Goal: Task Accomplishment & Management: Complete application form

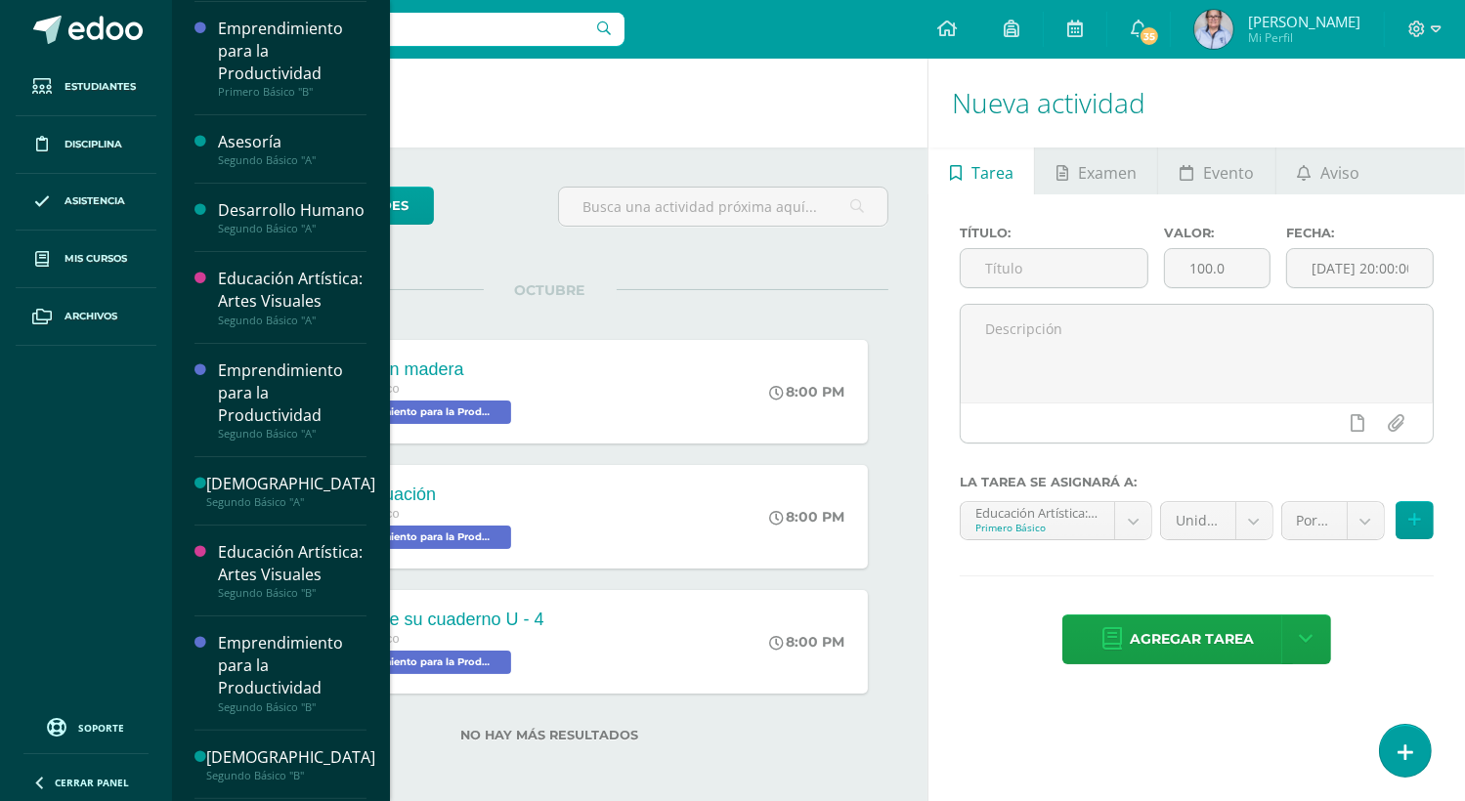
scroll to position [349, 0]
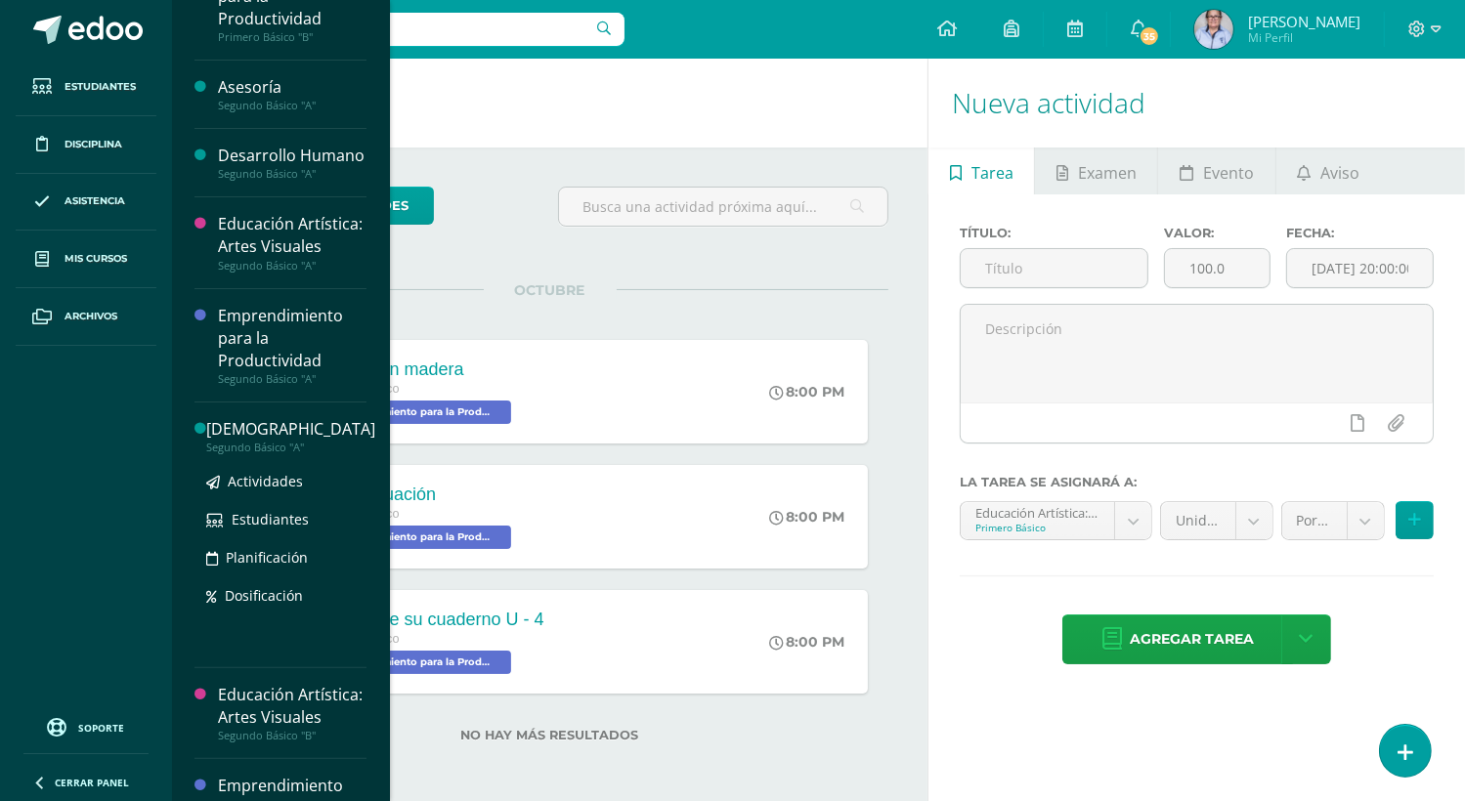
click at [274, 441] on div "[DEMOGRAPHIC_DATA]" at bounding box center [290, 429] width 169 height 22
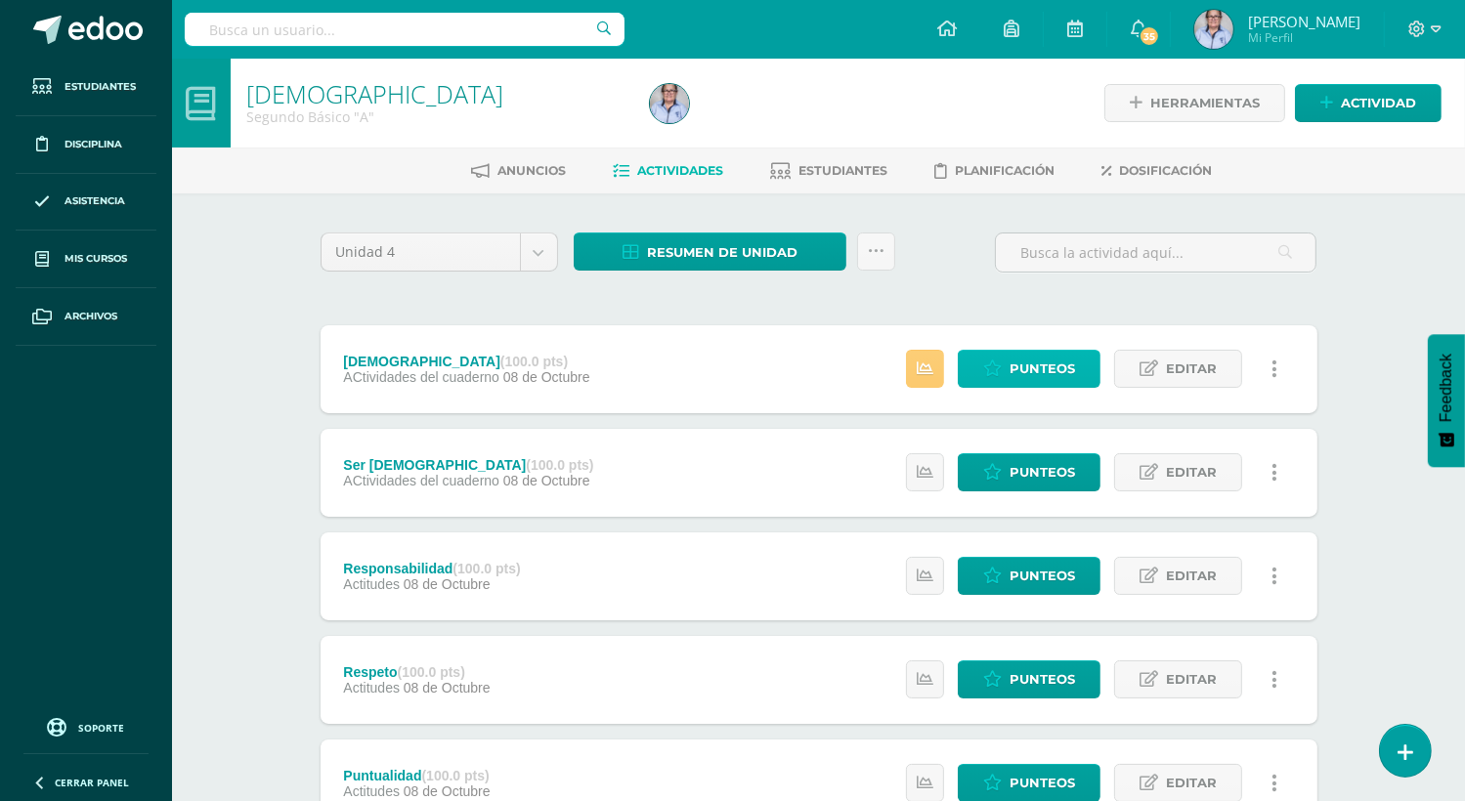
click at [1039, 370] on span "Punteos" at bounding box center [1041, 369] width 65 height 36
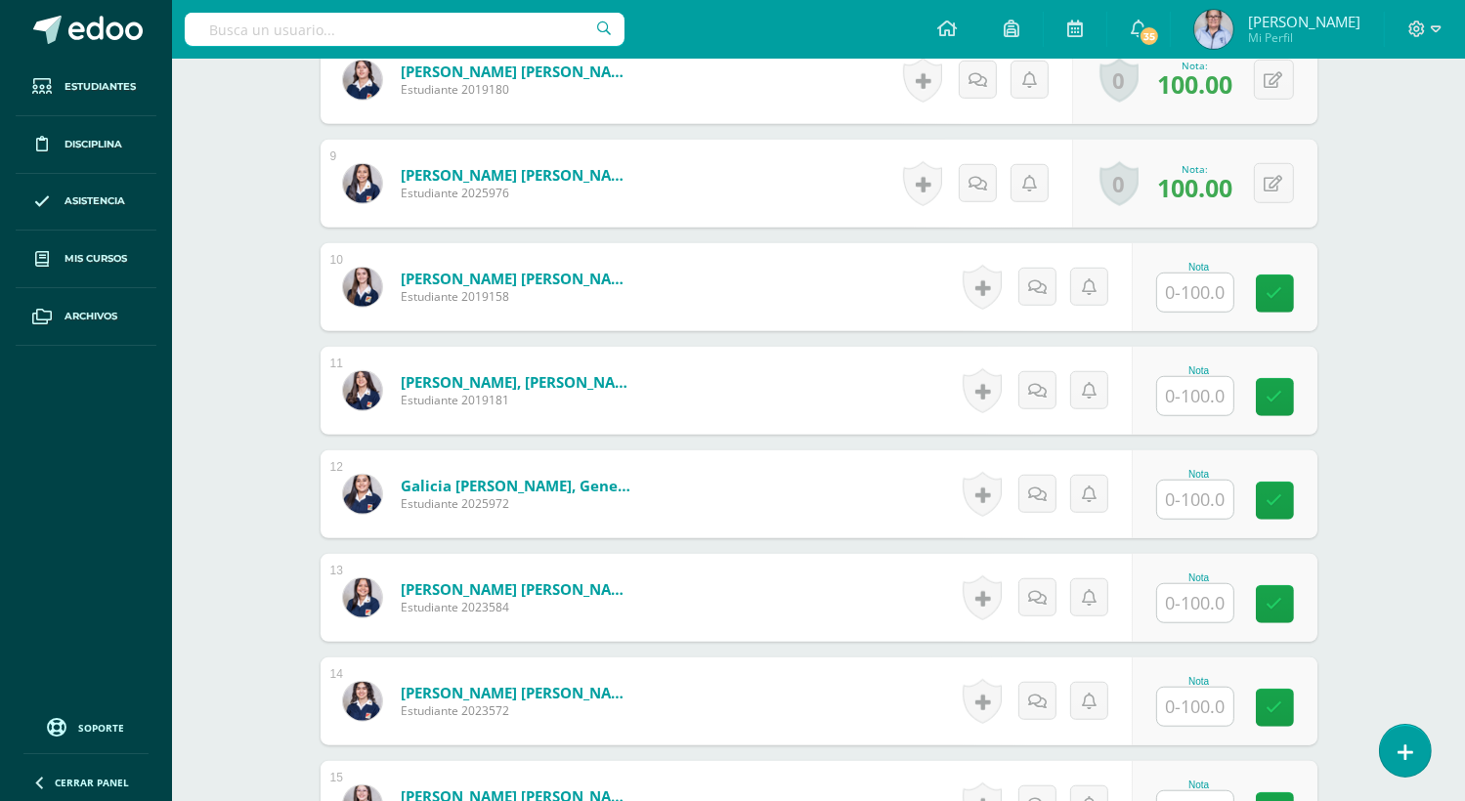
scroll to position [1368, 0]
click at [1192, 291] on input "text" at bounding box center [1206, 293] width 78 height 39
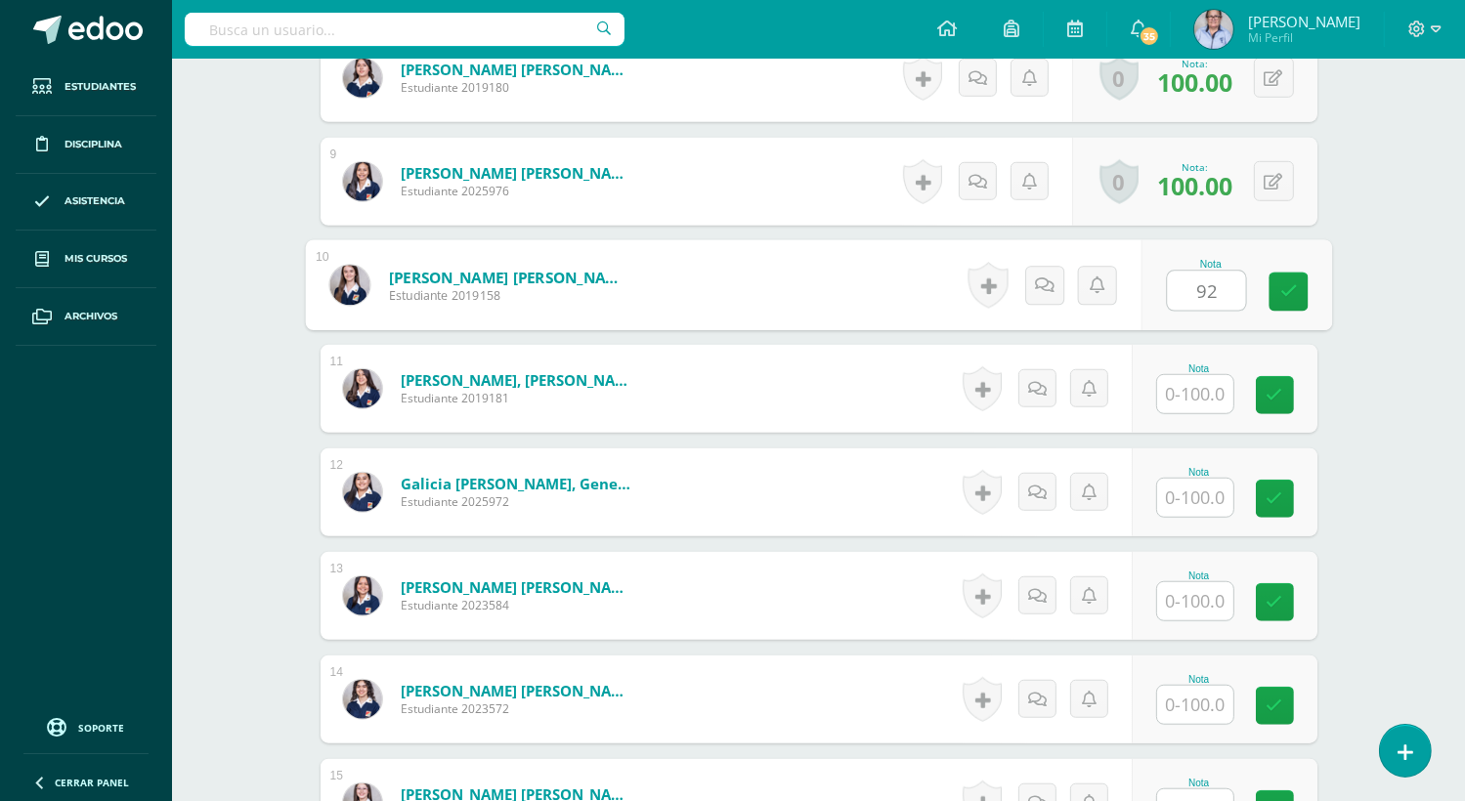
type input "92"
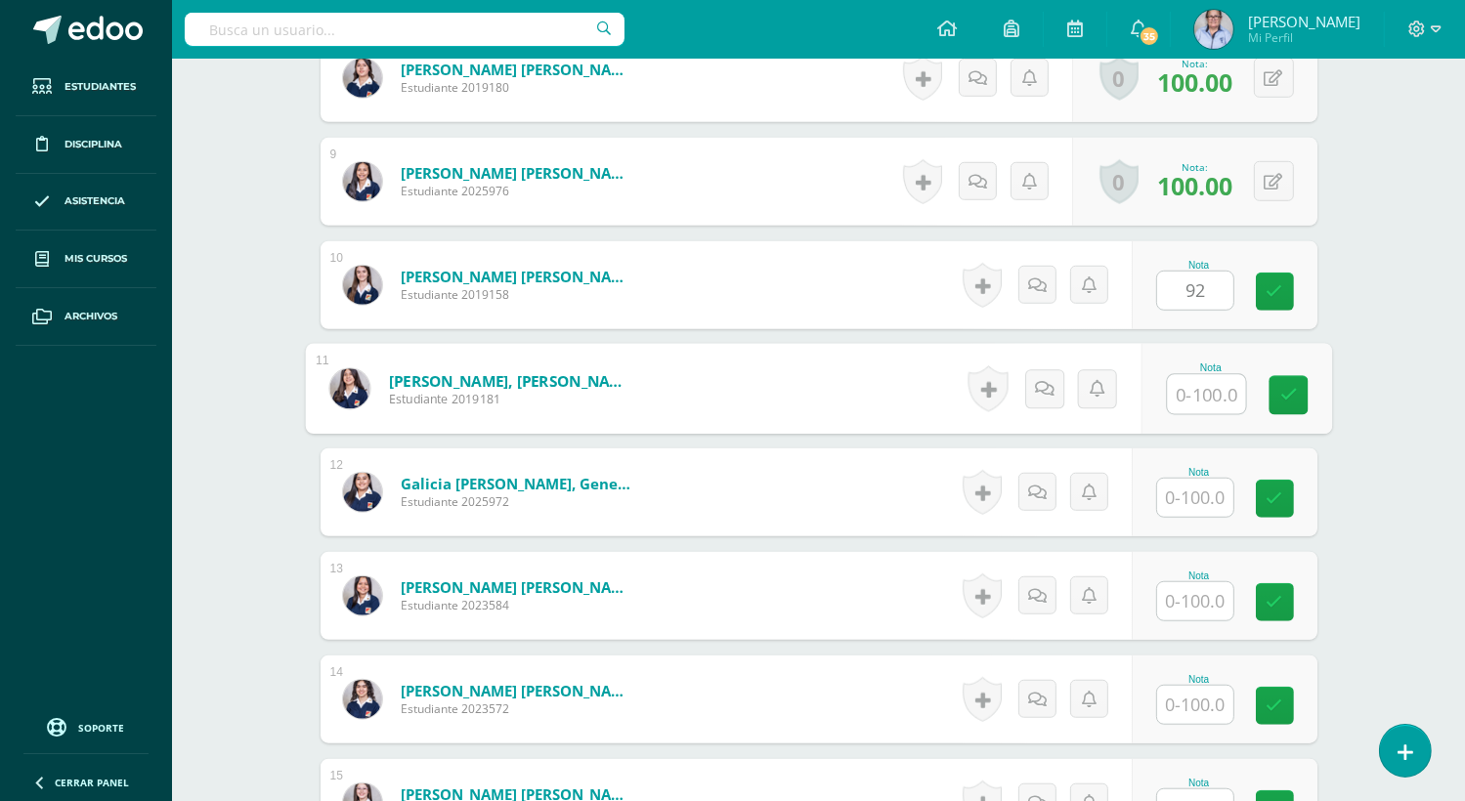
click at [1184, 401] on input "text" at bounding box center [1206, 394] width 78 height 39
type input "100"
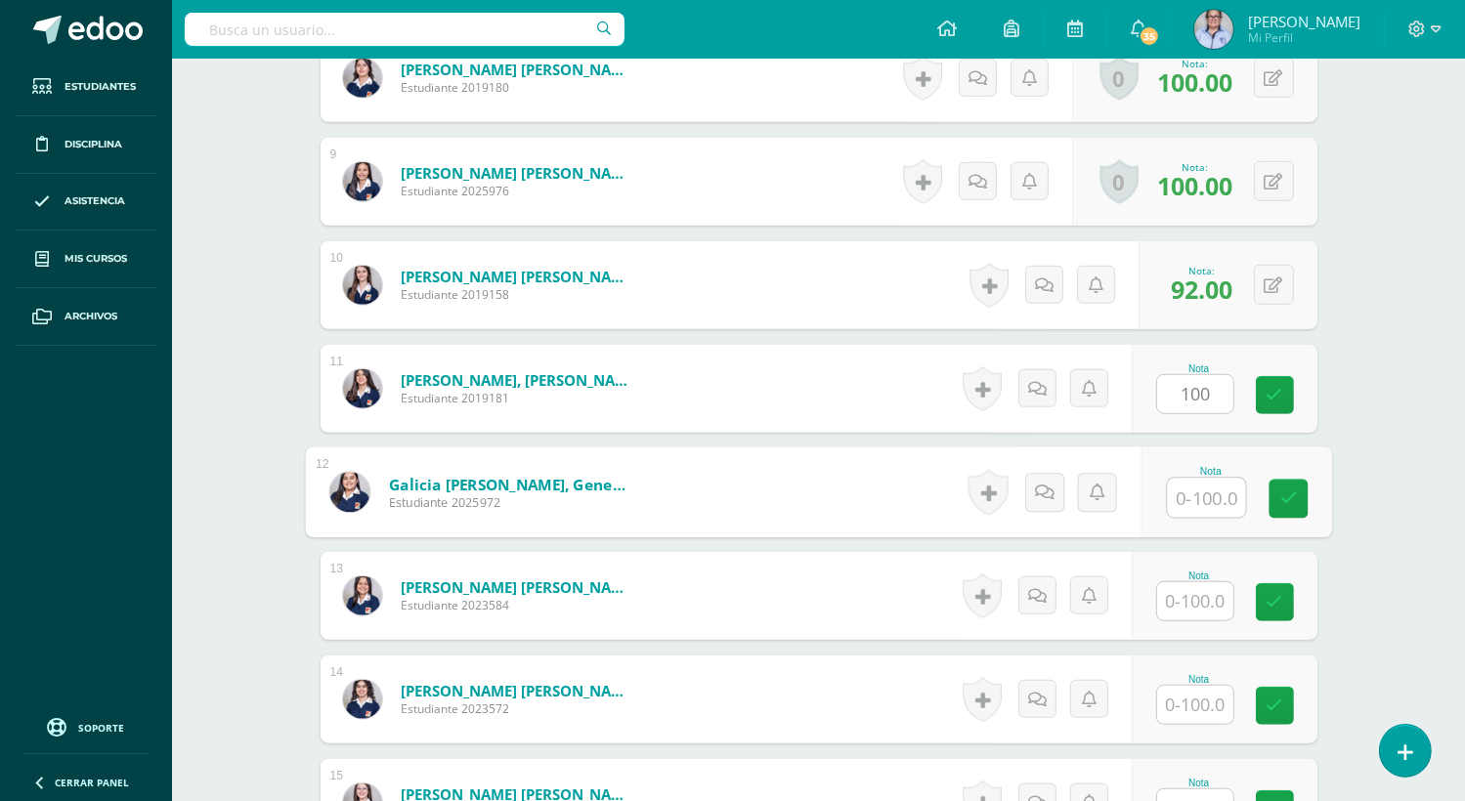
click at [1189, 503] on input "text" at bounding box center [1206, 498] width 78 height 39
type input "100"
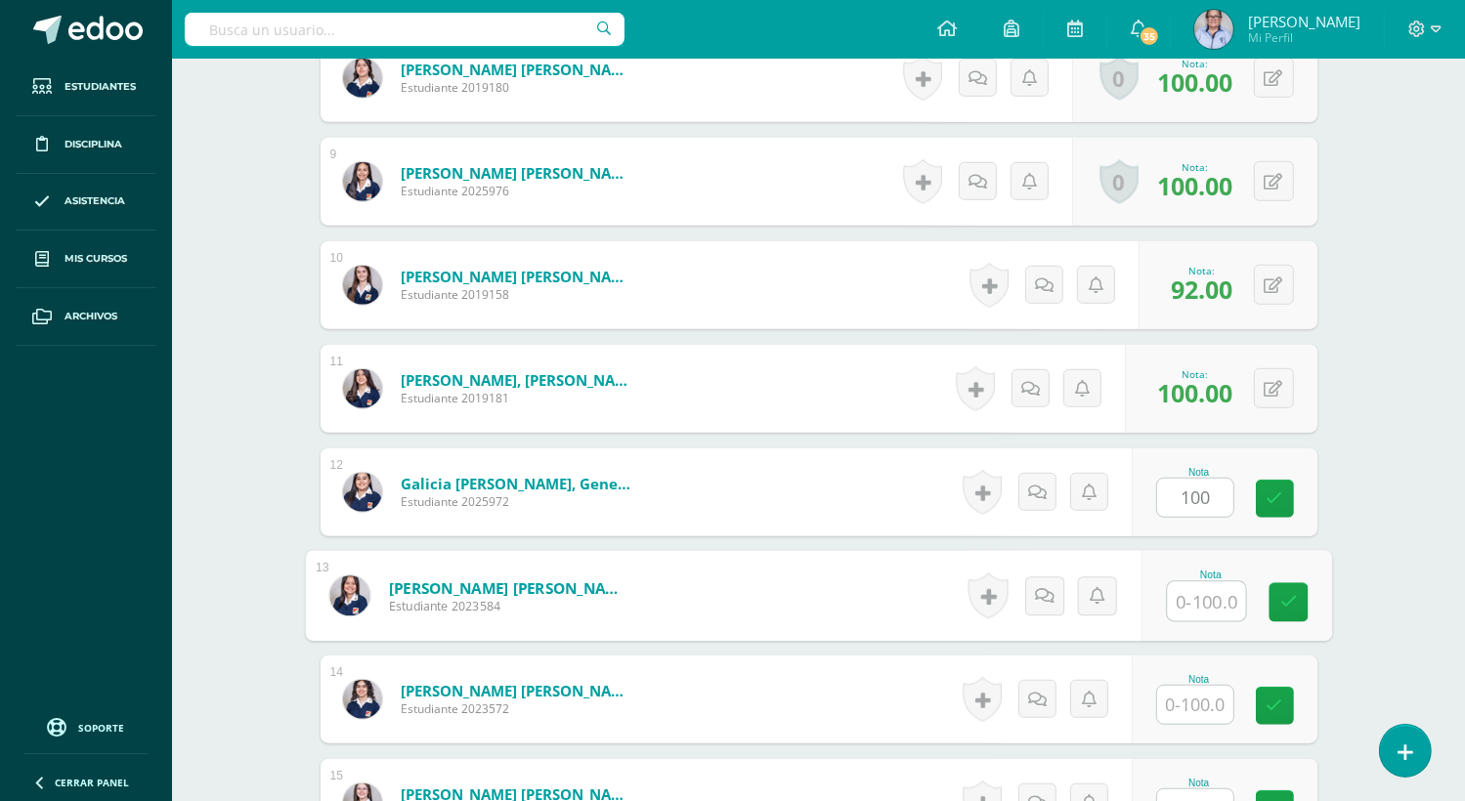
click at [1189, 605] on input "text" at bounding box center [1206, 601] width 78 height 39
type input "98"
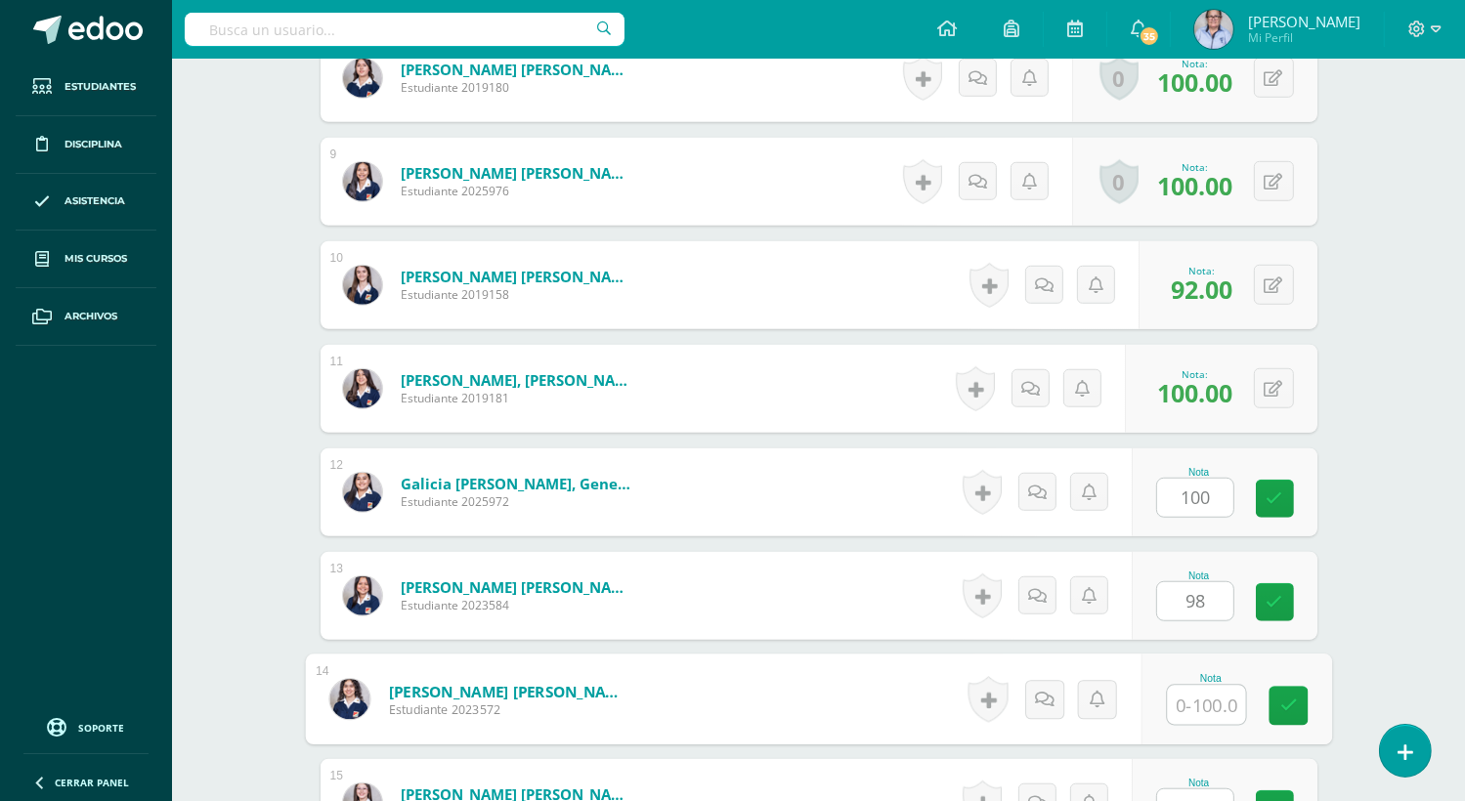
click at [1189, 703] on input "text" at bounding box center [1206, 705] width 78 height 39
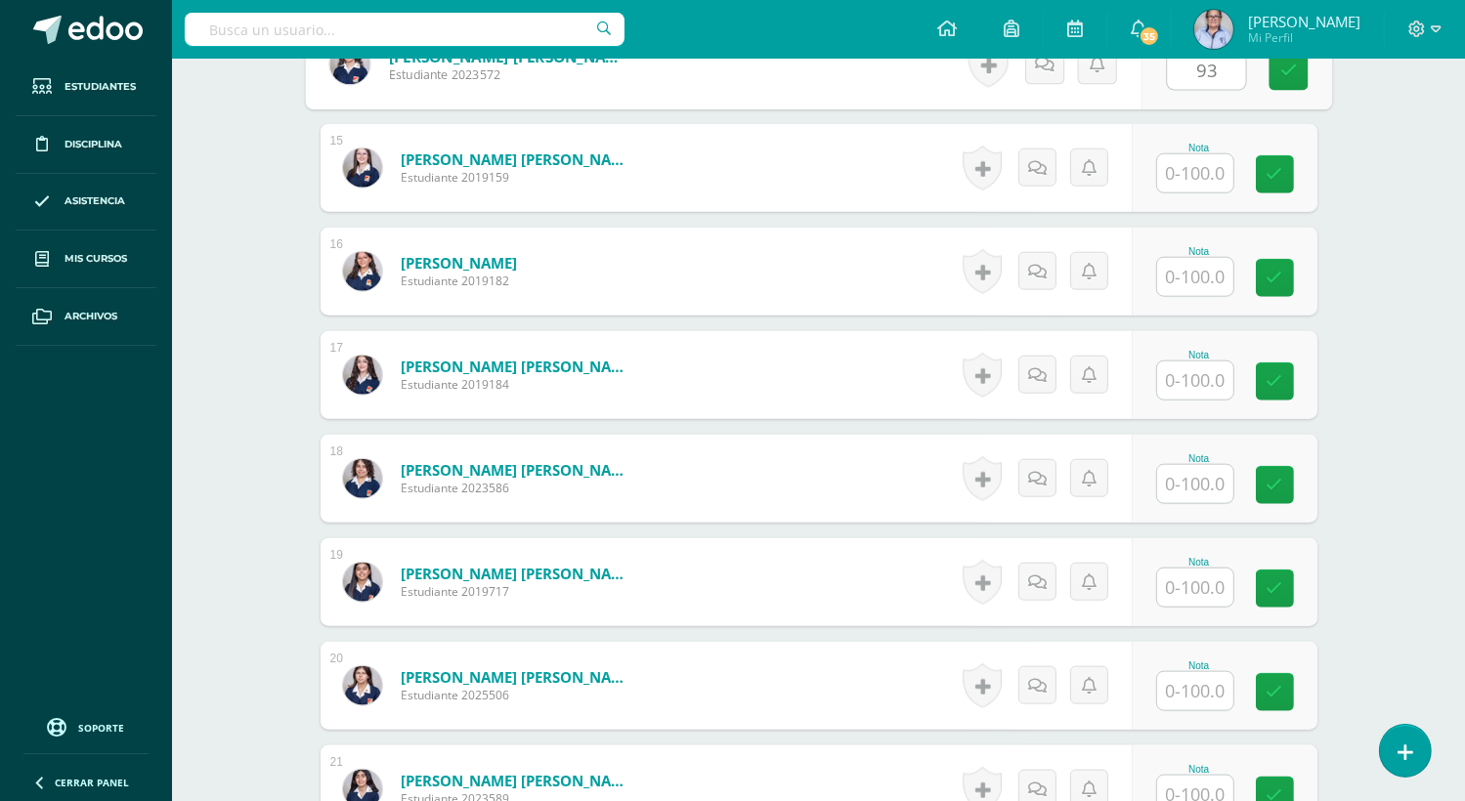
scroll to position [2009, 0]
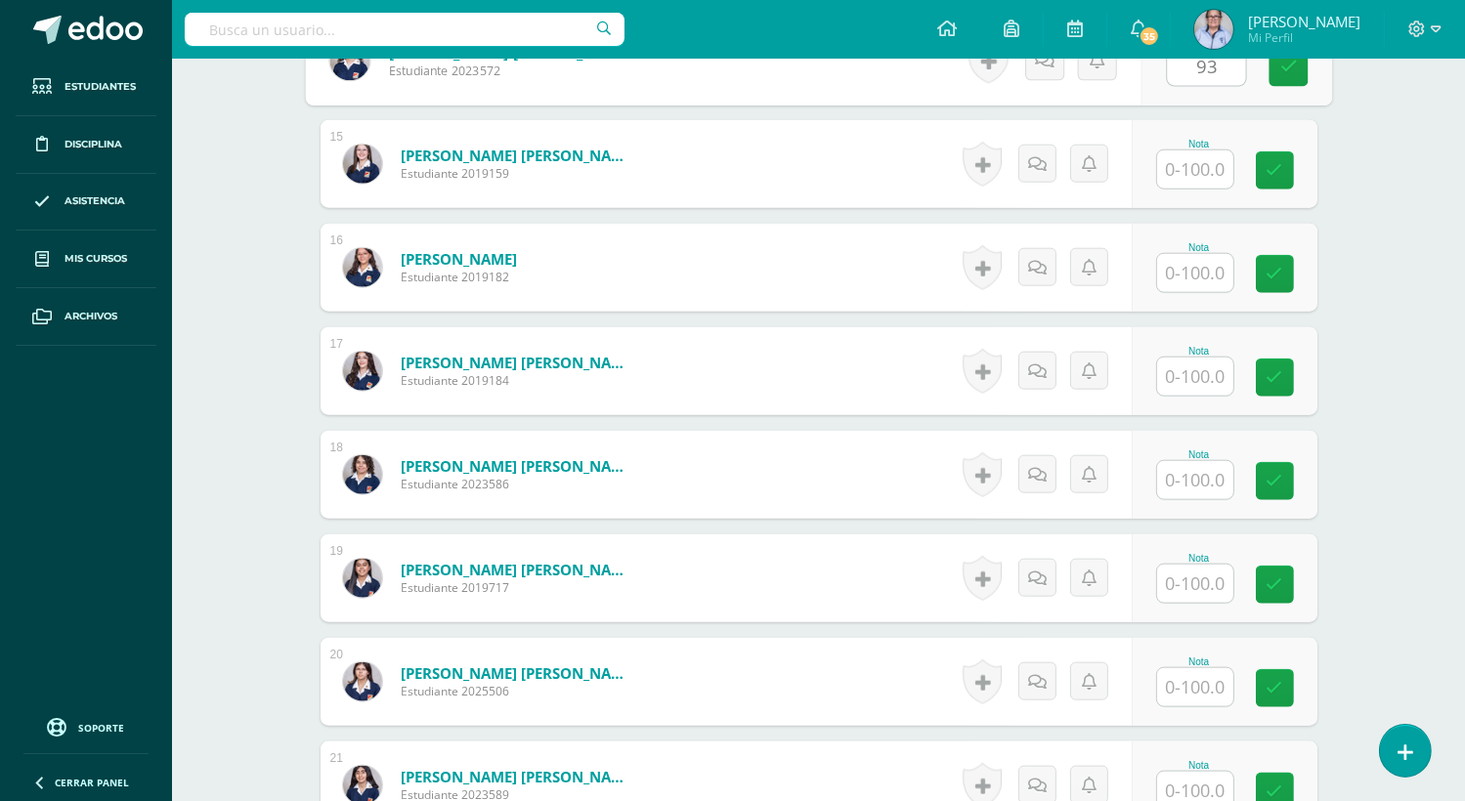
type input "93"
click at [1187, 175] on input "text" at bounding box center [1206, 169] width 78 height 39
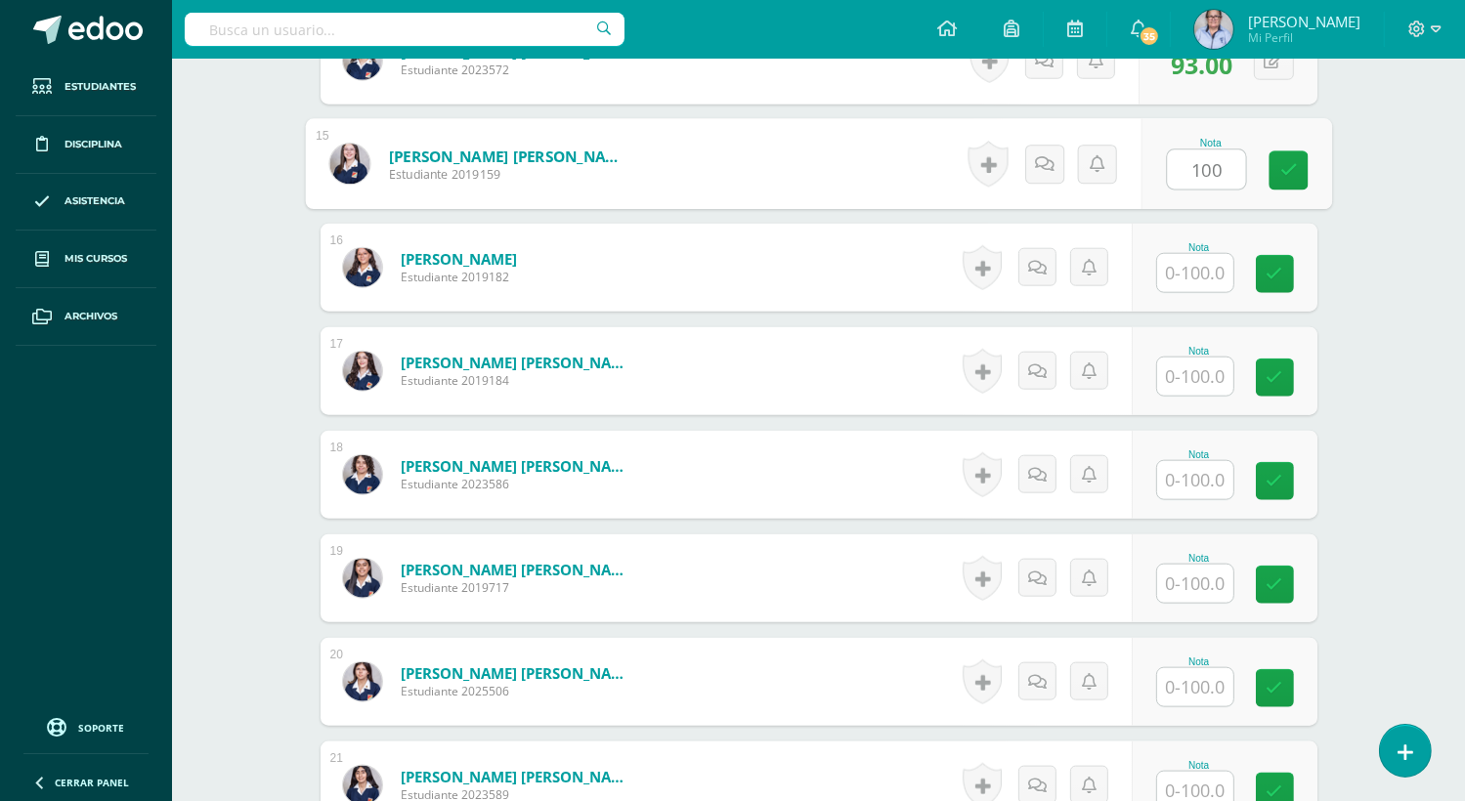
type input "100"
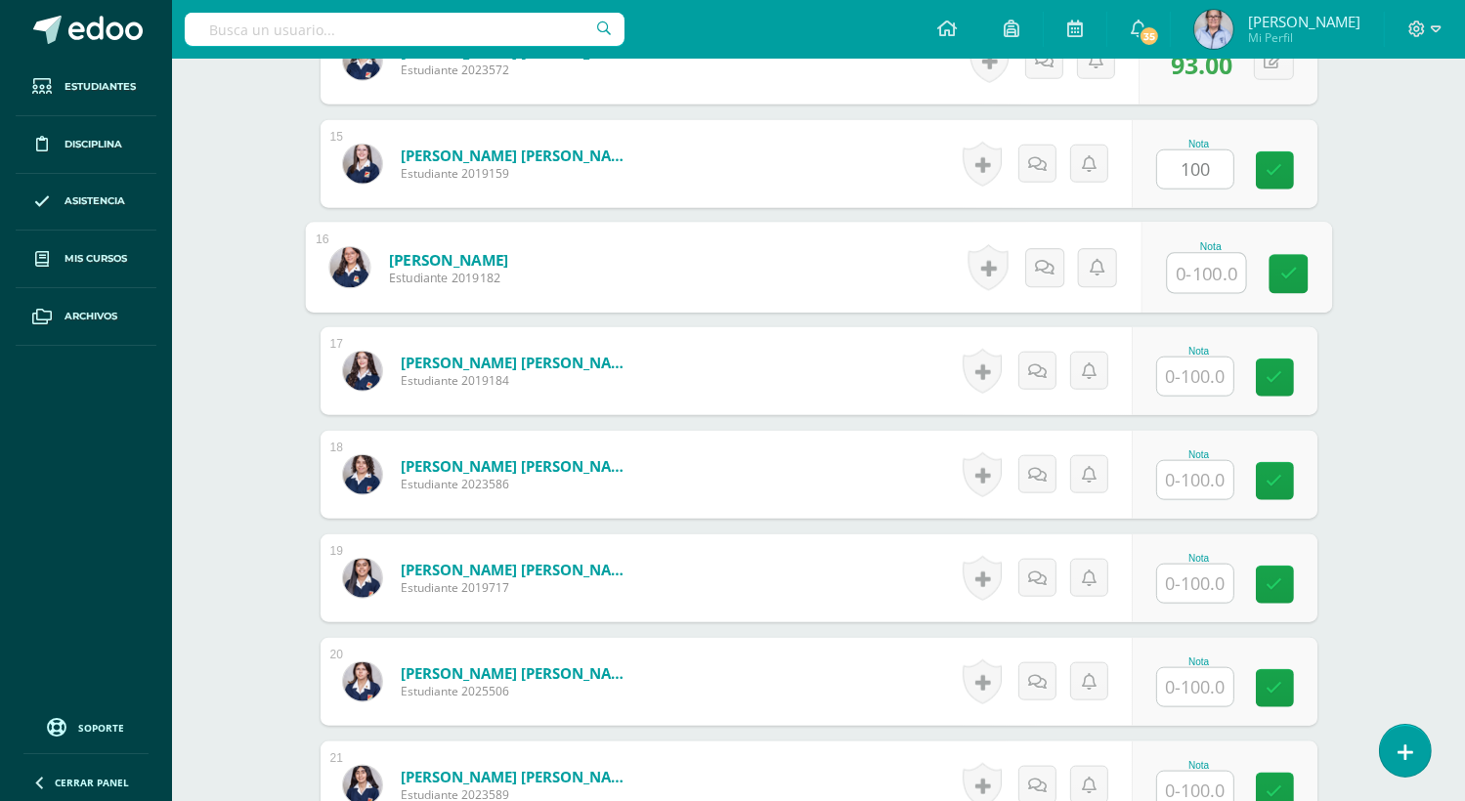
click at [1192, 262] on input "text" at bounding box center [1206, 273] width 78 height 39
type input "100"
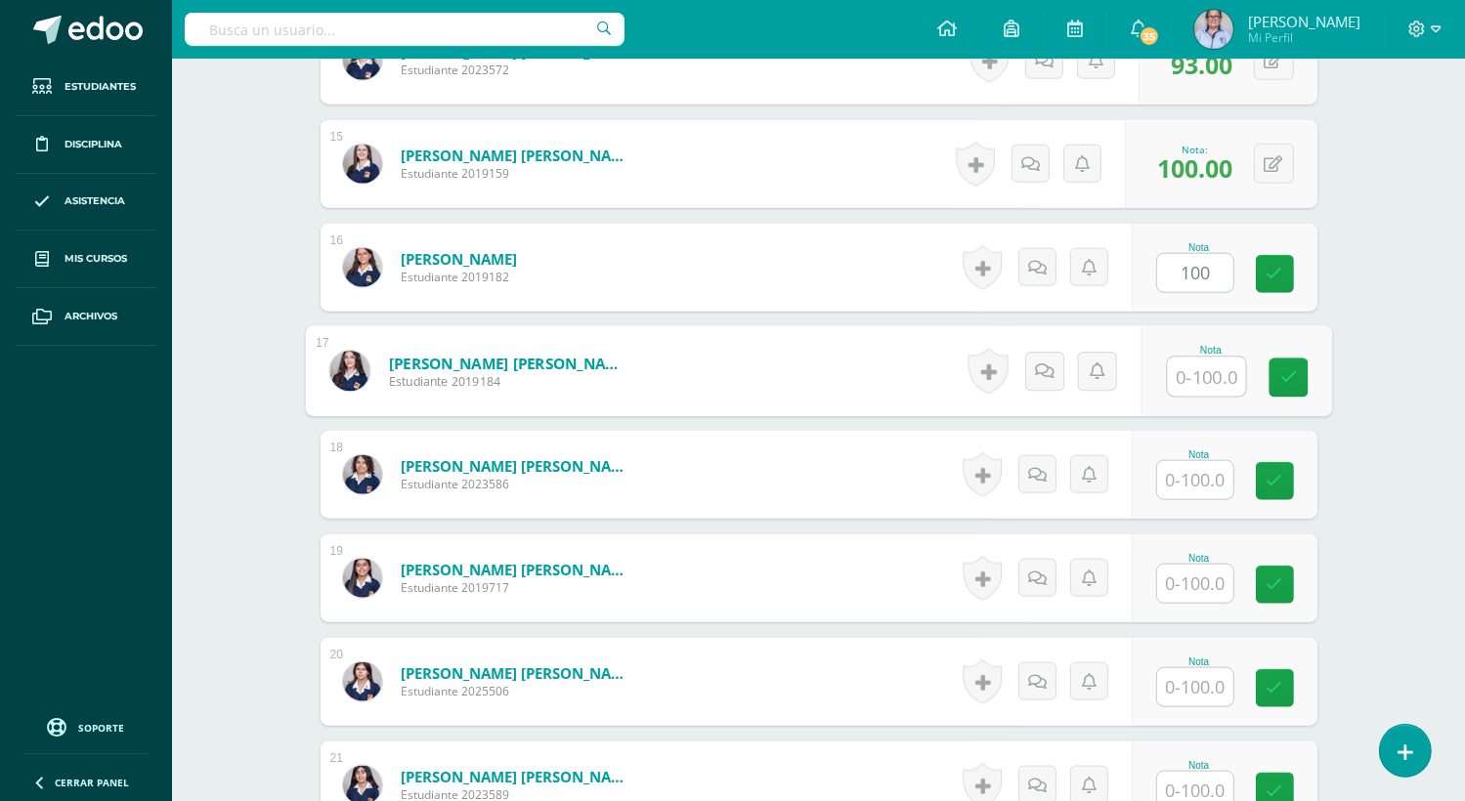
click at [1192, 372] on input "text" at bounding box center [1206, 377] width 78 height 39
type input "100"
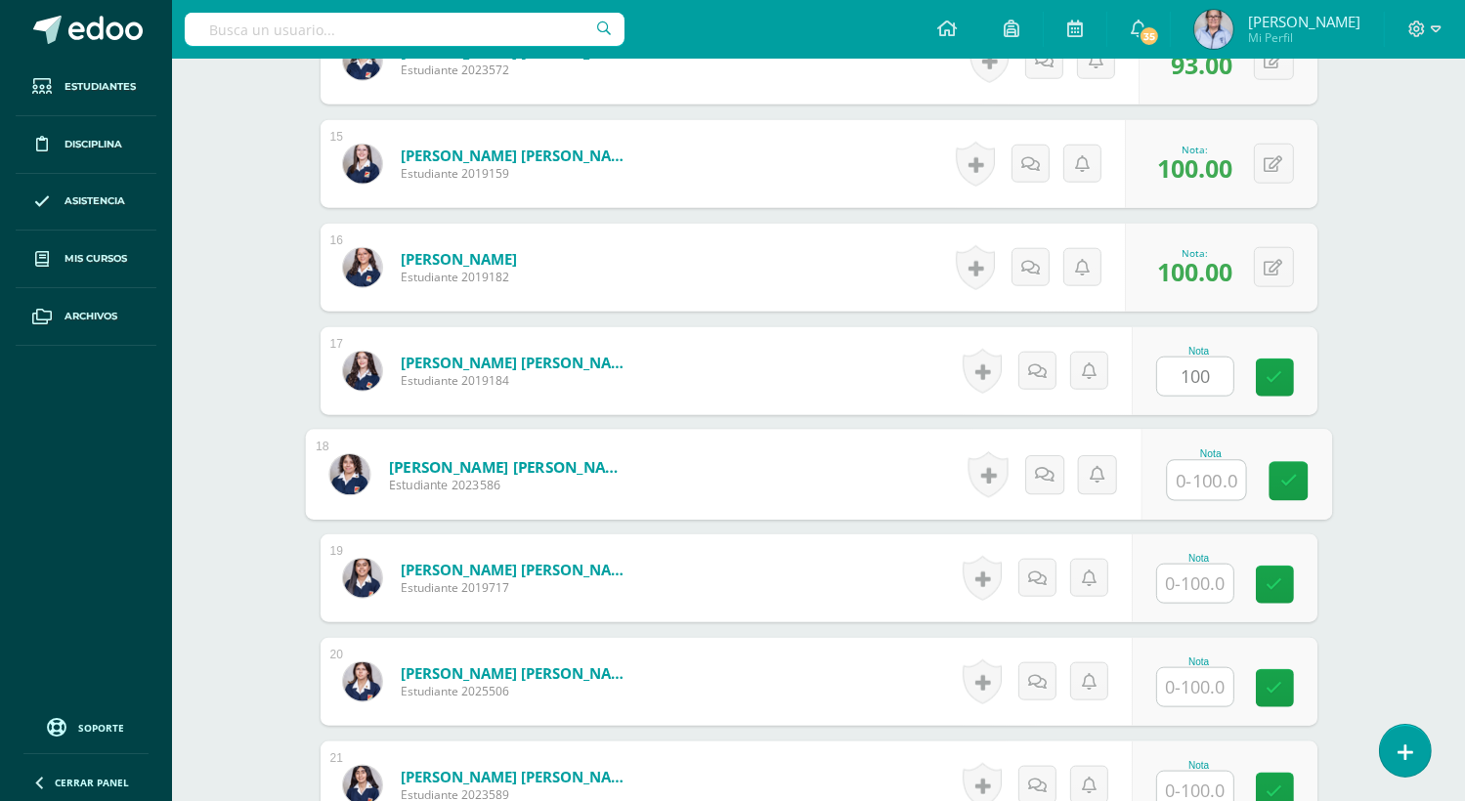
click at [1172, 480] on input "text" at bounding box center [1206, 480] width 78 height 39
type input "99"
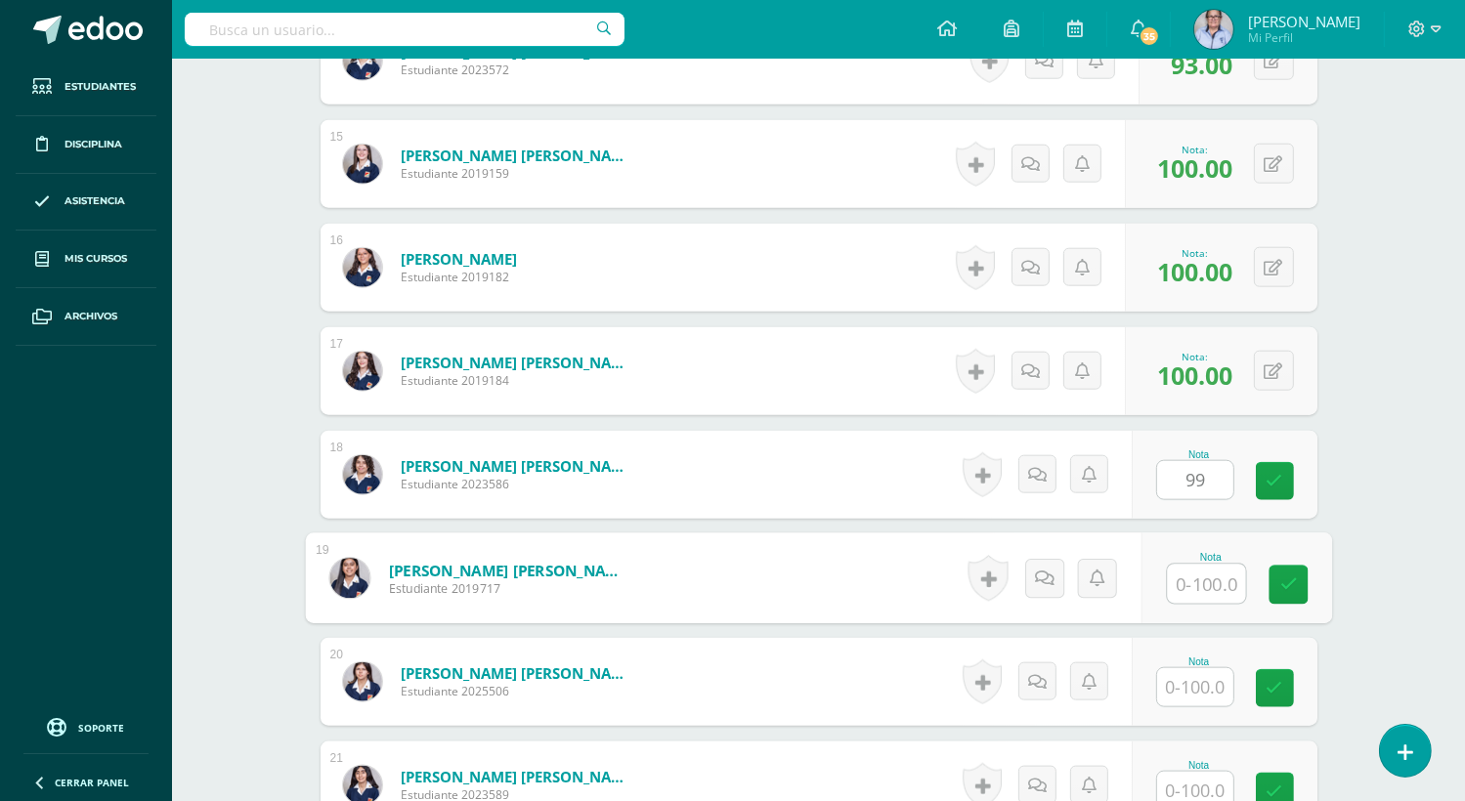
click at [1187, 583] on input "text" at bounding box center [1206, 584] width 78 height 39
type input "100"
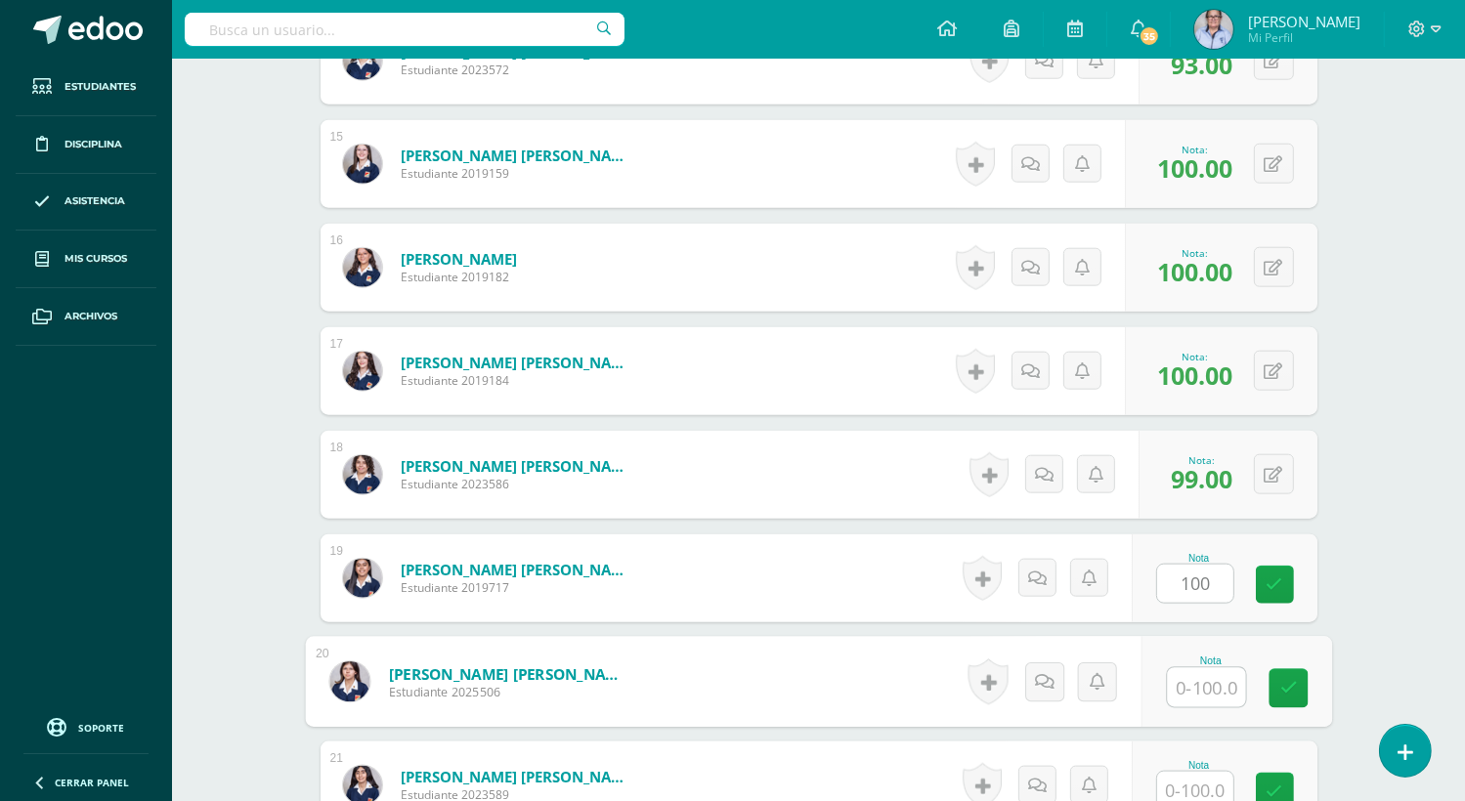
click at [1184, 691] on input "text" at bounding box center [1206, 687] width 78 height 39
type input "85"
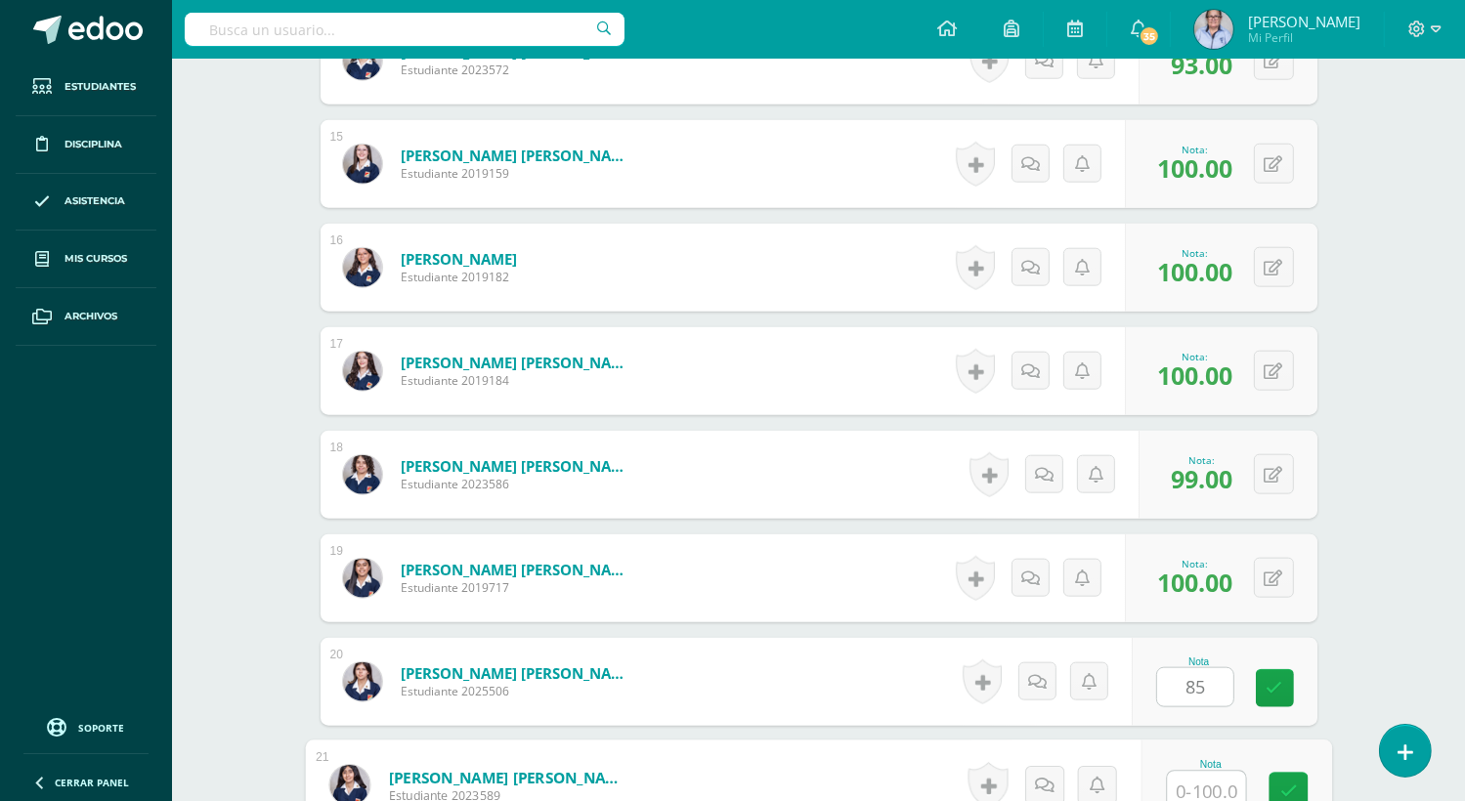
click at [1190, 784] on input "text" at bounding box center [1206, 791] width 78 height 39
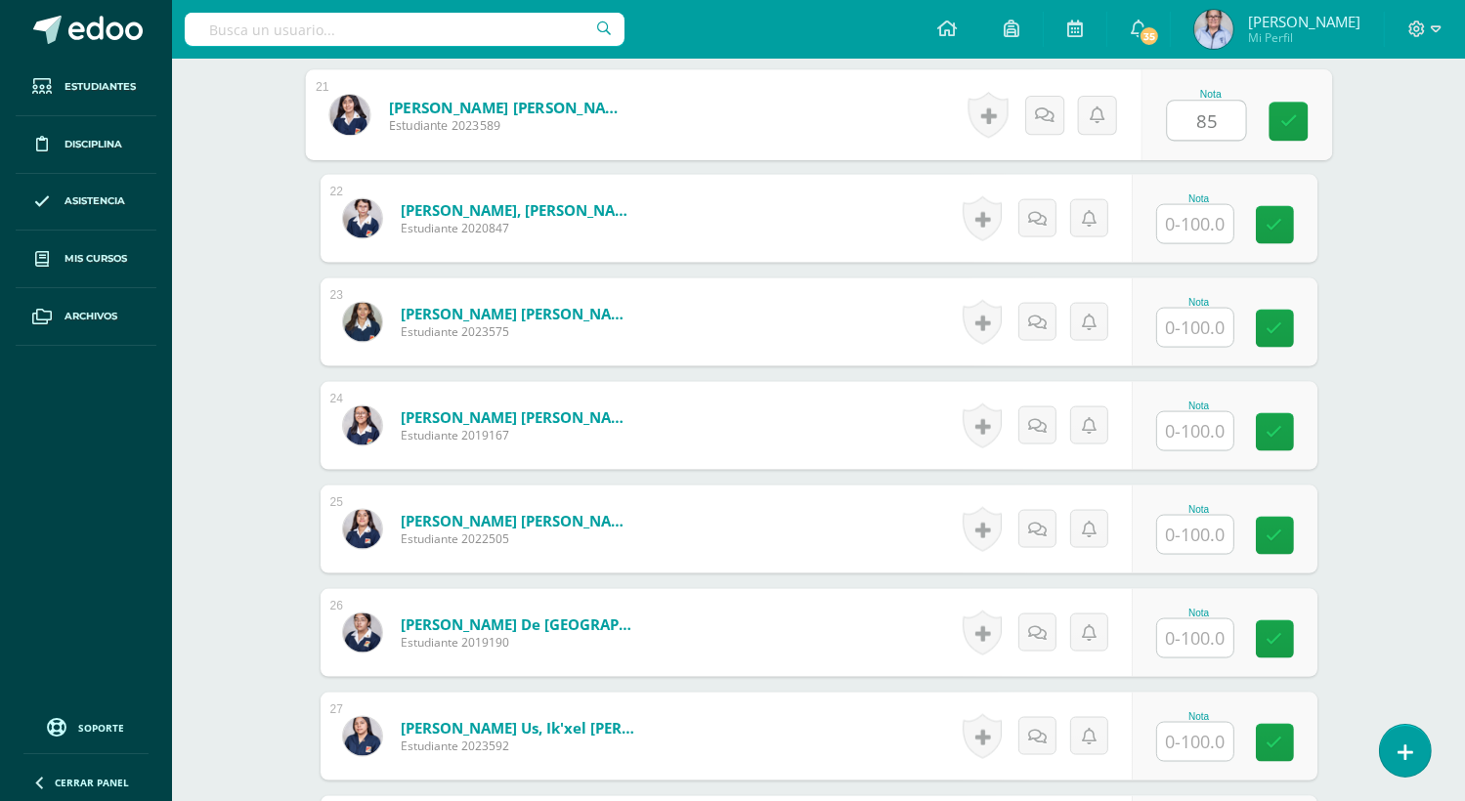
scroll to position [2683, 0]
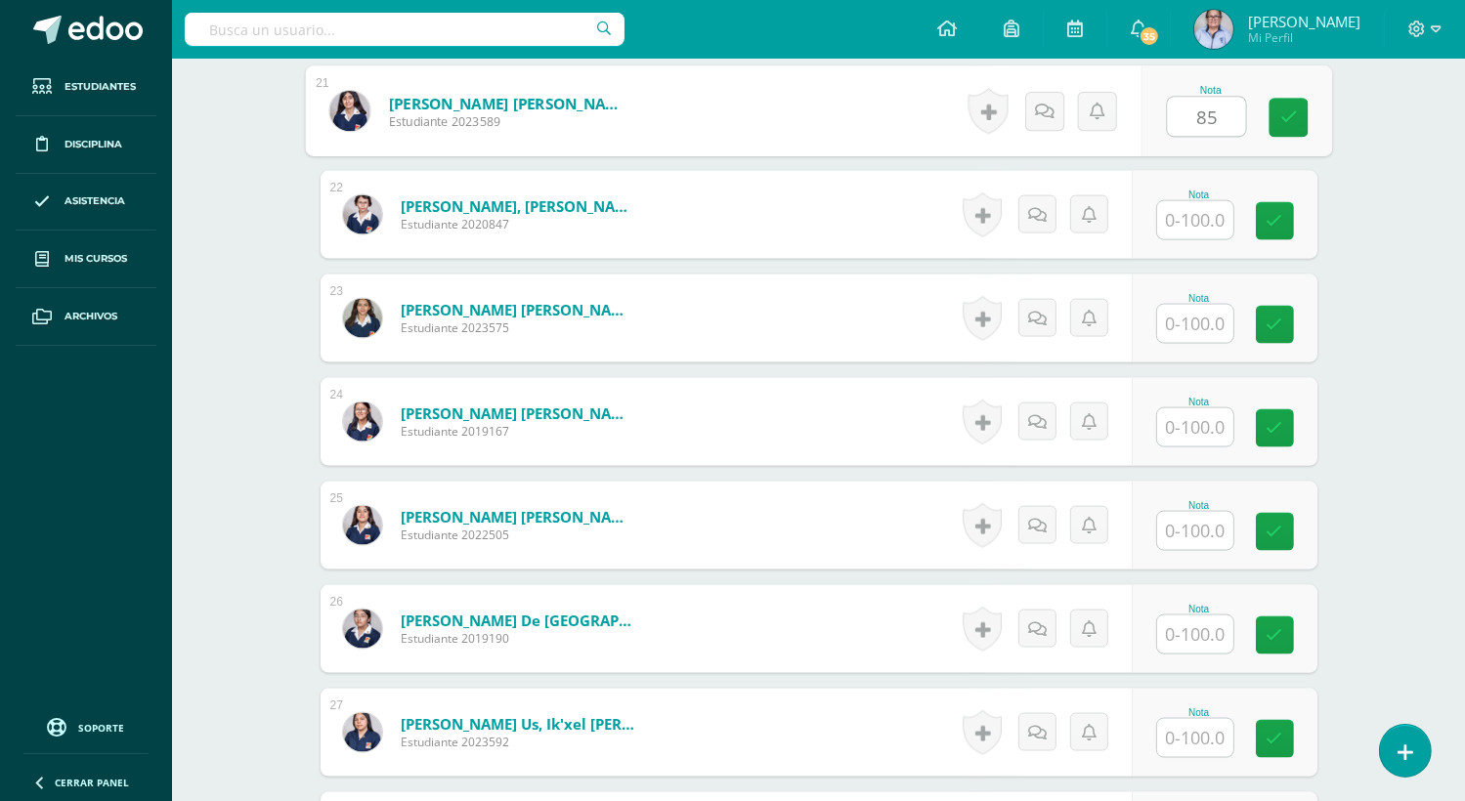
type input "85"
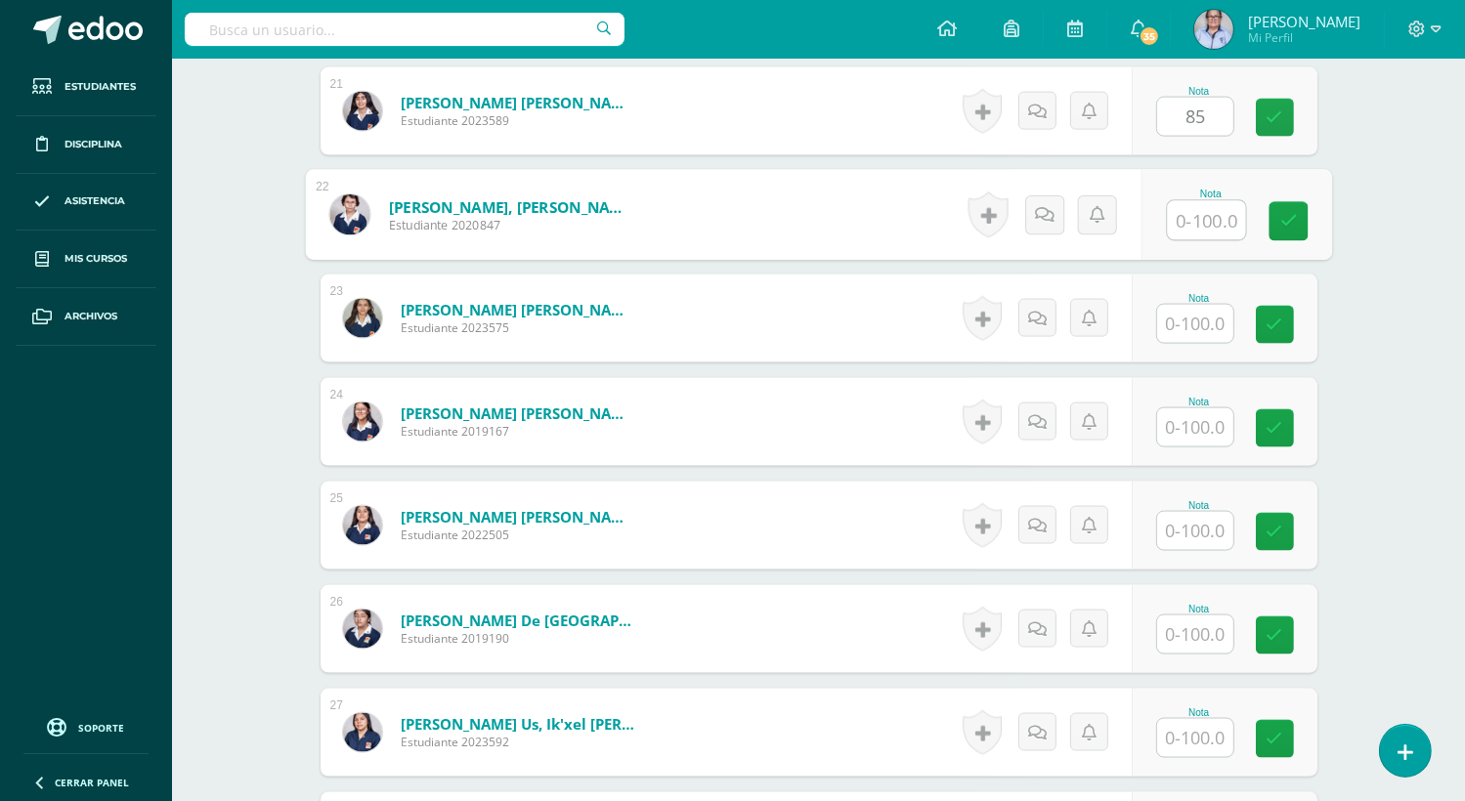
click at [1180, 219] on input "text" at bounding box center [1206, 220] width 78 height 39
type input "68"
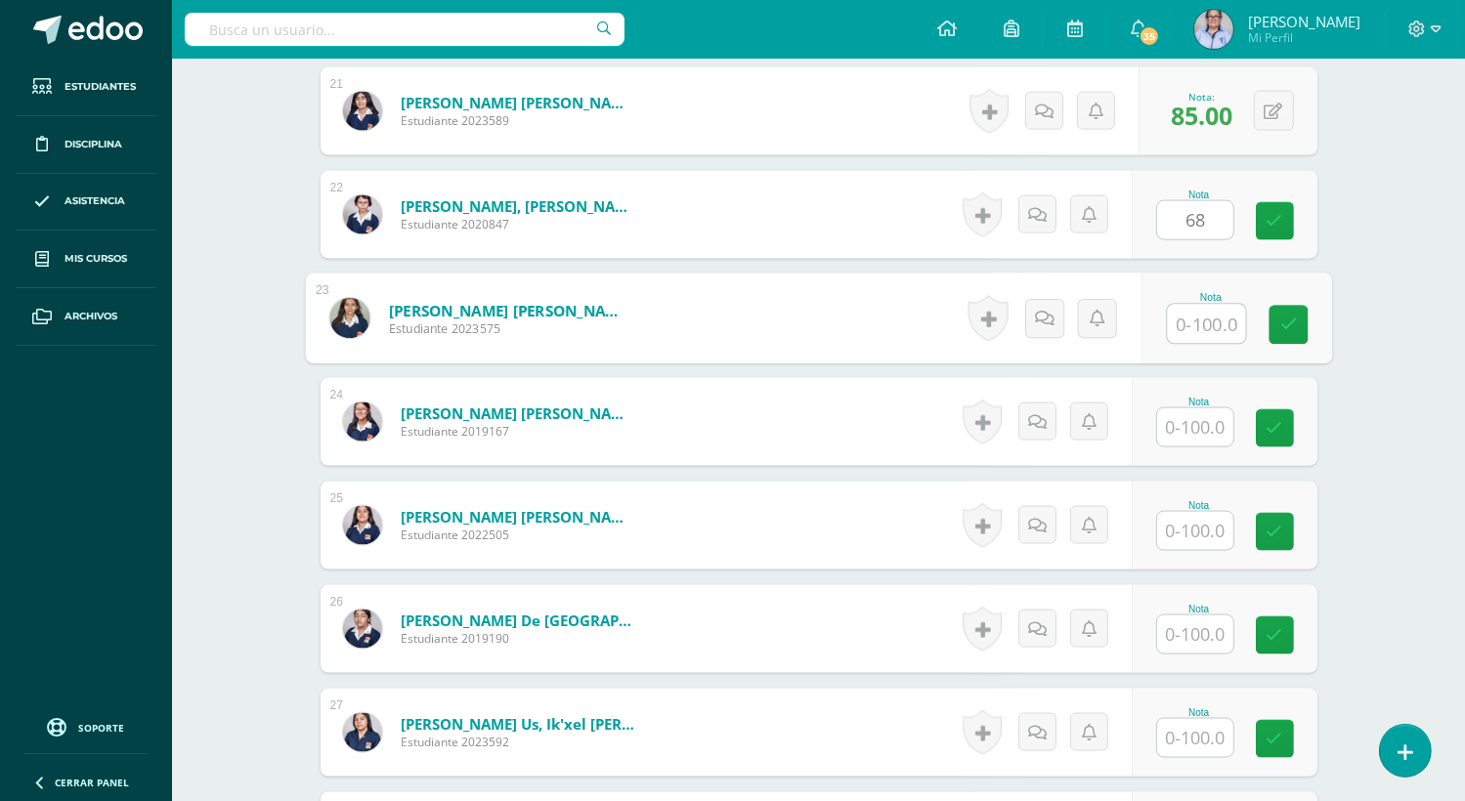
click at [1194, 326] on input "text" at bounding box center [1206, 324] width 78 height 39
type input "100"
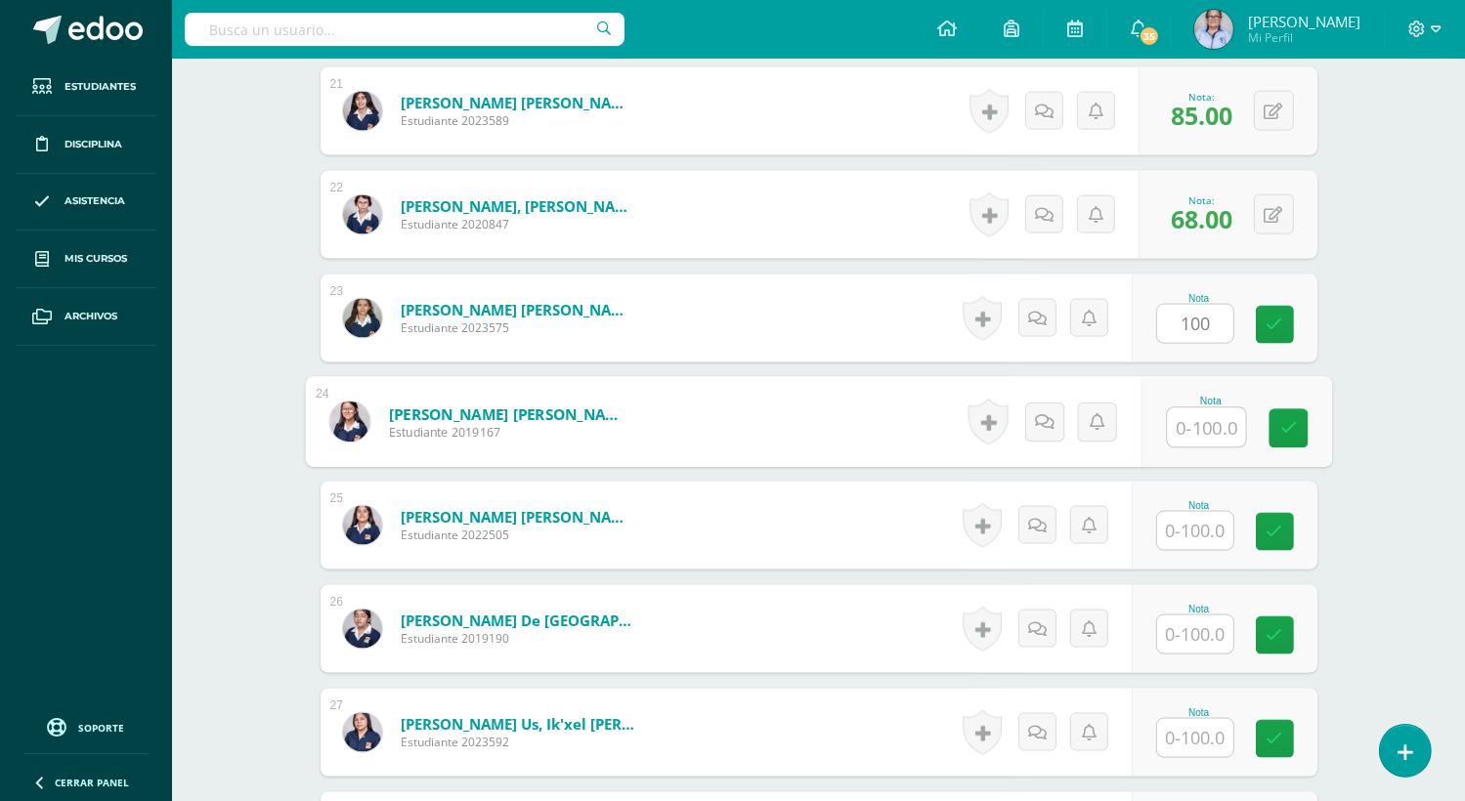
click at [1196, 435] on input "text" at bounding box center [1206, 427] width 78 height 39
type input "100"
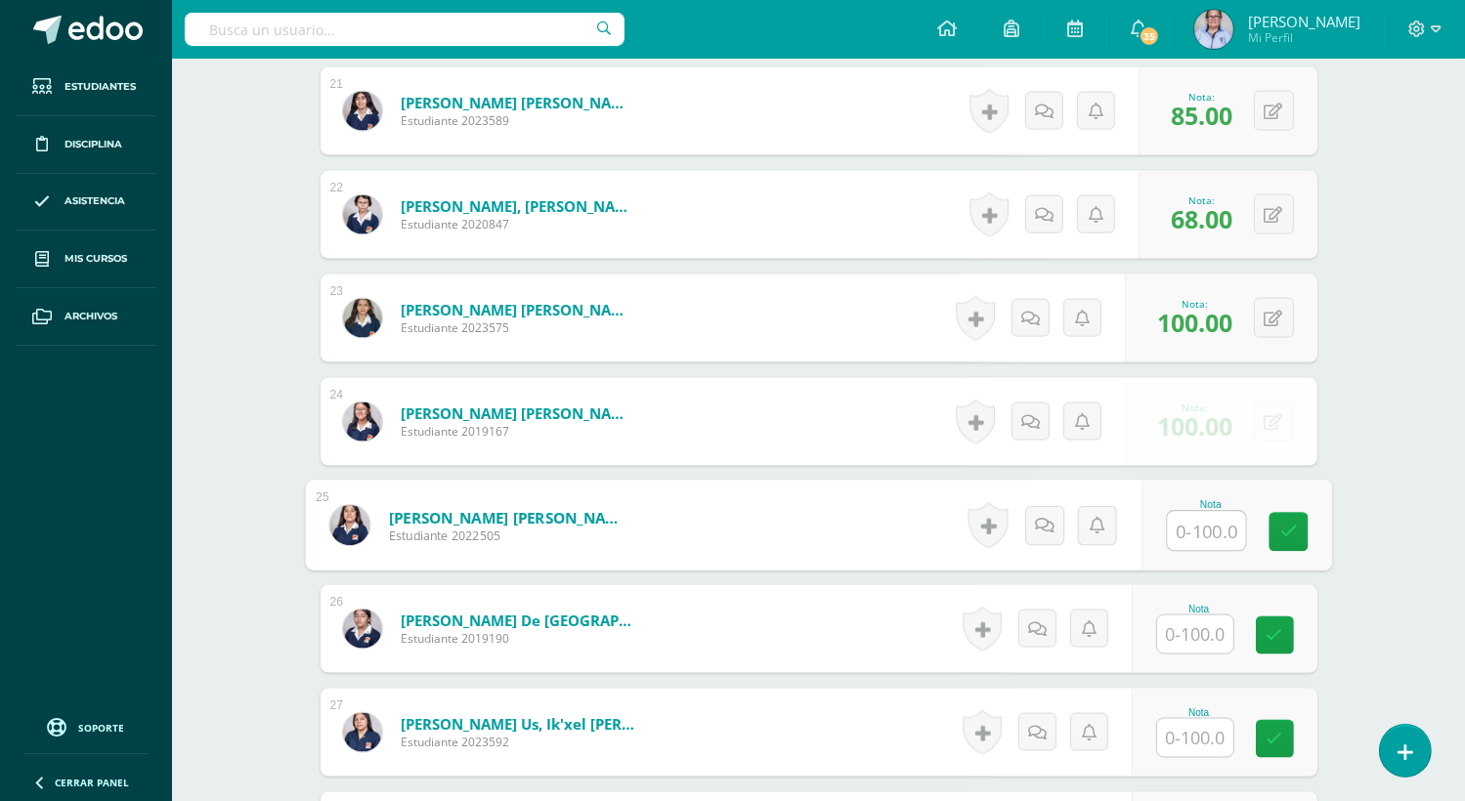
click at [1185, 528] on input "text" at bounding box center [1206, 531] width 78 height 39
type input "85"
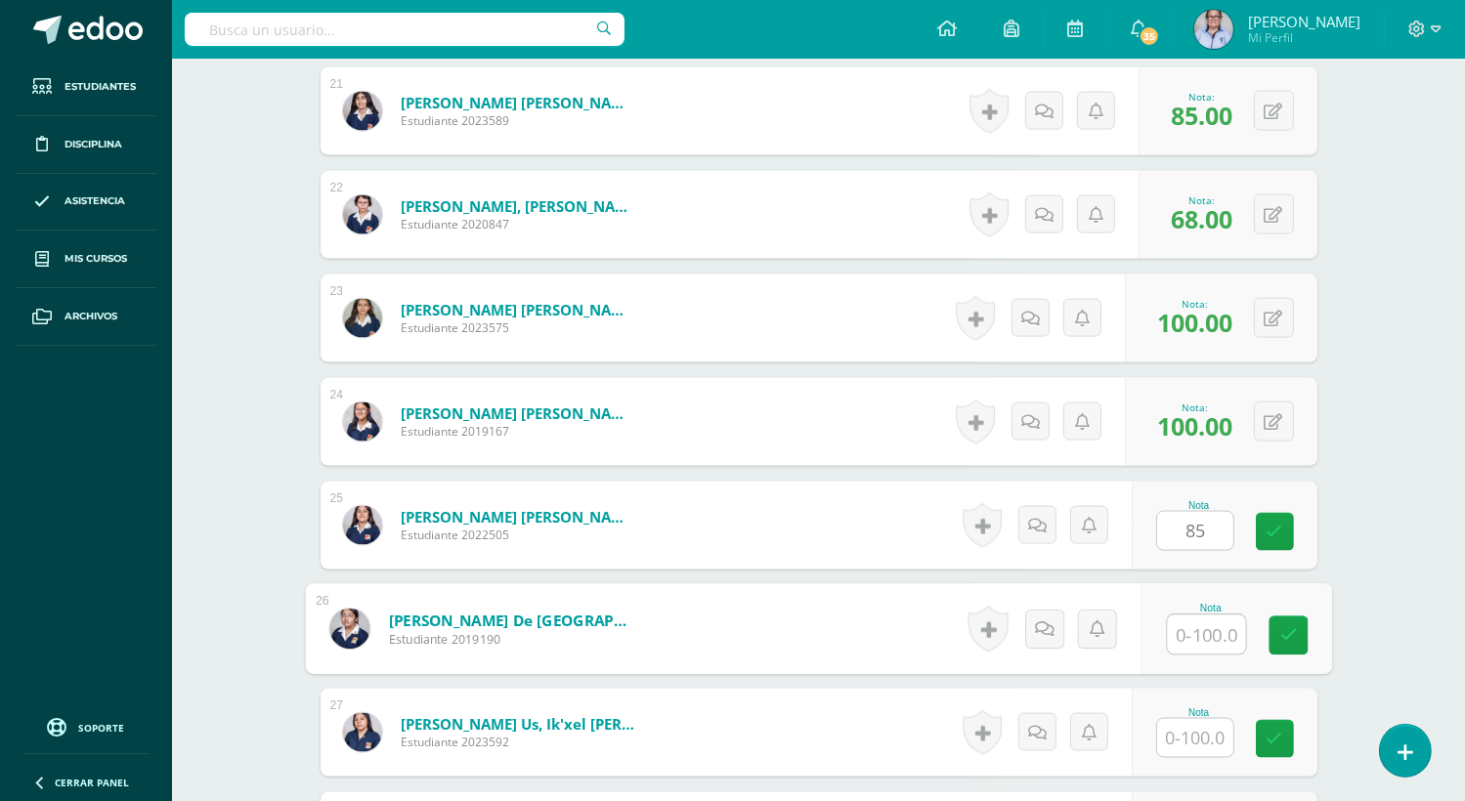
click at [1192, 636] on input "text" at bounding box center [1206, 635] width 78 height 39
type input "100"
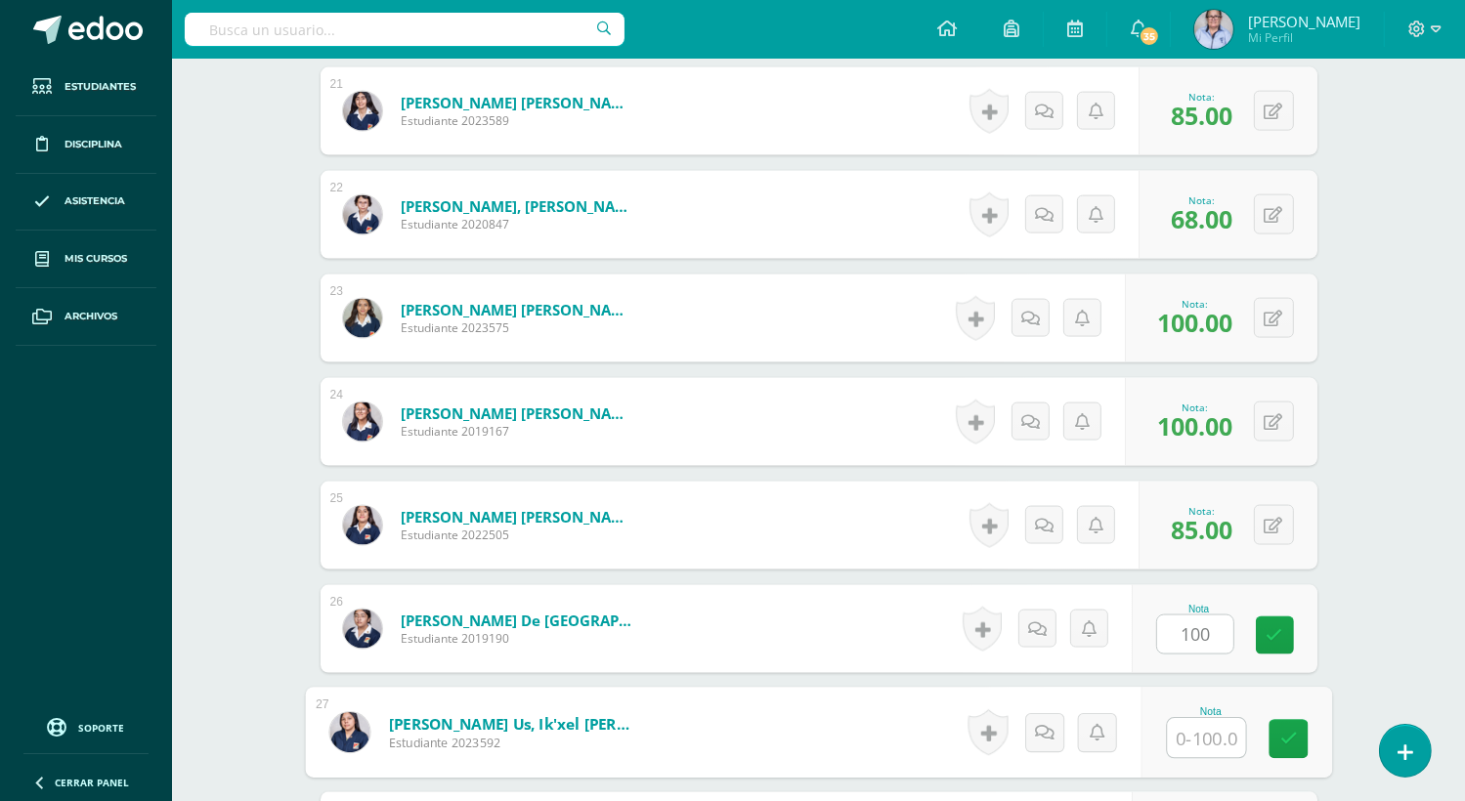
click at [1186, 733] on input "text" at bounding box center [1206, 738] width 78 height 39
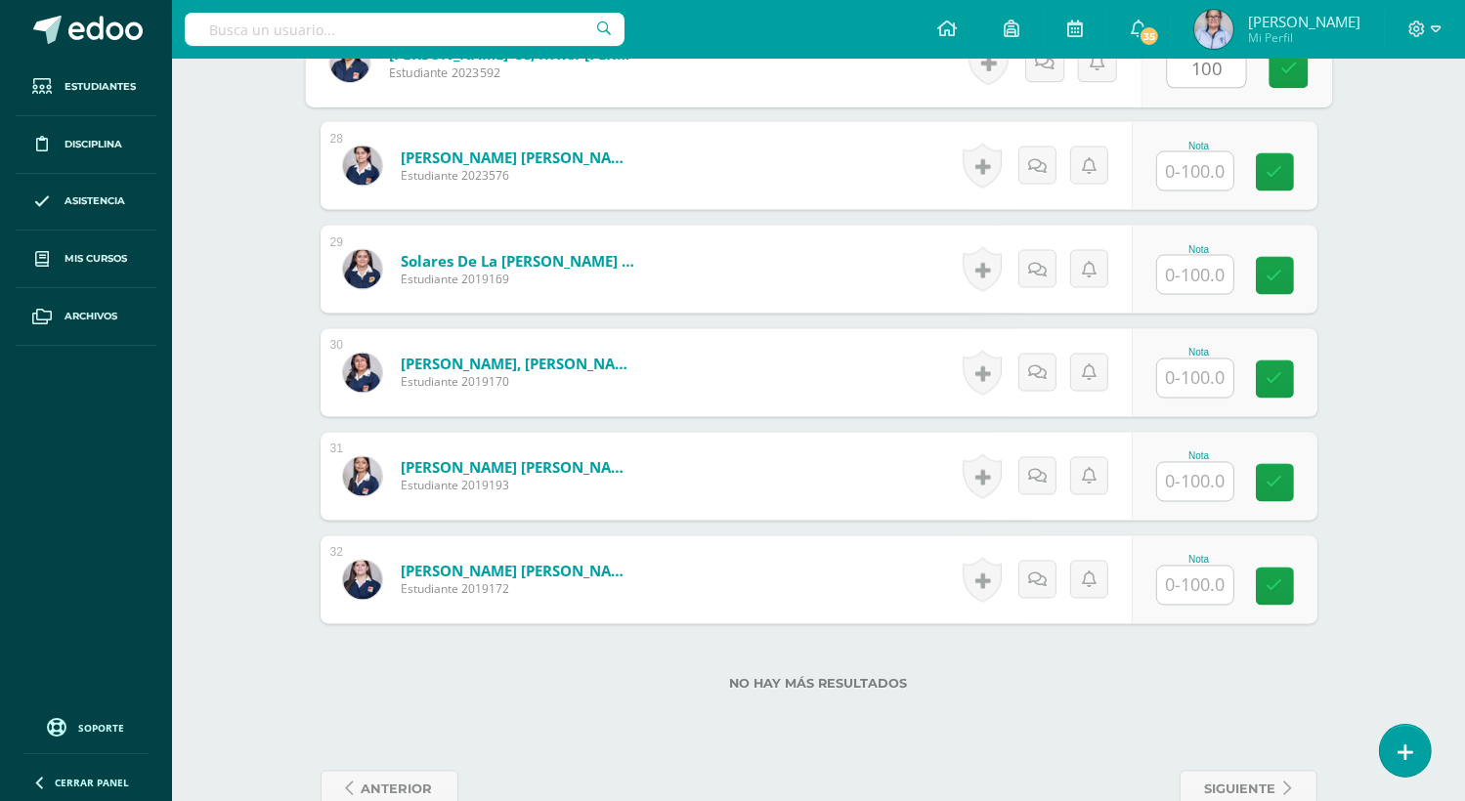
scroll to position [3345, 0]
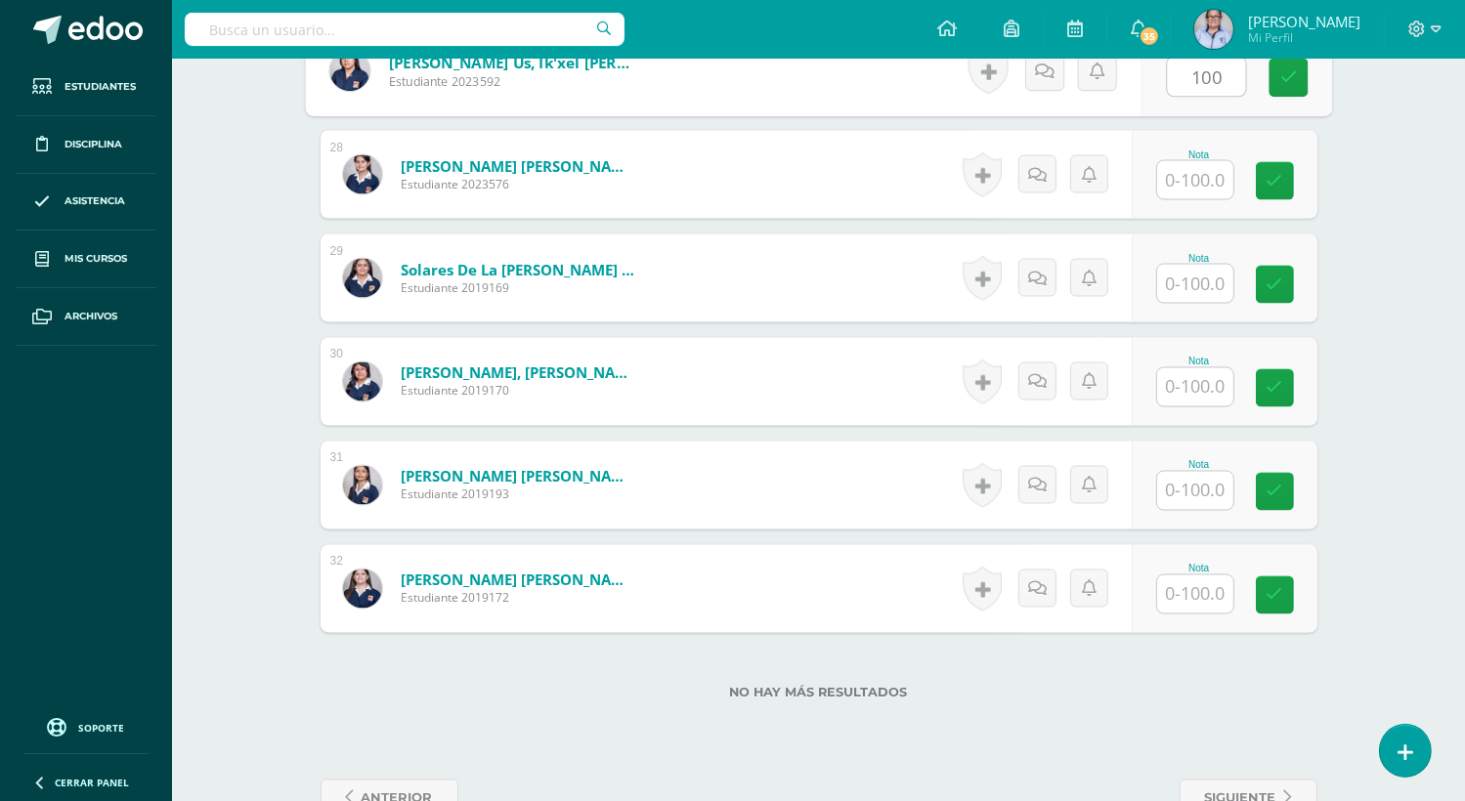
type input "100"
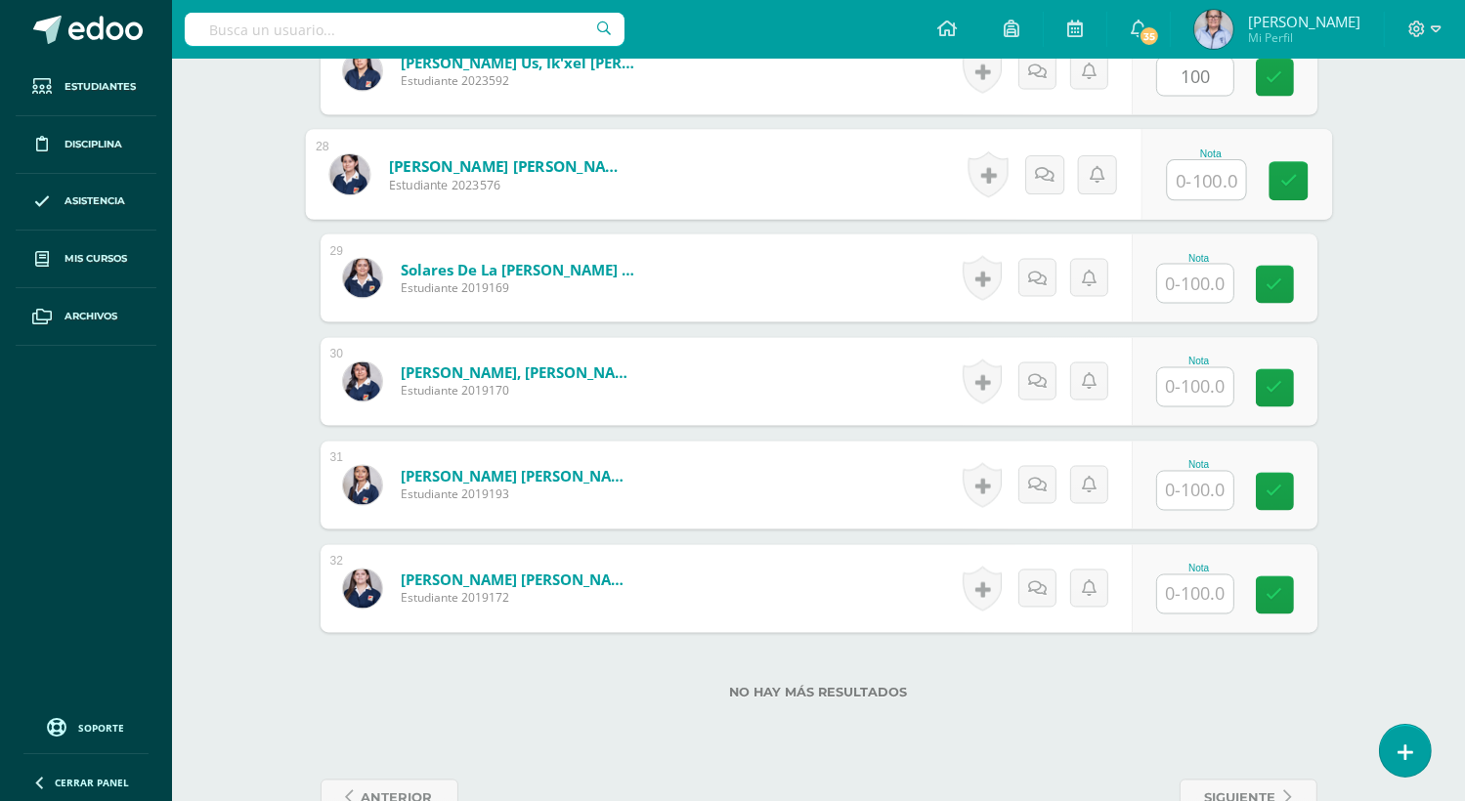
click at [1187, 190] on input "text" at bounding box center [1206, 180] width 78 height 39
type input "100"
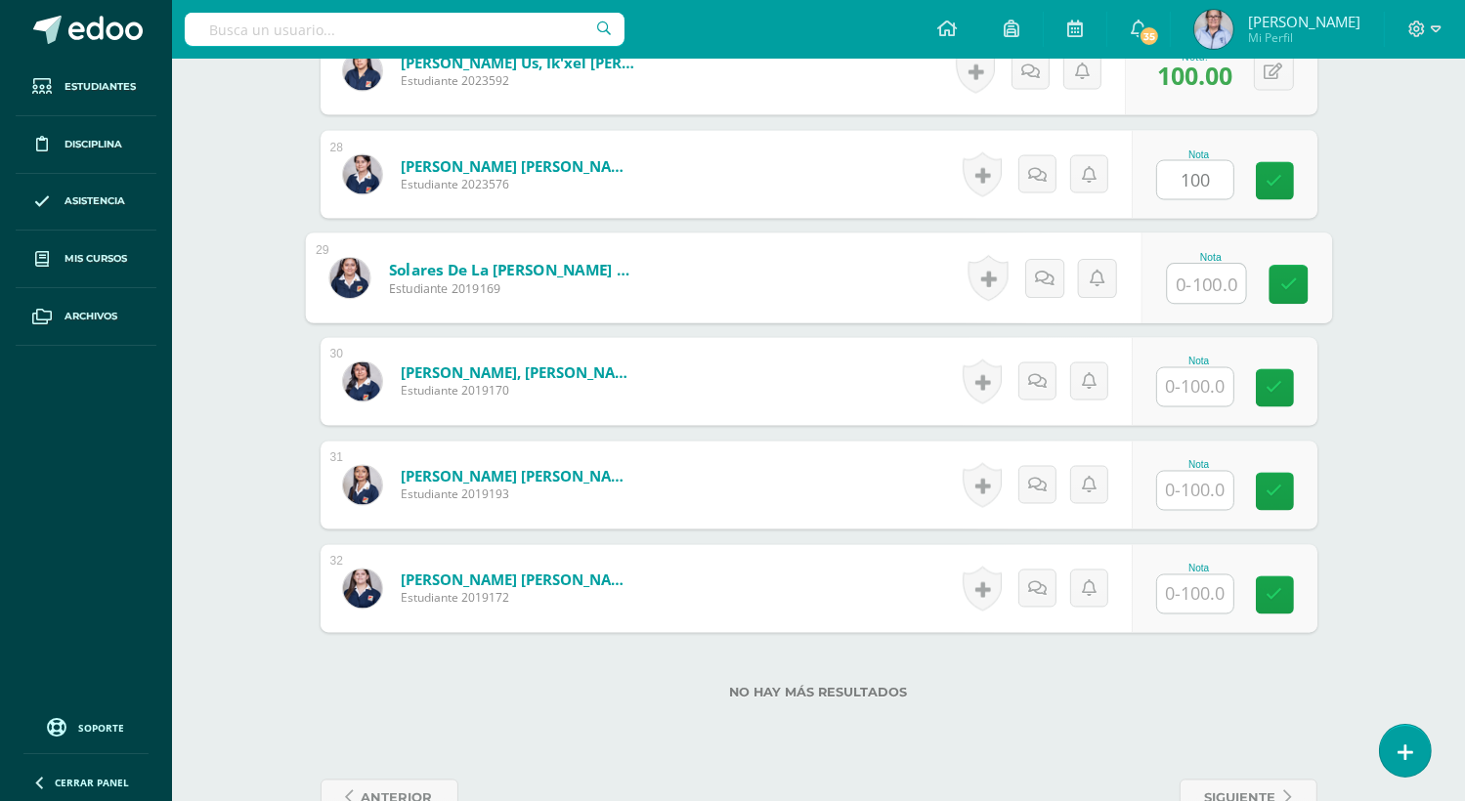
click at [1193, 286] on input "text" at bounding box center [1206, 284] width 78 height 39
type input "95"
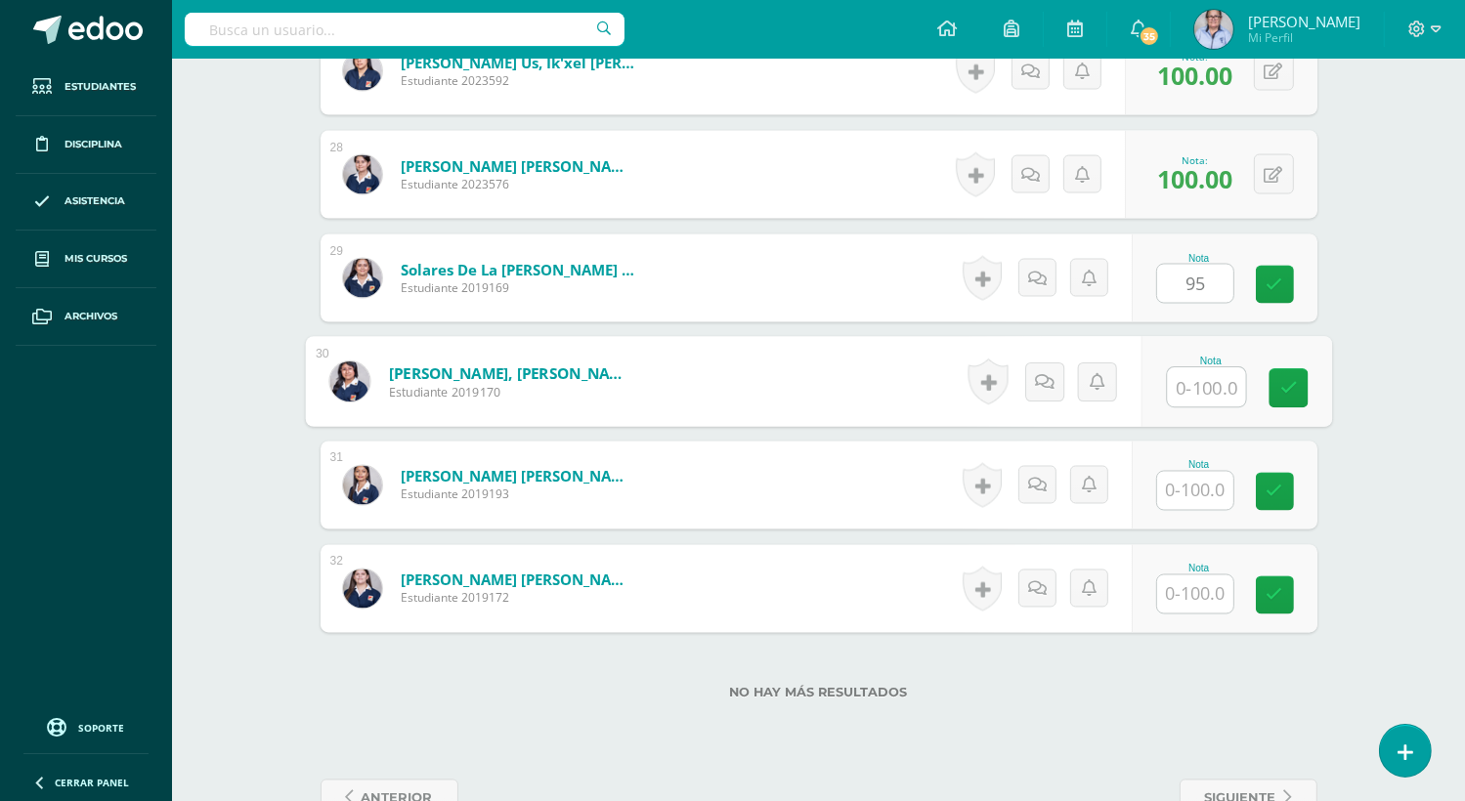
drag, startPoint x: 1176, startPoint y: 386, endPoint x: 1139, endPoint y: 320, distance: 76.1
click at [1176, 385] on input "text" at bounding box center [1206, 387] width 78 height 39
type input "100"
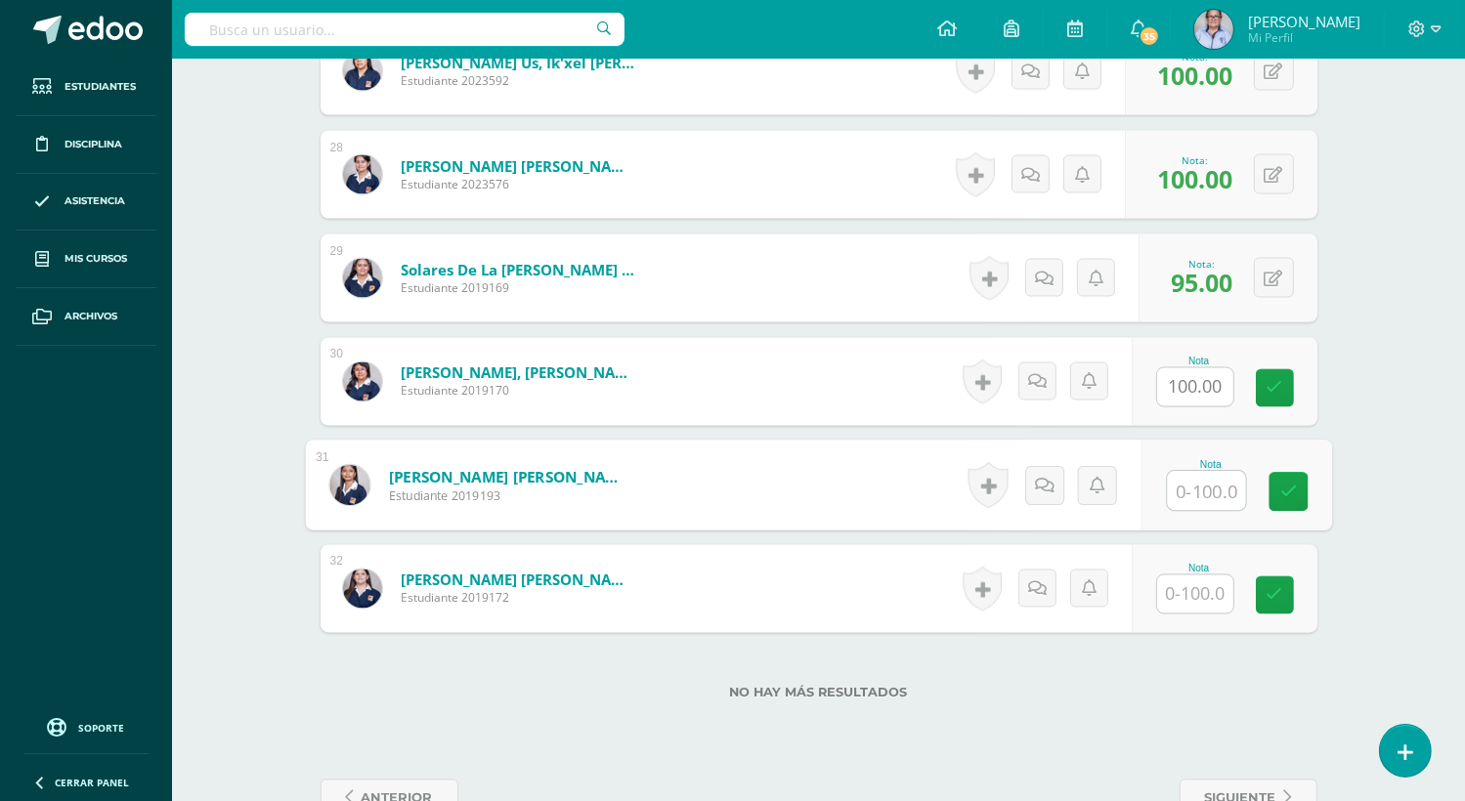
click at [1201, 502] on input "text" at bounding box center [1206, 491] width 78 height 39
type input "100"
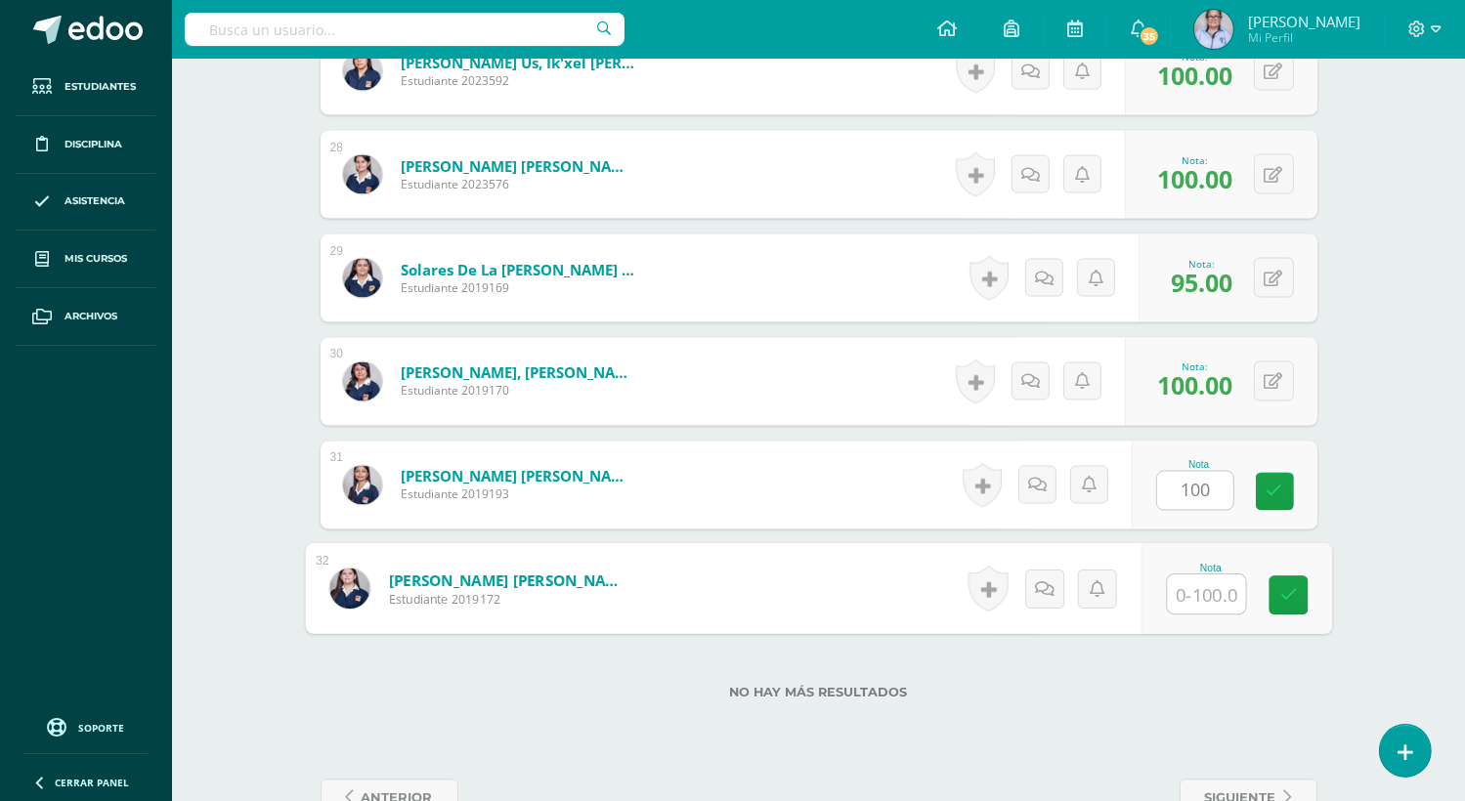
click at [1208, 596] on input "text" at bounding box center [1206, 594] width 78 height 39
type input "78"
click at [1281, 599] on icon at bounding box center [1288, 595] width 18 height 17
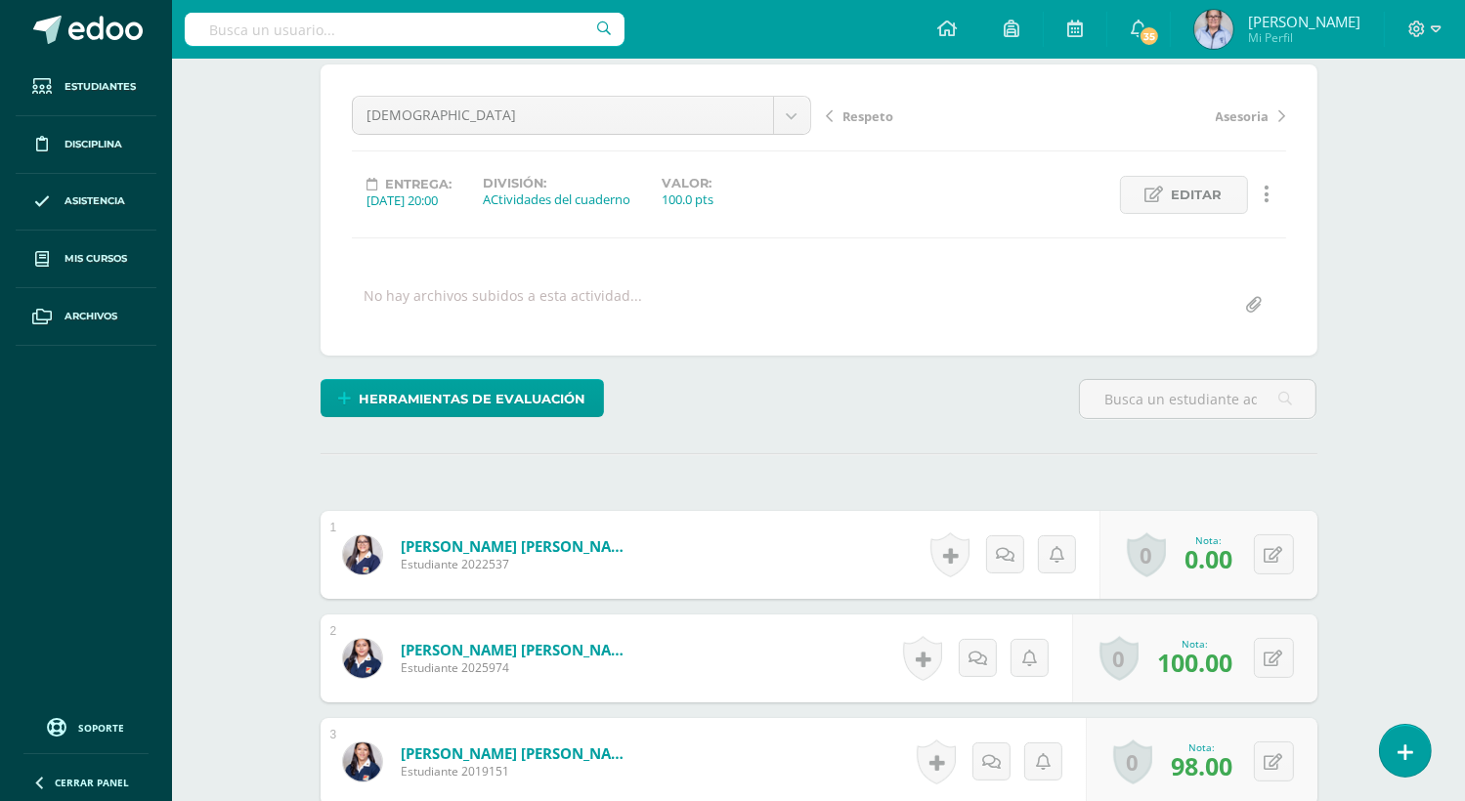
scroll to position [0, 0]
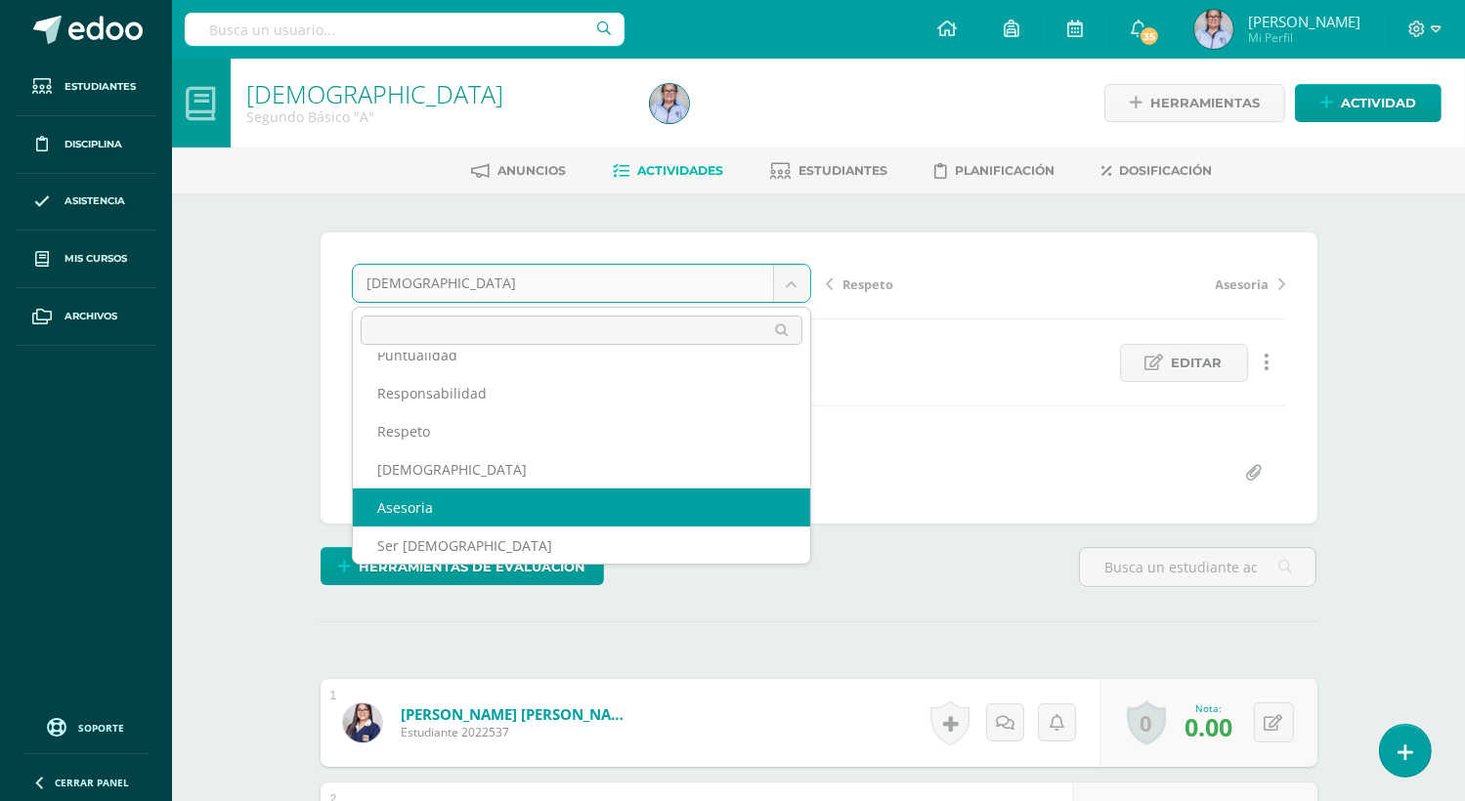
scroll to position [63, 0]
select select "/dashboard/teacher/grade-activity/130273/"
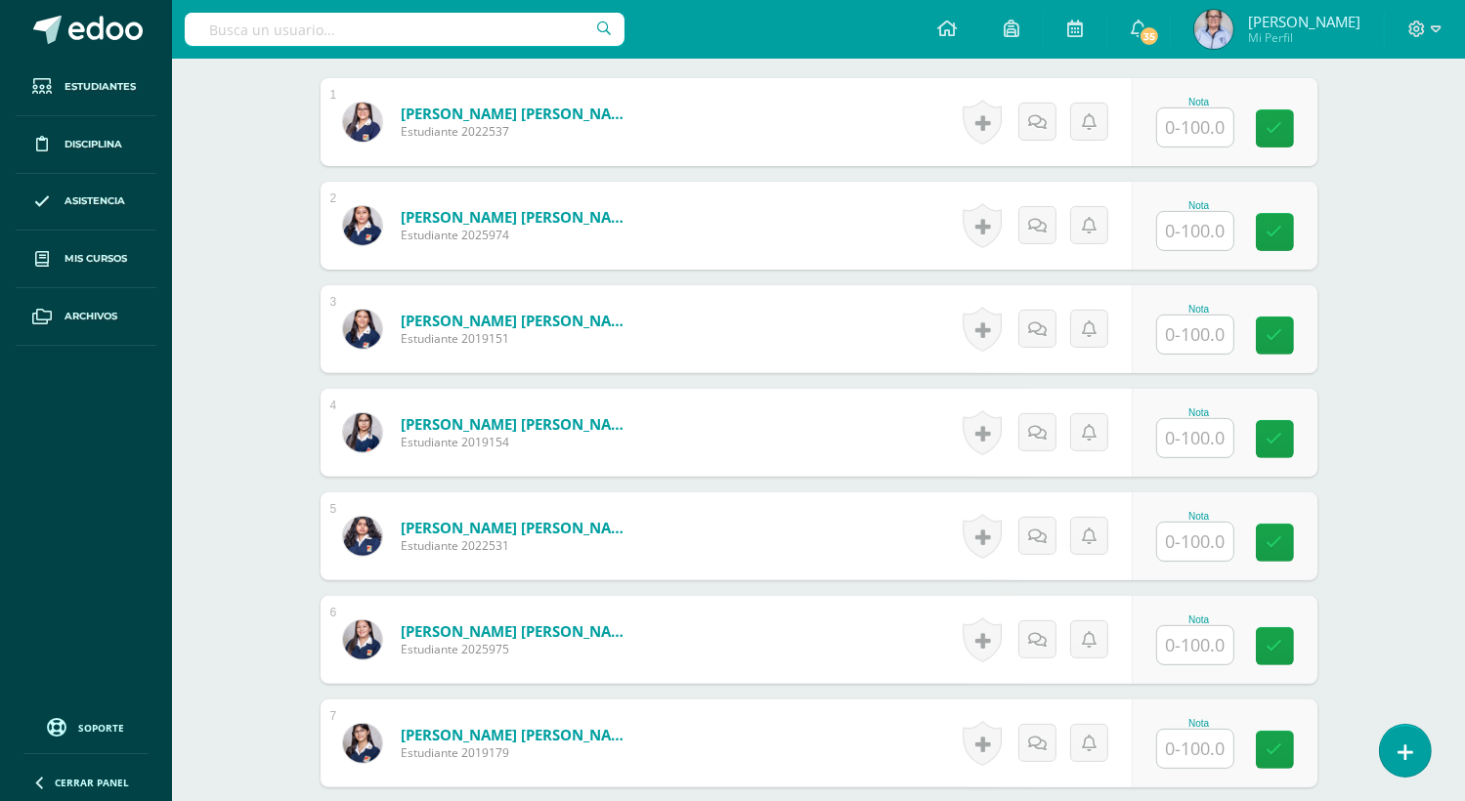
scroll to position [602, 0]
click at [1184, 122] on input "text" at bounding box center [1195, 126] width 76 height 38
type input "90"
click at [1192, 234] on input "text" at bounding box center [1206, 230] width 78 height 39
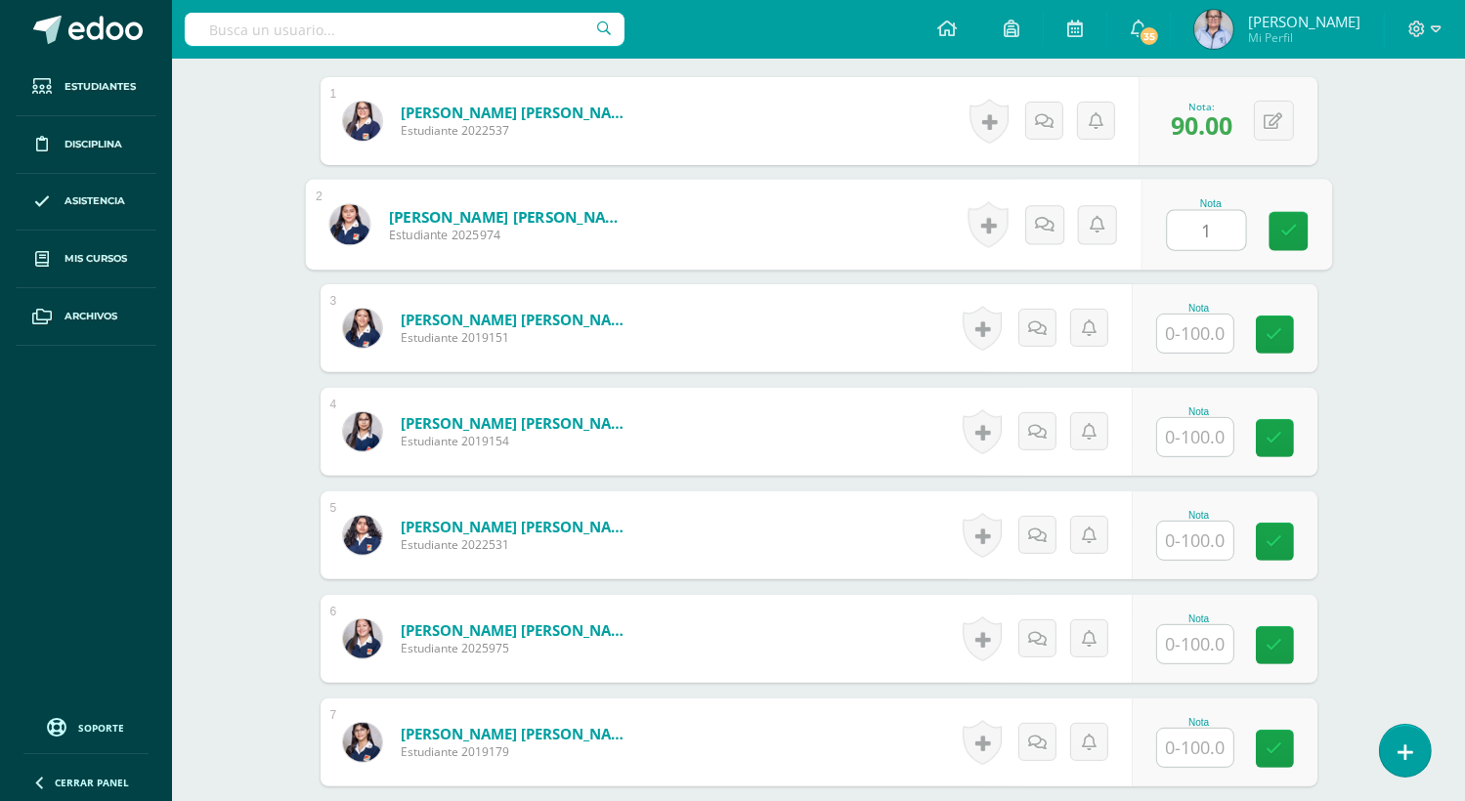
scroll to position [603, 0]
type input "100"
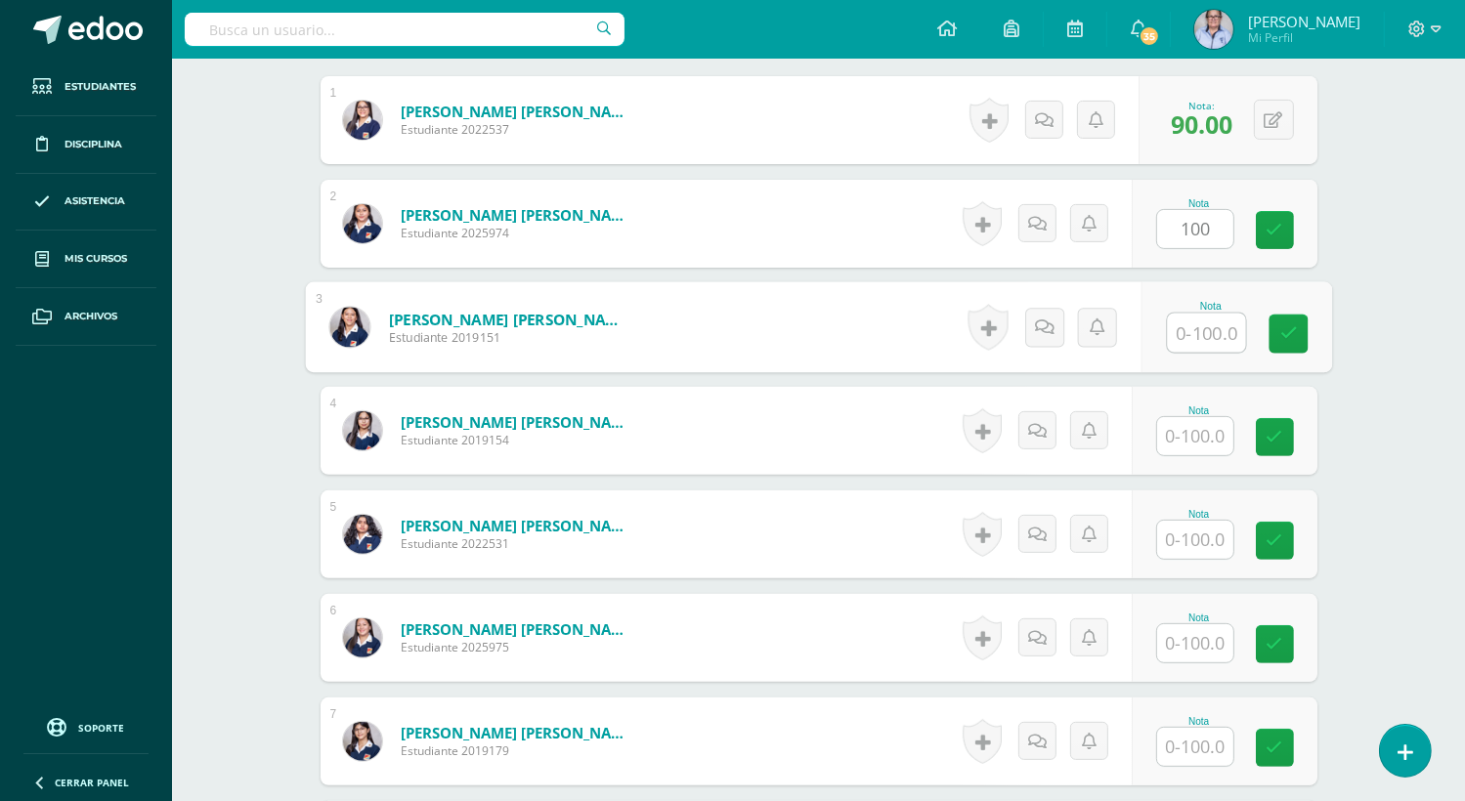
click at [1189, 339] on input "text" at bounding box center [1206, 333] width 78 height 39
type input "50"
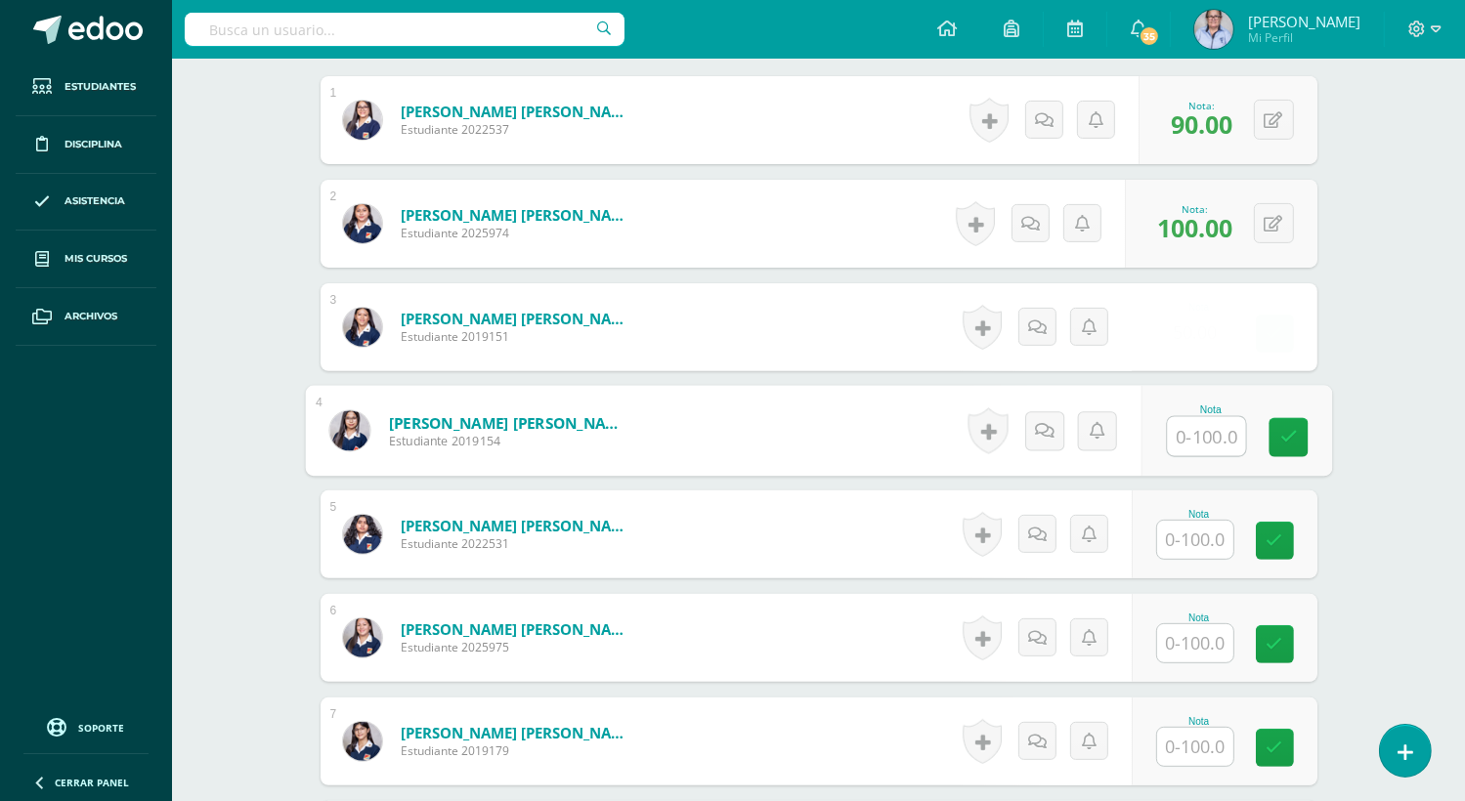
click at [1207, 430] on input "text" at bounding box center [1206, 436] width 78 height 39
type input "98"
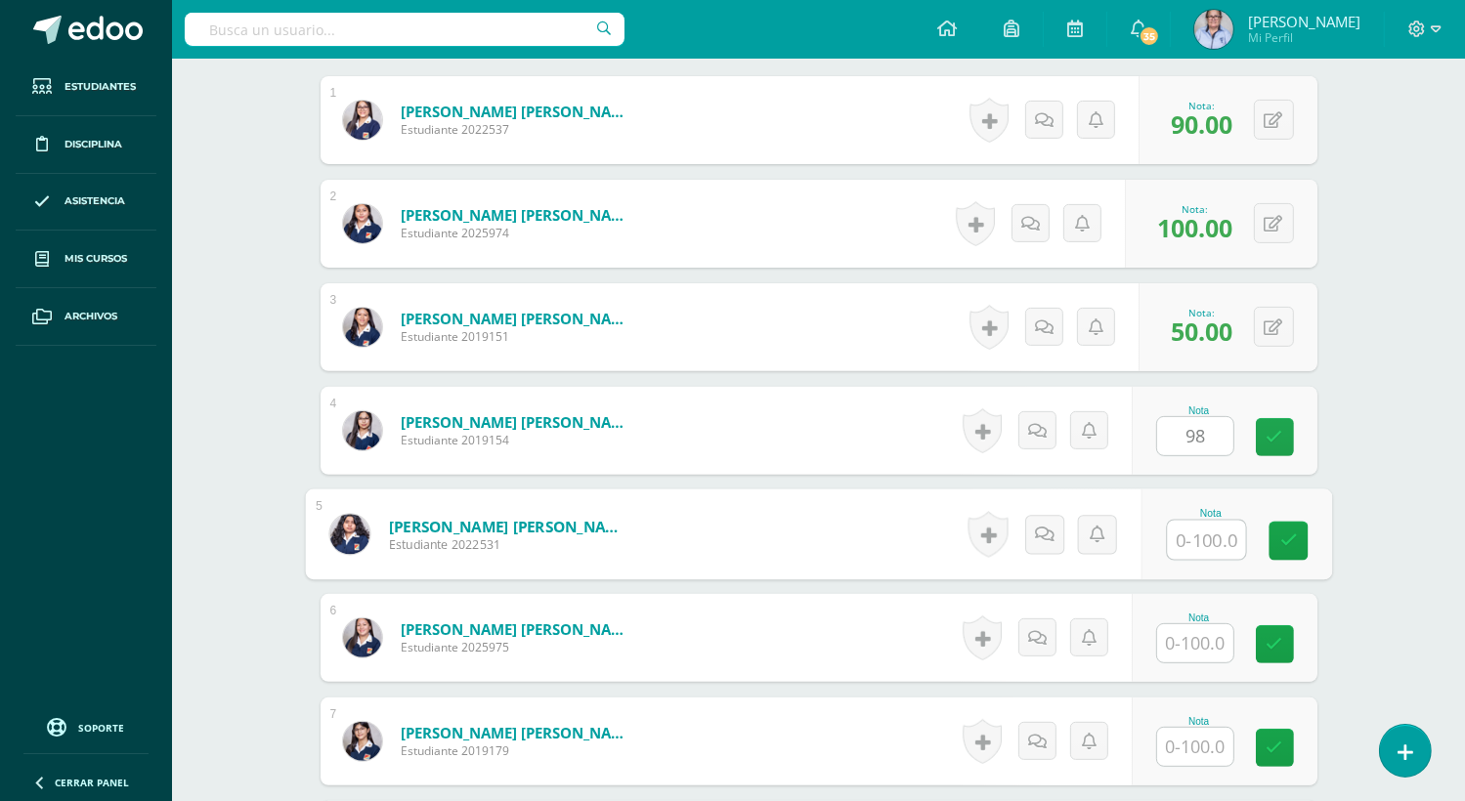
click at [1200, 533] on input "text" at bounding box center [1206, 540] width 78 height 39
type input "50"
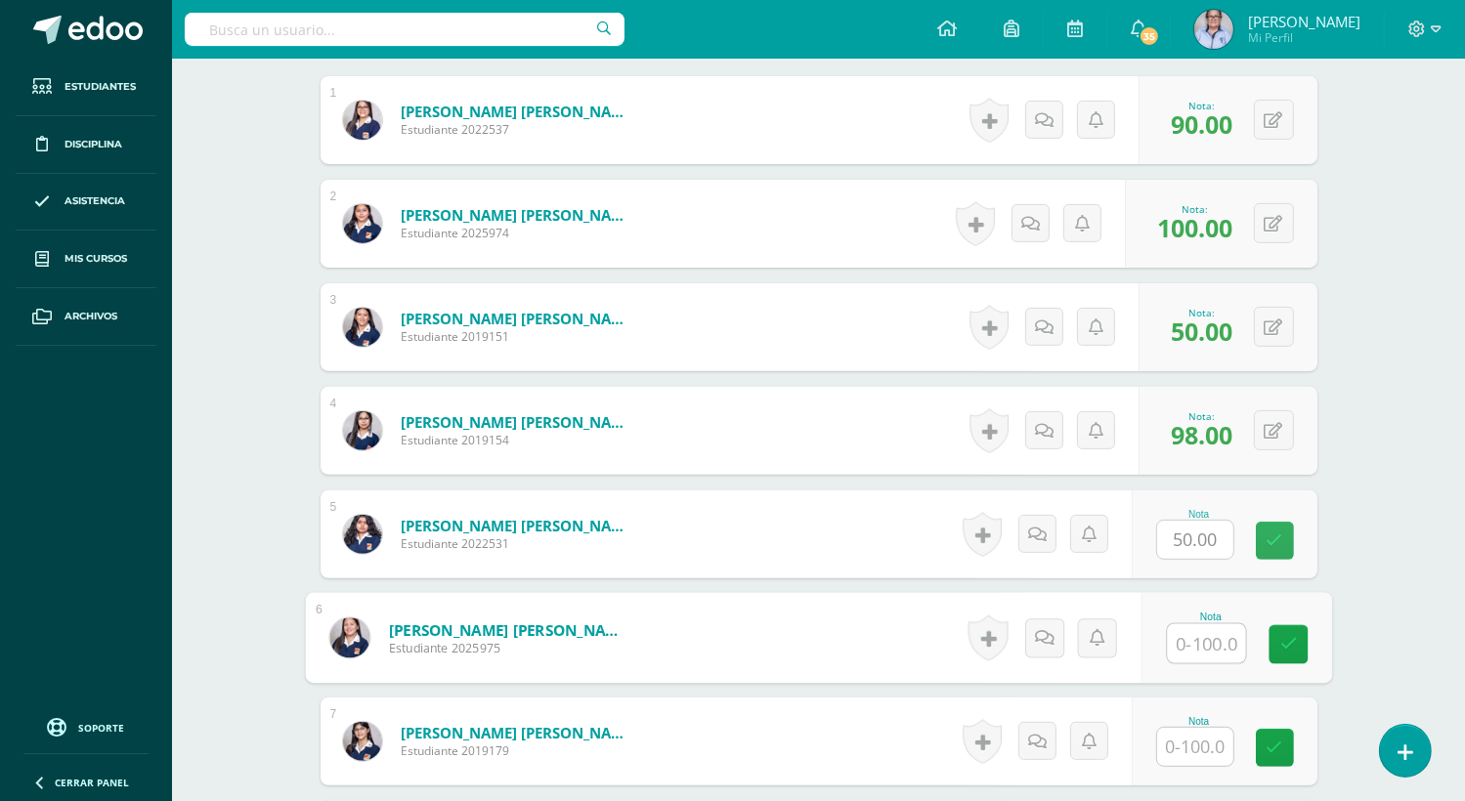
click at [1202, 632] on input "text" at bounding box center [1206, 643] width 78 height 39
type input "100"
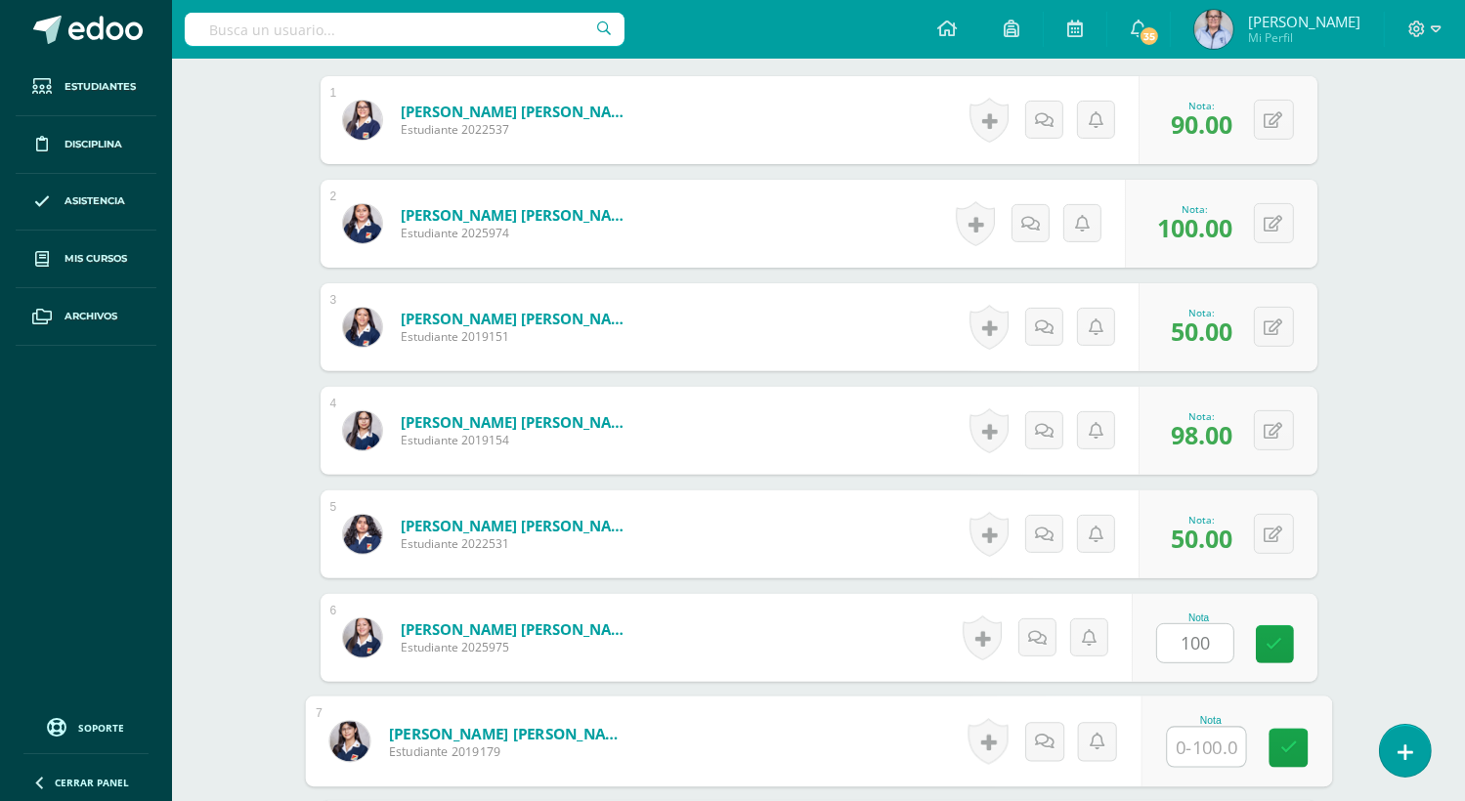
click at [1205, 749] on input "text" at bounding box center [1206, 747] width 78 height 39
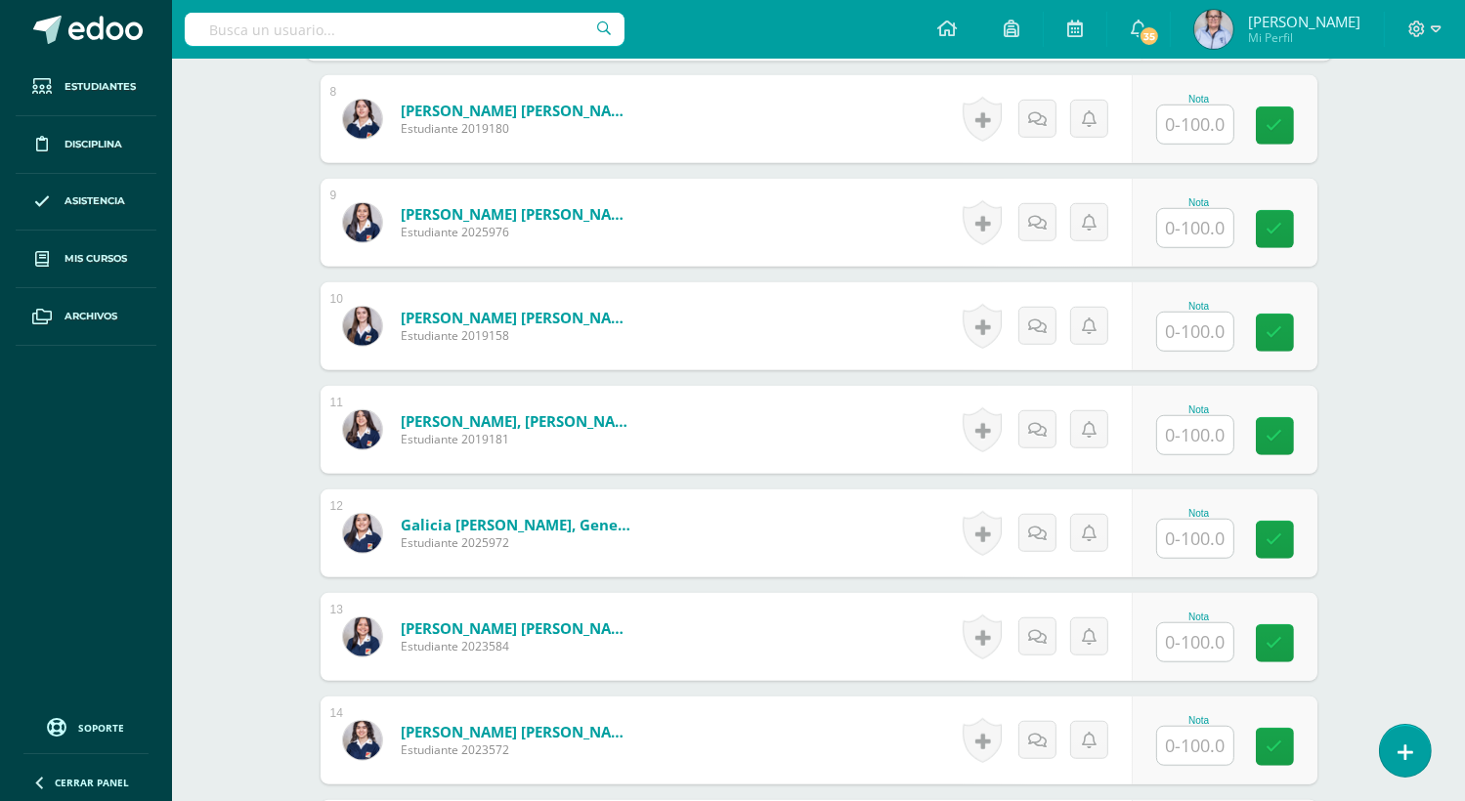
scroll to position [1342, 0]
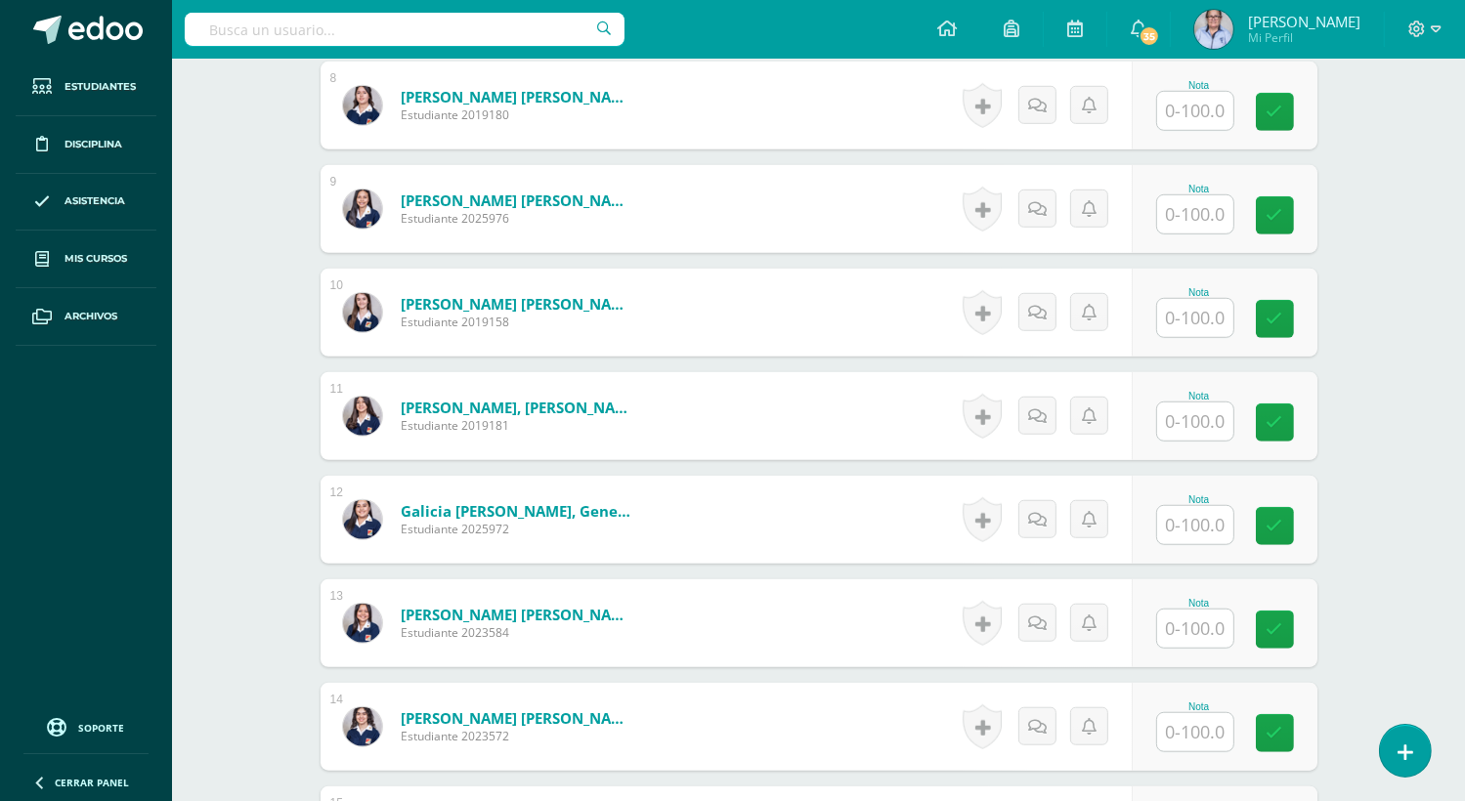
type input "93"
click at [1198, 109] on input "text" at bounding box center [1206, 111] width 78 height 39
type input "96"
click at [1201, 207] on input "text" at bounding box center [1206, 214] width 78 height 39
type input "92"
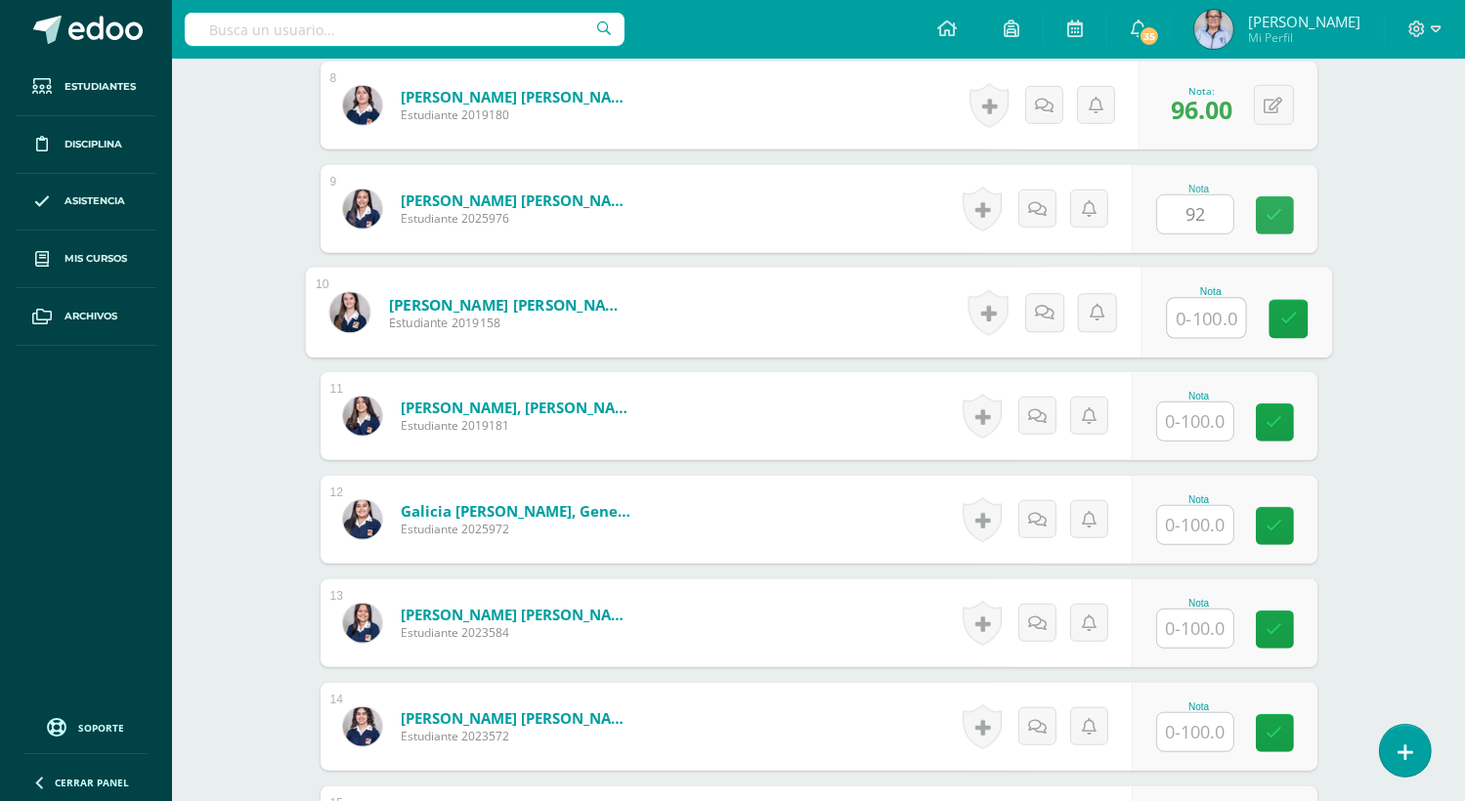
click at [1202, 323] on input "text" at bounding box center [1206, 318] width 78 height 39
type input "96"
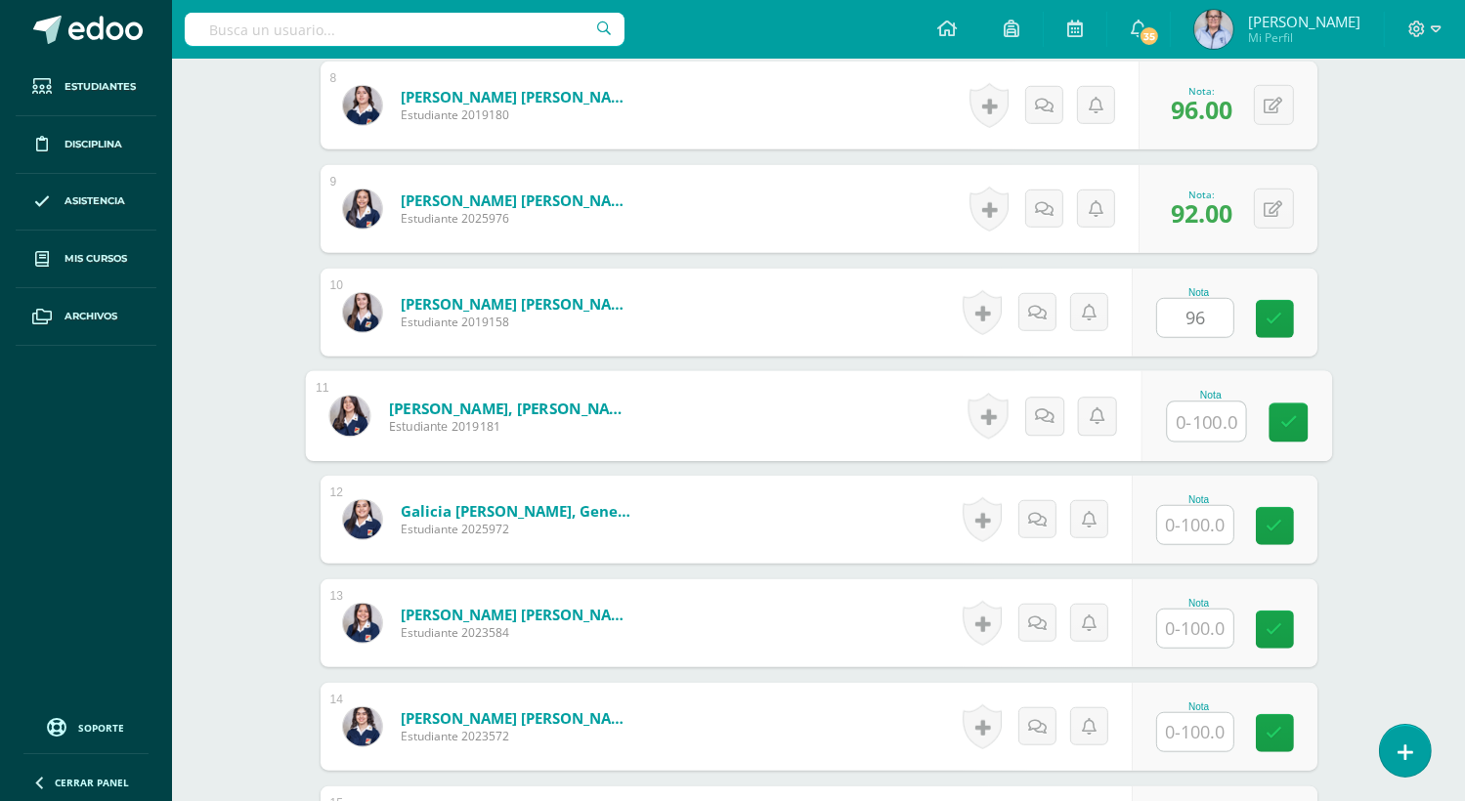
click at [1220, 422] on input "text" at bounding box center [1206, 422] width 78 height 39
type input "96"
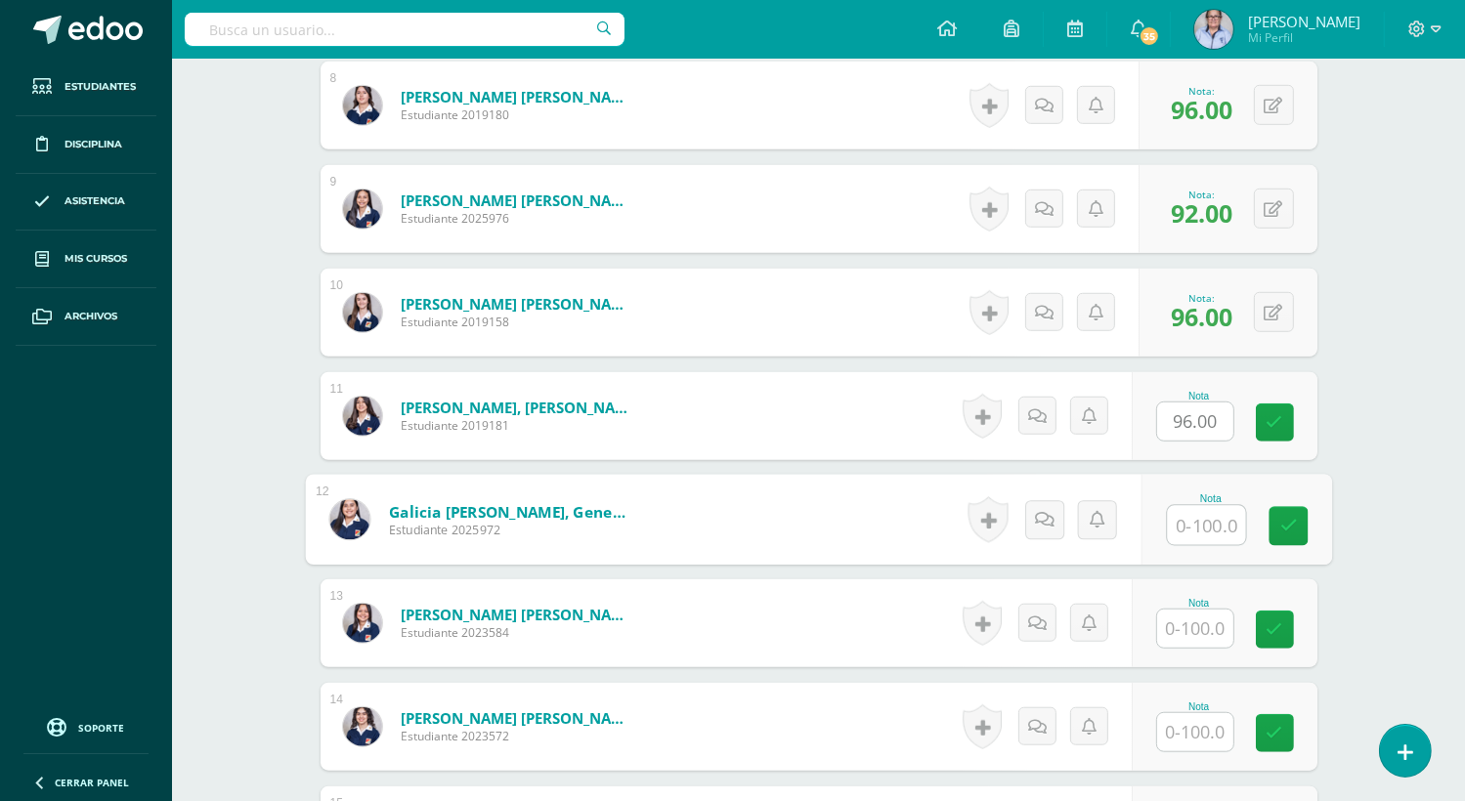
click at [1201, 531] on input "text" at bounding box center [1206, 525] width 78 height 39
type input "95"
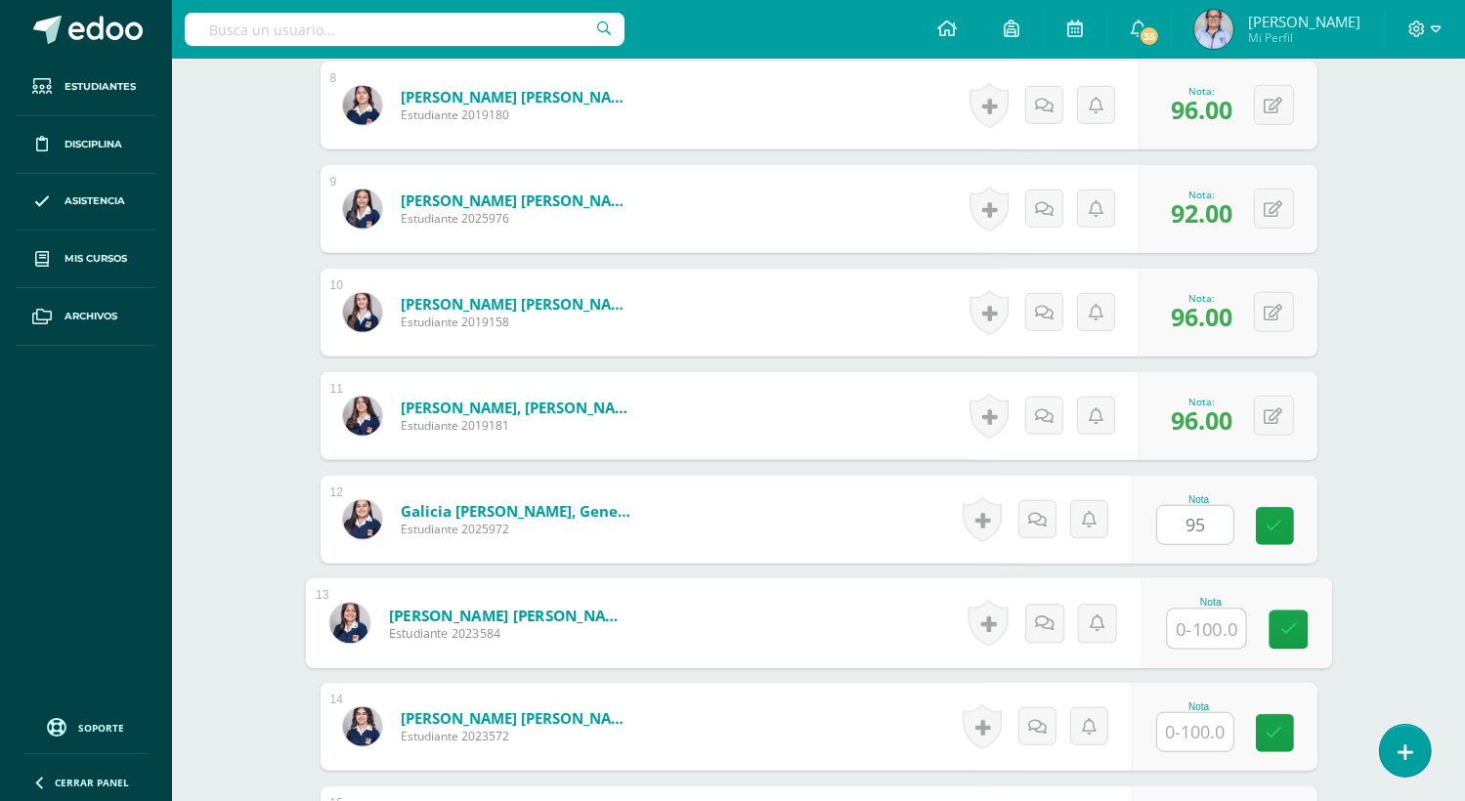
click at [1199, 625] on input "text" at bounding box center [1206, 629] width 78 height 39
type input "88"
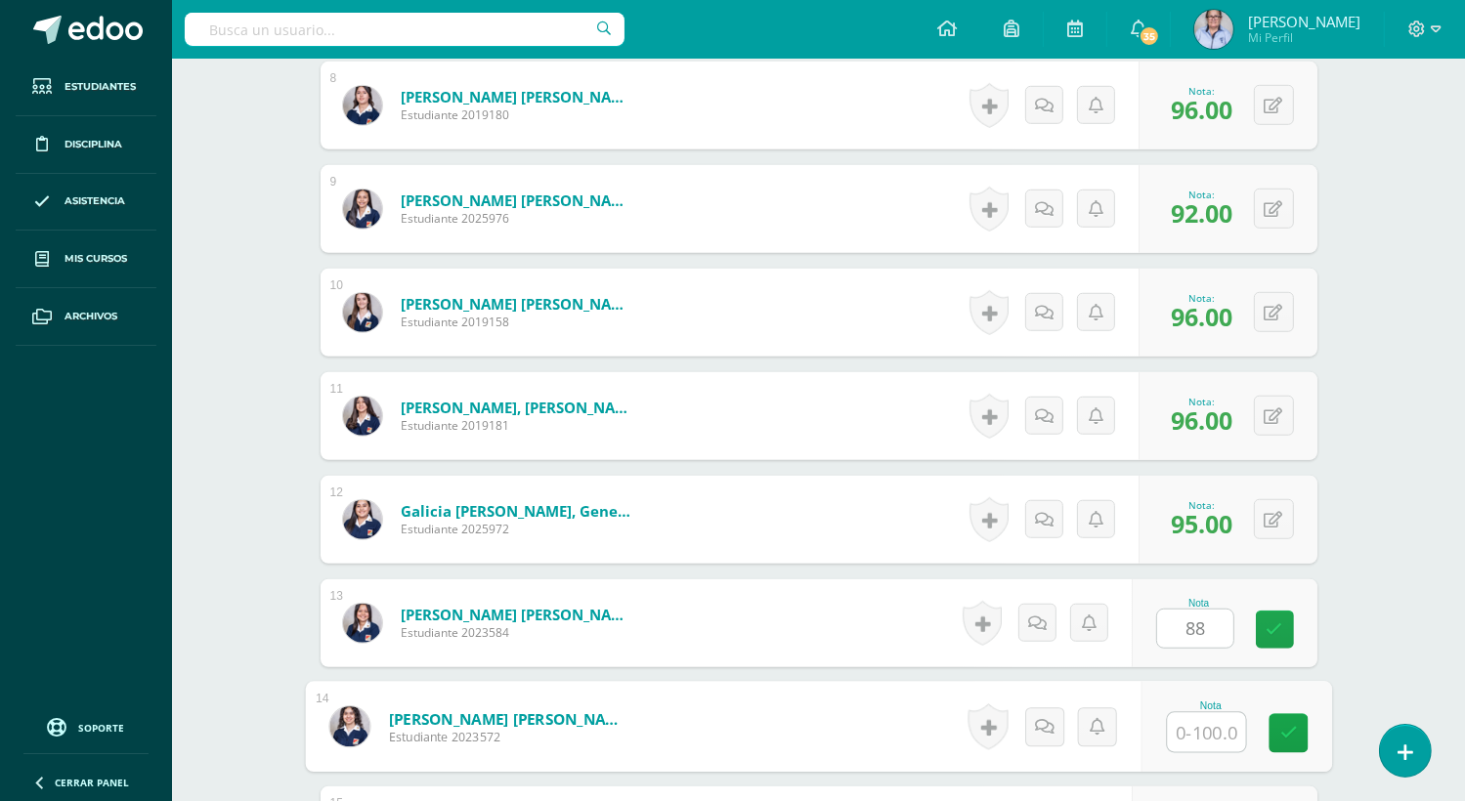
click at [1202, 729] on input "text" at bounding box center [1206, 732] width 78 height 39
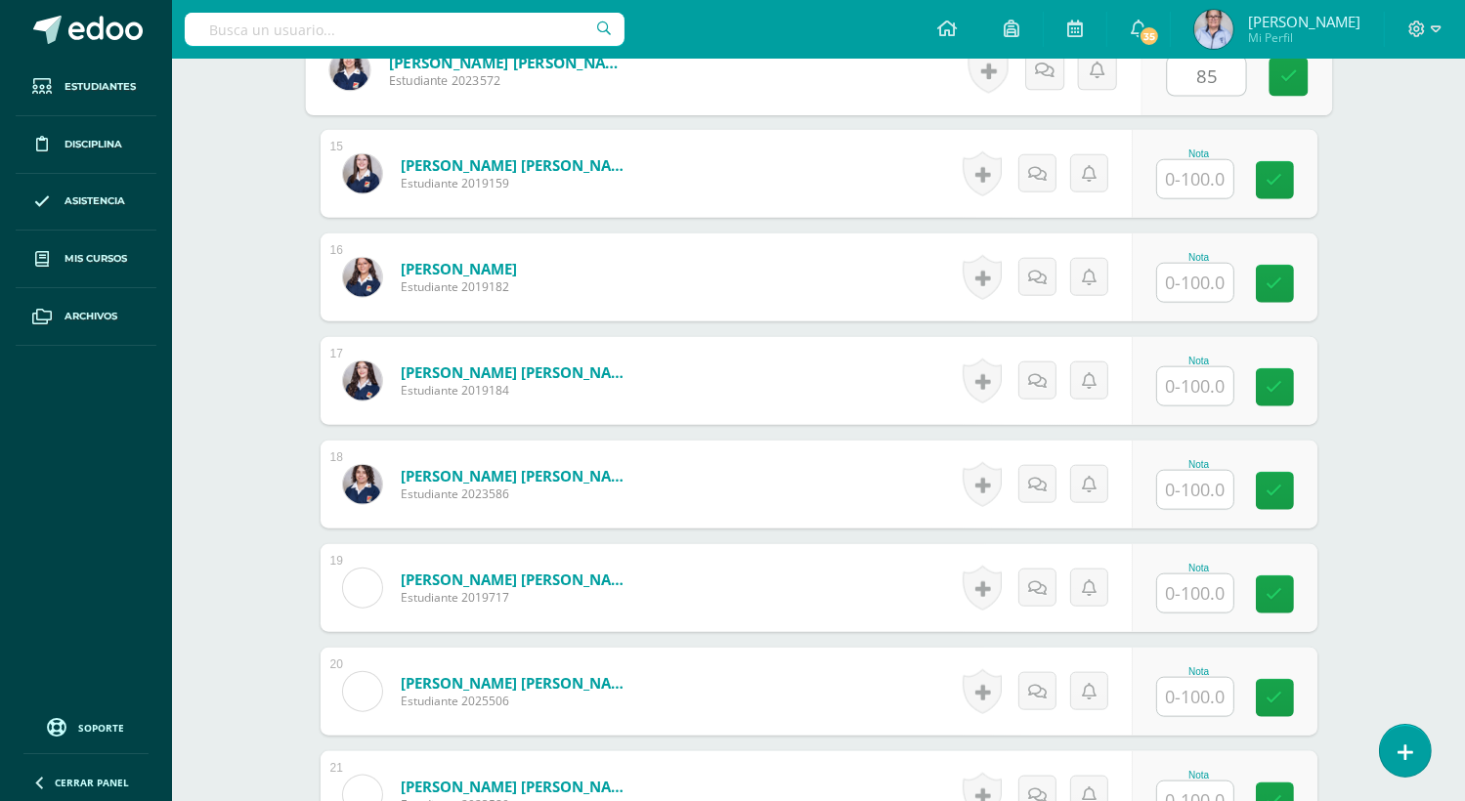
scroll to position [2008, 0]
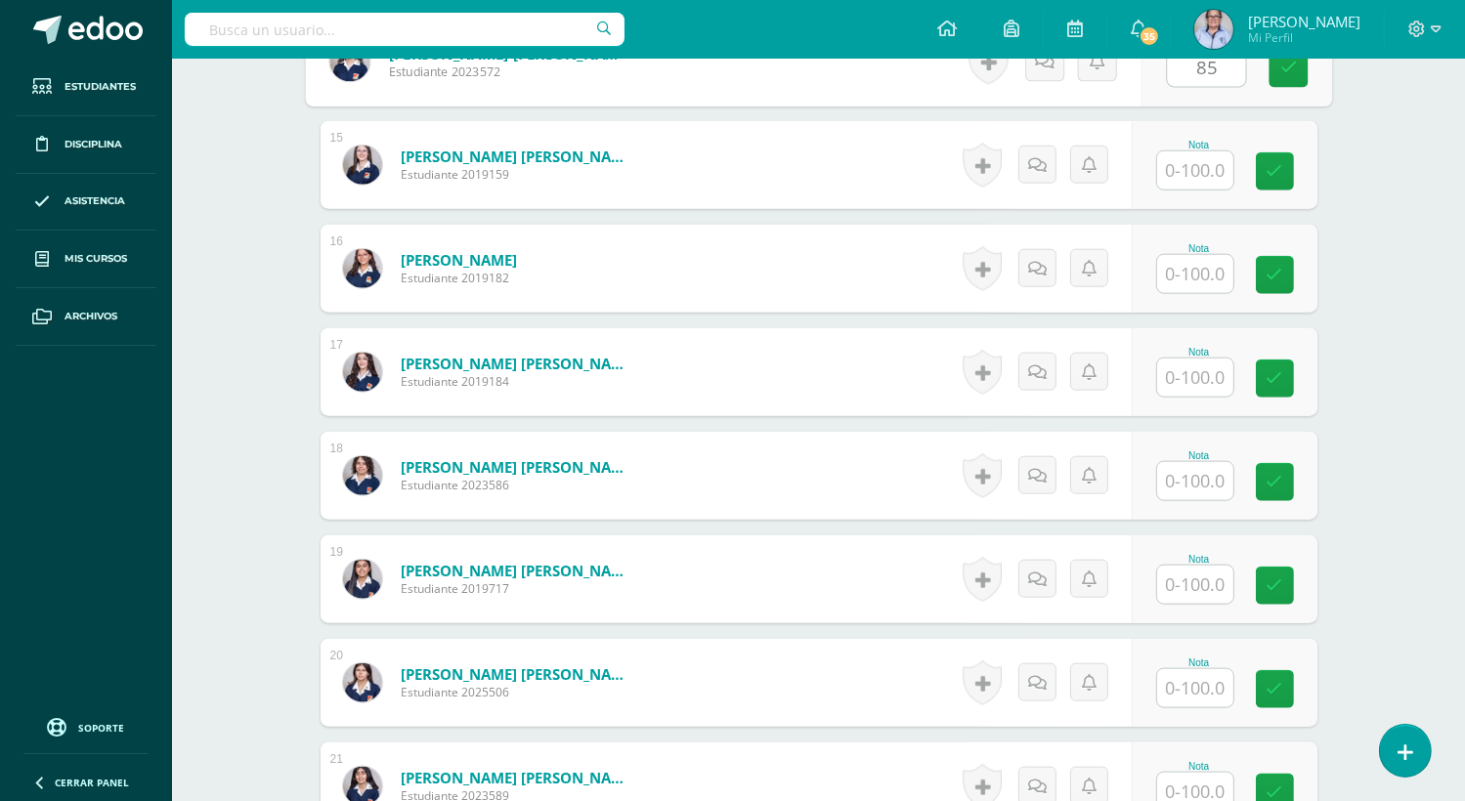
type input "85"
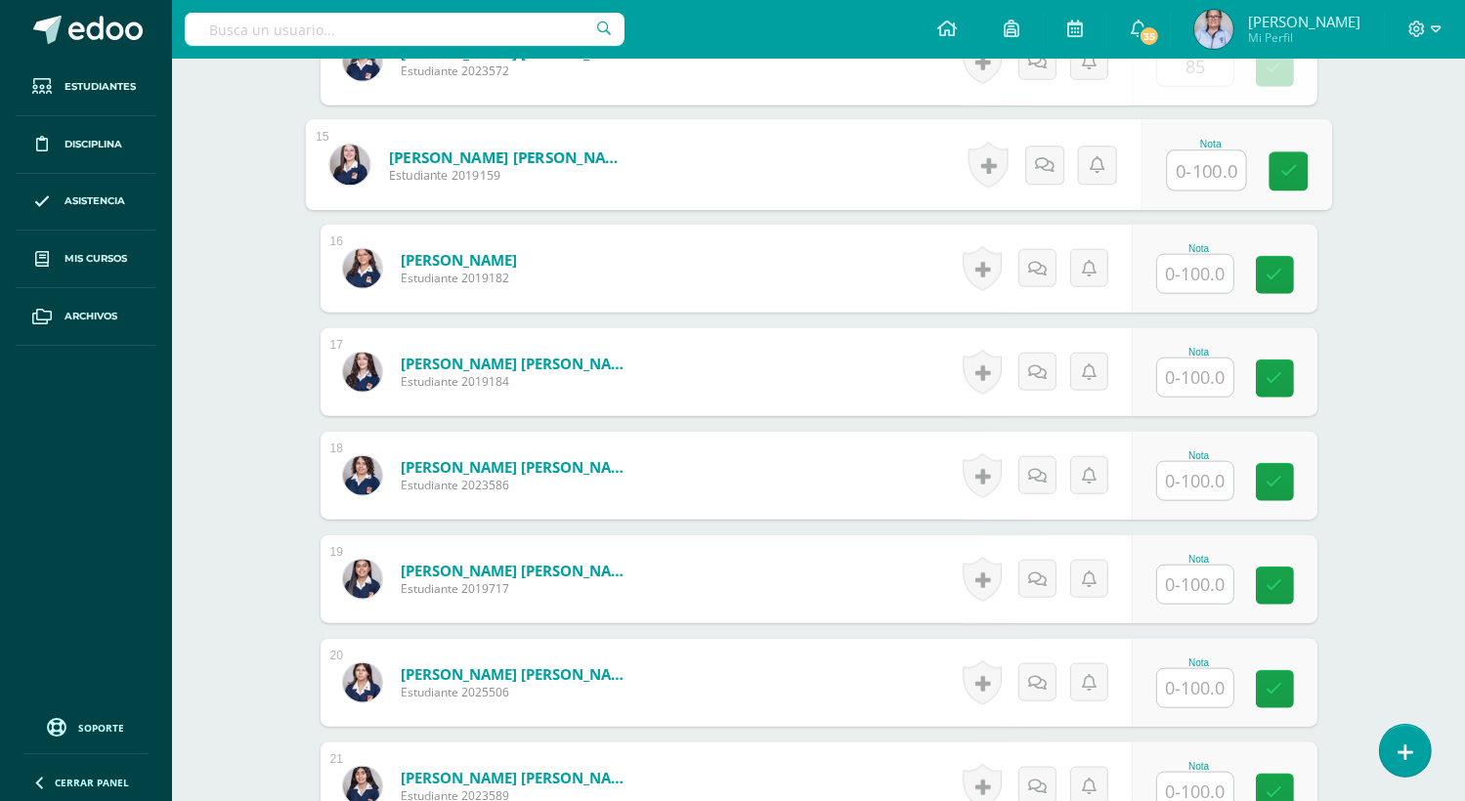
click at [1188, 173] on input "text" at bounding box center [1206, 170] width 78 height 39
type input "100"
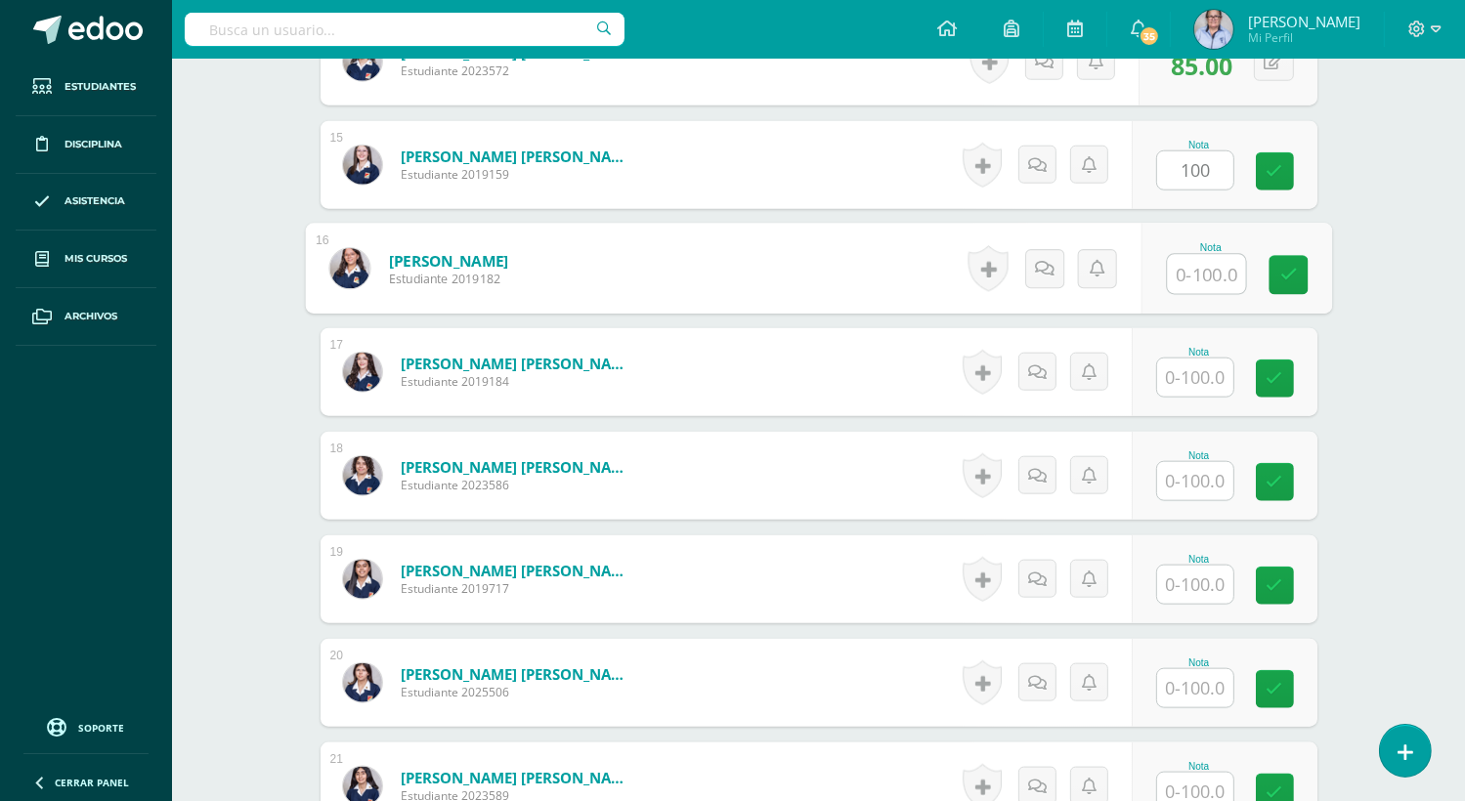
click at [1190, 274] on input "text" at bounding box center [1206, 274] width 78 height 39
type input "100"
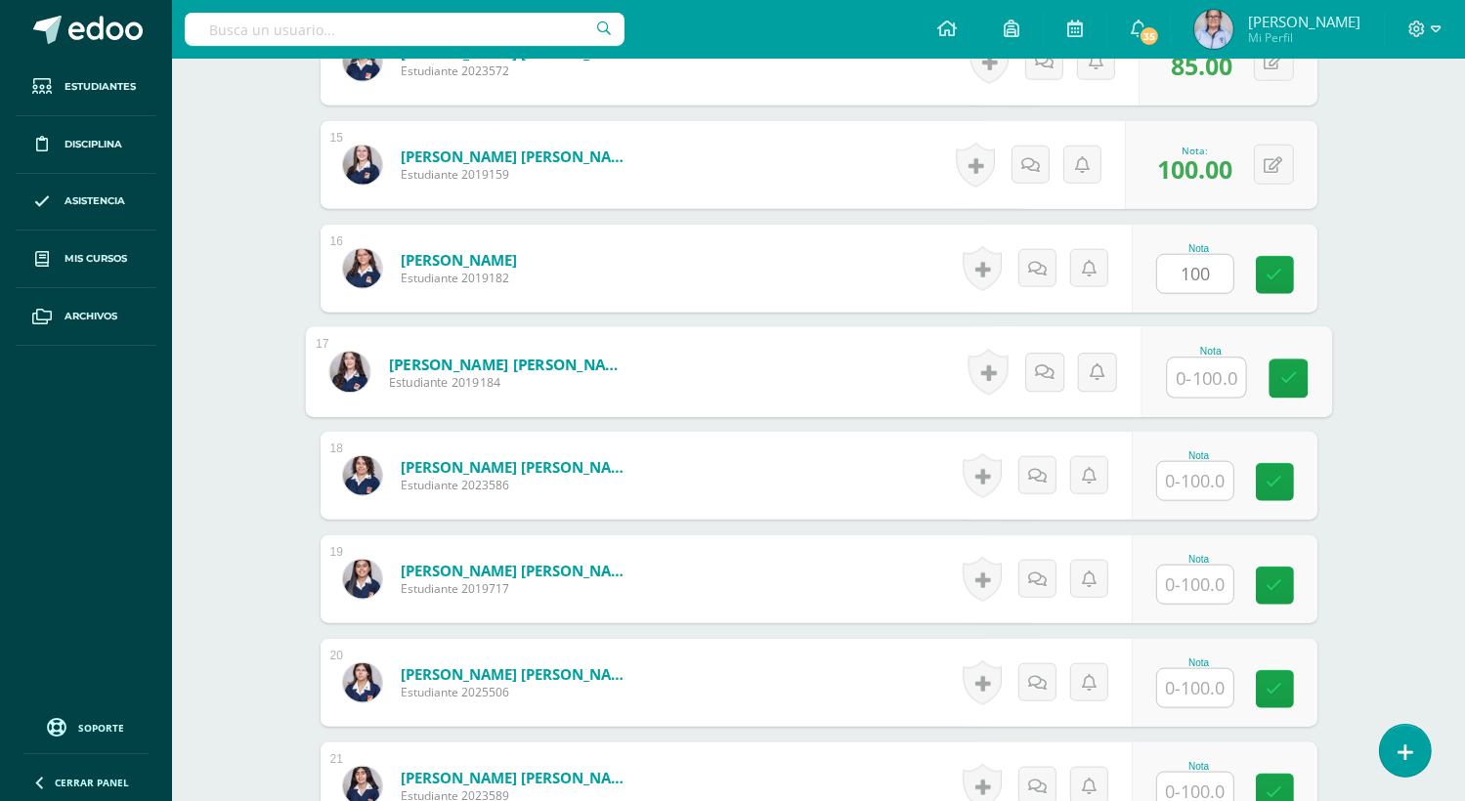
click at [1193, 371] on input "text" at bounding box center [1206, 378] width 78 height 39
type input "96"
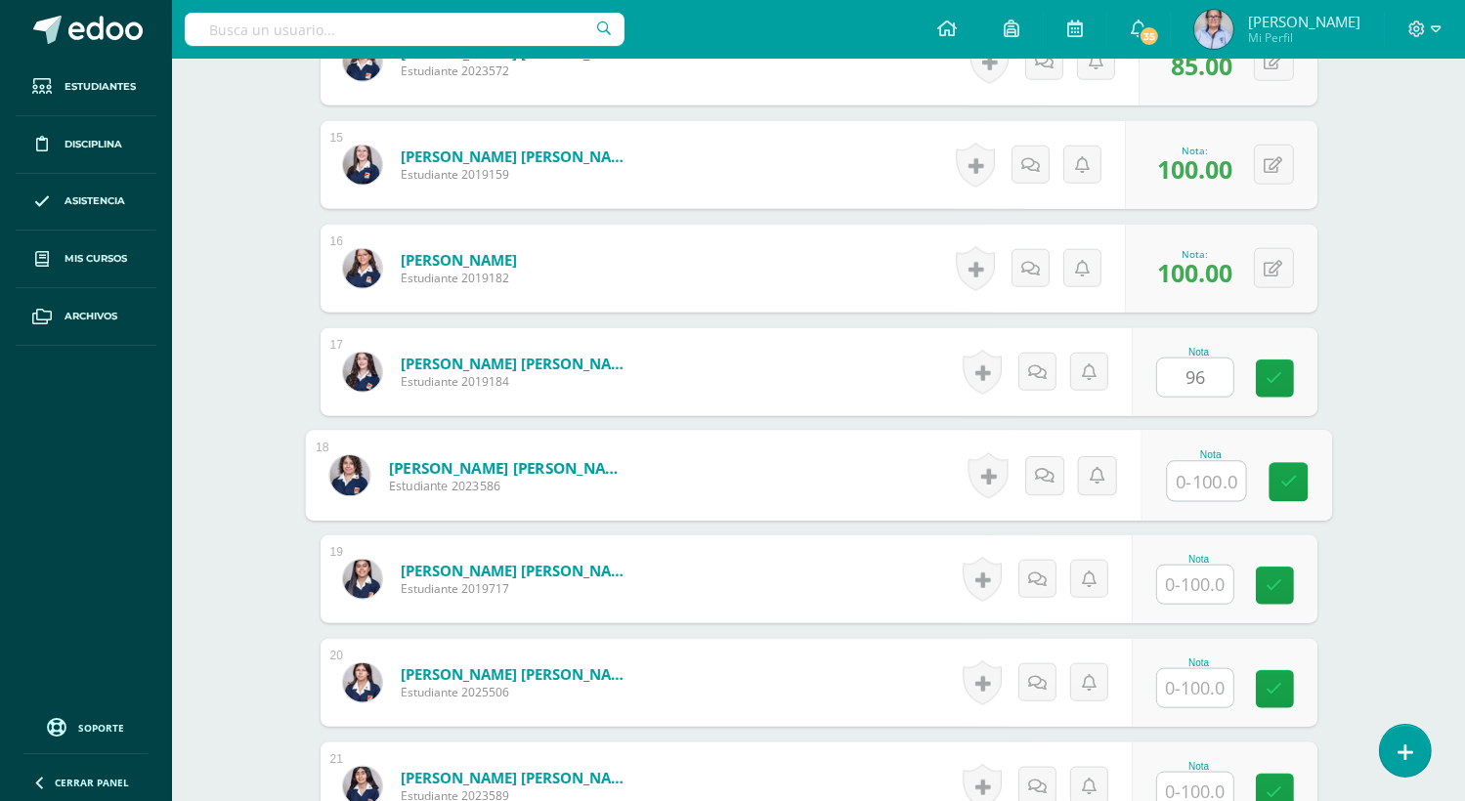
click at [1205, 484] on input "text" at bounding box center [1206, 481] width 78 height 39
type input "50"
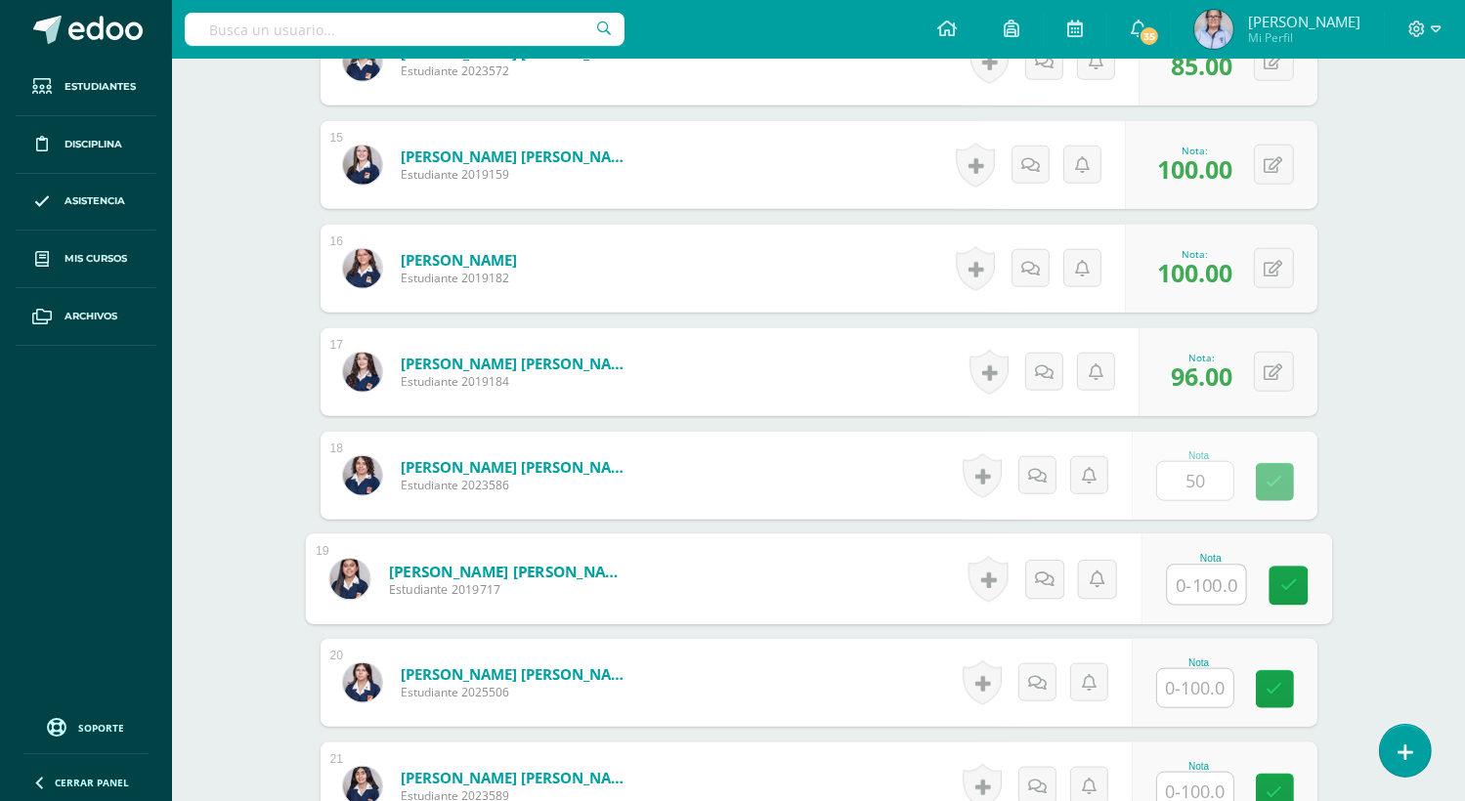
click at [1202, 587] on input "text" at bounding box center [1206, 585] width 78 height 39
type input "100"
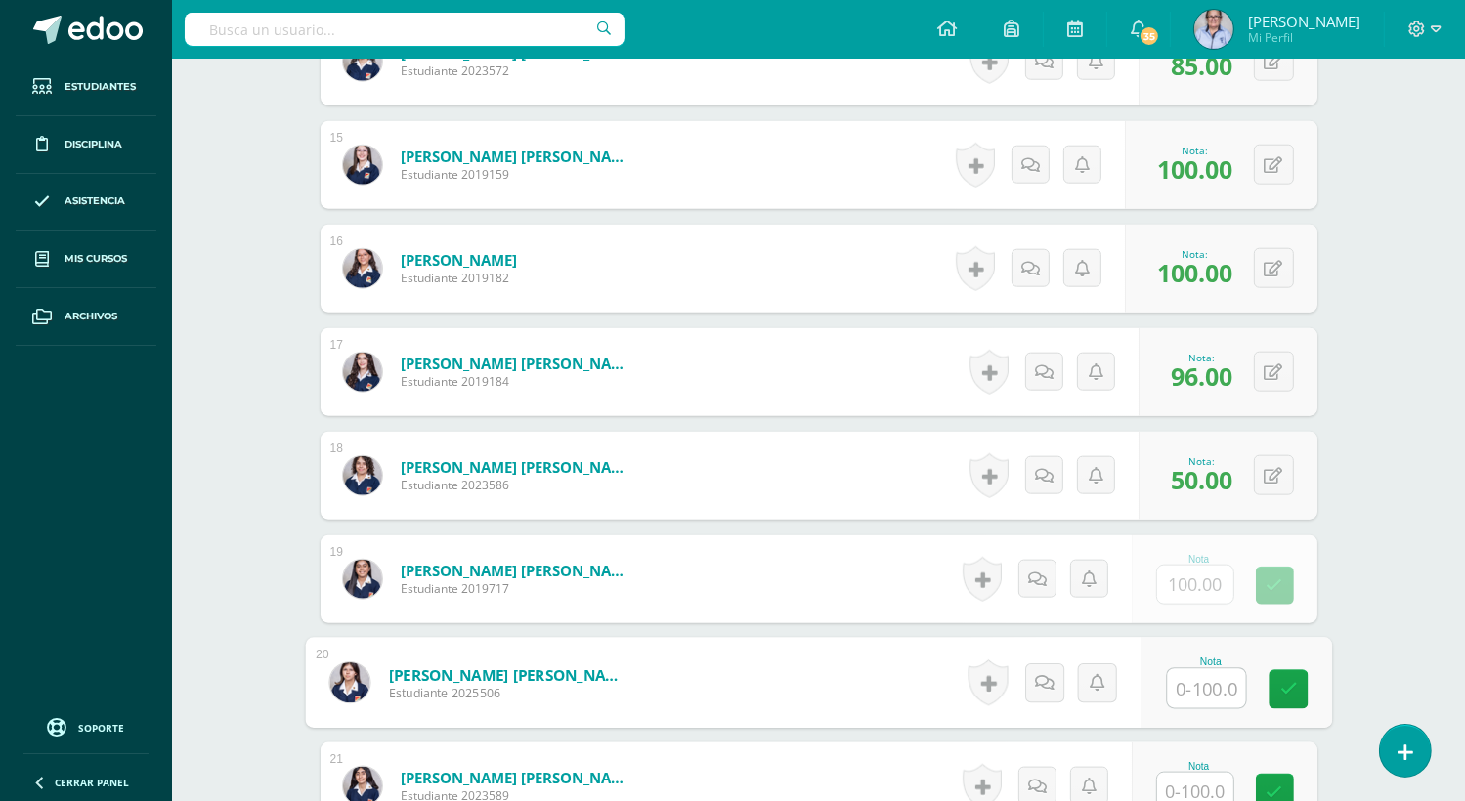
click at [1204, 691] on input "text" at bounding box center [1206, 688] width 78 height 39
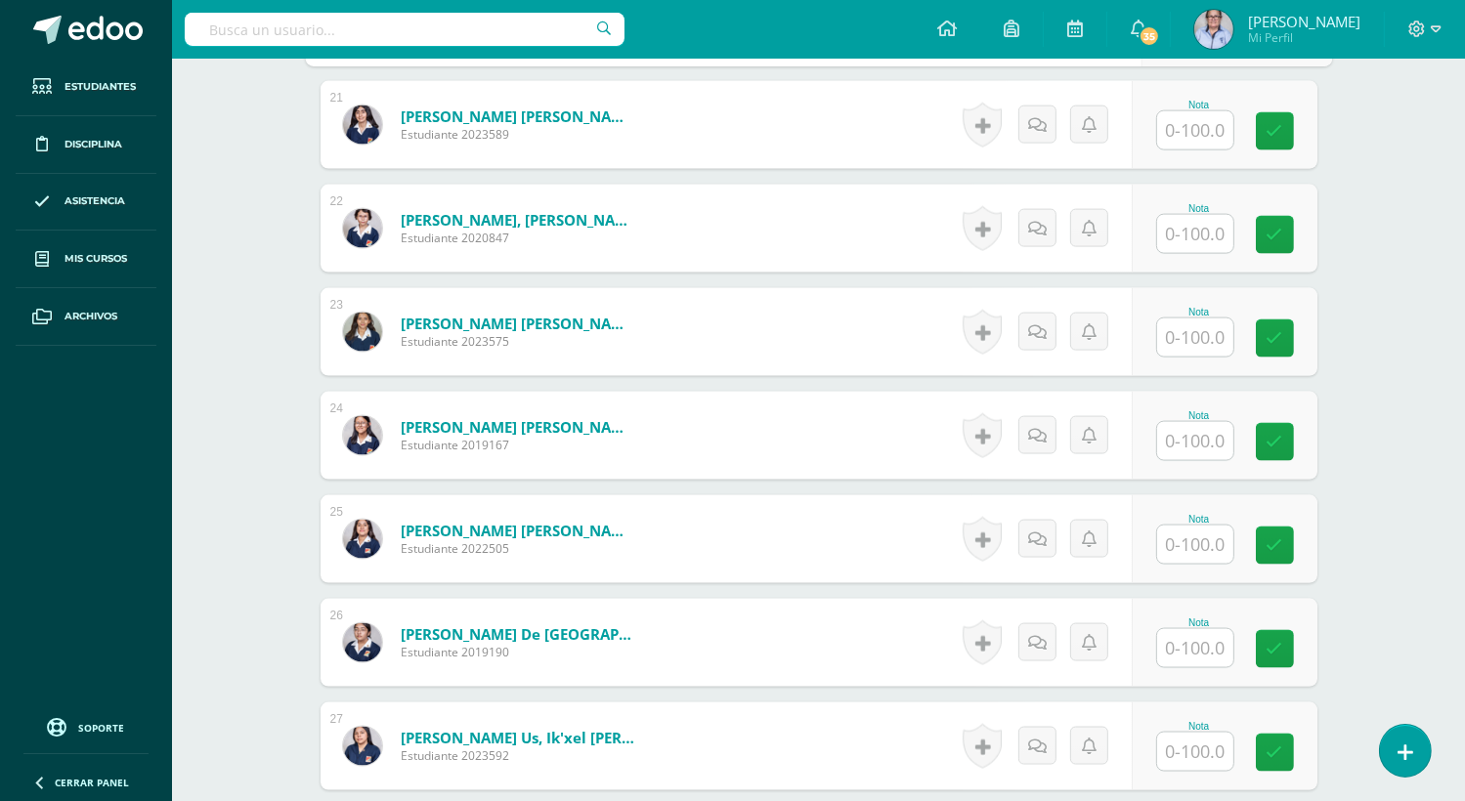
scroll to position [2677, 0]
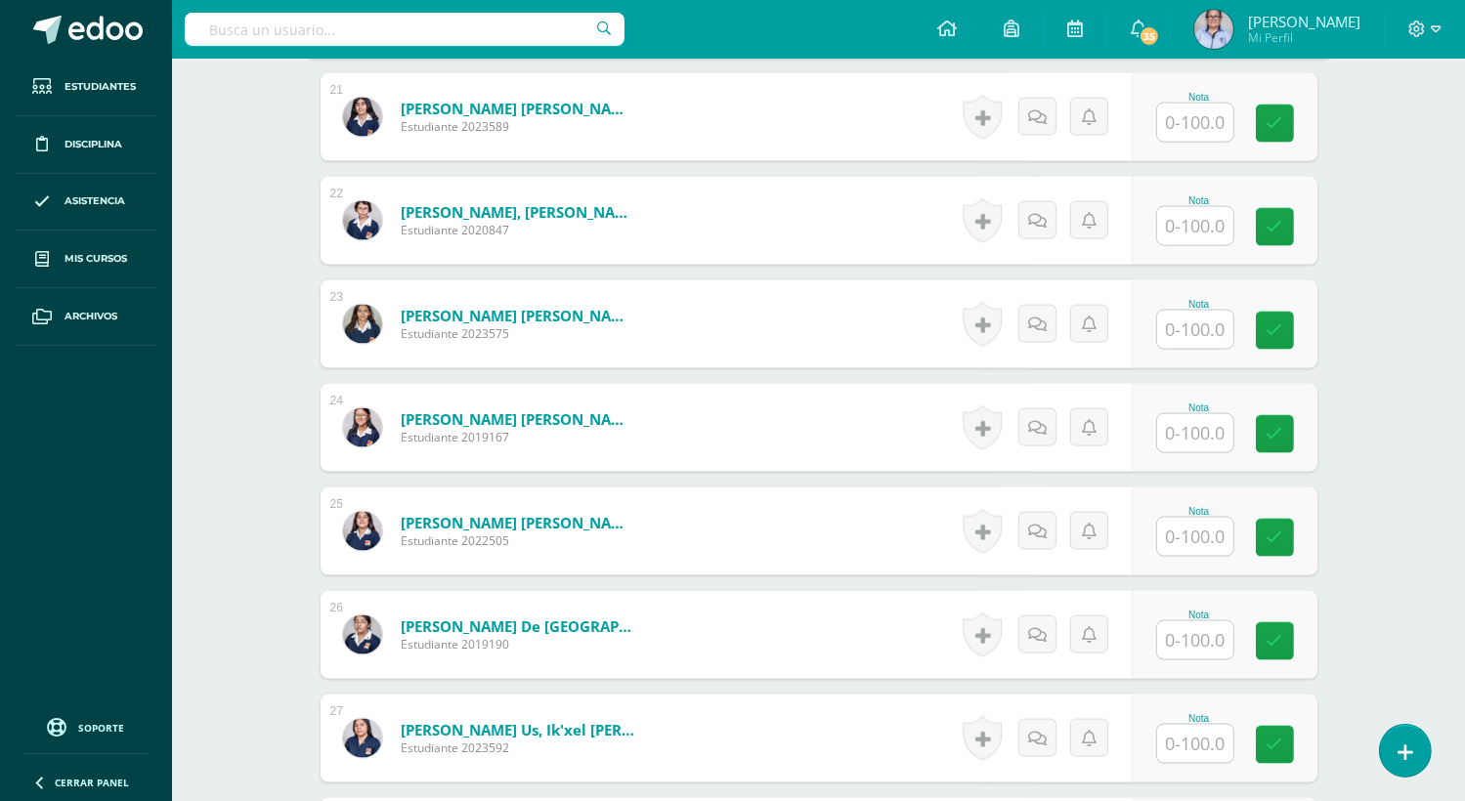
type input "50"
click at [1196, 122] on input "text" at bounding box center [1206, 123] width 78 height 39
type input "98"
click at [1199, 216] on input "text" at bounding box center [1206, 226] width 78 height 39
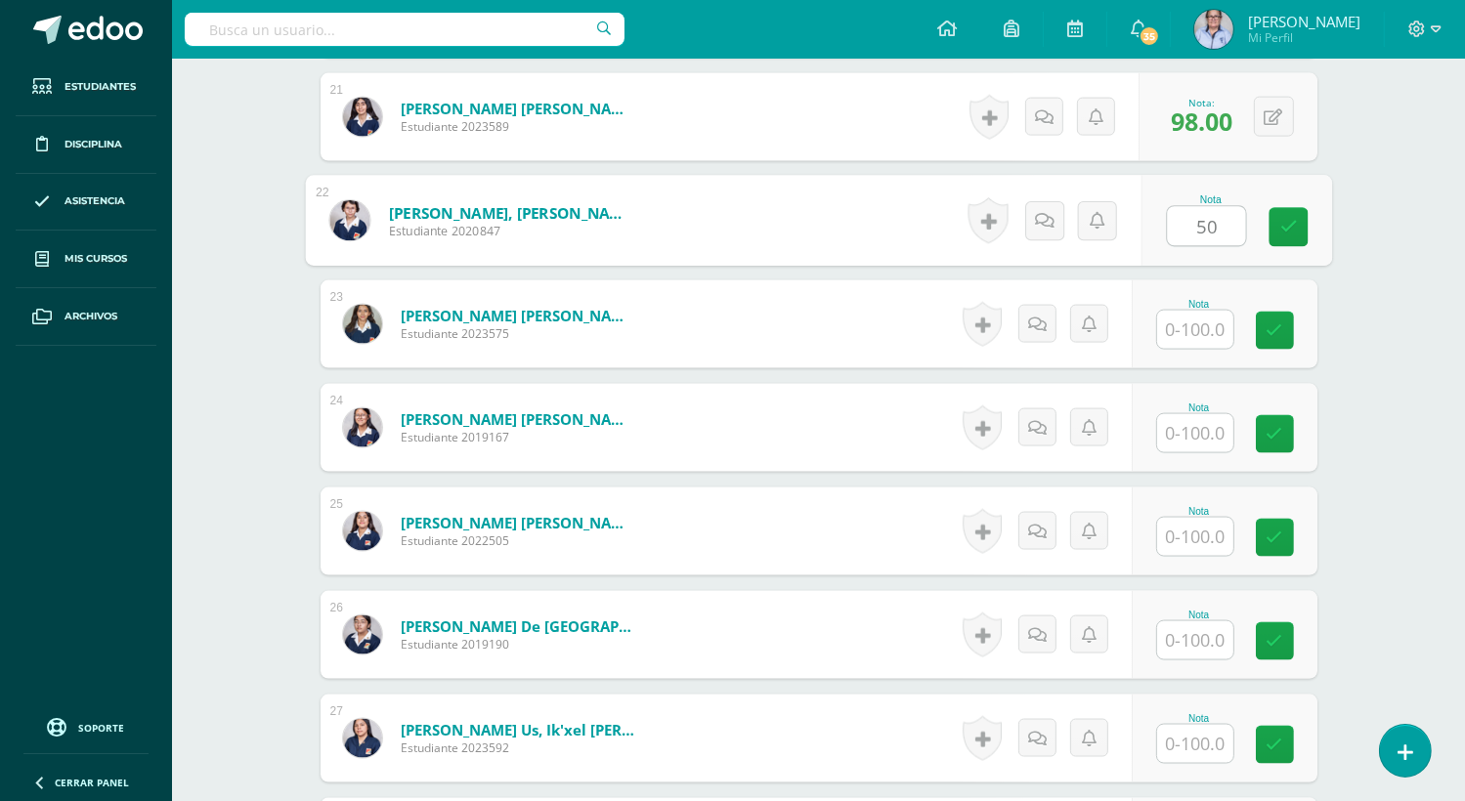
type input "50"
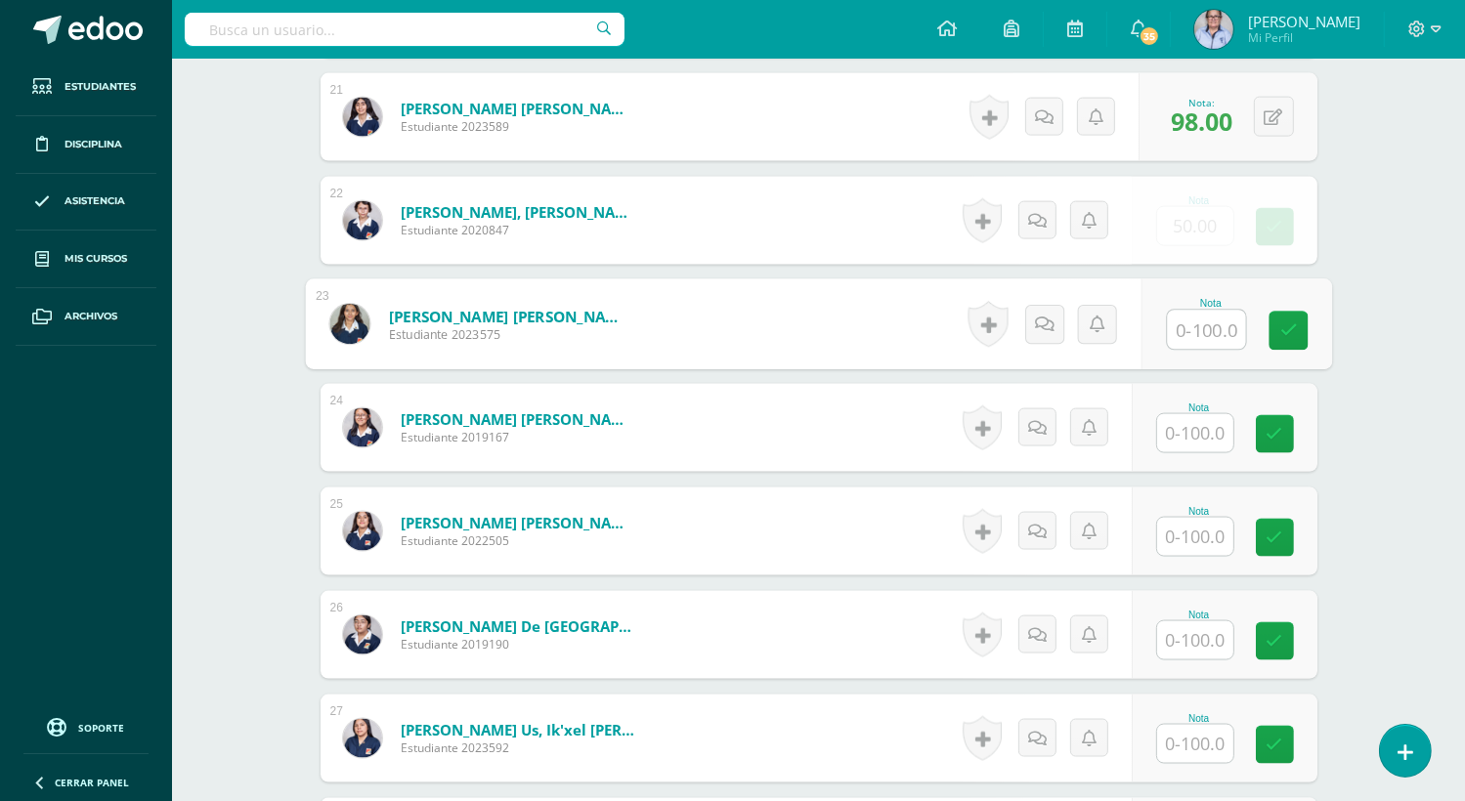
click at [1197, 327] on input "text" at bounding box center [1206, 330] width 78 height 39
type input "96"
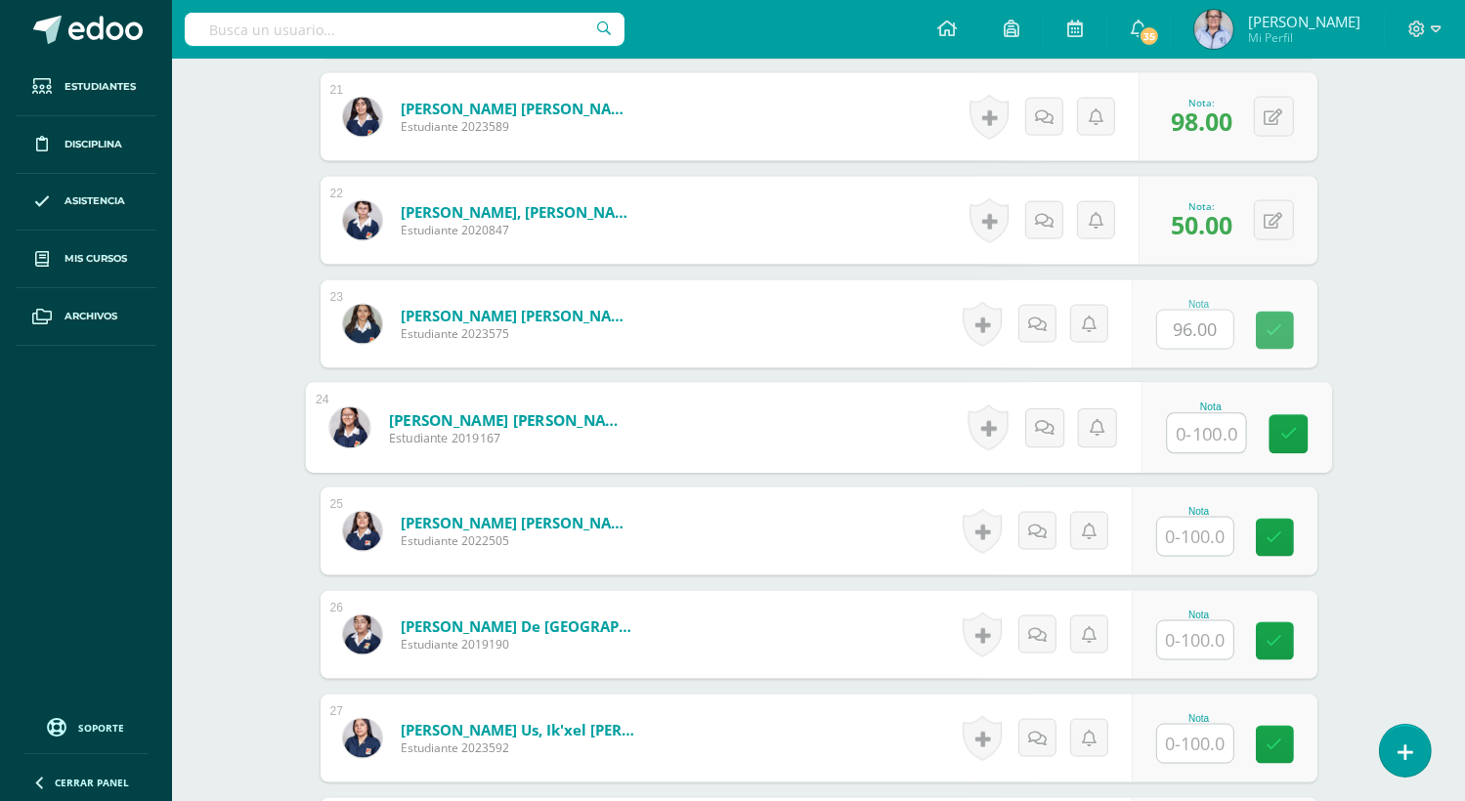
click at [1214, 431] on input "text" at bounding box center [1206, 433] width 78 height 39
type input "90"
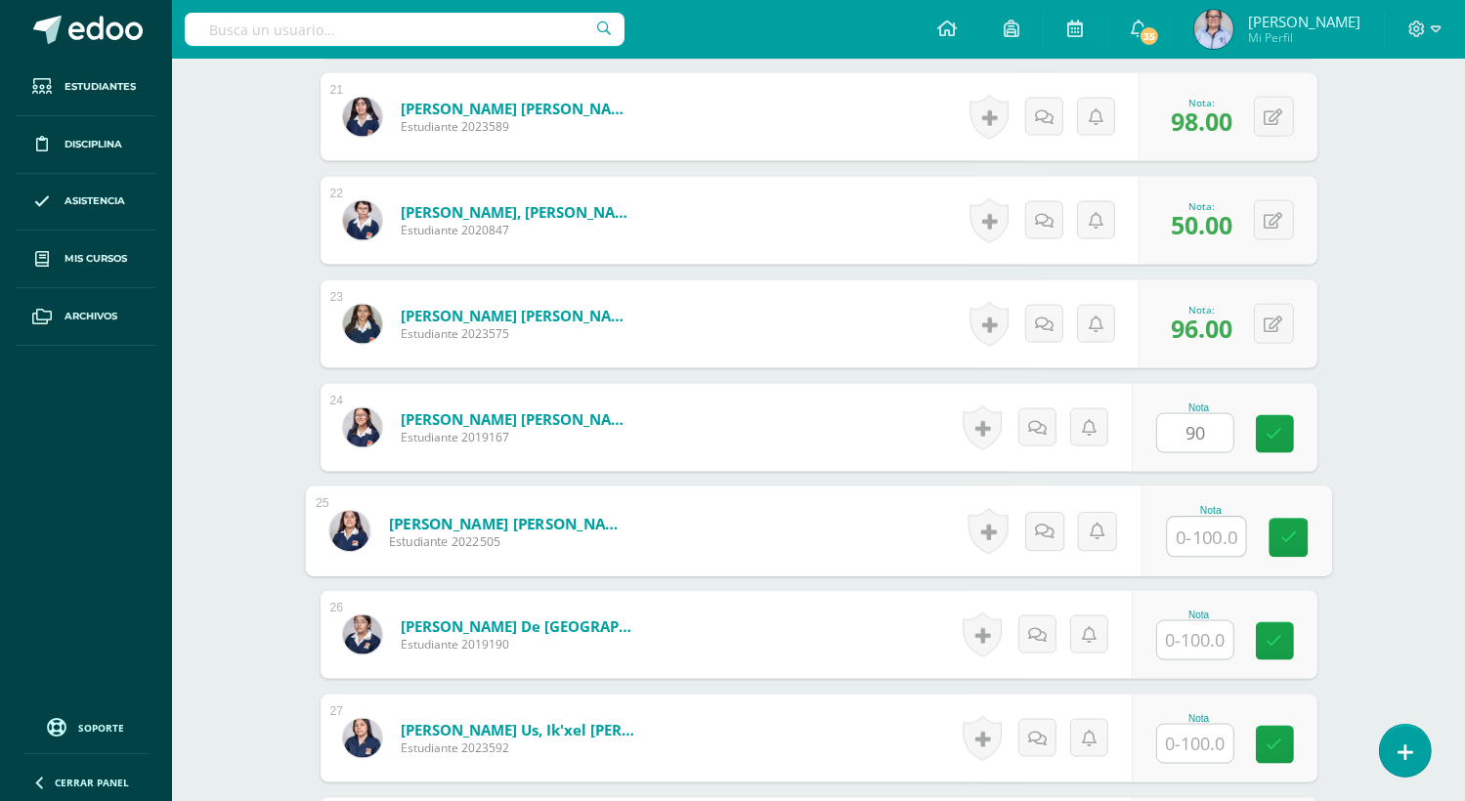
click at [1178, 541] on input "text" at bounding box center [1206, 537] width 78 height 39
type input "50"
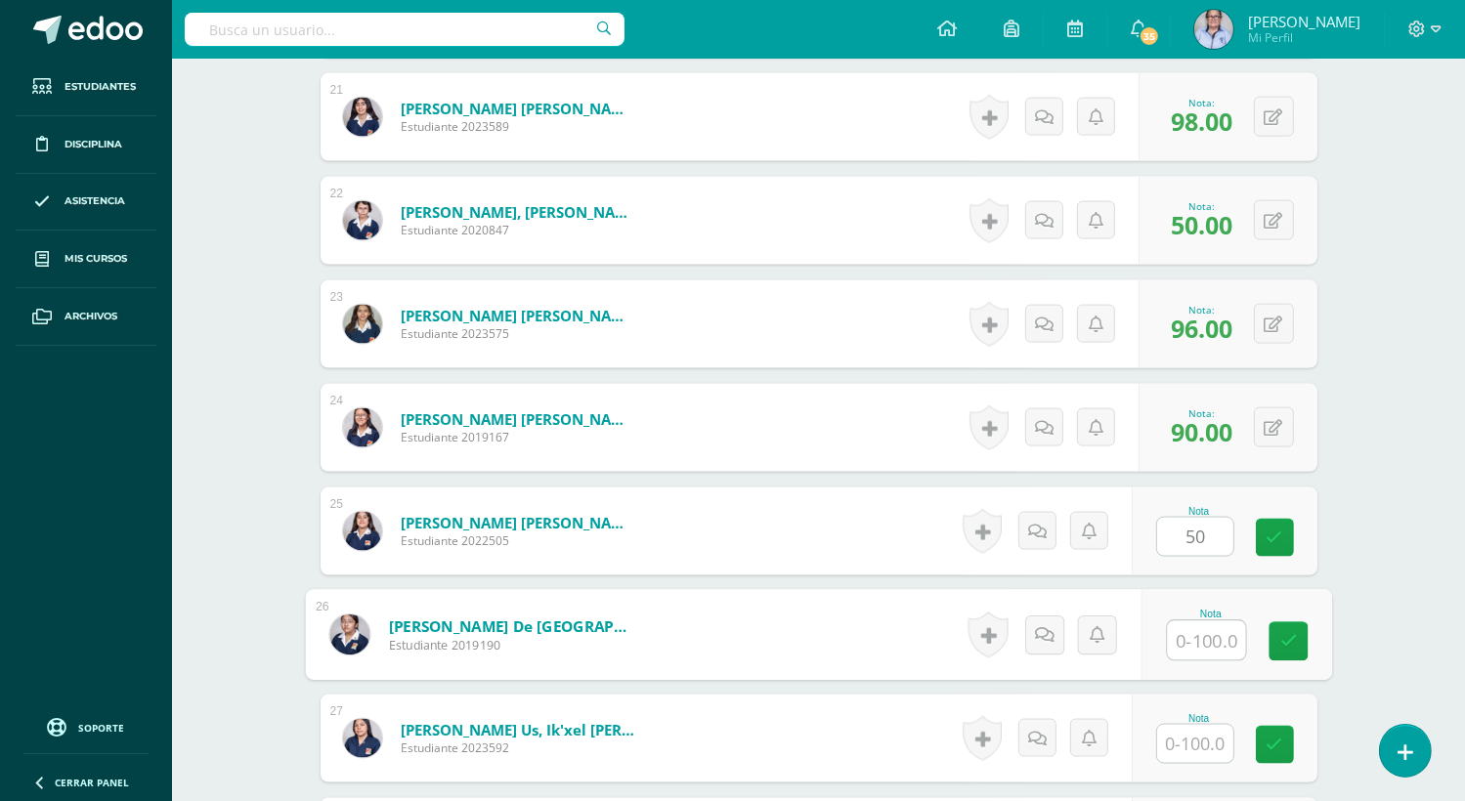
click at [1191, 640] on input "text" at bounding box center [1206, 640] width 78 height 39
type input "97"
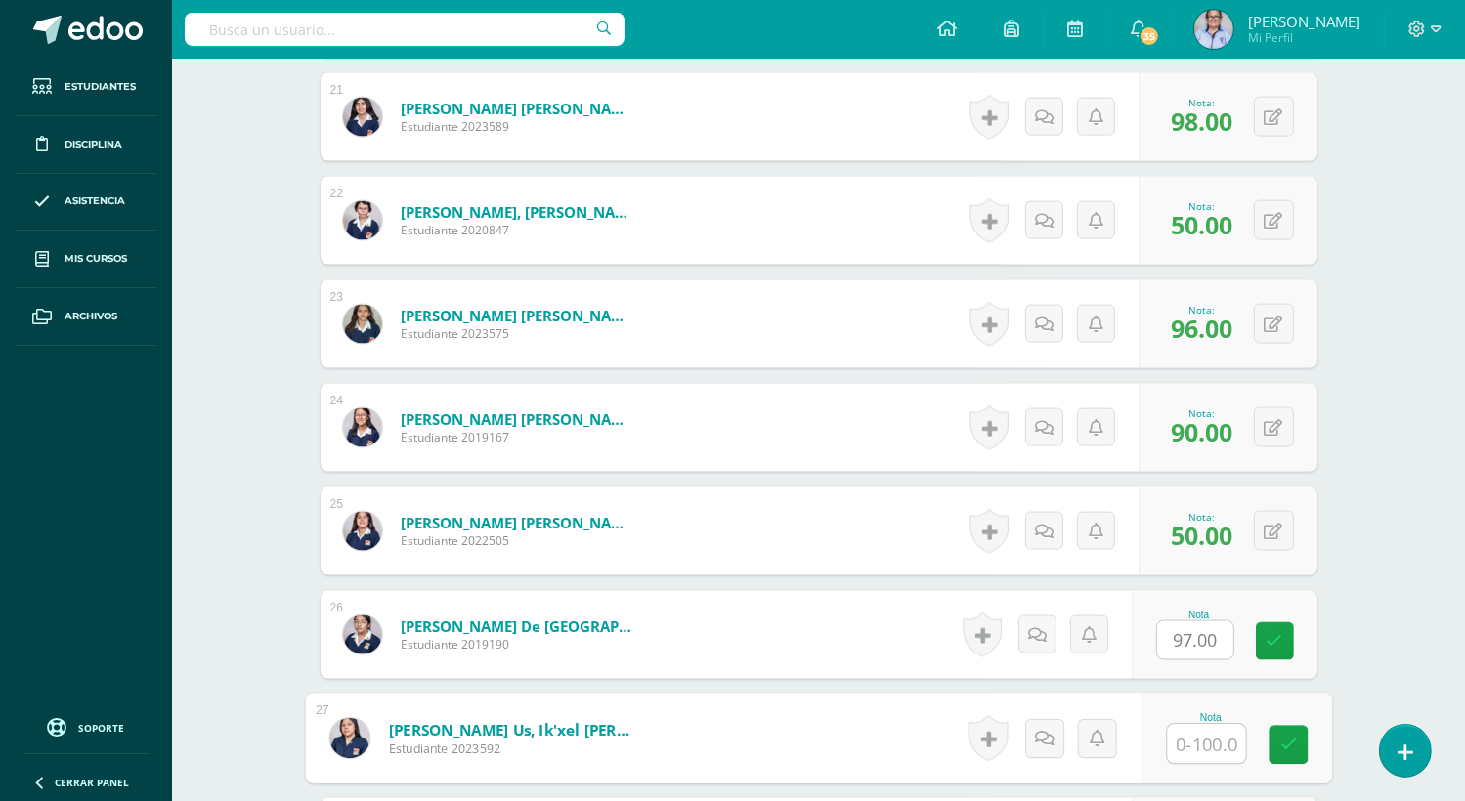
click at [1186, 745] on input "text" at bounding box center [1206, 744] width 78 height 39
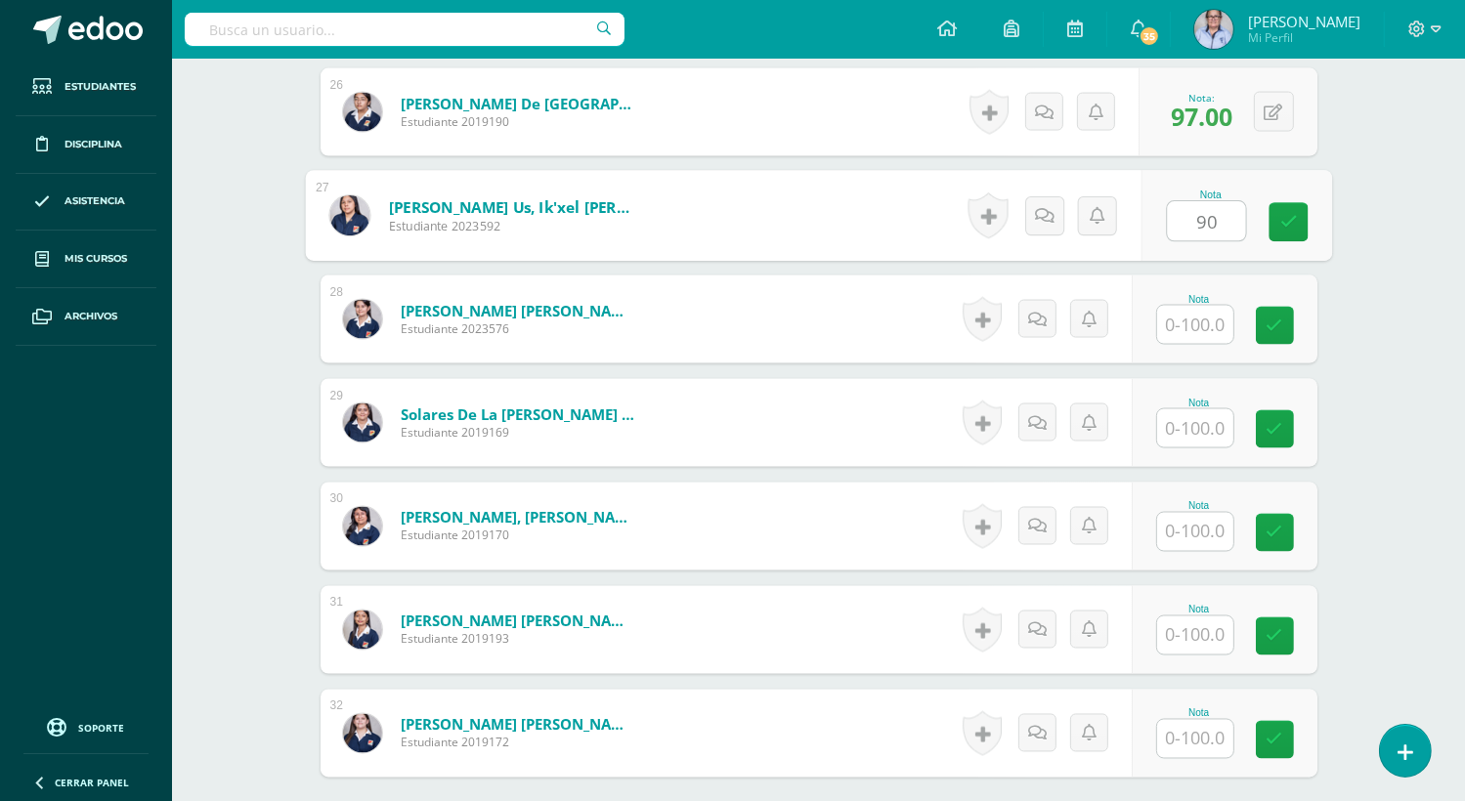
scroll to position [3213, 0]
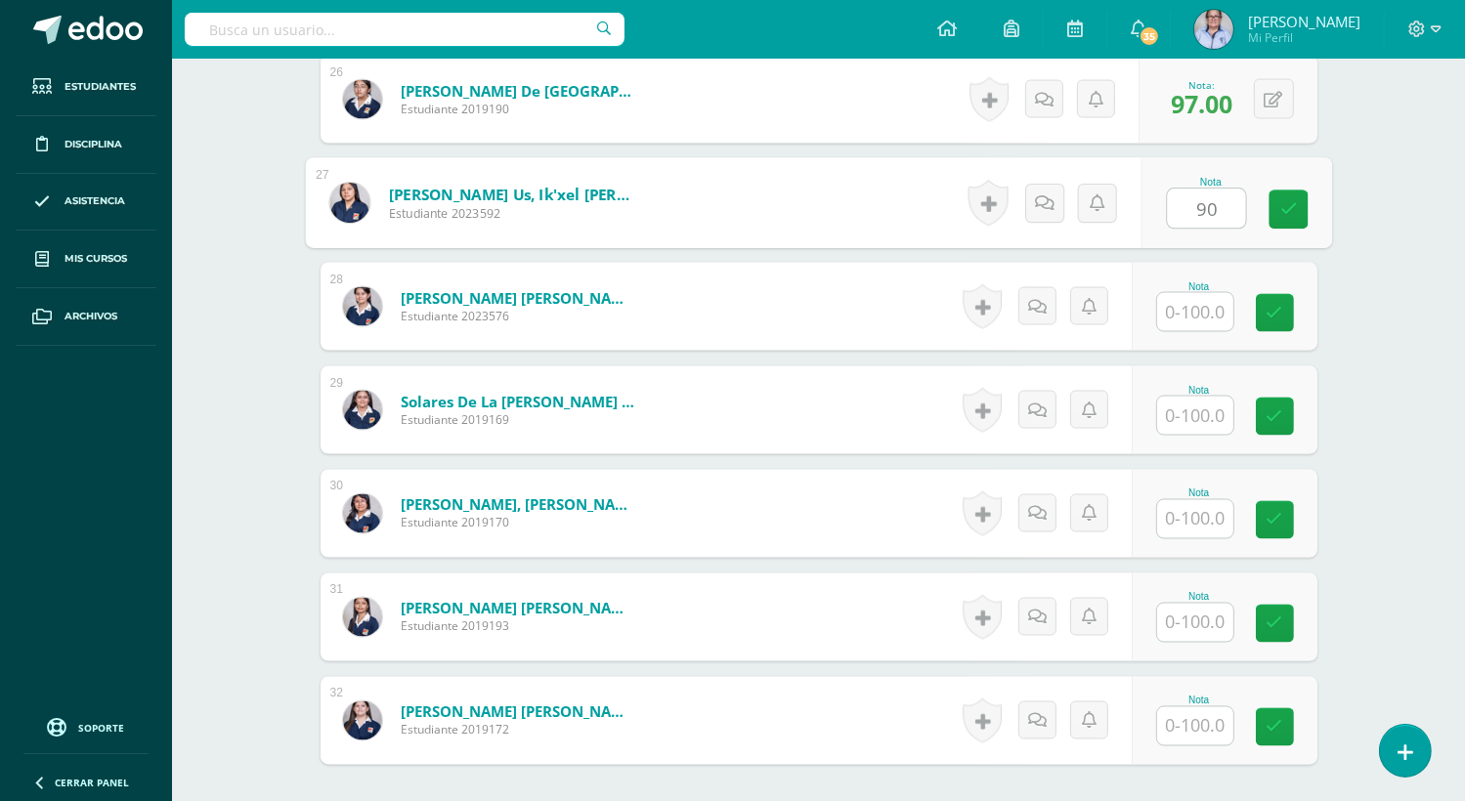
type input "90"
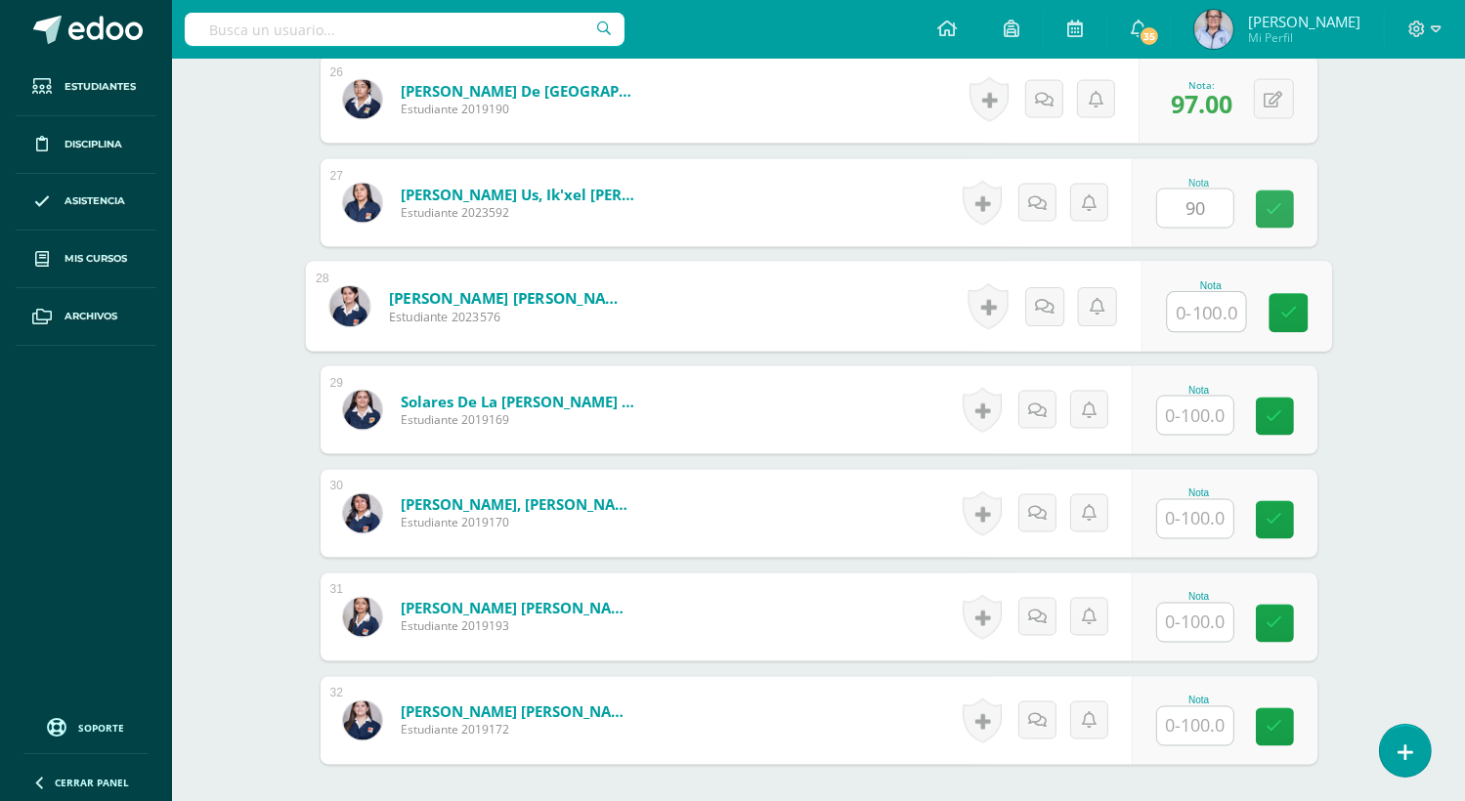
click at [1180, 315] on input "text" at bounding box center [1206, 312] width 78 height 39
type input "96"
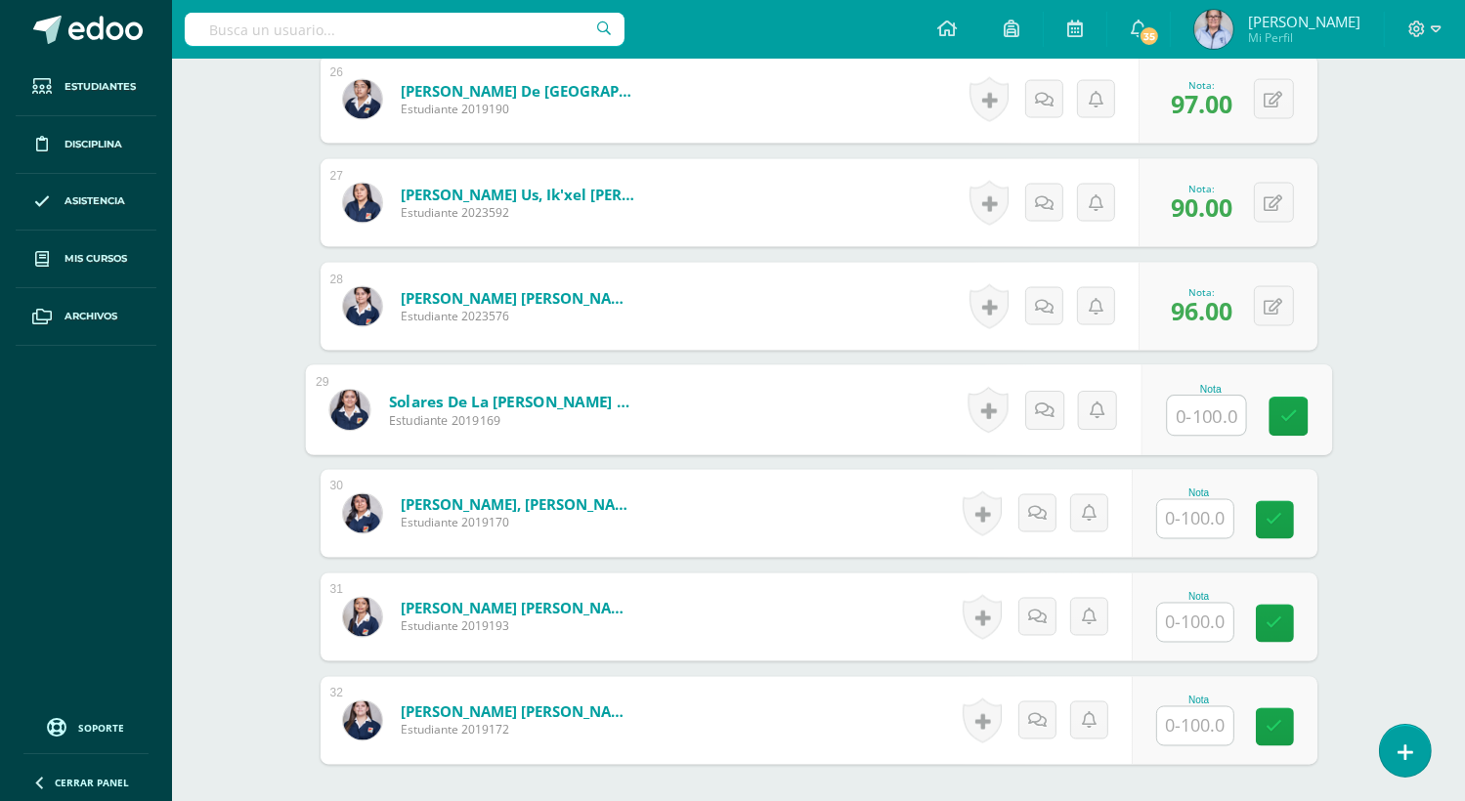
click at [1212, 408] on input "text" at bounding box center [1206, 416] width 78 height 39
type input "93"
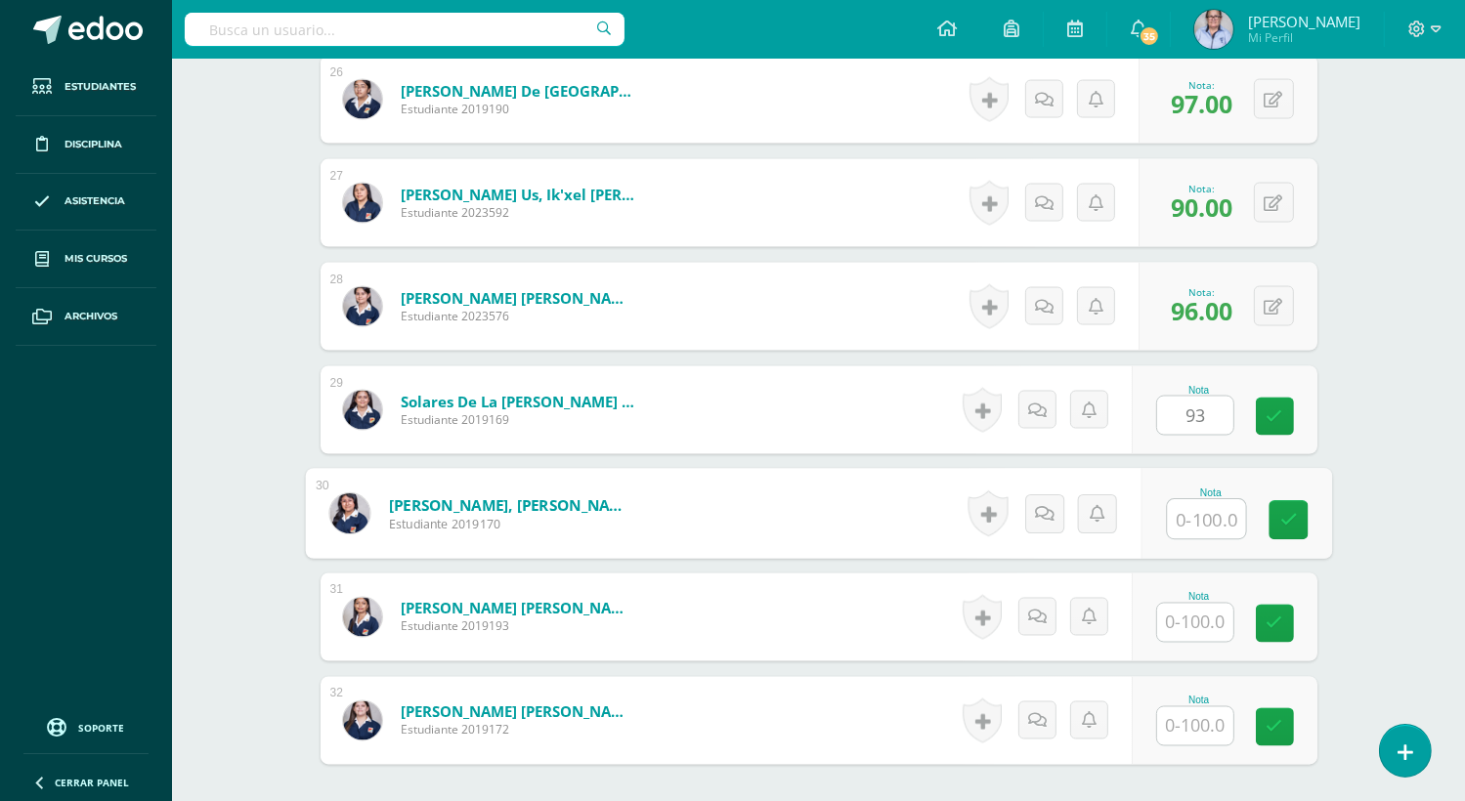
click at [1181, 512] on input "text" at bounding box center [1206, 519] width 78 height 39
type input "100"
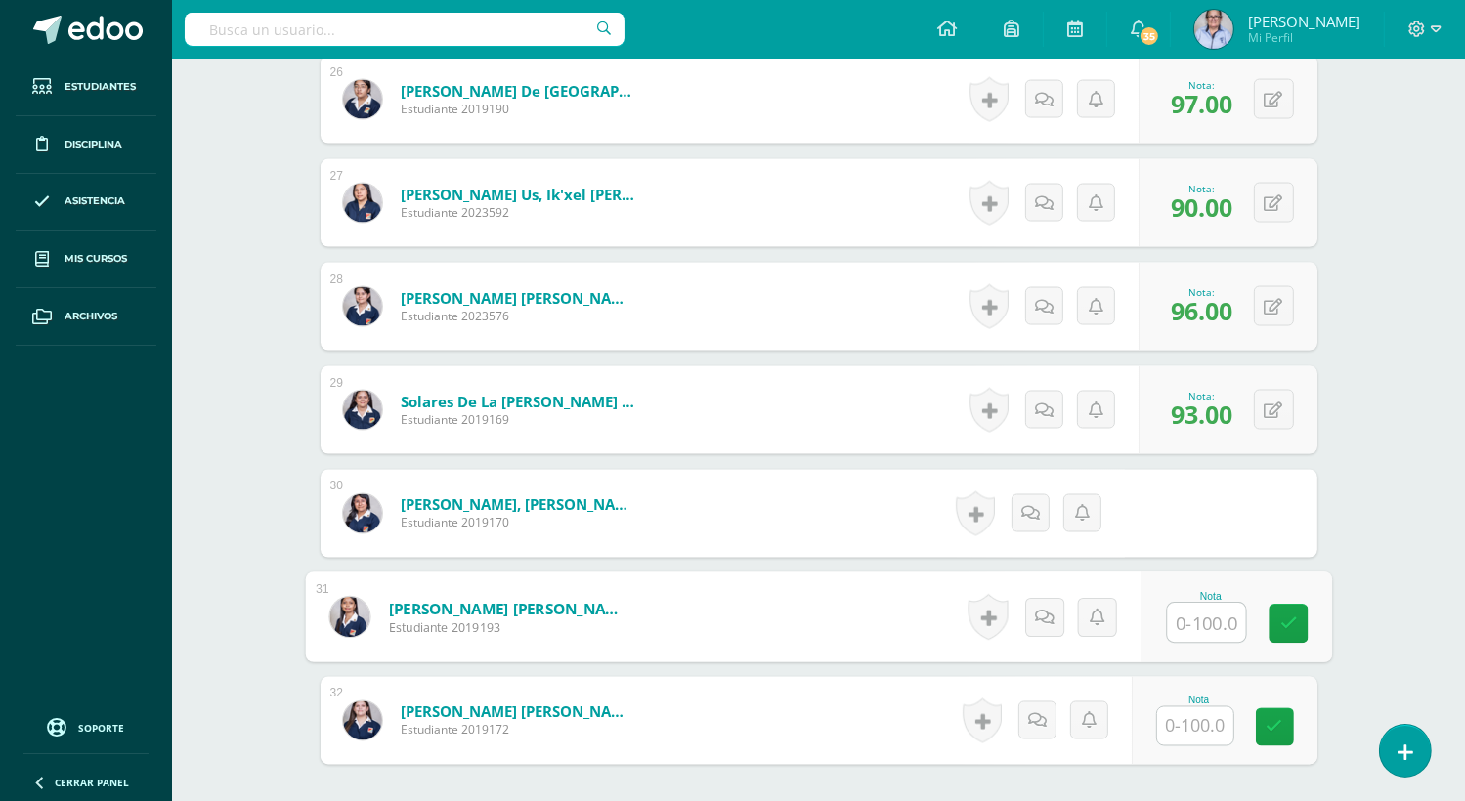
click at [1193, 618] on input "text" at bounding box center [1206, 623] width 78 height 39
type input "96"
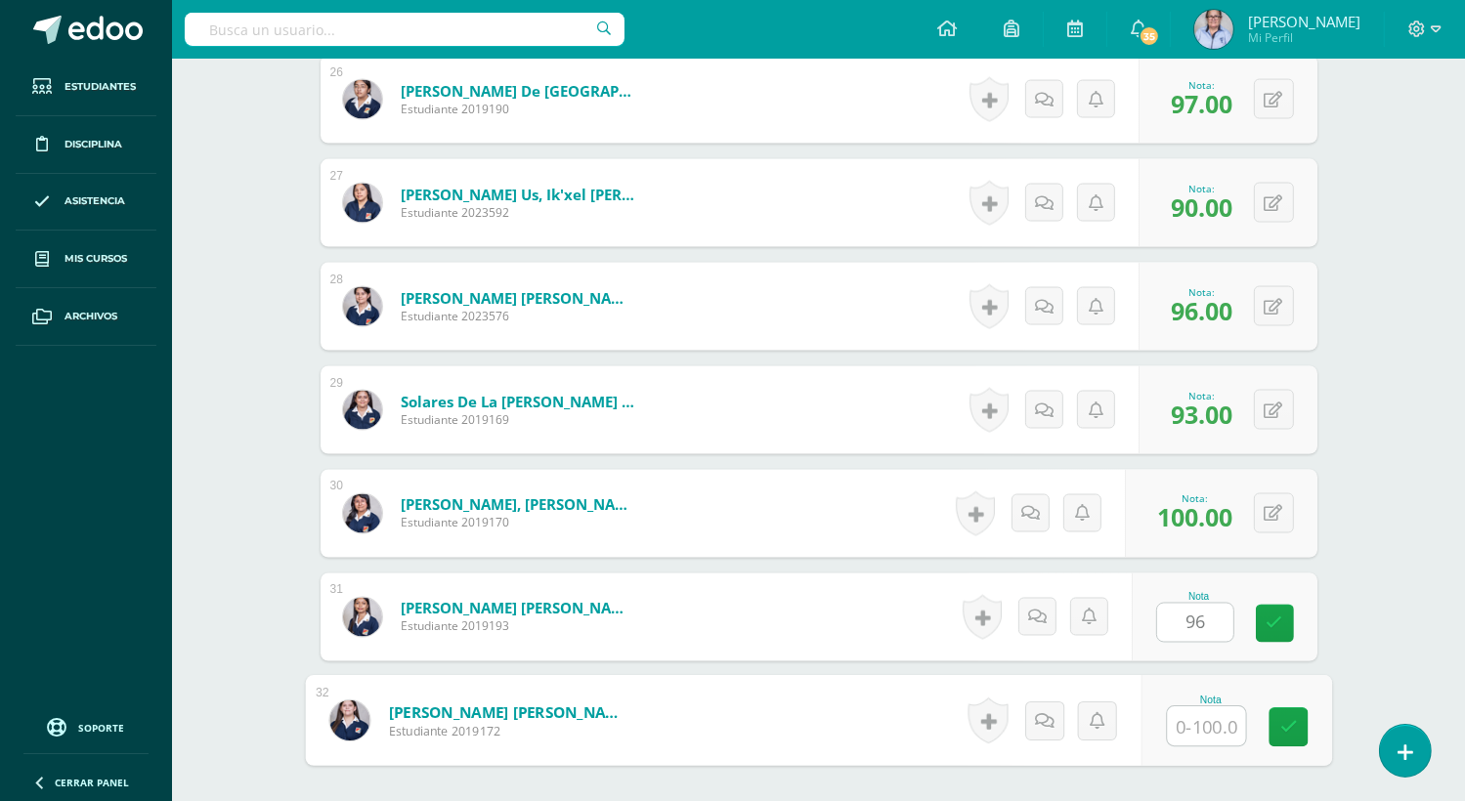
click at [1198, 725] on input "text" at bounding box center [1206, 726] width 78 height 39
type input "93"
click at [1284, 725] on icon at bounding box center [1288, 727] width 18 height 17
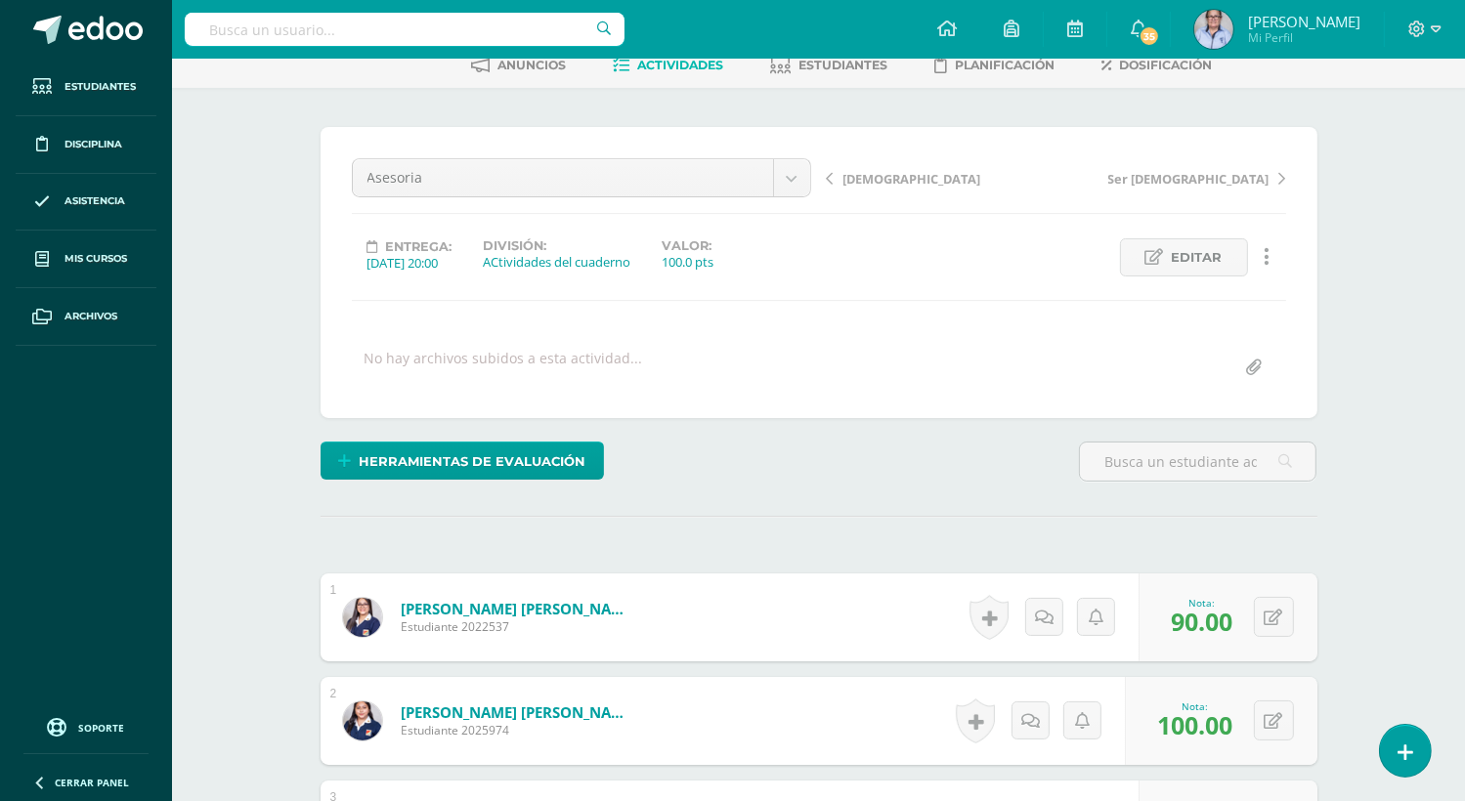
scroll to position [0, 0]
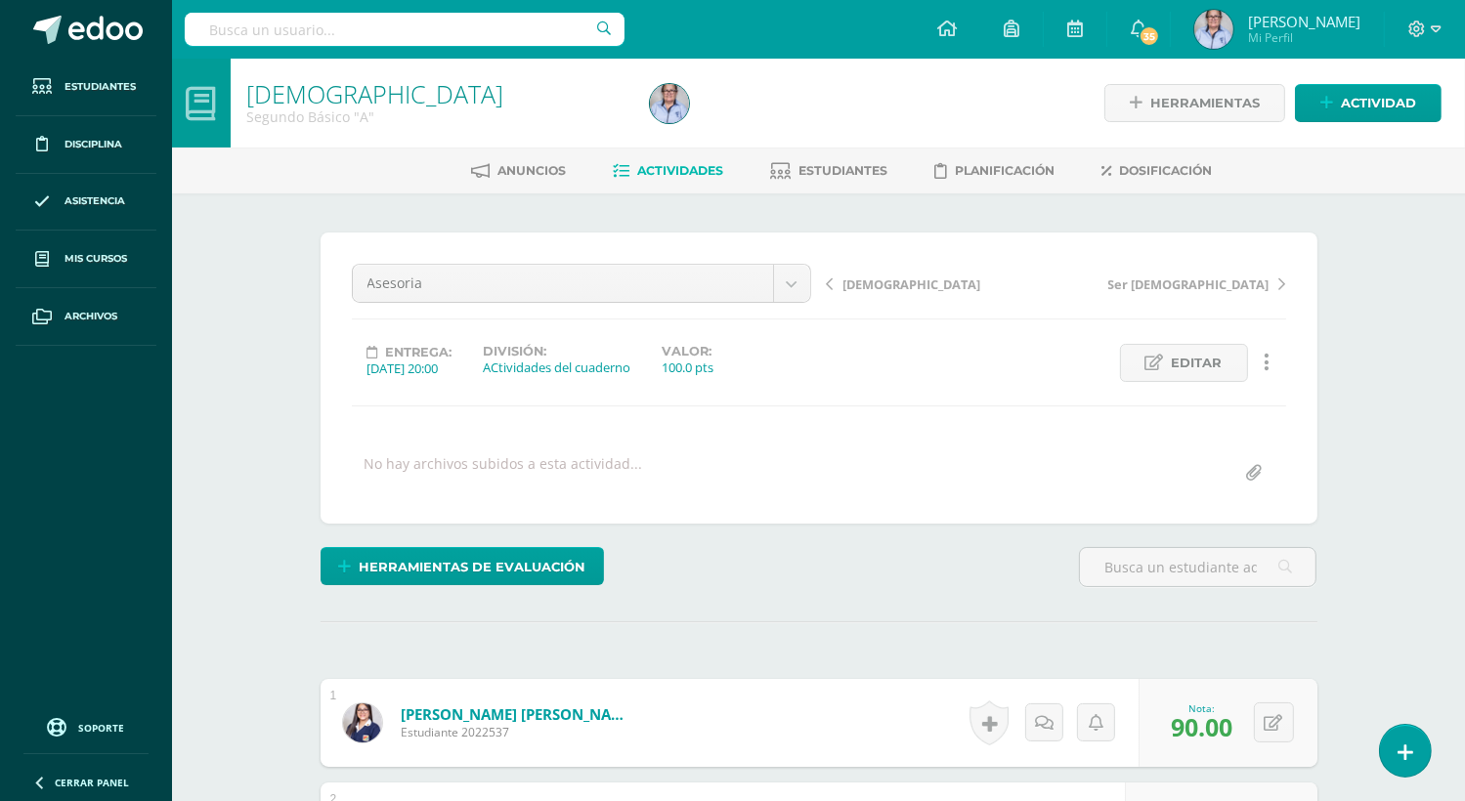
click at [684, 162] on link "Actividades" at bounding box center [669, 170] width 110 height 31
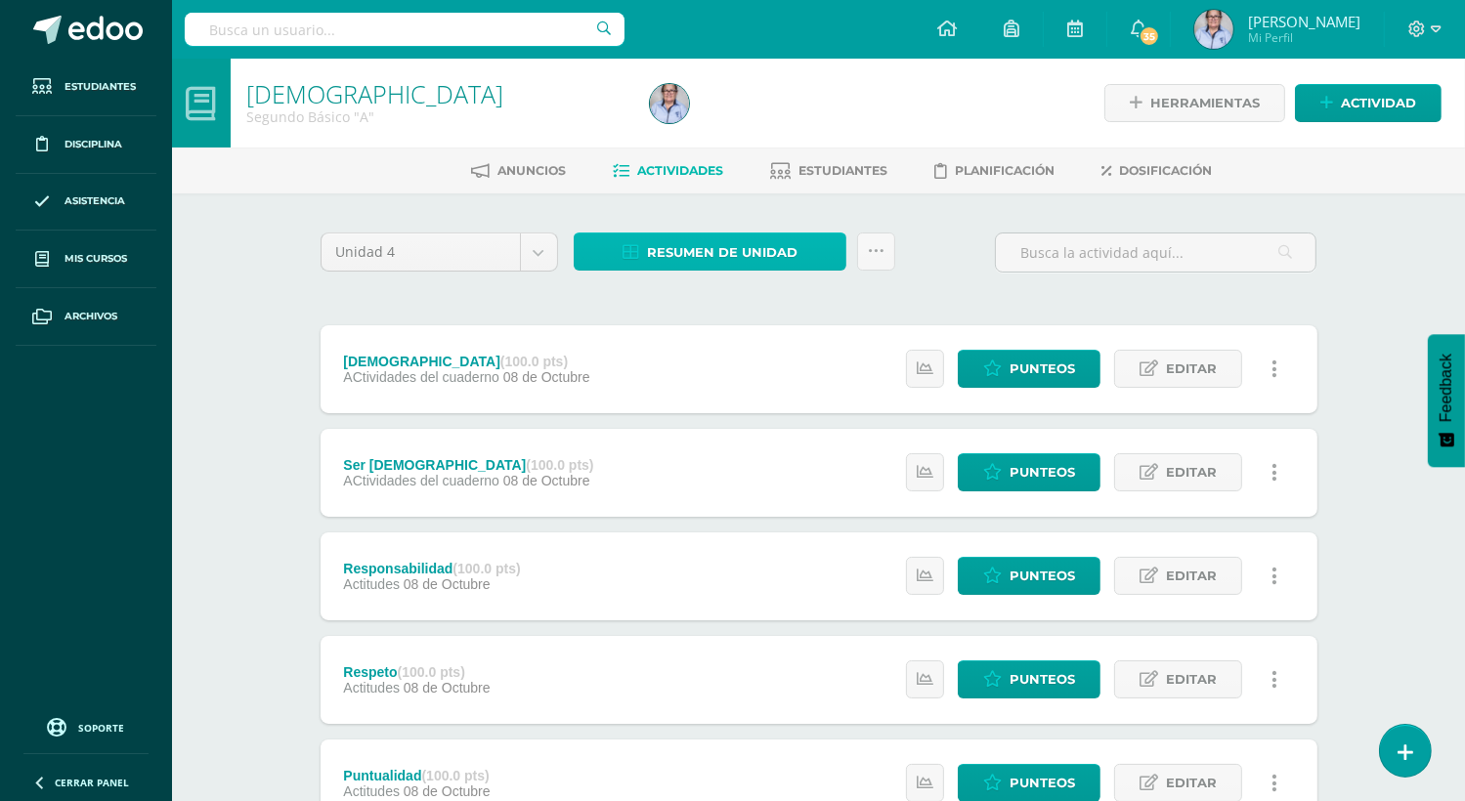
click at [716, 253] on span "Resumen de unidad" at bounding box center [722, 252] width 150 height 36
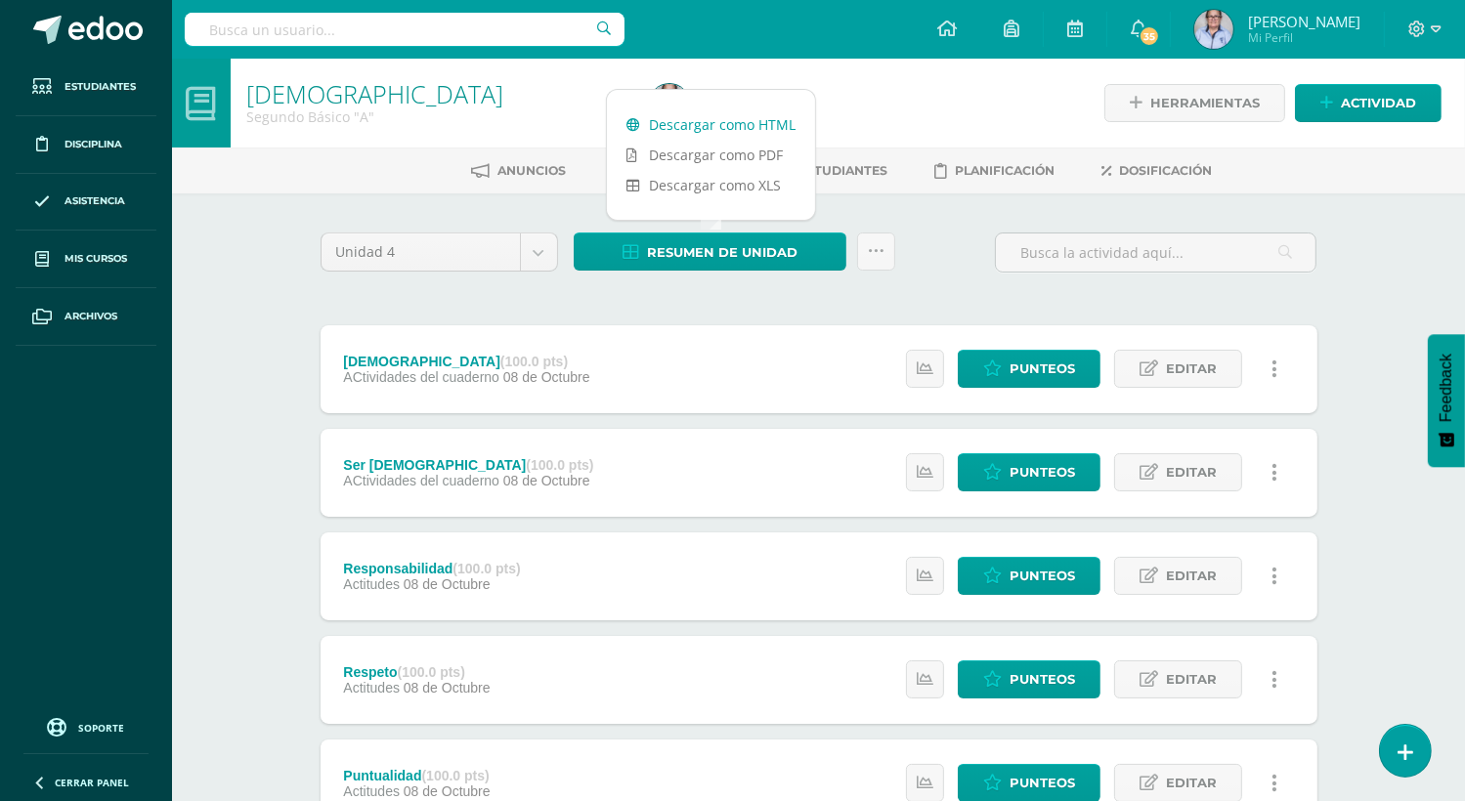
click at [742, 120] on link "Descargar como HTML" at bounding box center [711, 124] width 208 height 30
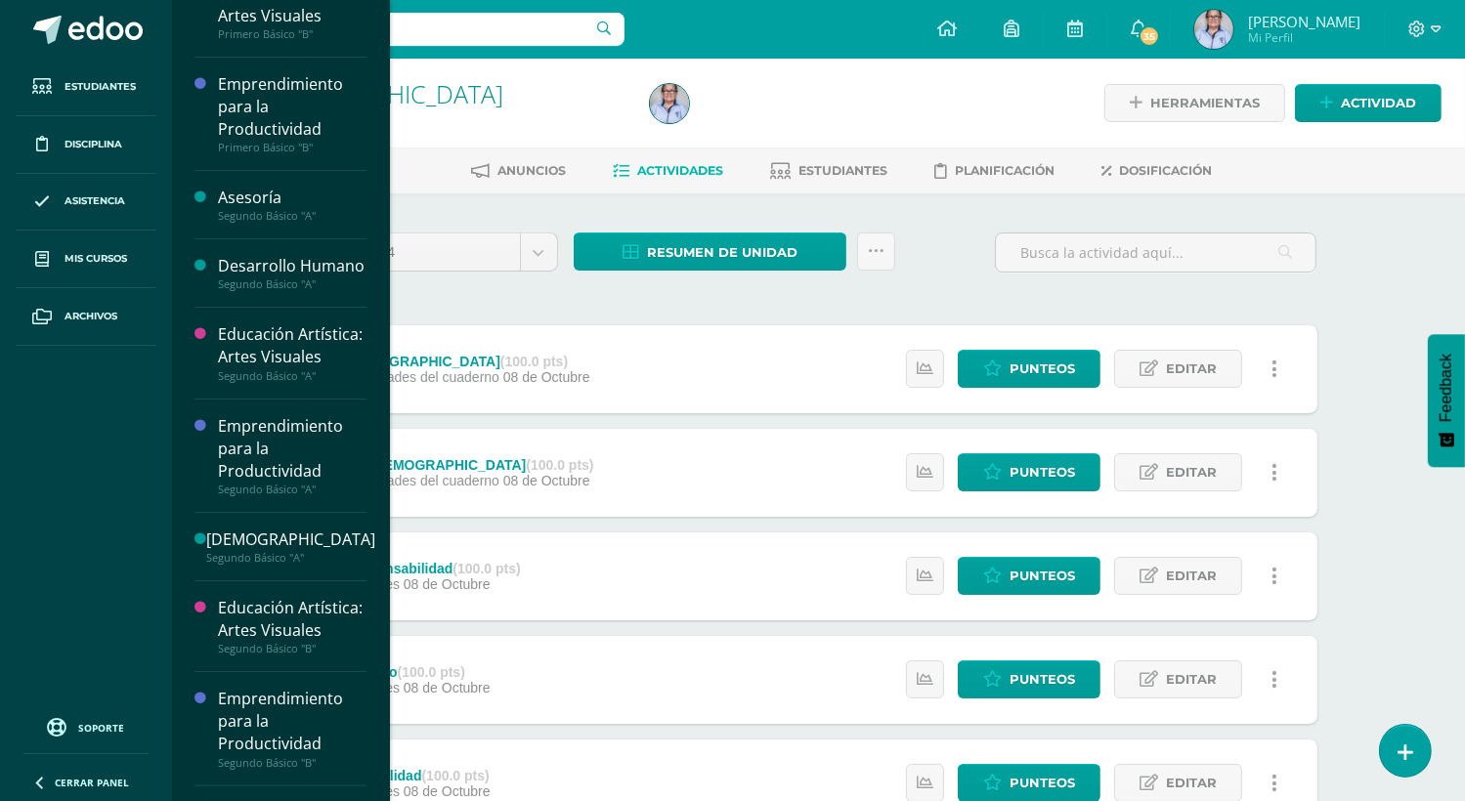
scroll to position [250, 0]
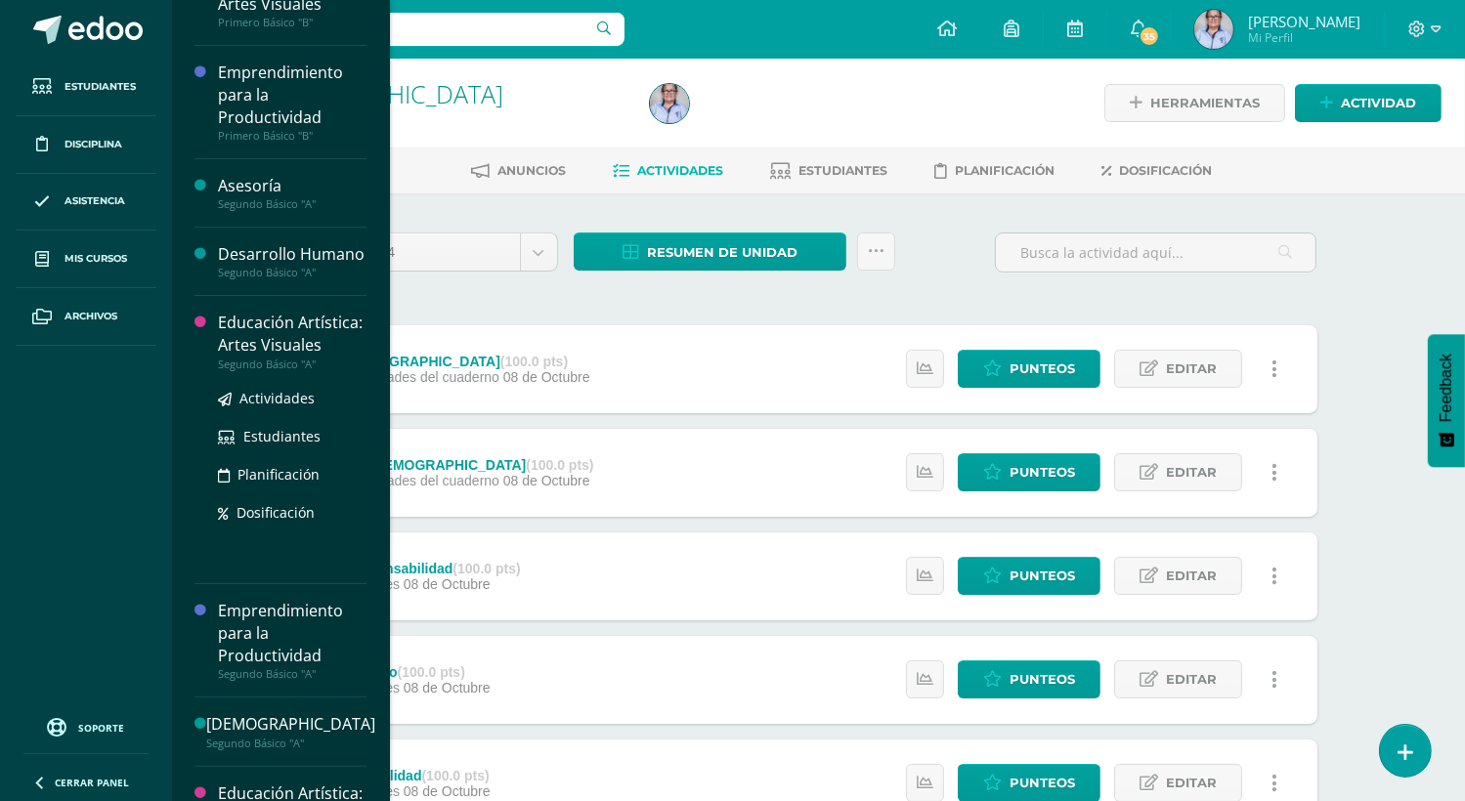
click at [259, 357] on div "Educación Artística: Artes Visuales" at bounding box center [292, 334] width 149 height 45
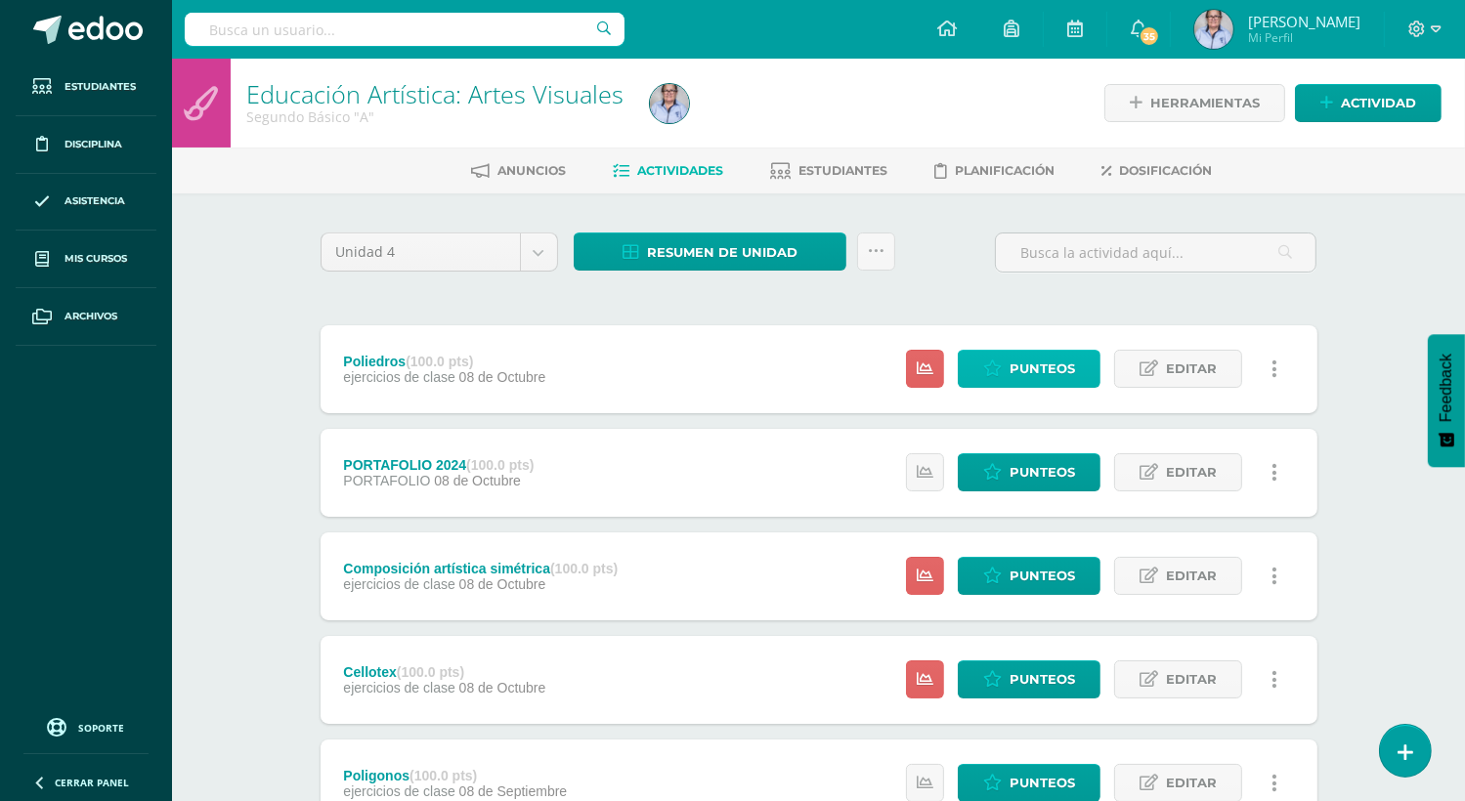
click at [1058, 362] on span "Punteos" at bounding box center [1041, 369] width 65 height 36
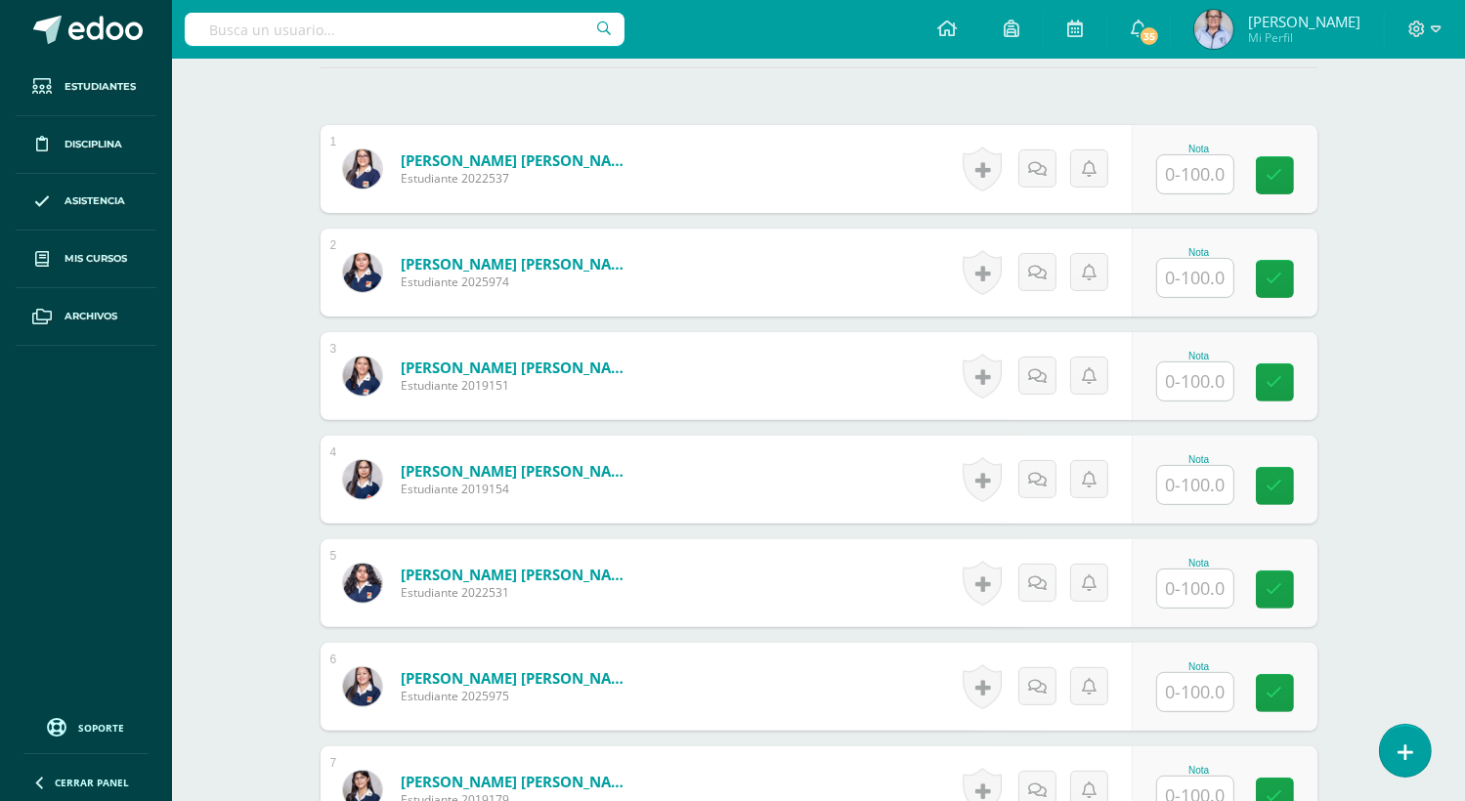
scroll to position [555, 0]
click at [1184, 167] on input "text" at bounding box center [1206, 173] width 78 height 39
type input "90"
click at [1199, 277] on input "text" at bounding box center [1206, 277] width 78 height 39
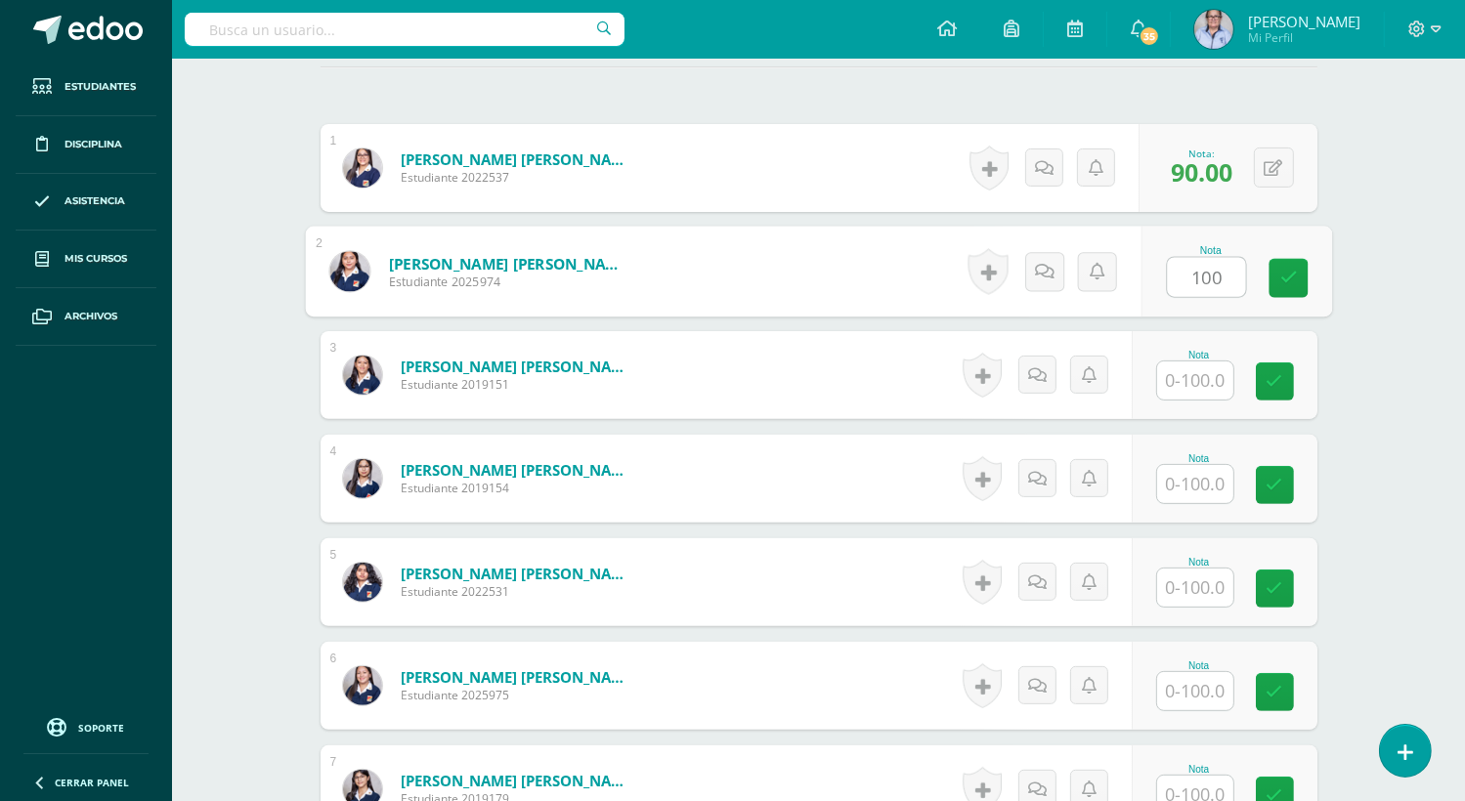
type input "100"
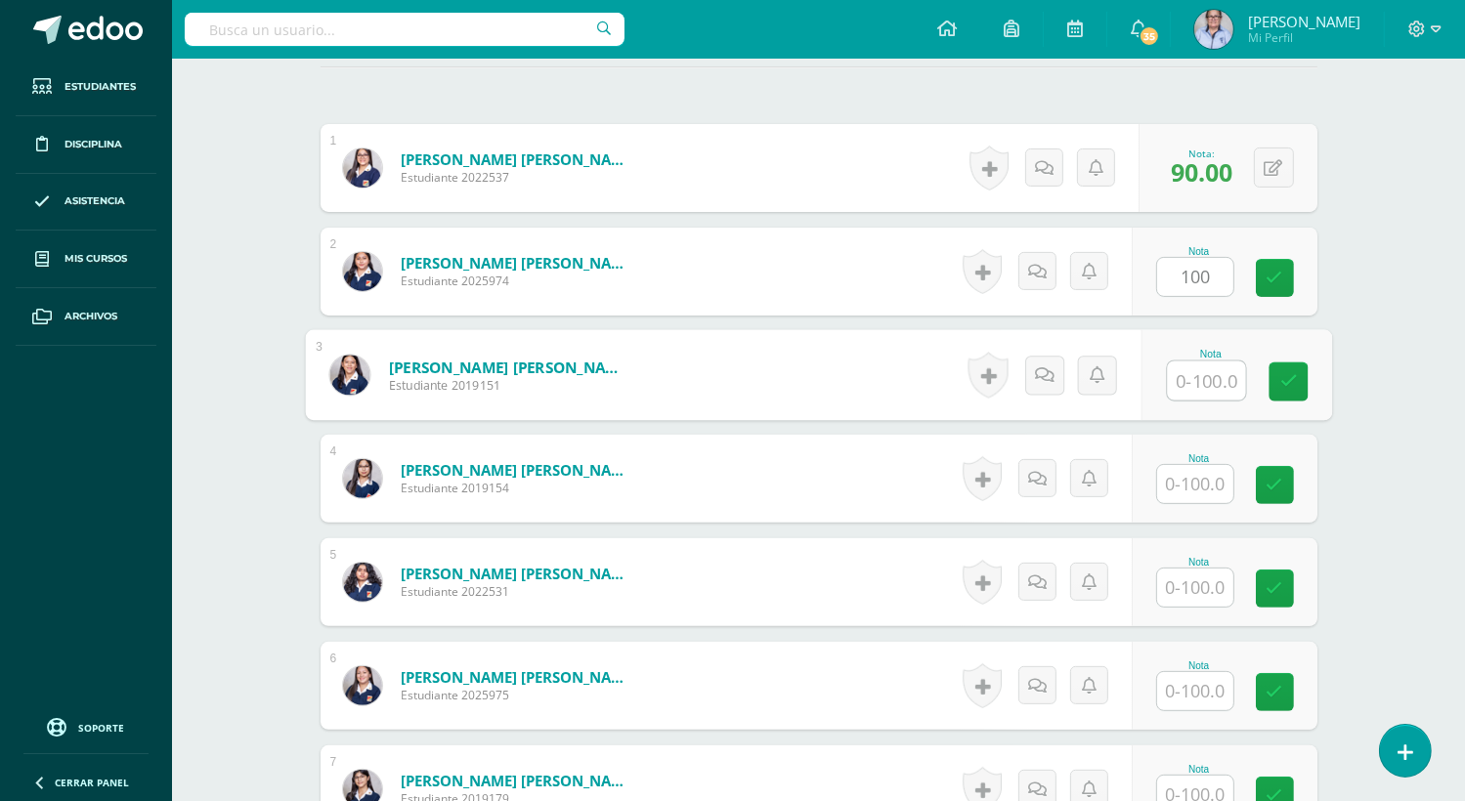
click at [1209, 382] on input "text" at bounding box center [1206, 381] width 78 height 39
type input "20"
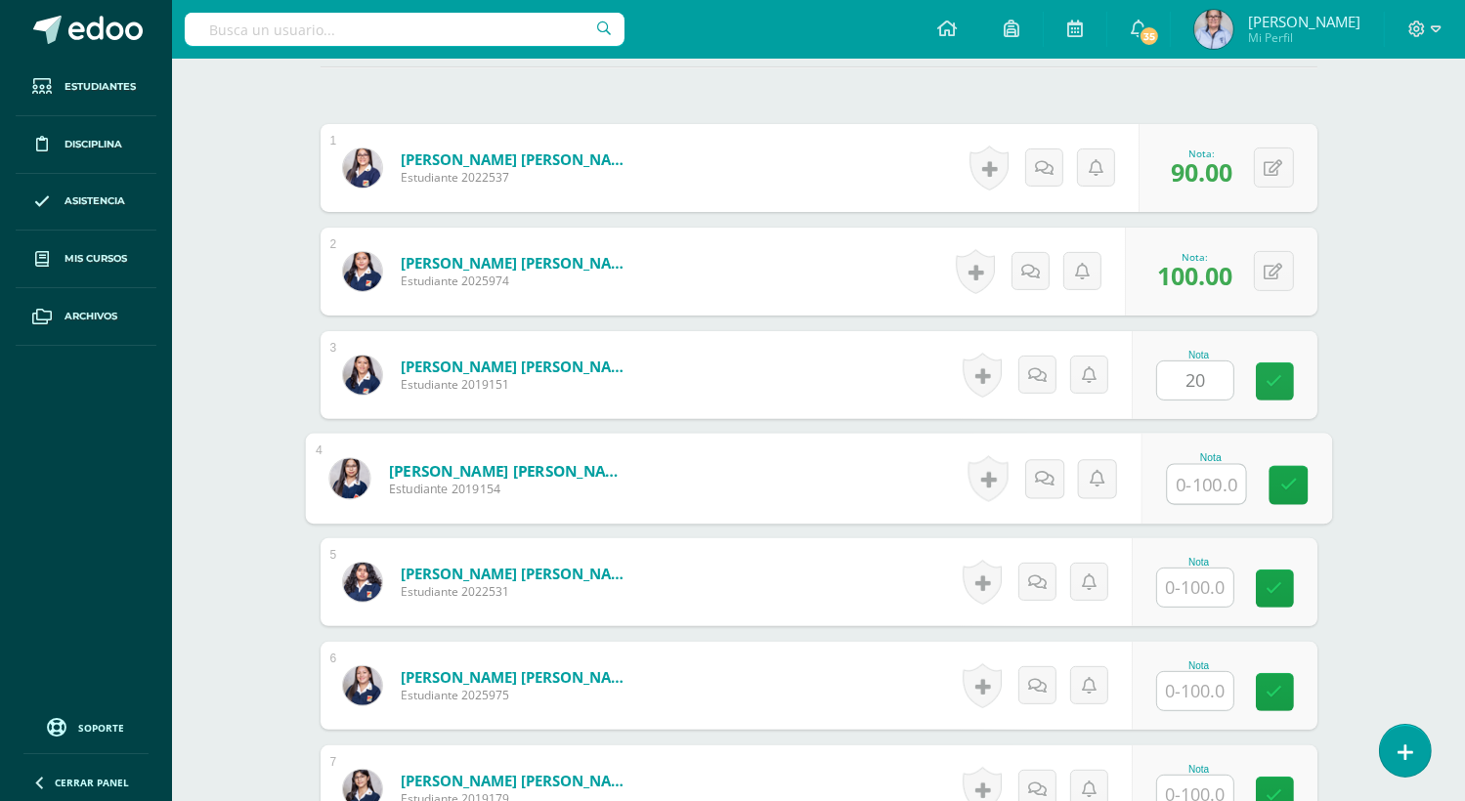
click at [1188, 485] on input "text" at bounding box center [1206, 484] width 78 height 39
type input "100"
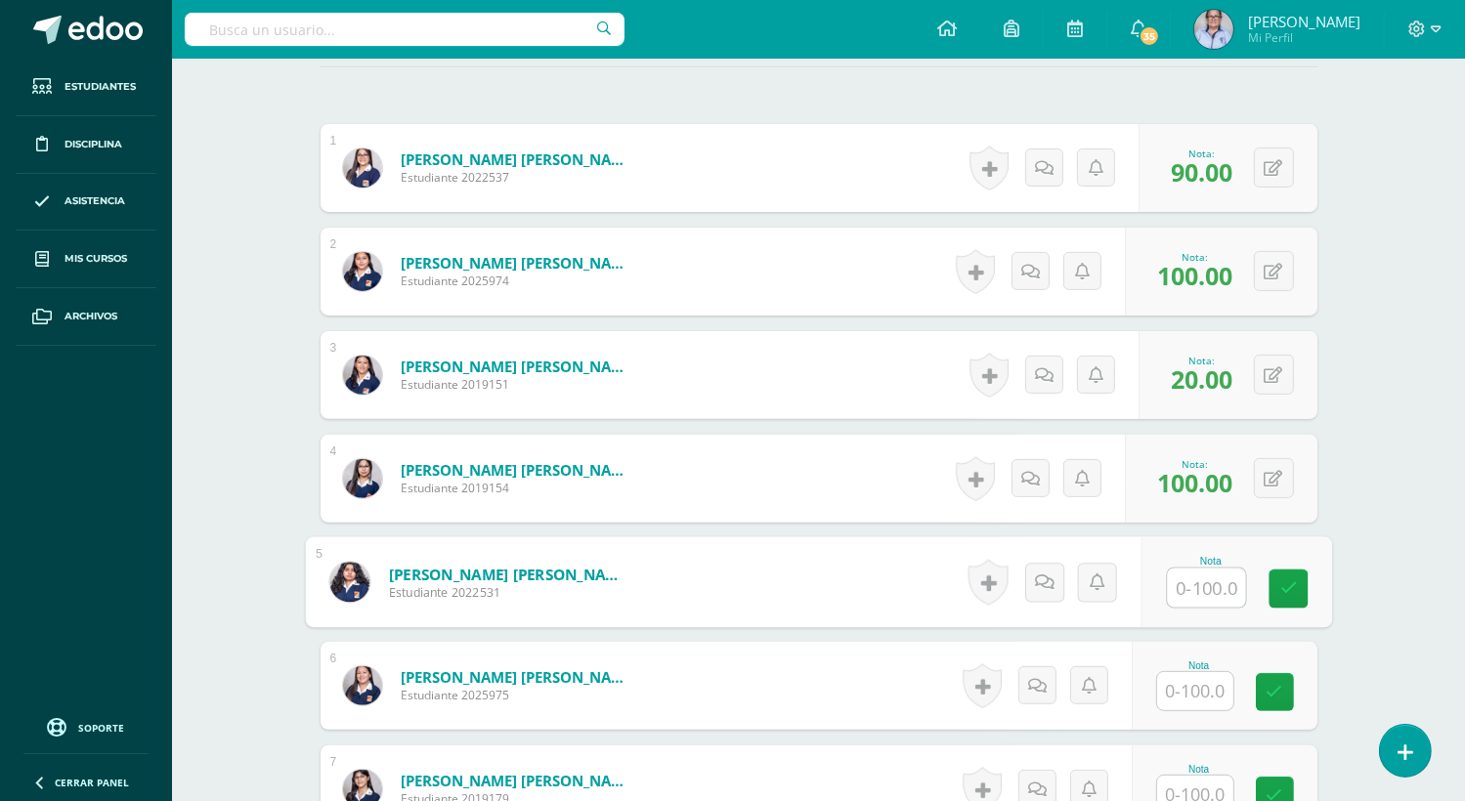
click at [1180, 587] on input "text" at bounding box center [1206, 588] width 78 height 39
type input "20"
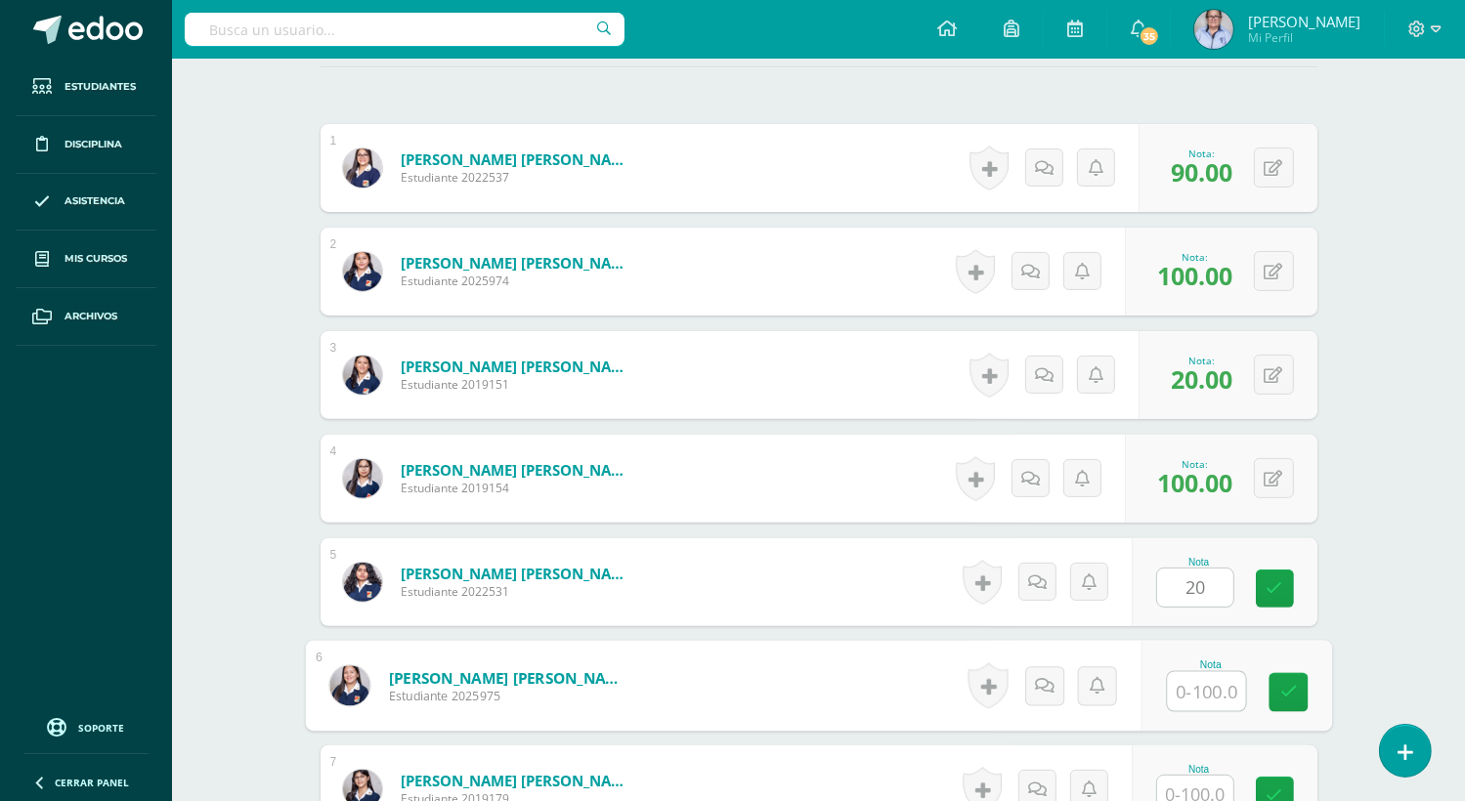
click at [1188, 681] on input "text" at bounding box center [1206, 691] width 78 height 39
type input "100"
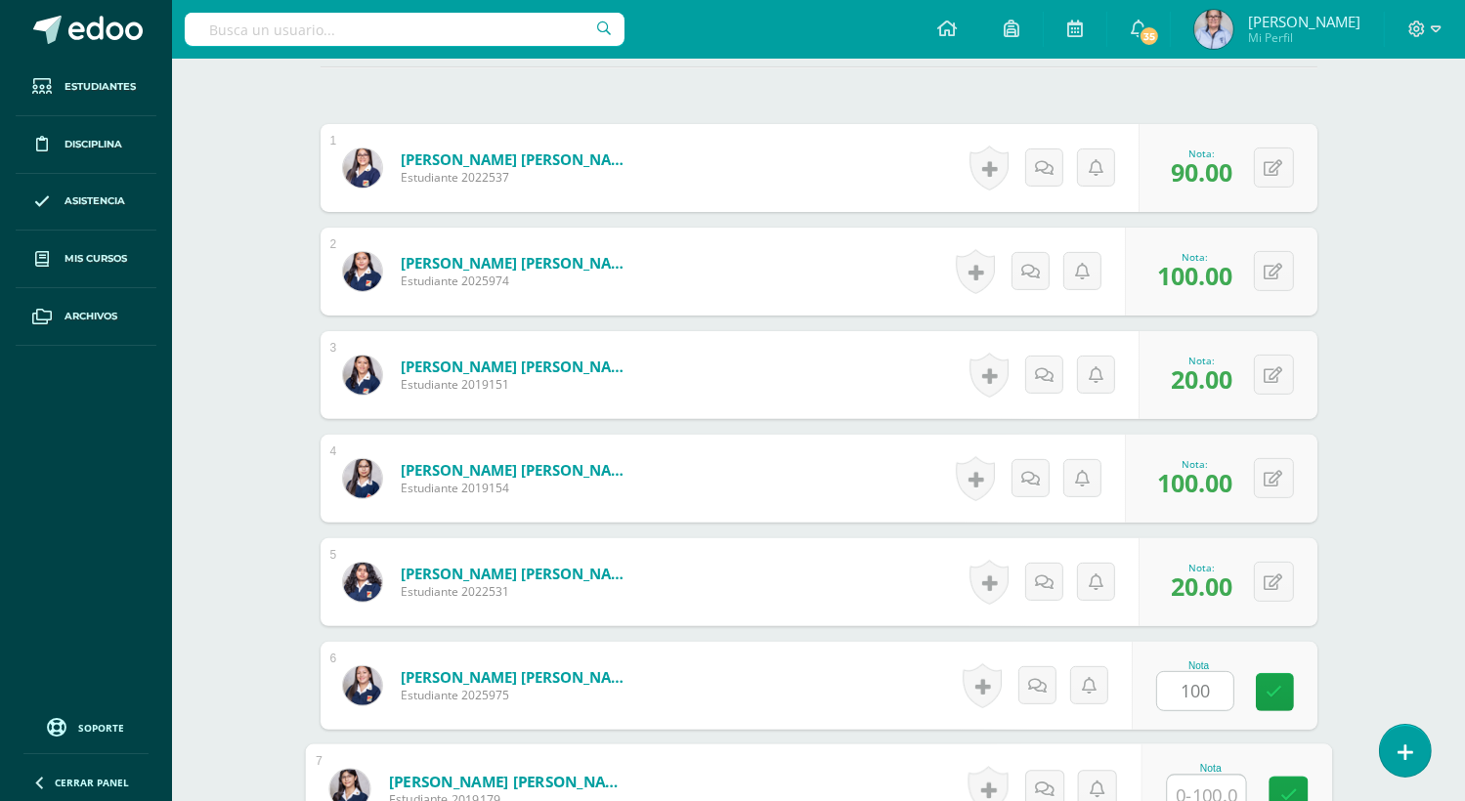
click at [1199, 786] on input "text" at bounding box center [1206, 795] width 78 height 39
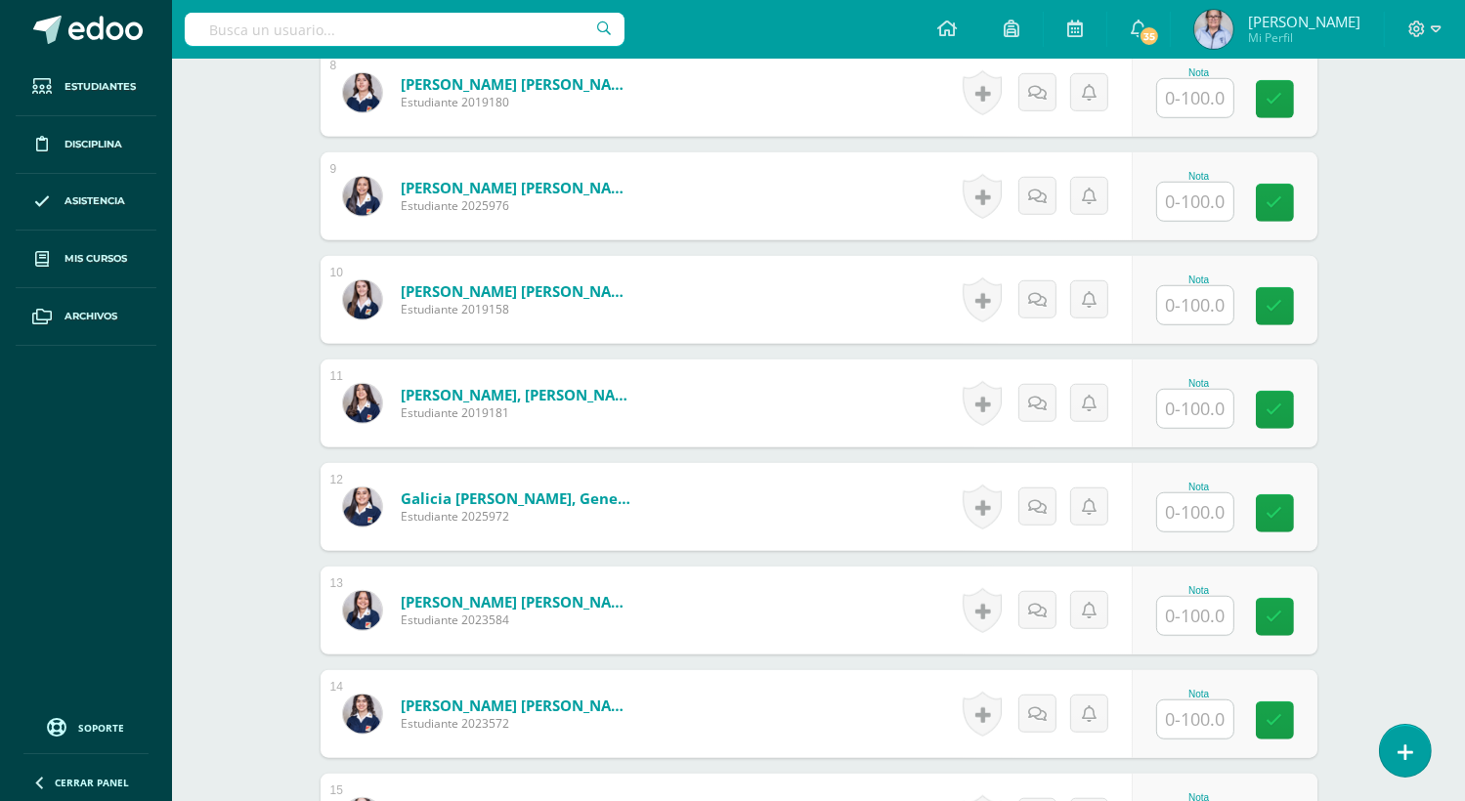
scroll to position [1360, 0]
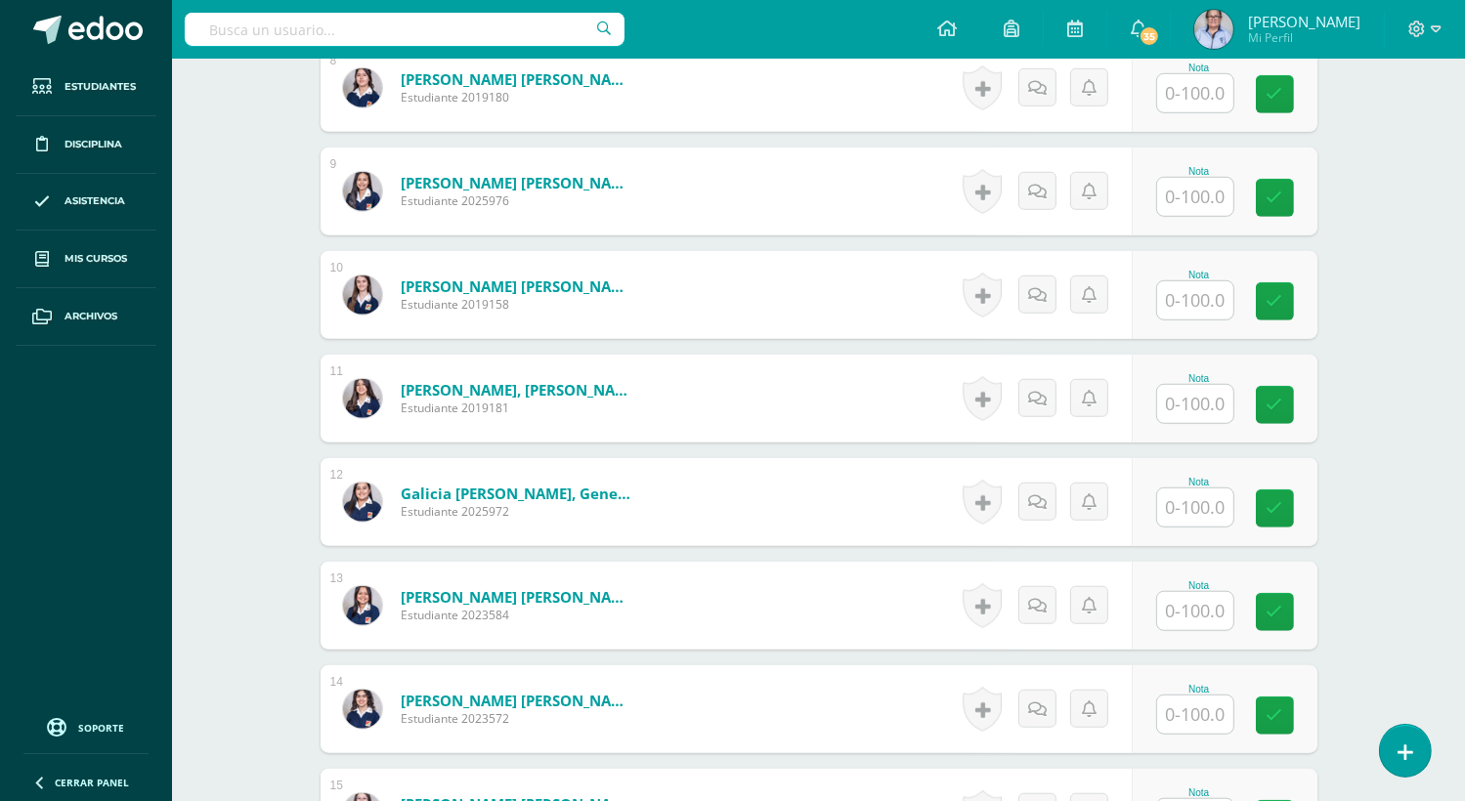
type input "90"
click at [1178, 96] on input "text" at bounding box center [1206, 93] width 78 height 39
type input "100"
click at [1203, 202] on input "text" at bounding box center [1206, 197] width 78 height 39
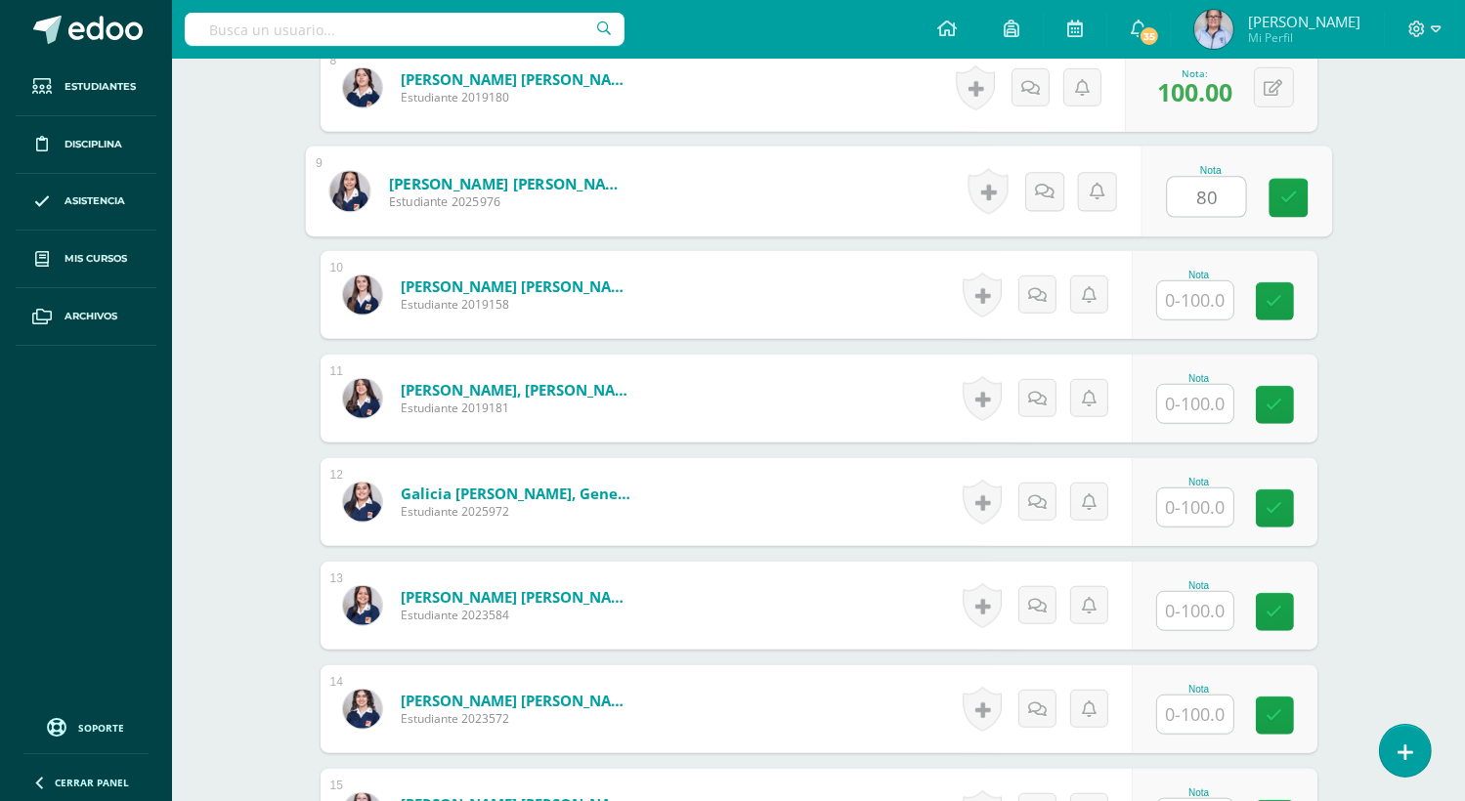
type input "80"
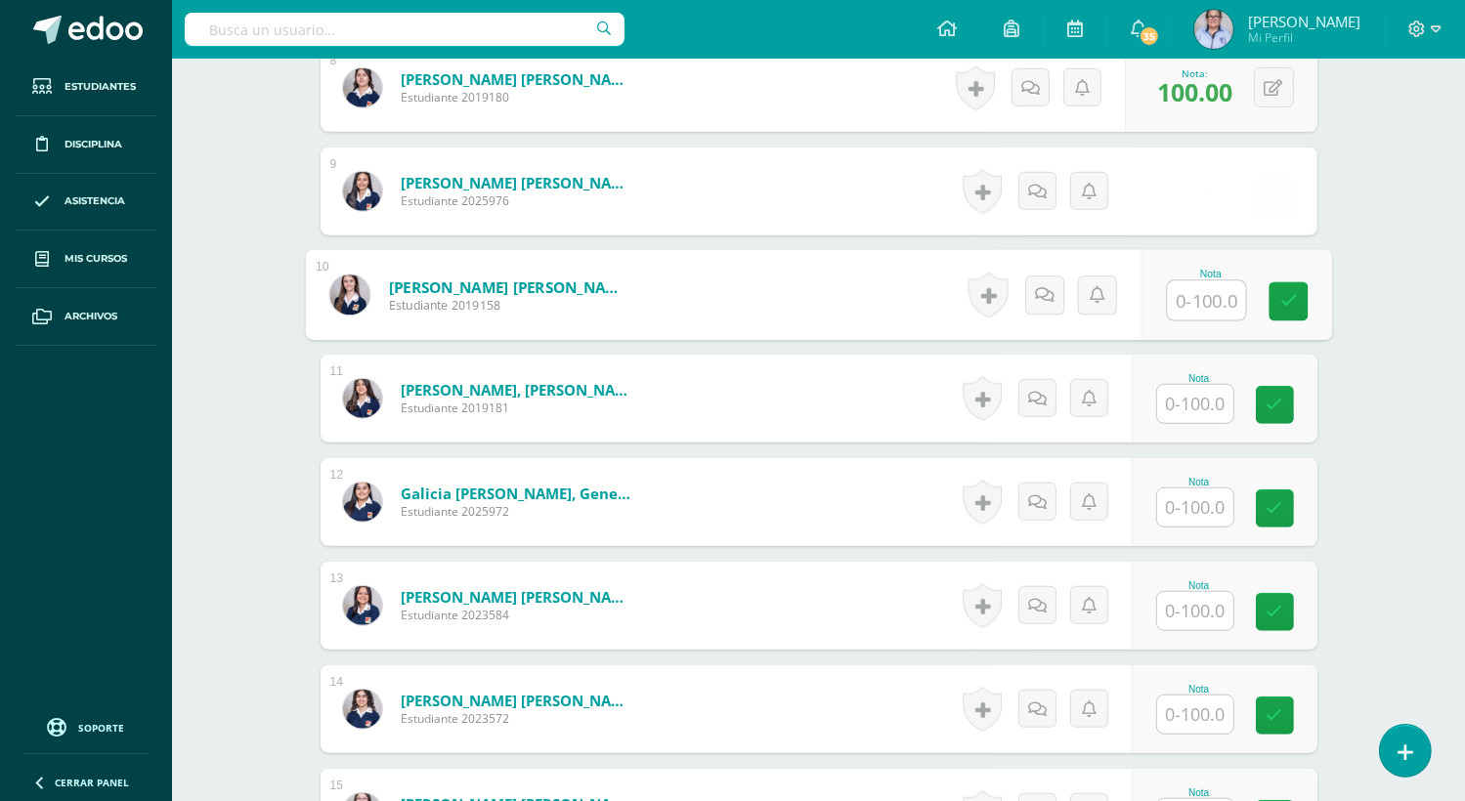
click at [1189, 292] on input "text" at bounding box center [1206, 300] width 78 height 39
type input "98"
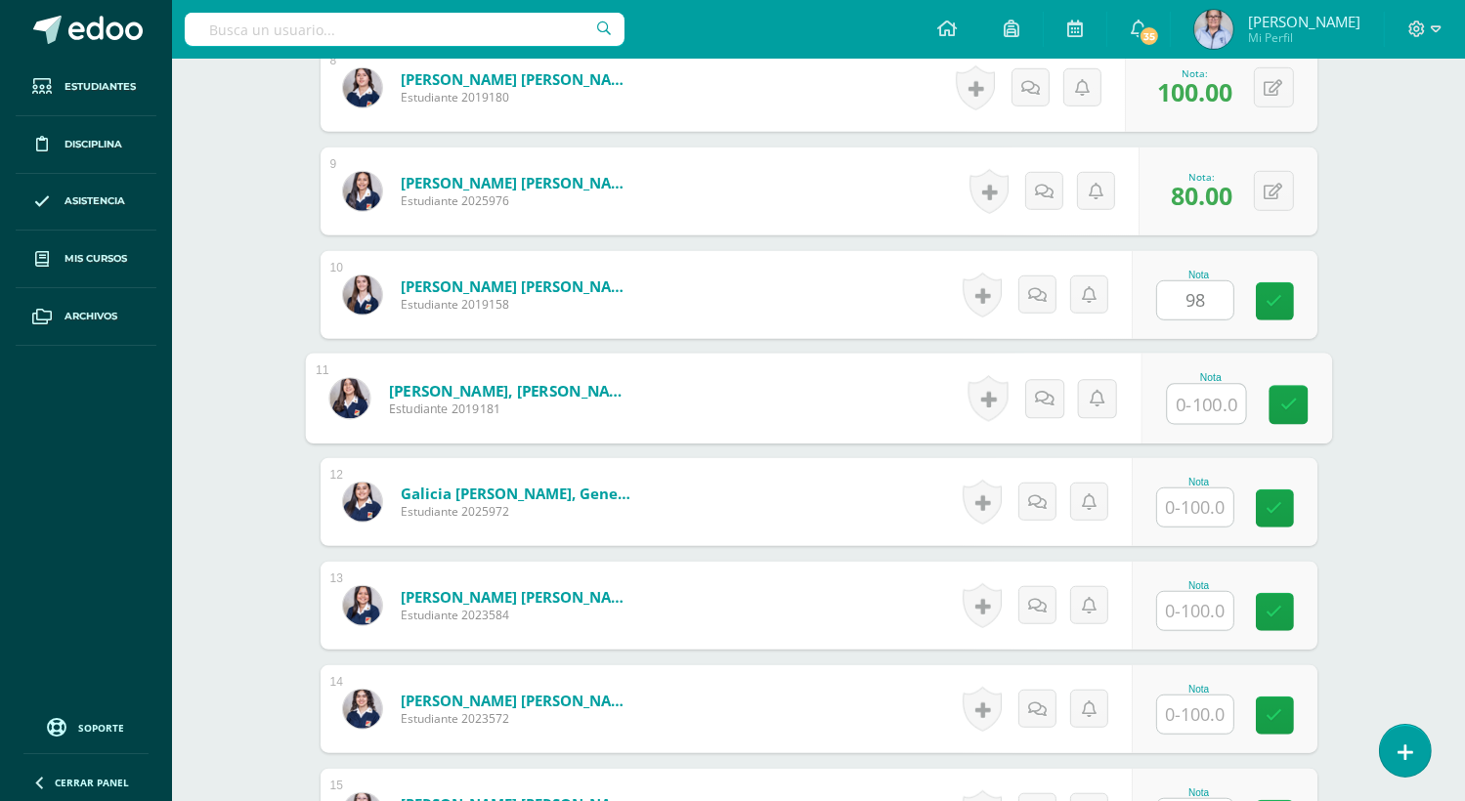
click at [1194, 401] on input "text" at bounding box center [1206, 404] width 78 height 39
type input "100"
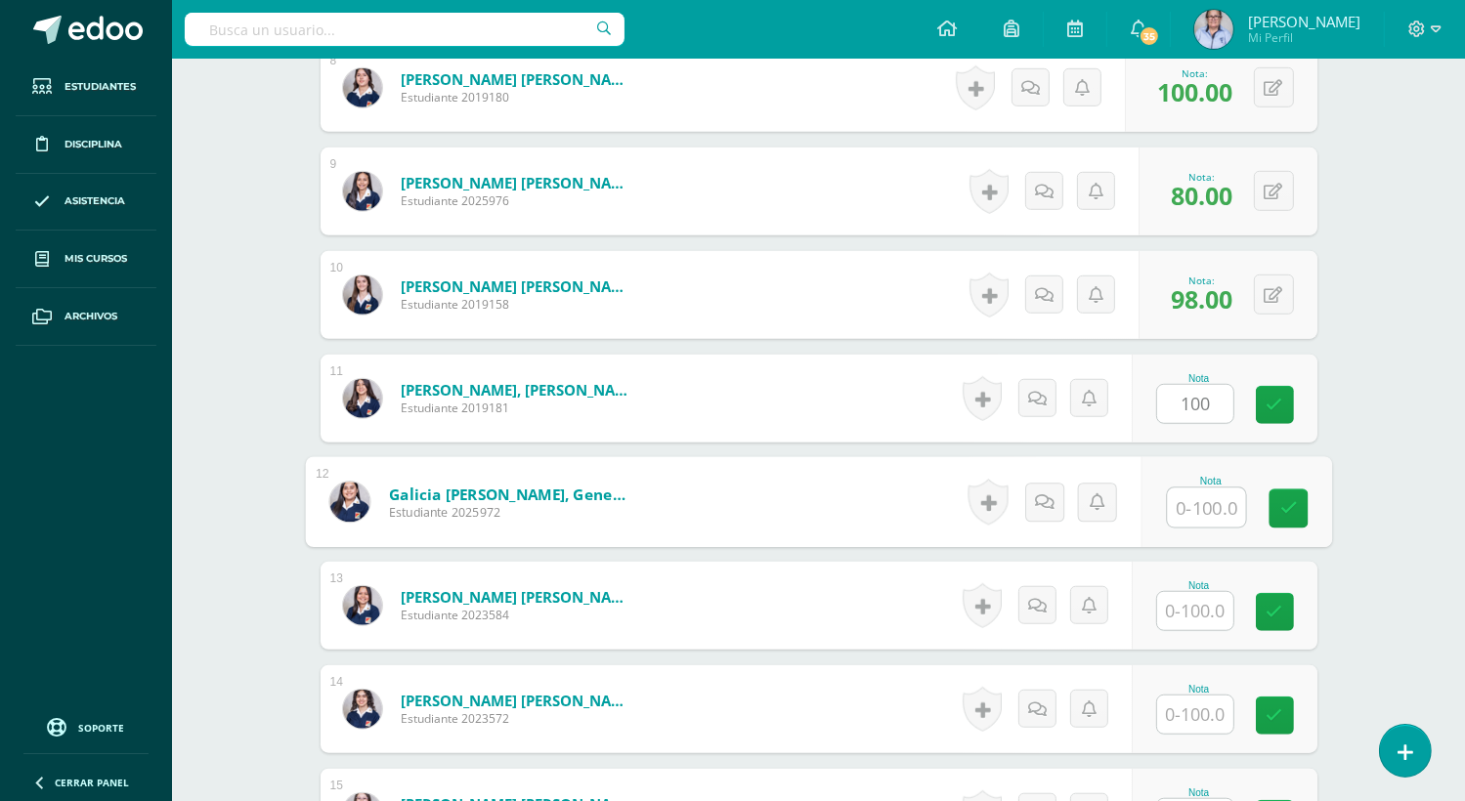
click at [1194, 508] on input "text" at bounding box center [1206, 508] width 78 height 39
type input "90"
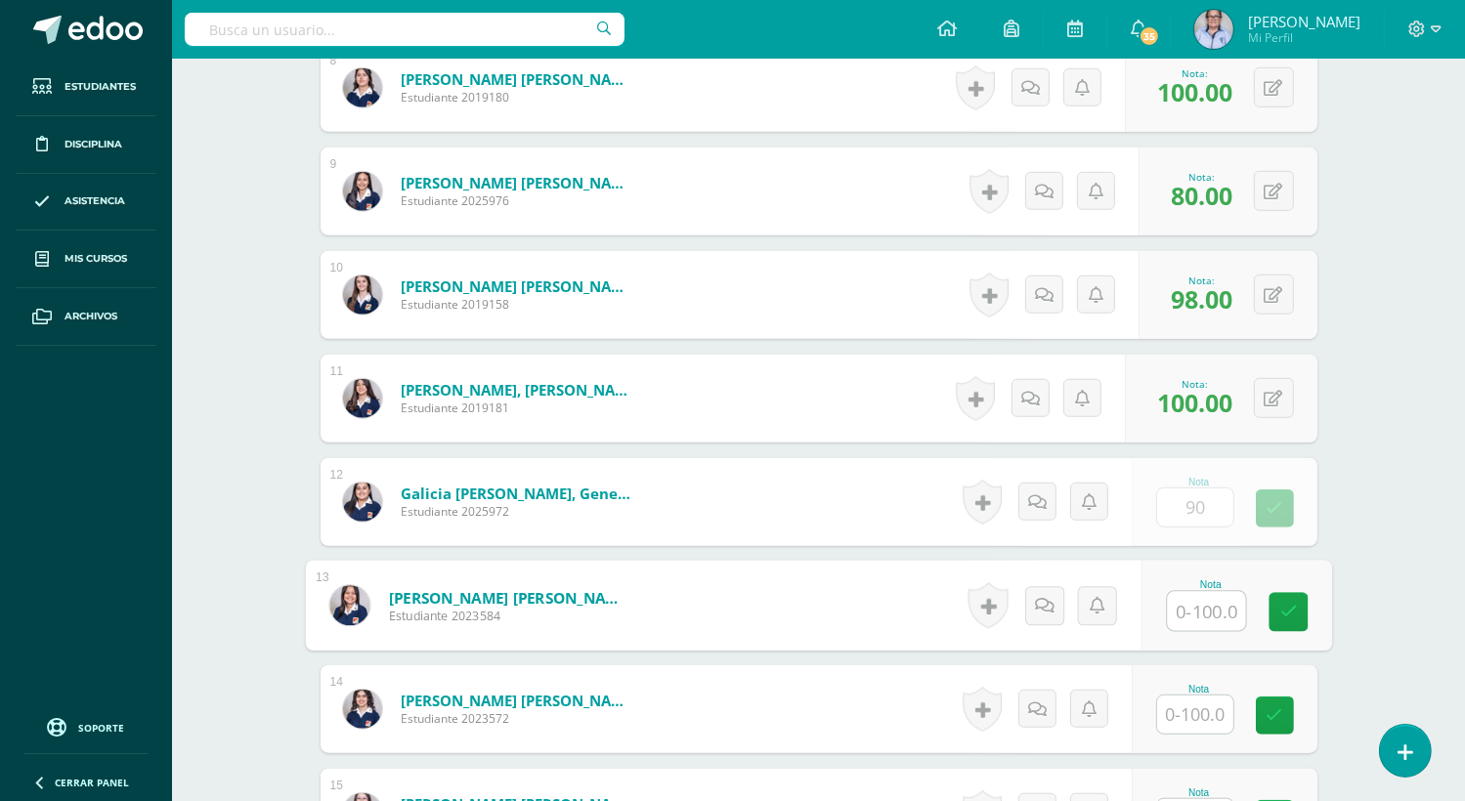
click at [1182, 613] on input "text" at bounding box center [1206, 611] width 78 height 39
type input "20"
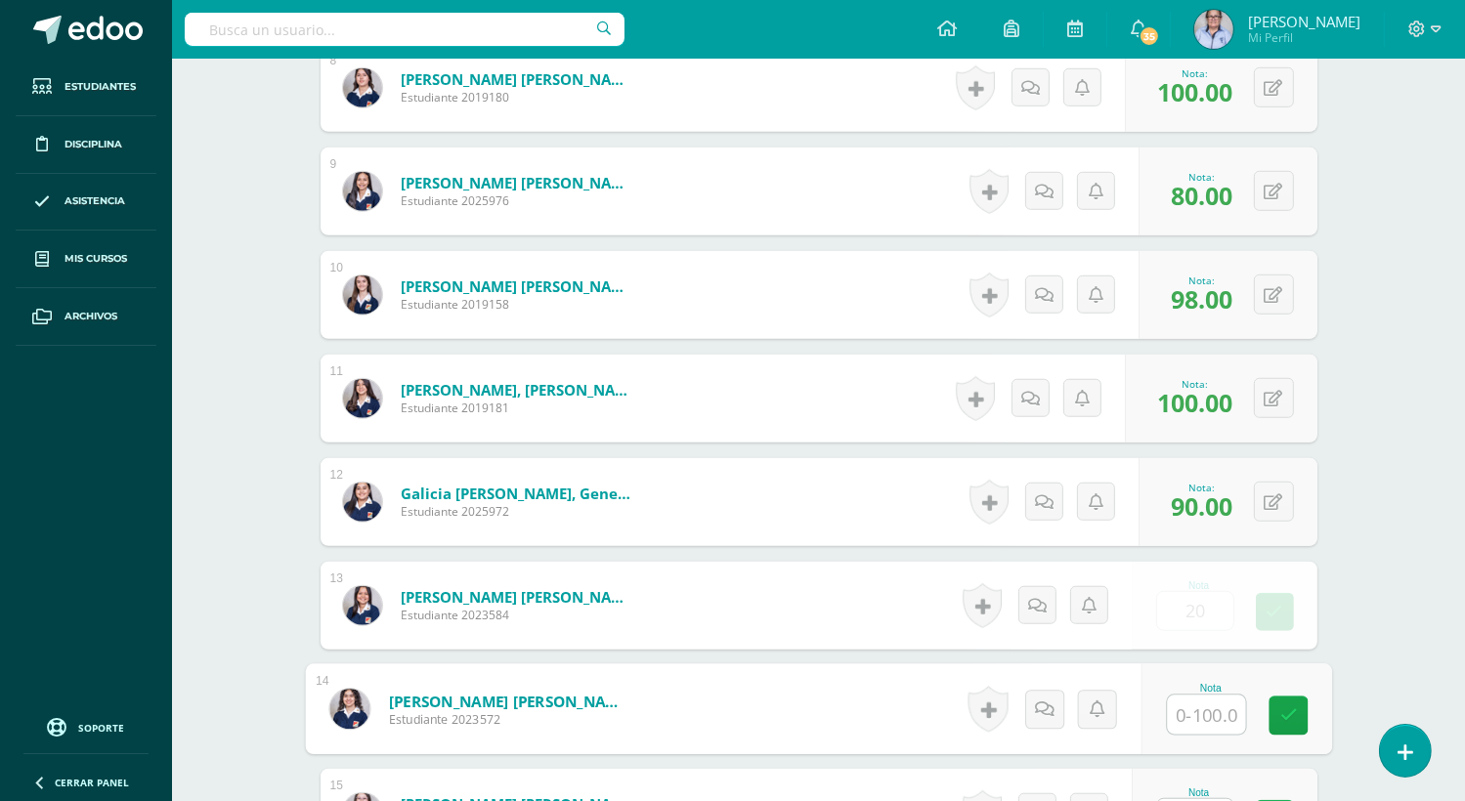
click at [1192, 714] on input "text" at bounding box center [1206, 715] width 78 height 39
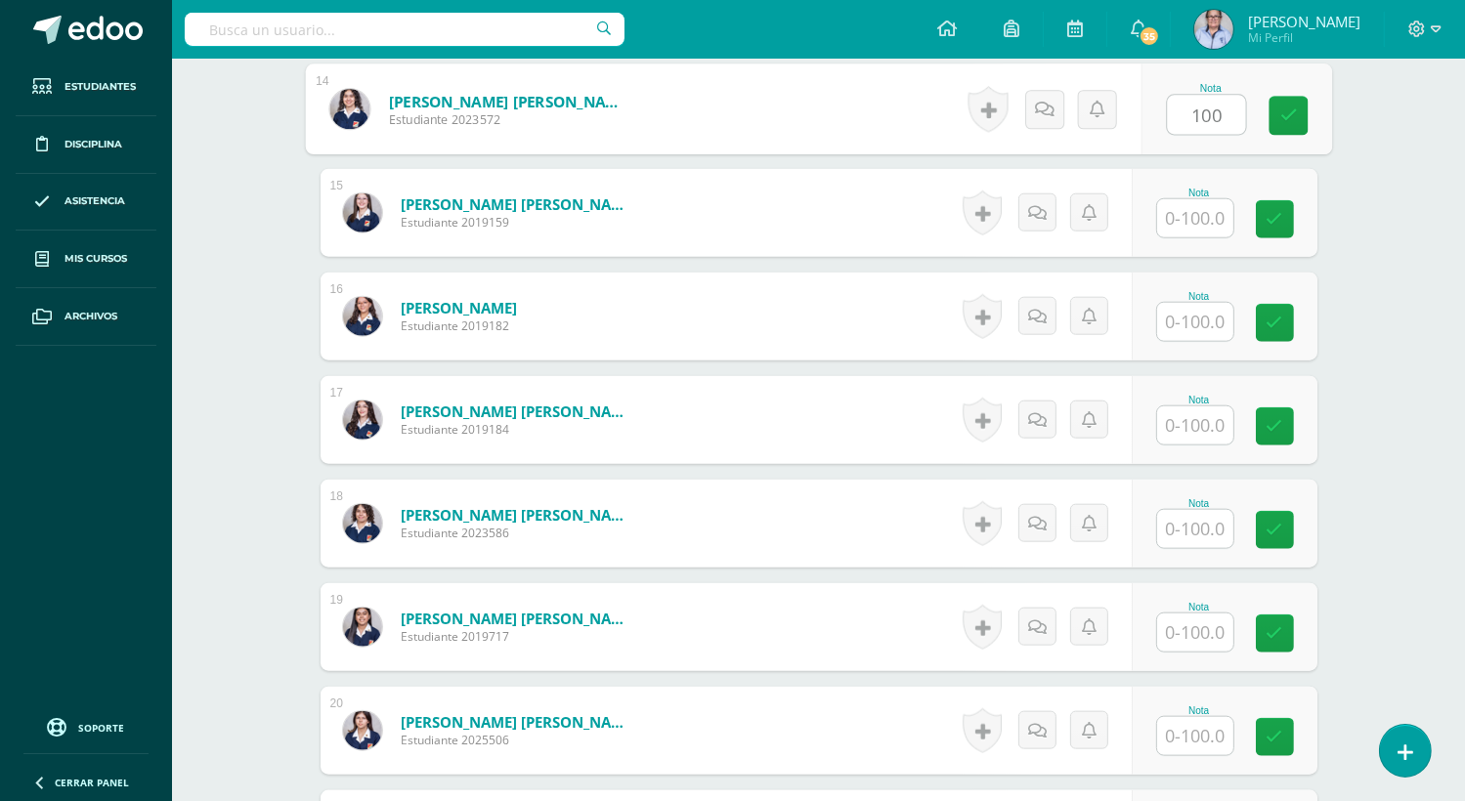
scroll to position [1969, 0]
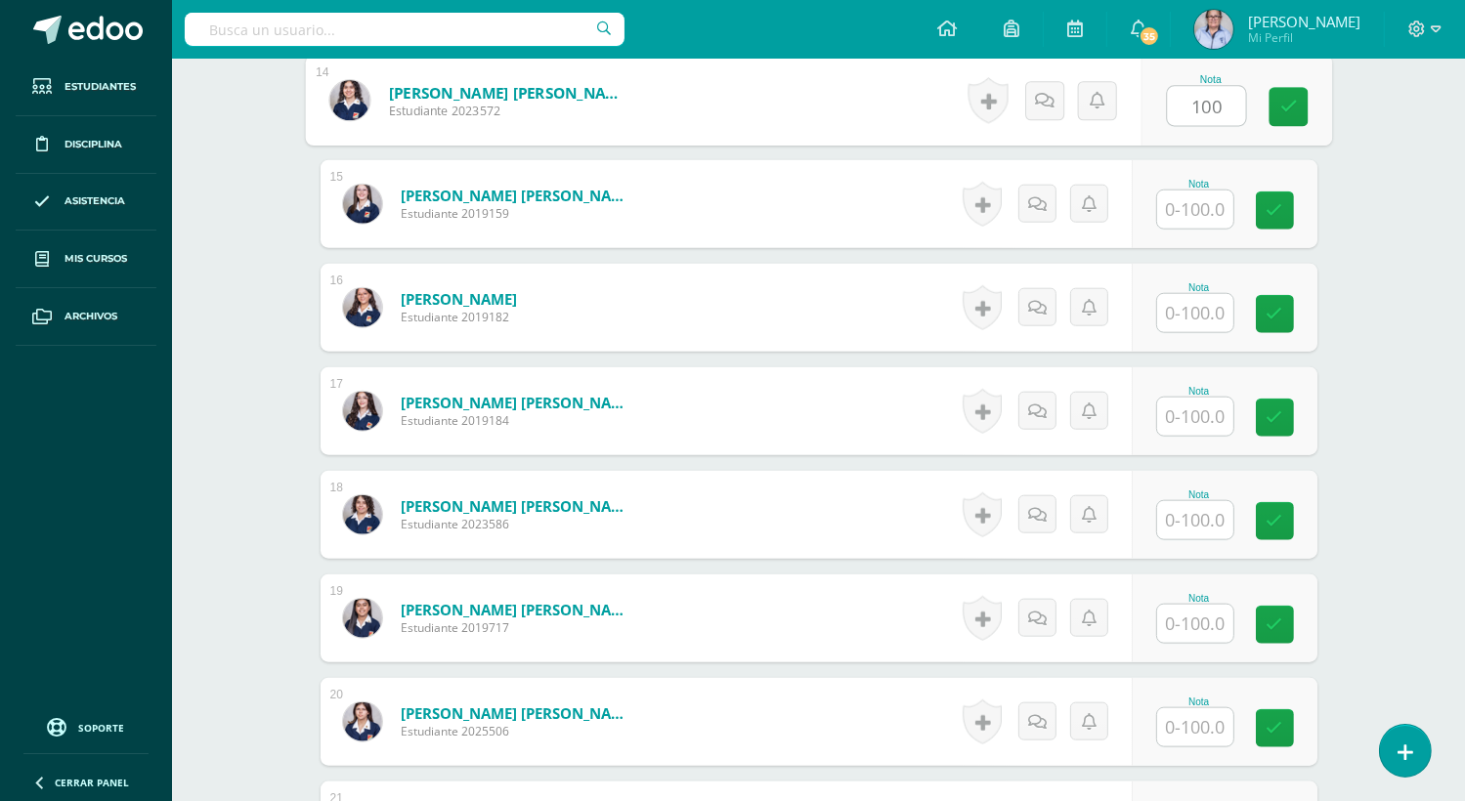
type input "100"
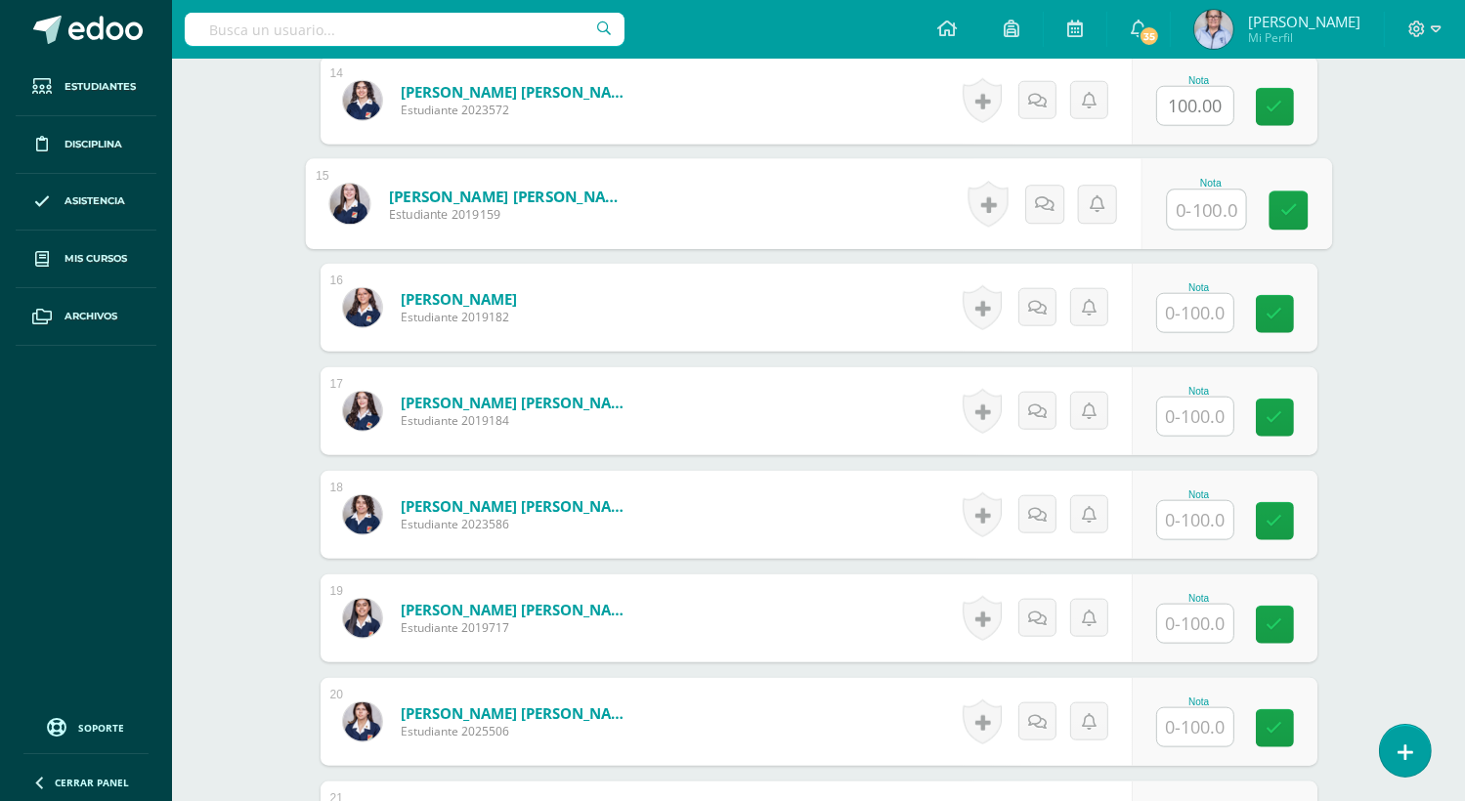
click at [1194, 199] on input "text" at bounding box center [1206, 210] width 78 height 39
type input "90"
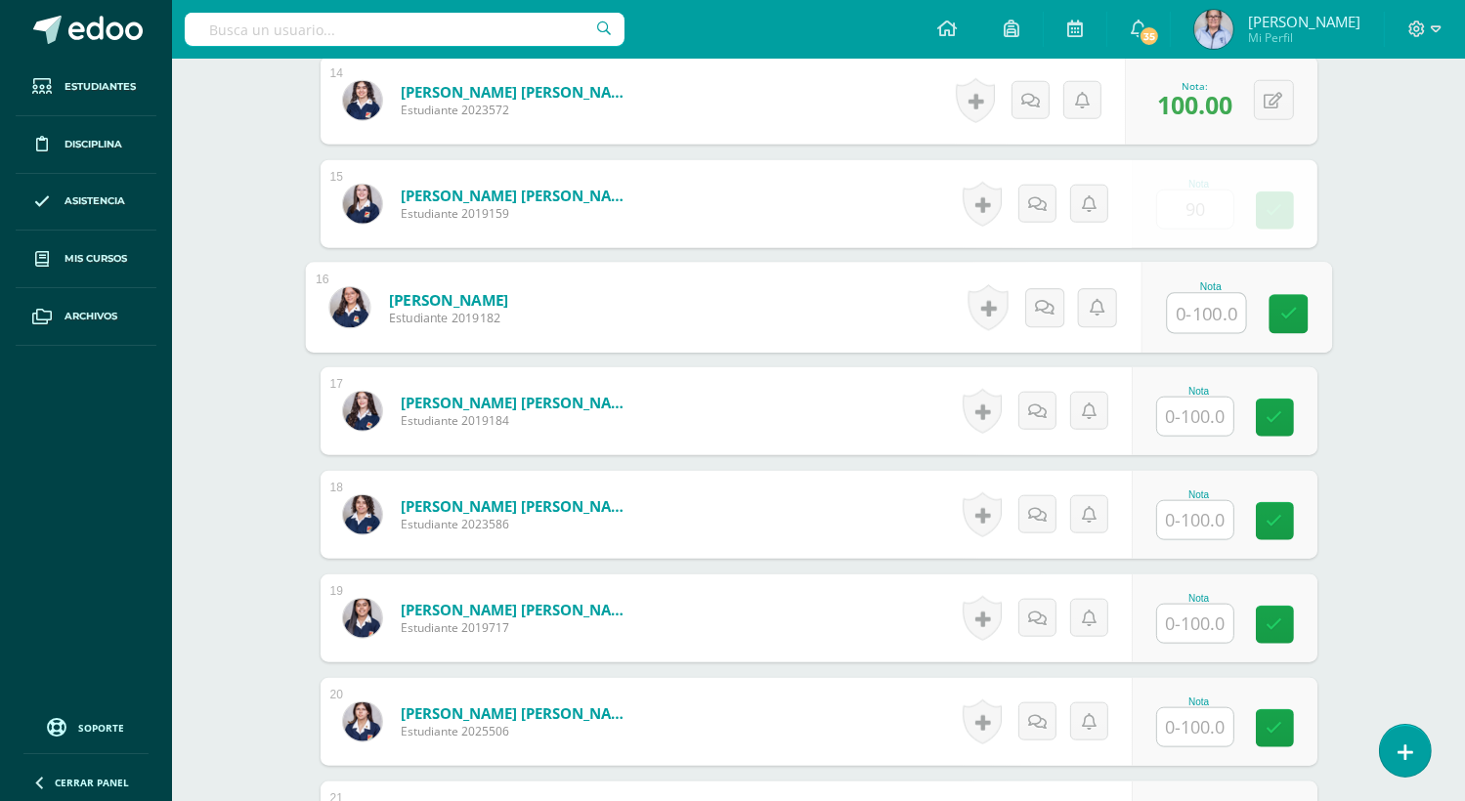
click at [1196, 316] on input "text" at bounding box center [1206, 313] width 78 height 39
type input "90"
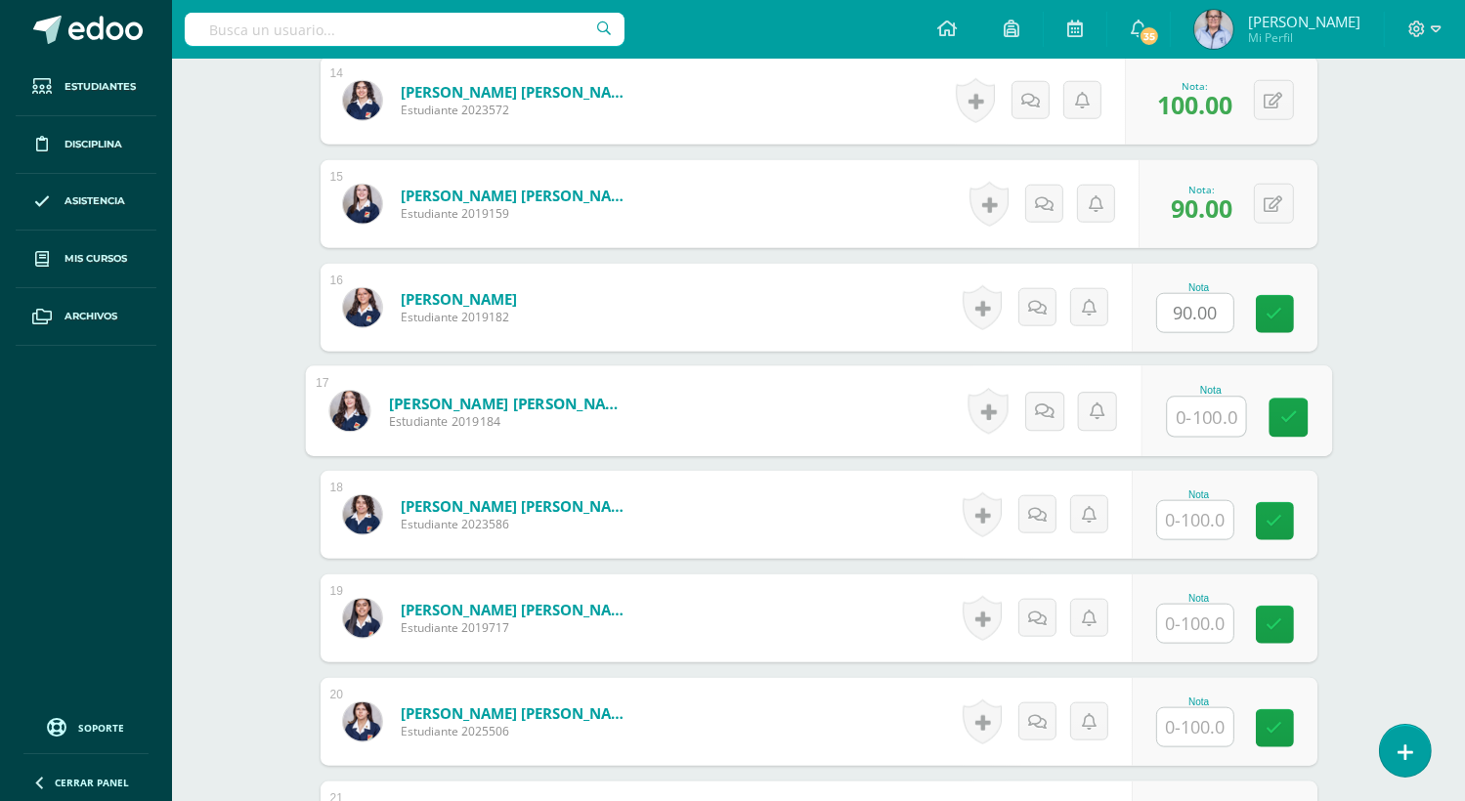
click at [1194, 419] on input "text" at bounding box center [1206, 417] width 78 height 39
type input "90"
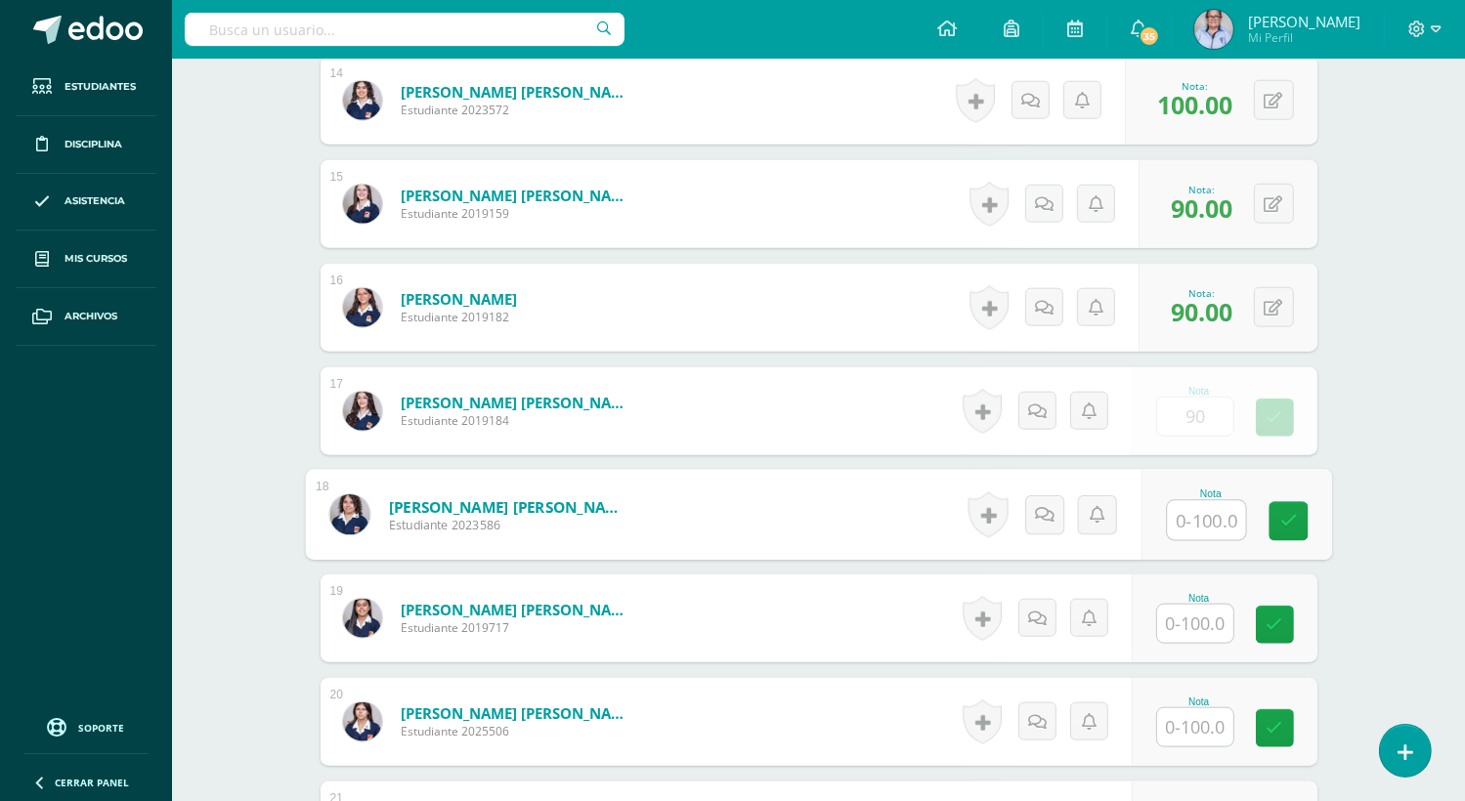
click at [1193, 516] on input "text" at bounding box center [1206, 520] width 78 height 39
type input "100"
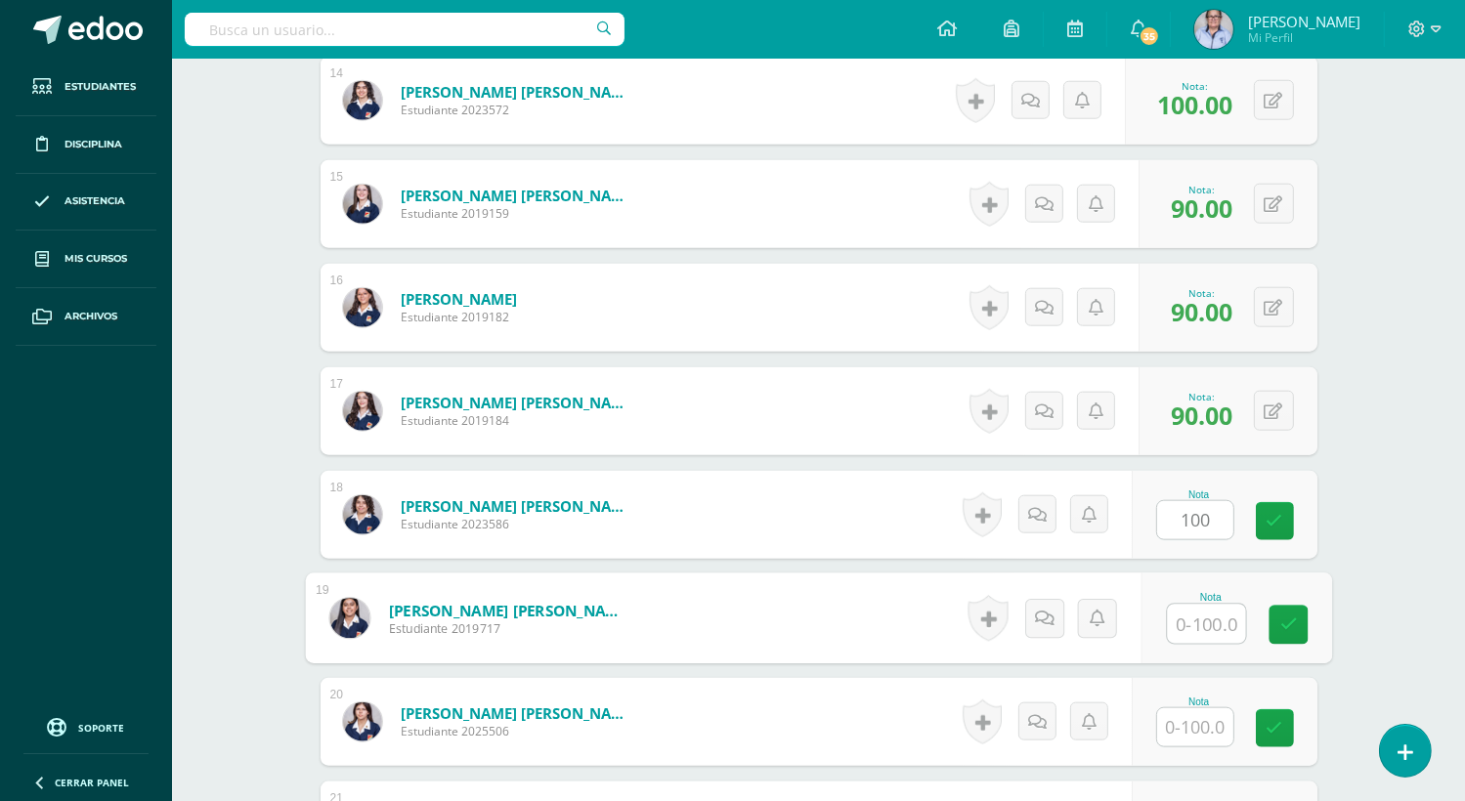
click at [1197, 614] on input "text" at bounding box center [1206, 624] width 78 height 39
type input "100"
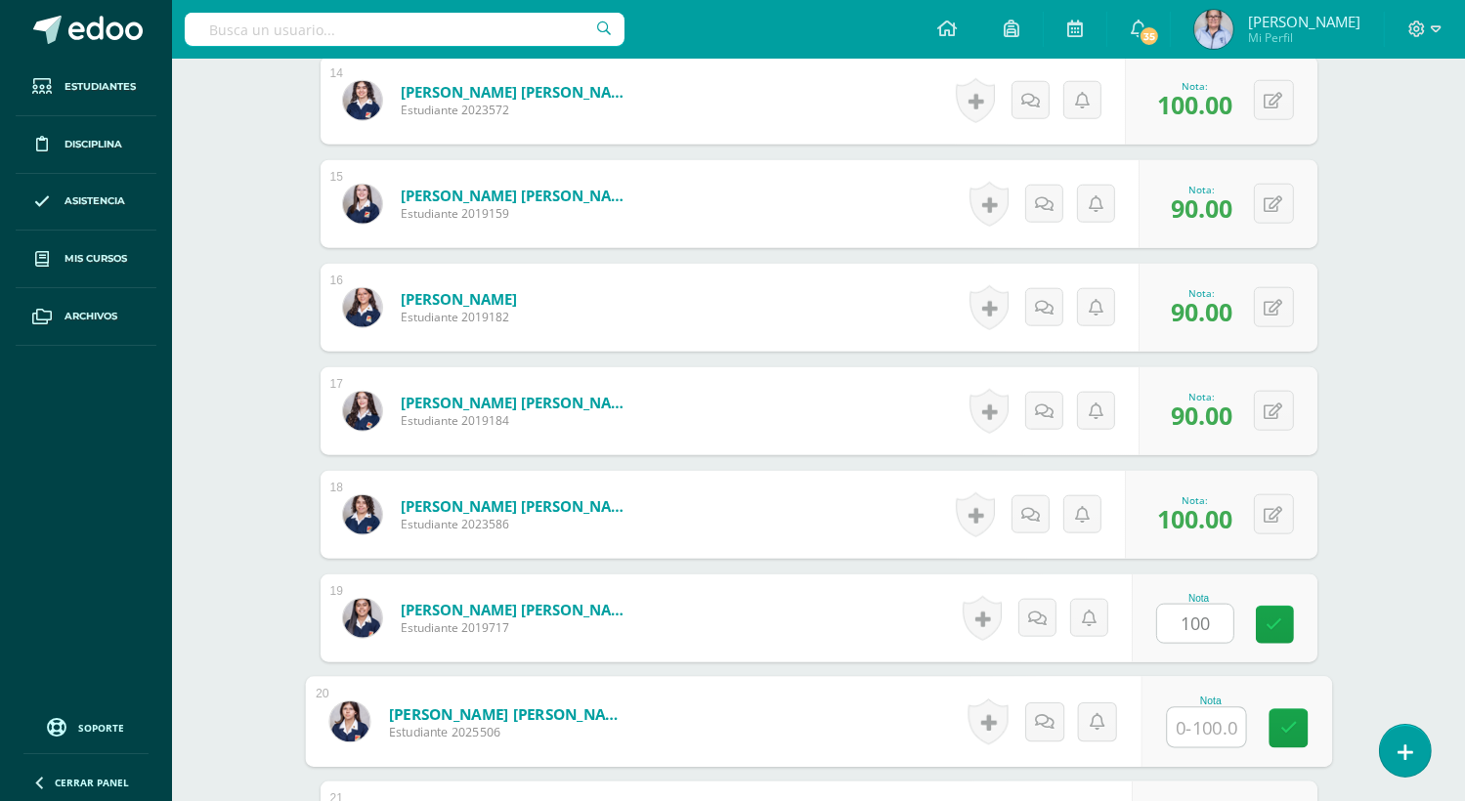
click at [1196, 718] on input "text" at bounding box center [1206, 727] width 78 height 39
type input "98"
click at [1290, 727] on icon at bounding box center [1288, 728] width 18 height 17
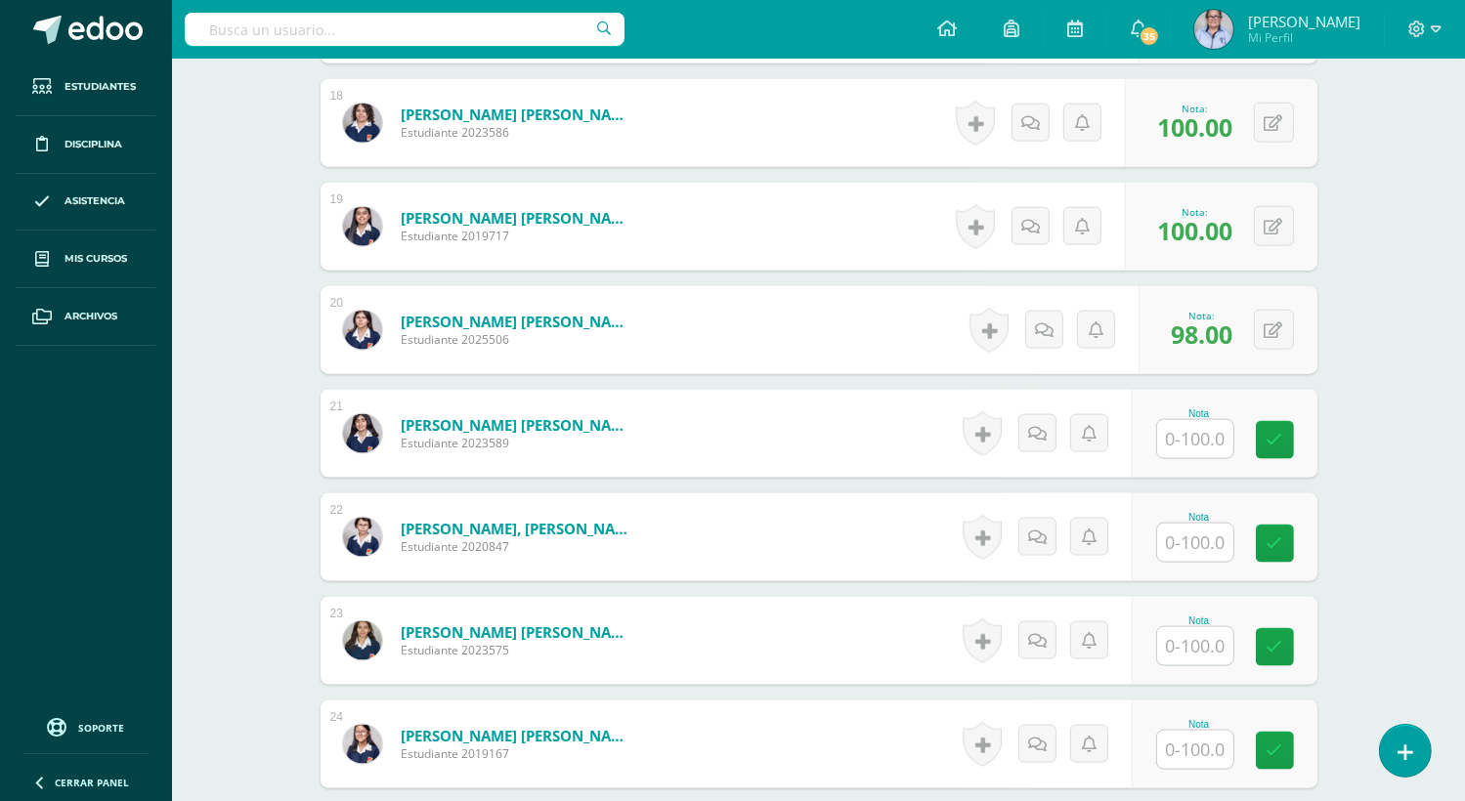
scroll to position [2368, 0]
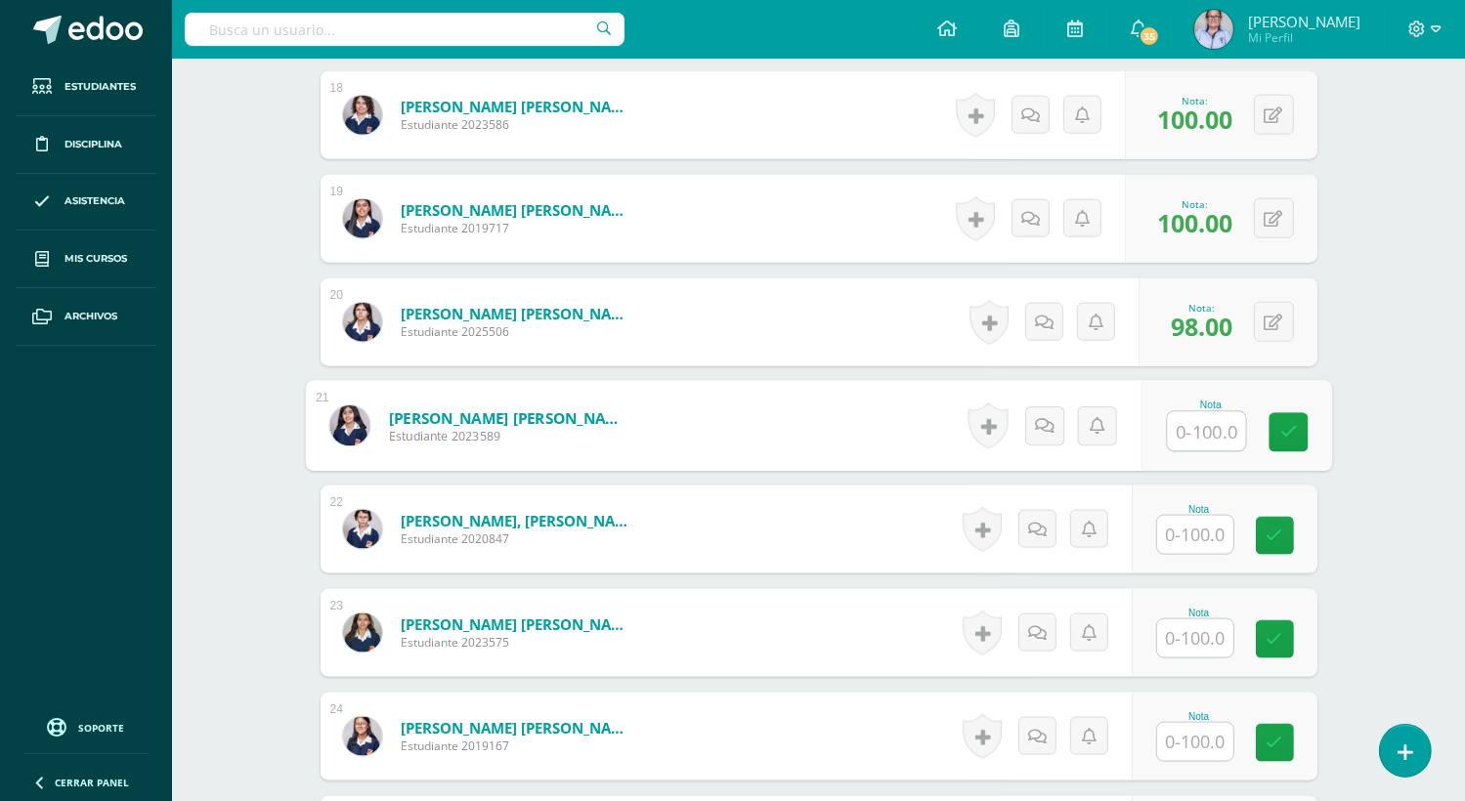
click at [1196, 423] on input "text" at bounding box center [1206, 431] width 78 height 39
type input "20"
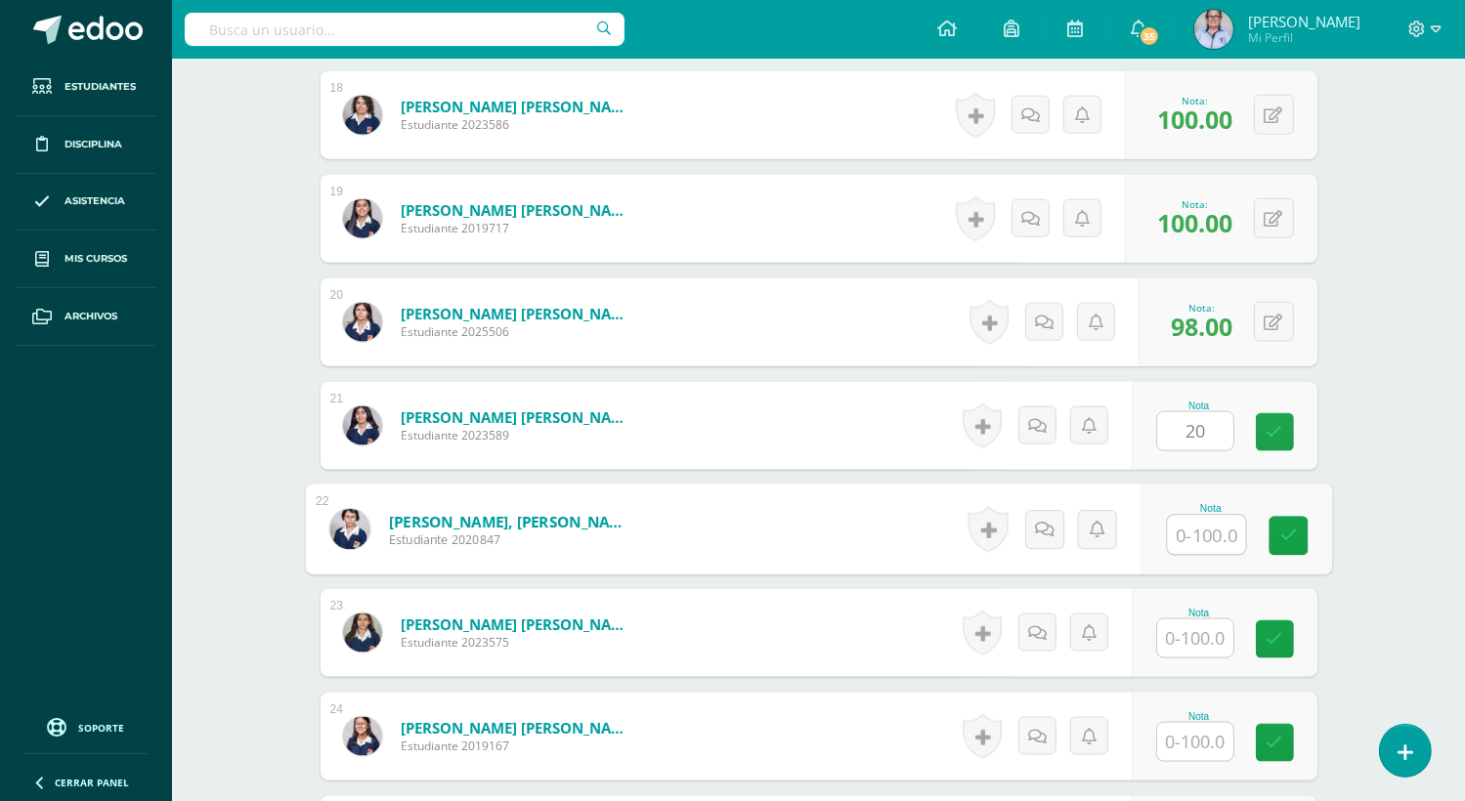
click at [1184, 546] on input "text" at bounding box center [1206, 535] width 78 height 39
type input "80"
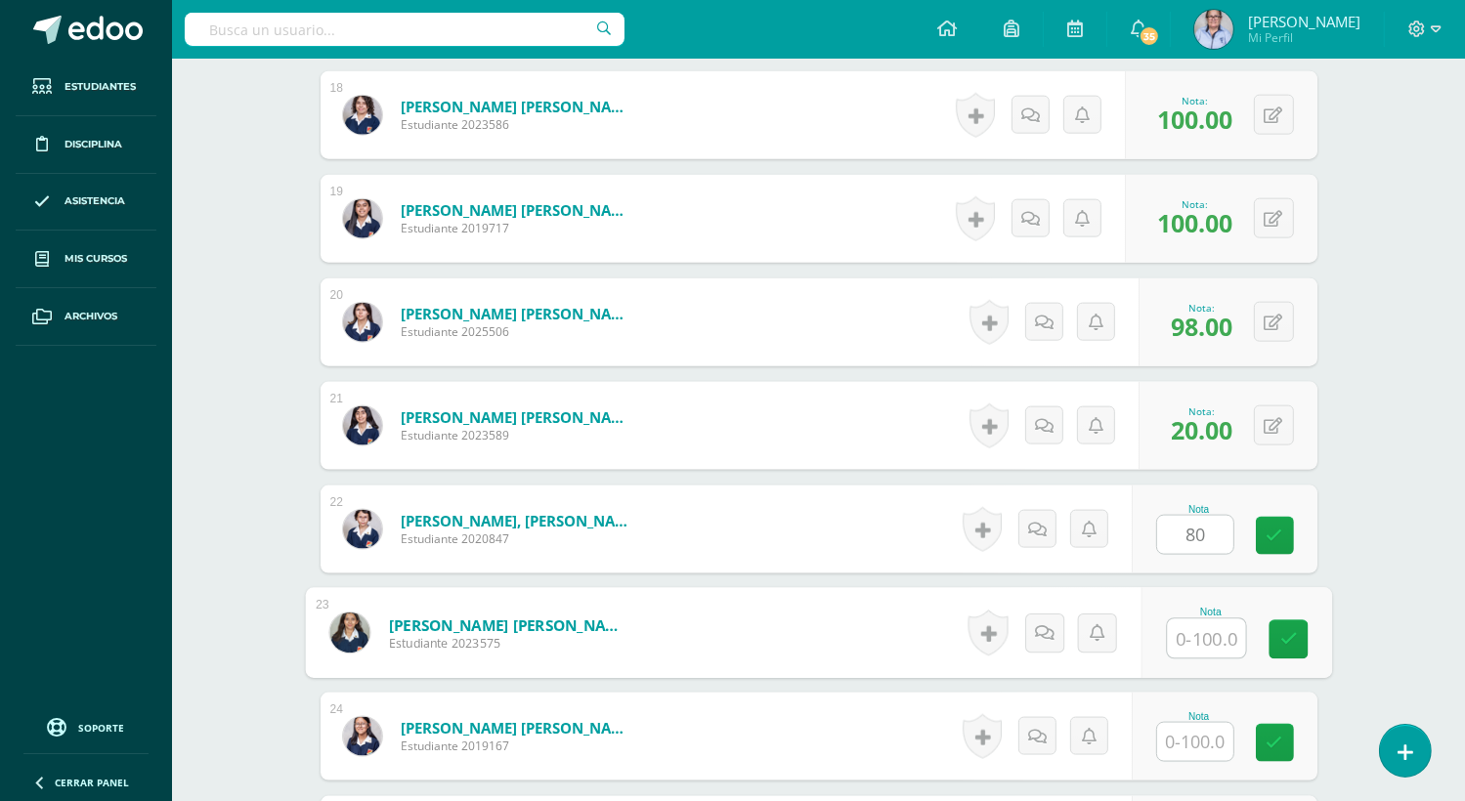
click at [1199, 638] on input "text" at bounding box center [1206, 638] width 78 height 39
type input "90"
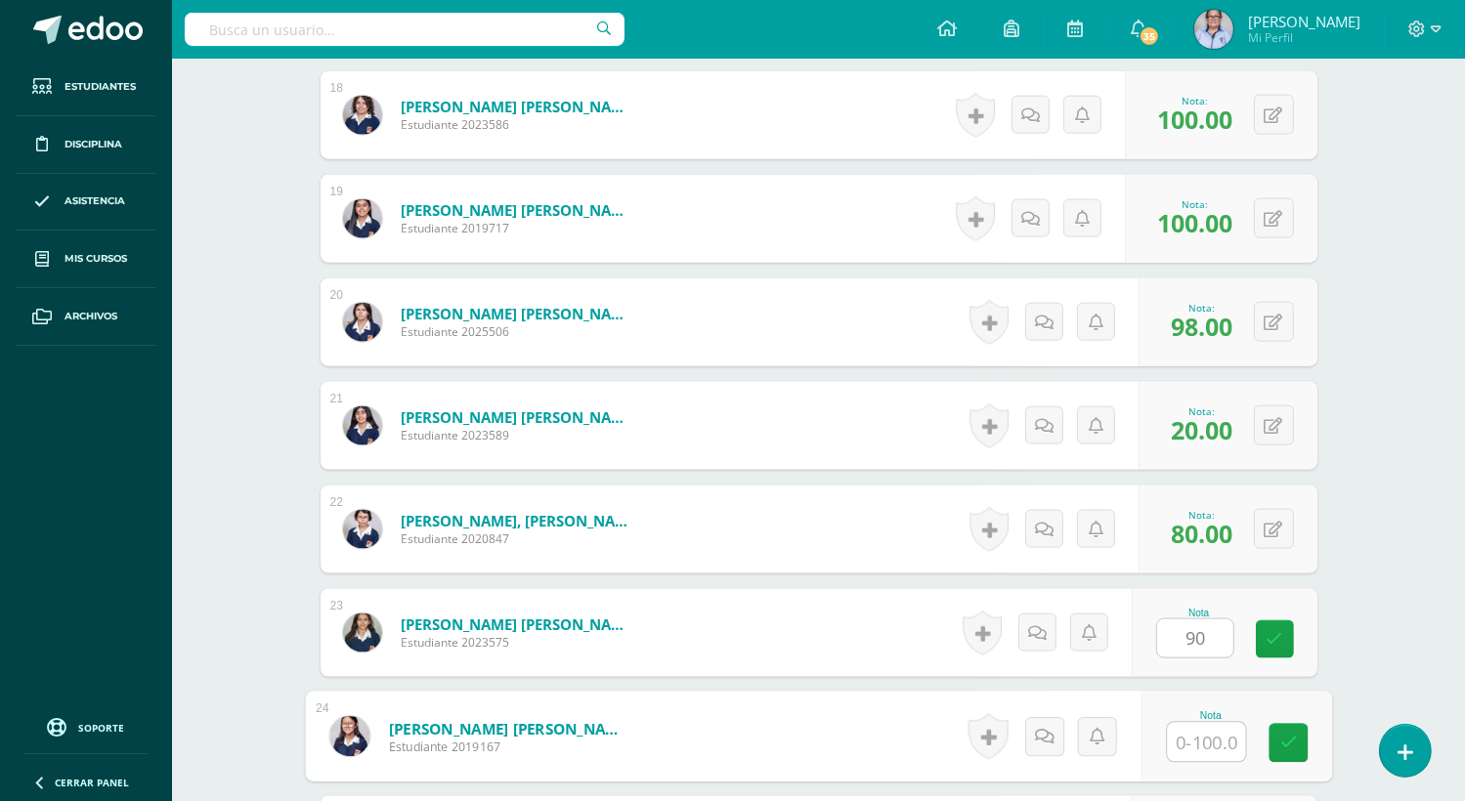
click at [1205, 742] on input "text" at bounding box center [1206, 742] width 78 height 39
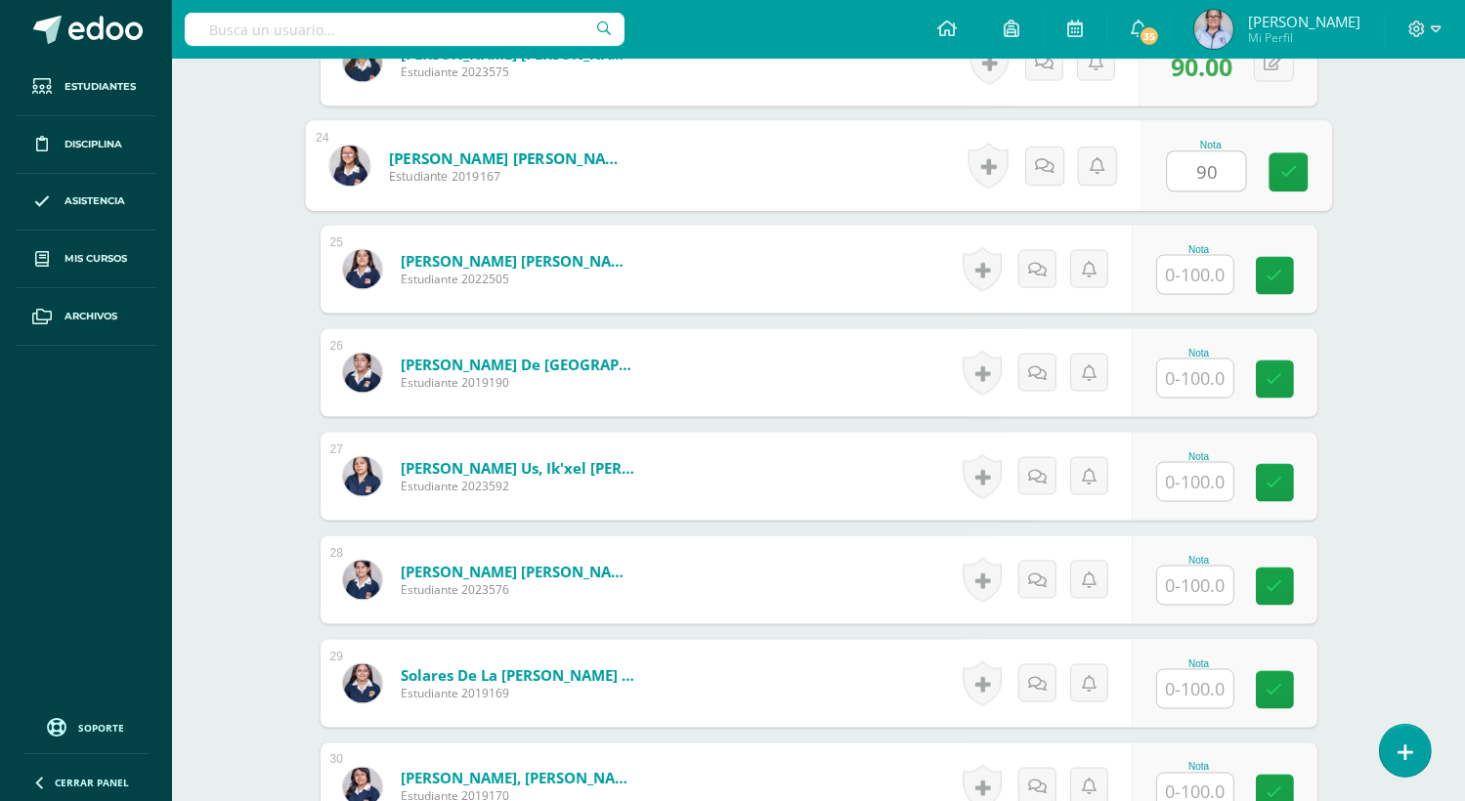
scroll to position [2956, 0]
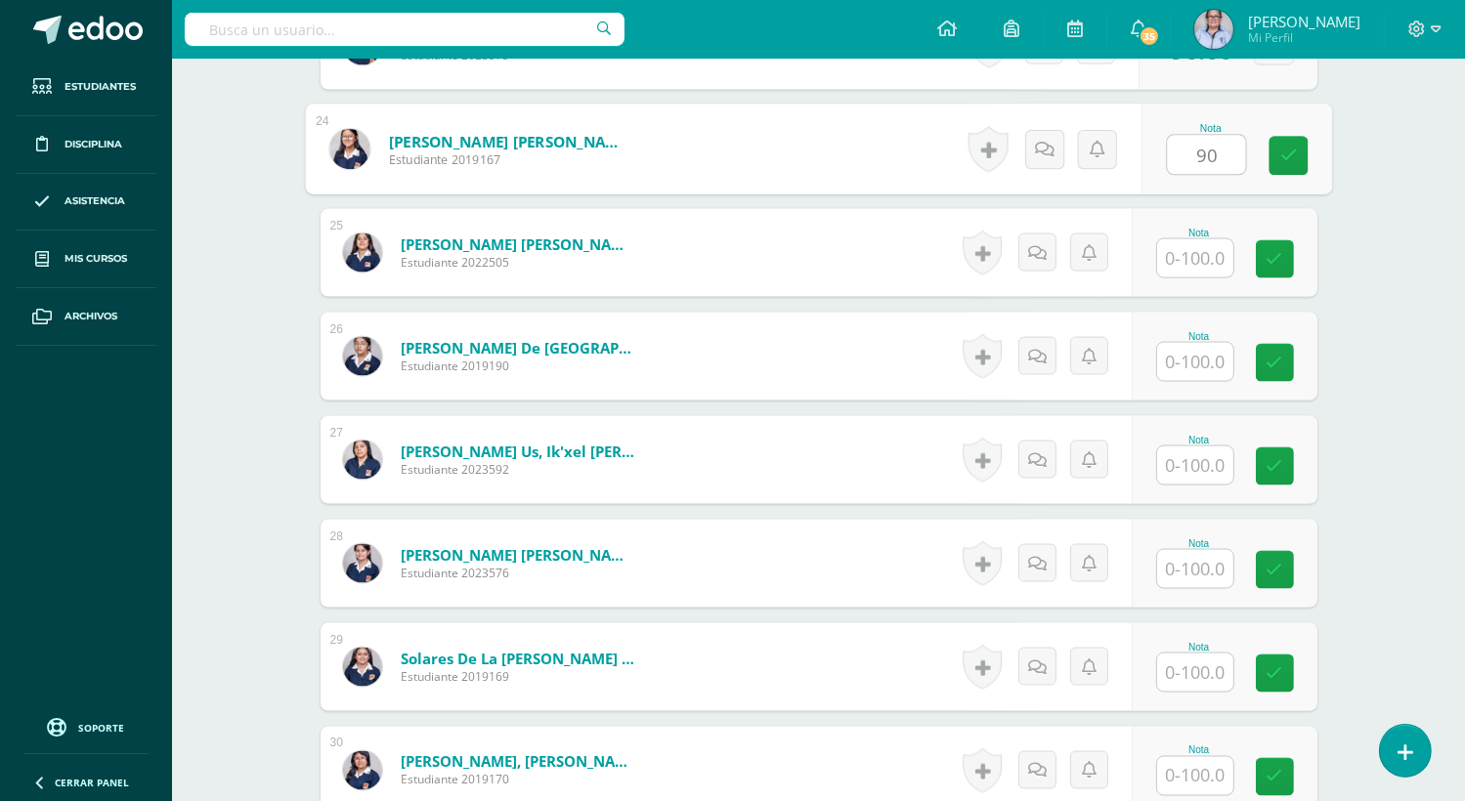
type input "90"
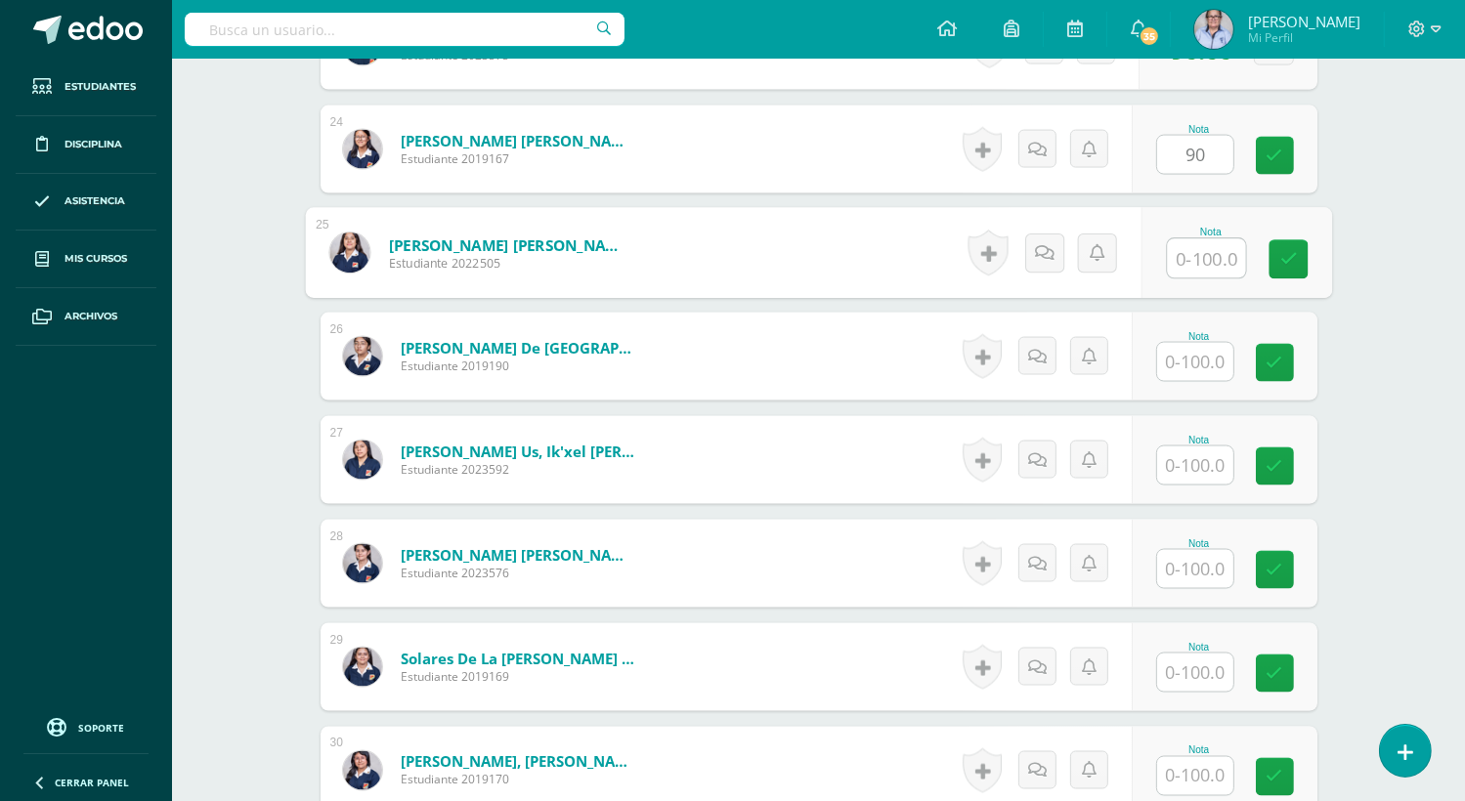
click at [1189, 259] on input "text" at bounding box center [1206, 258] width 78 height 39
type input "90"
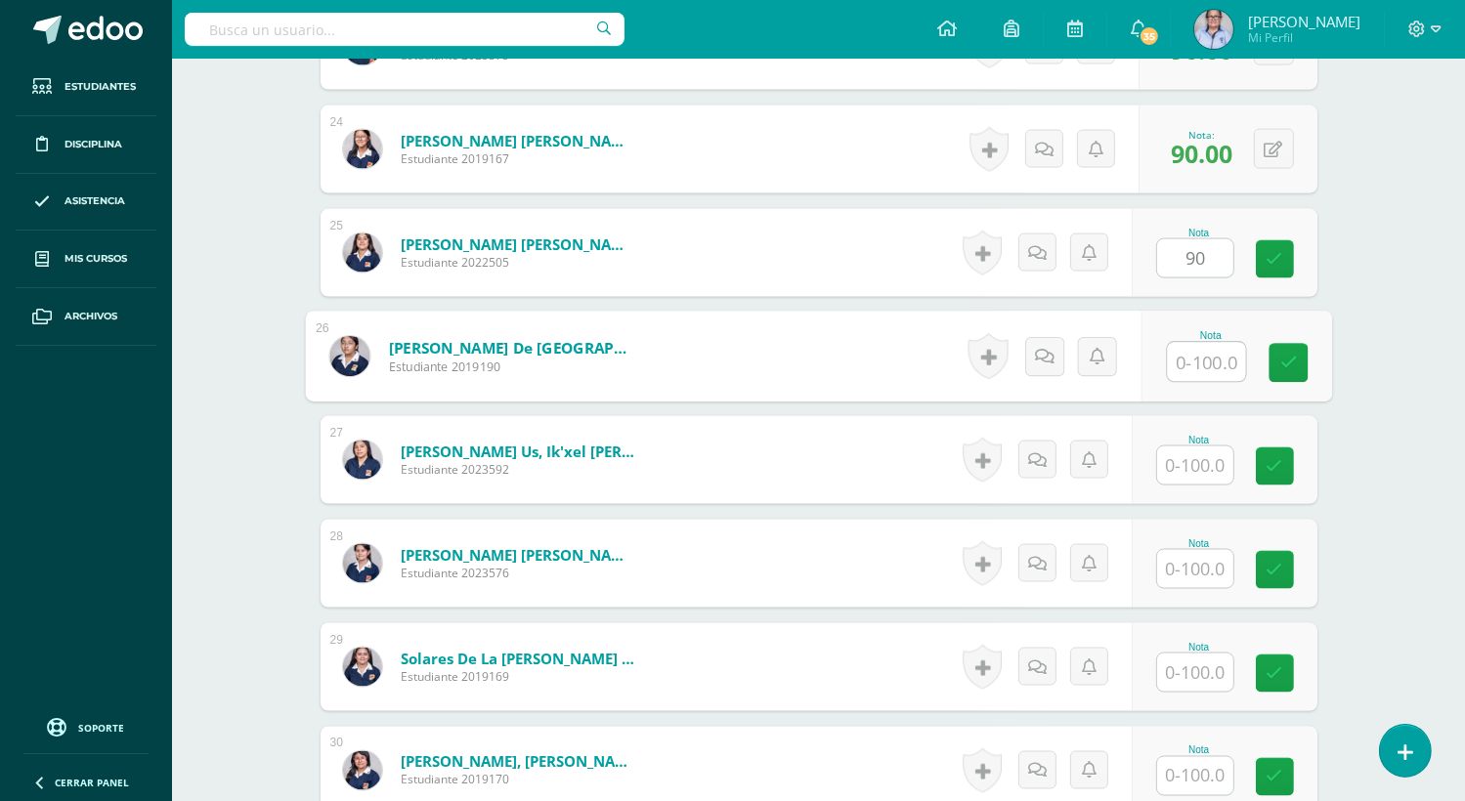
click at [1204, 361] on input "text" at bounding box center [1206, 362] width 78 height 39
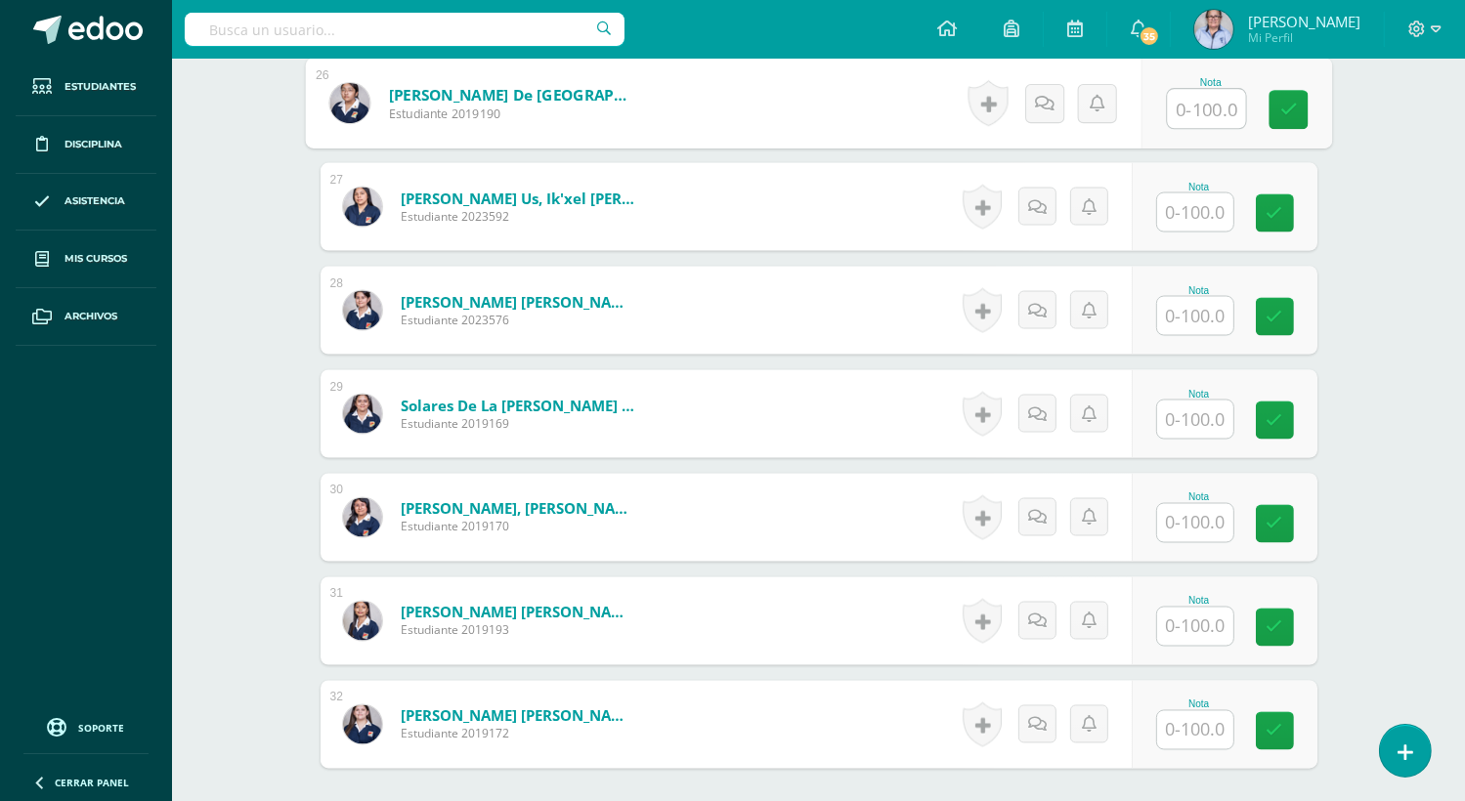
scroll to position [3205, 0]
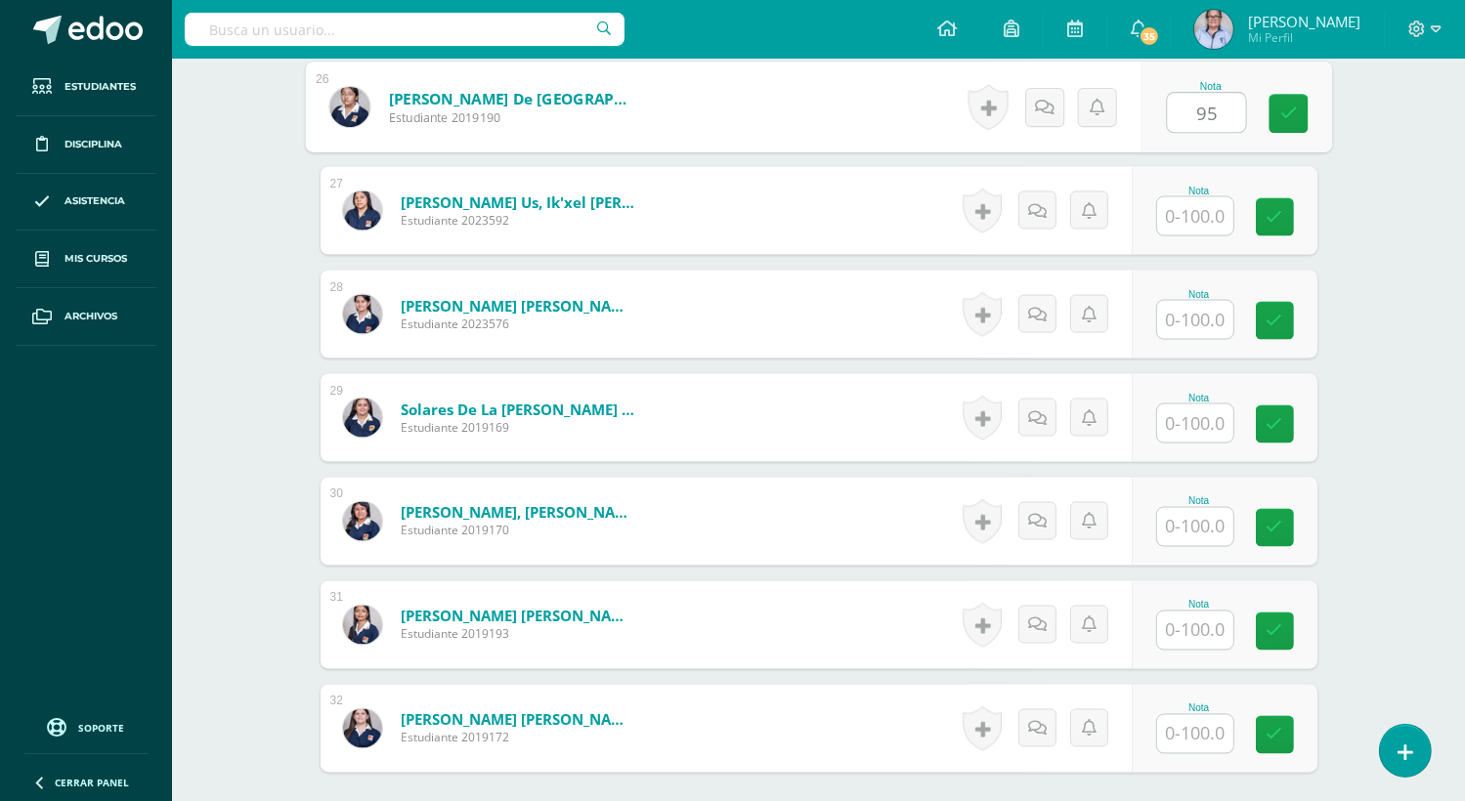
type input "95"
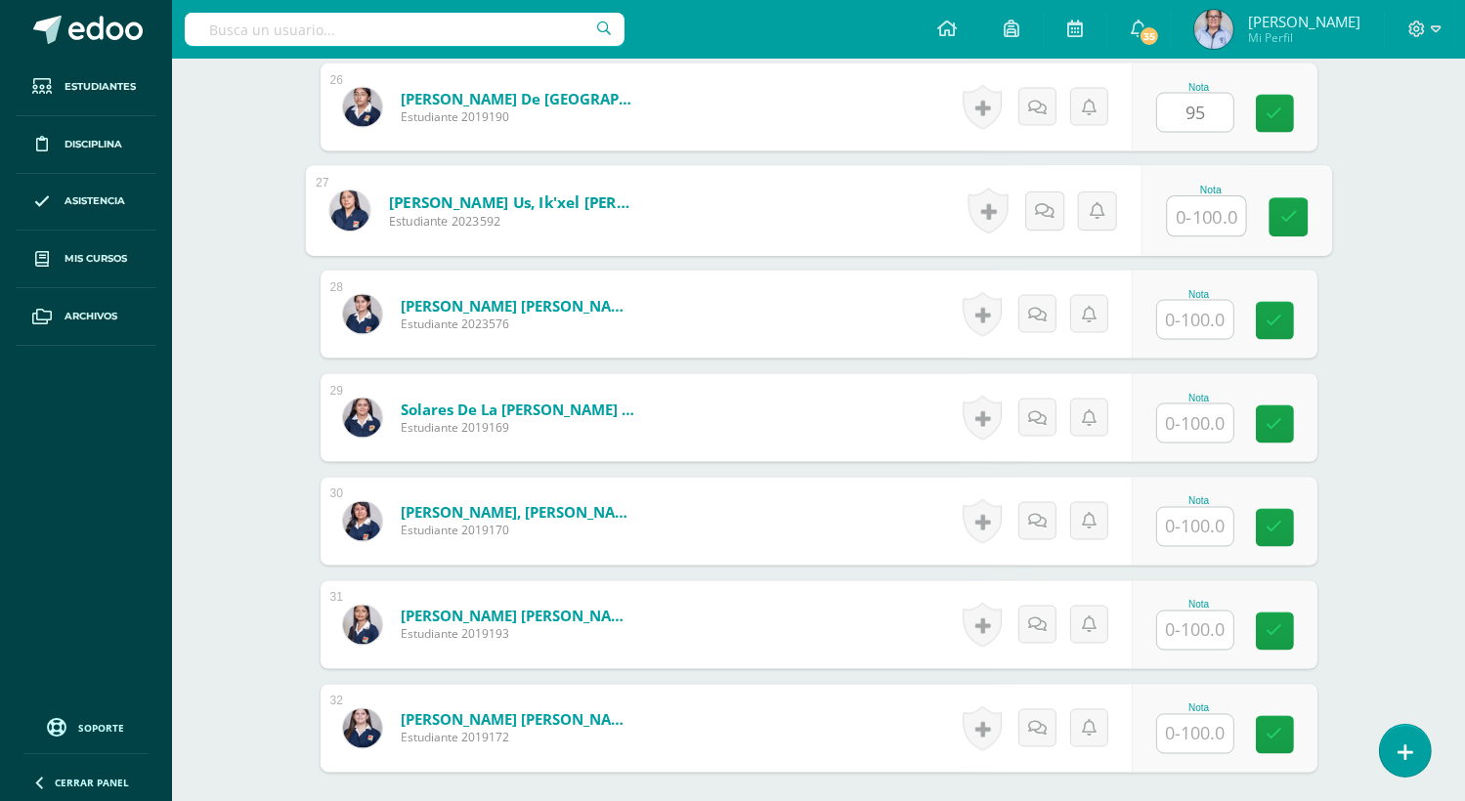
click at [1188, 221] on input "text" at bounding box center [1206, 216] width 78 height 39
type input "98"
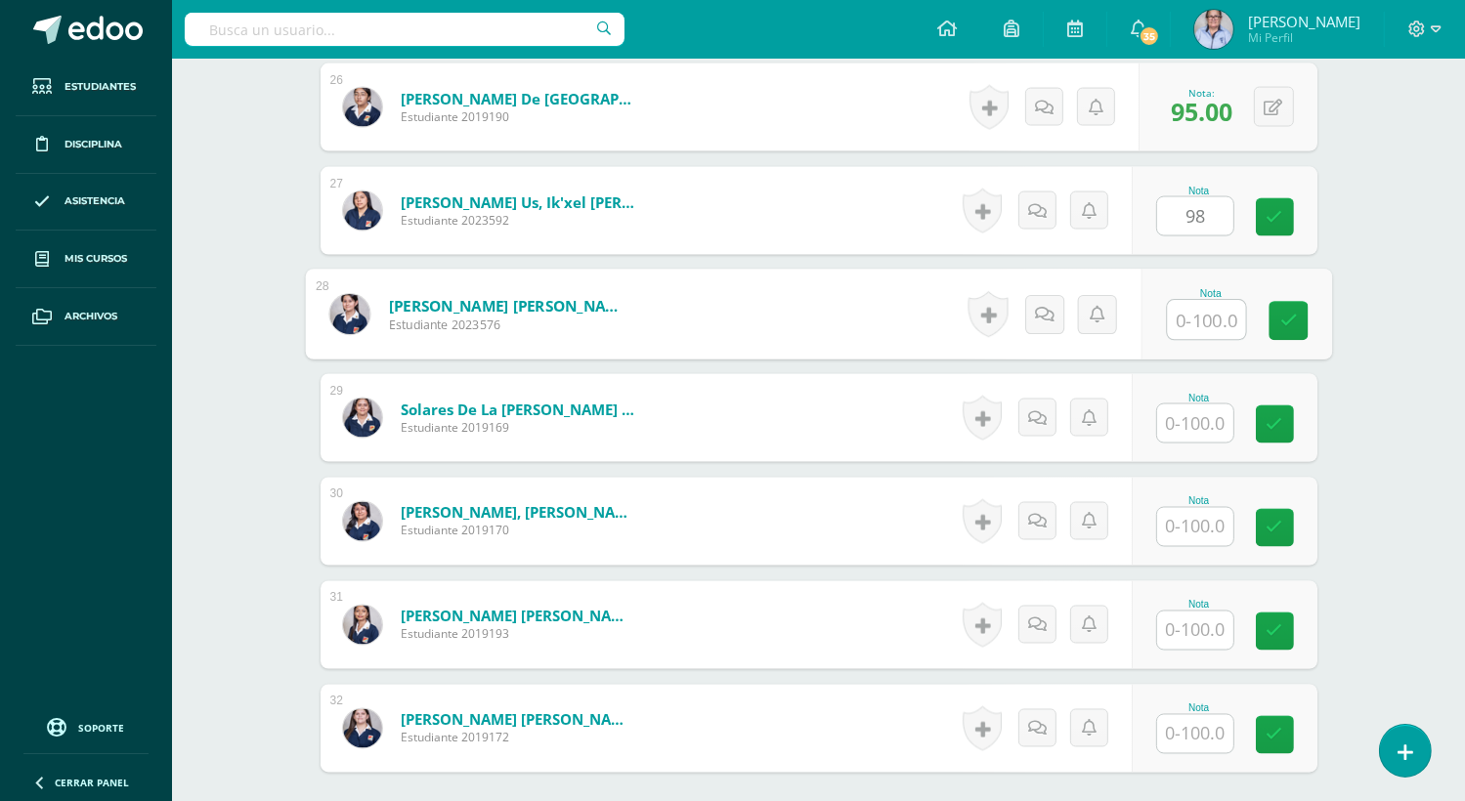
click at [1192, 320] on input "text" at bounding box center [1206, 320] width 78 height 39
type input "98"
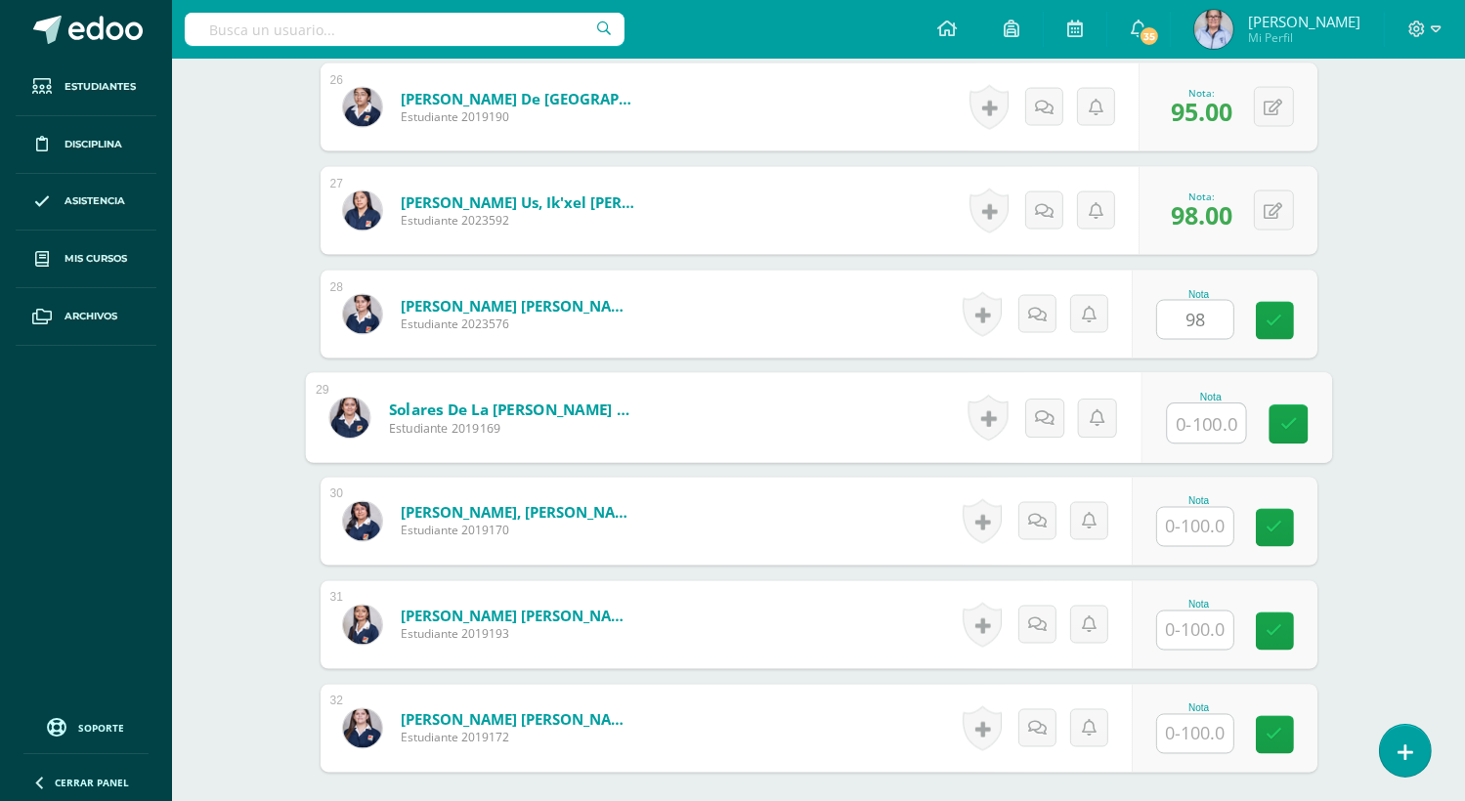
click at [1180, 418] on input "text" at bounding box center [1206, 424] width 78 height 39
type input "60"
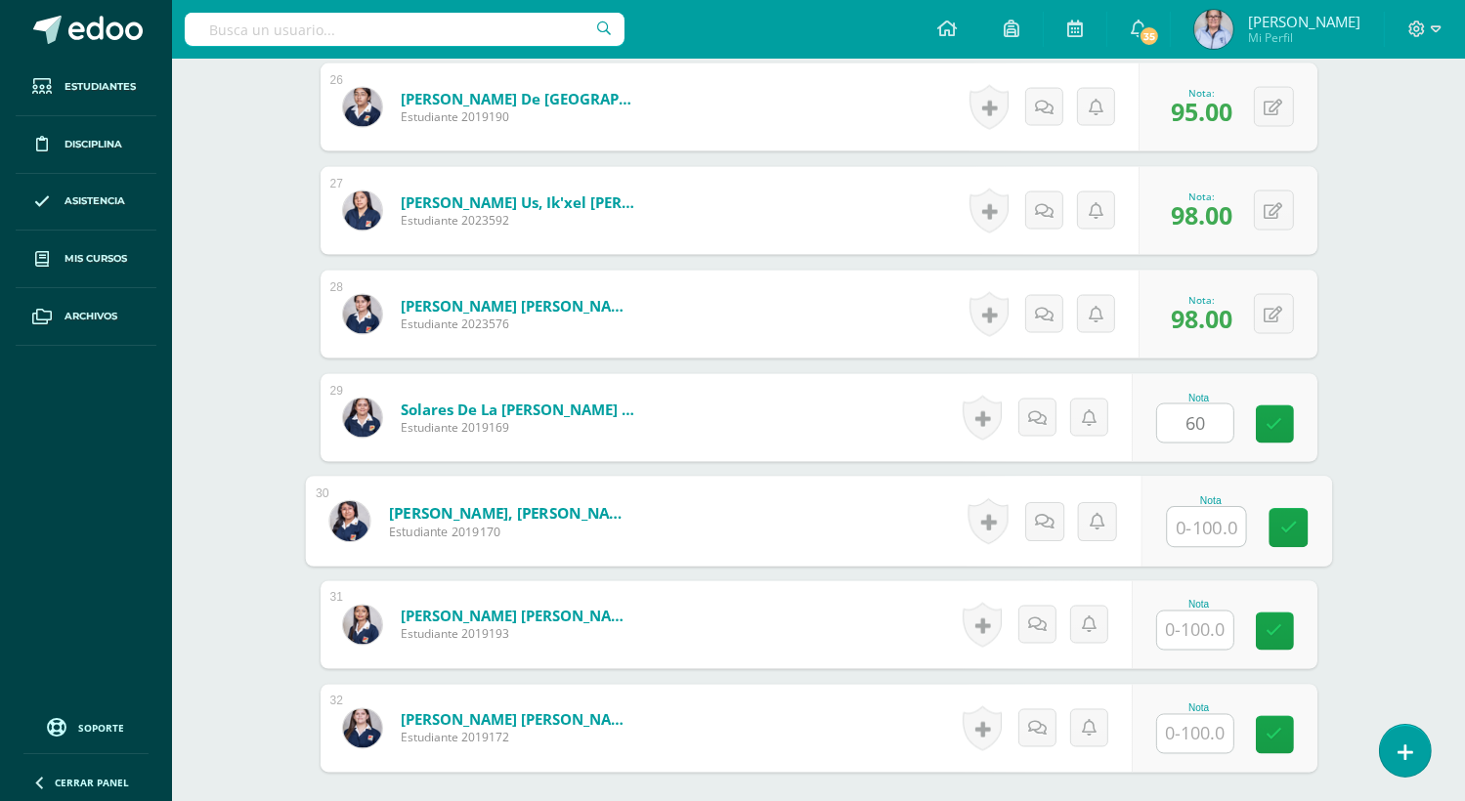
click at [1185, 523] on input "text" at bounding box center [1206, 527] width 78 height 39
type input "100"
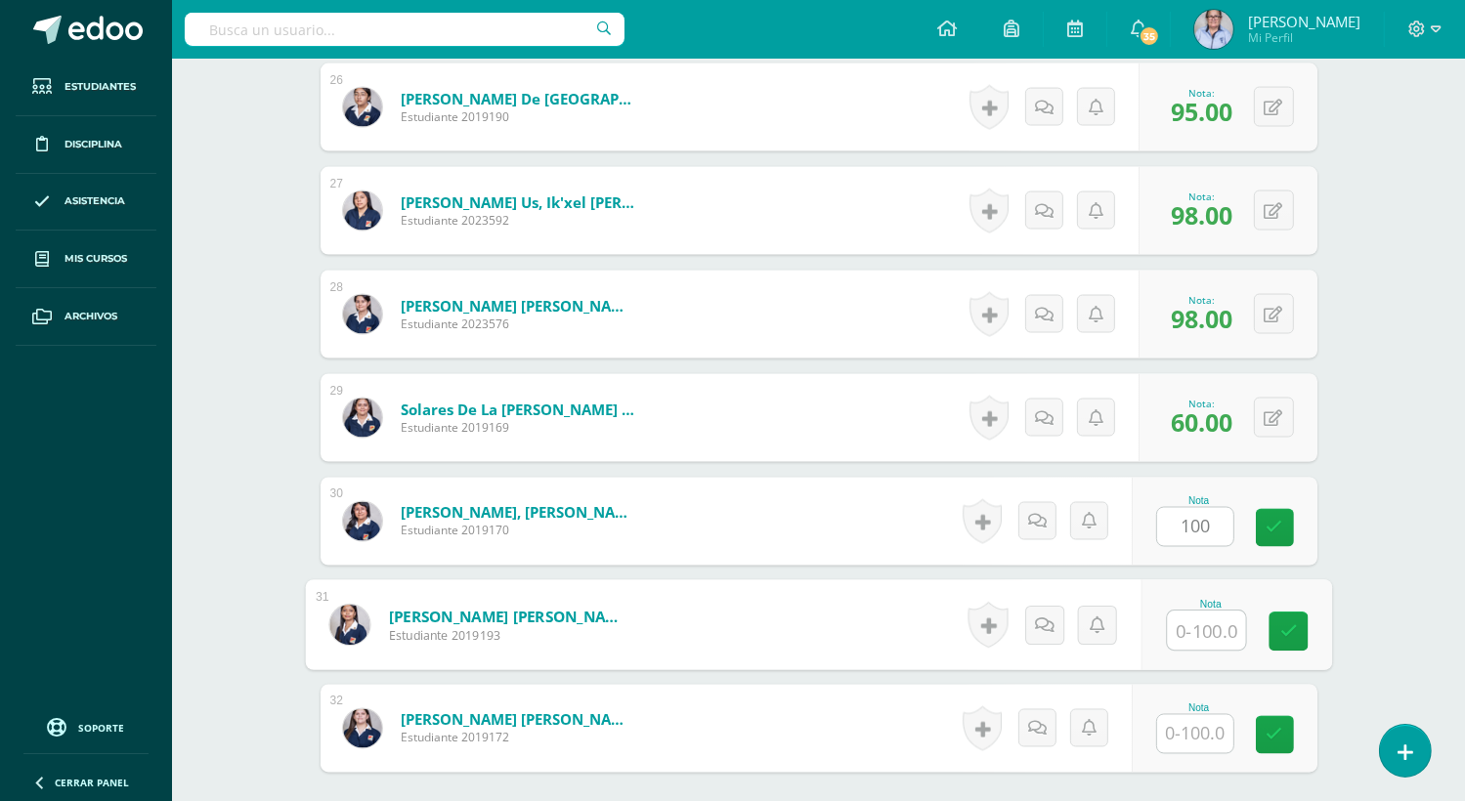
click at [1189, 640] on input "text" at bounding box center [1206, 631] width 78 height 39
type input "100"
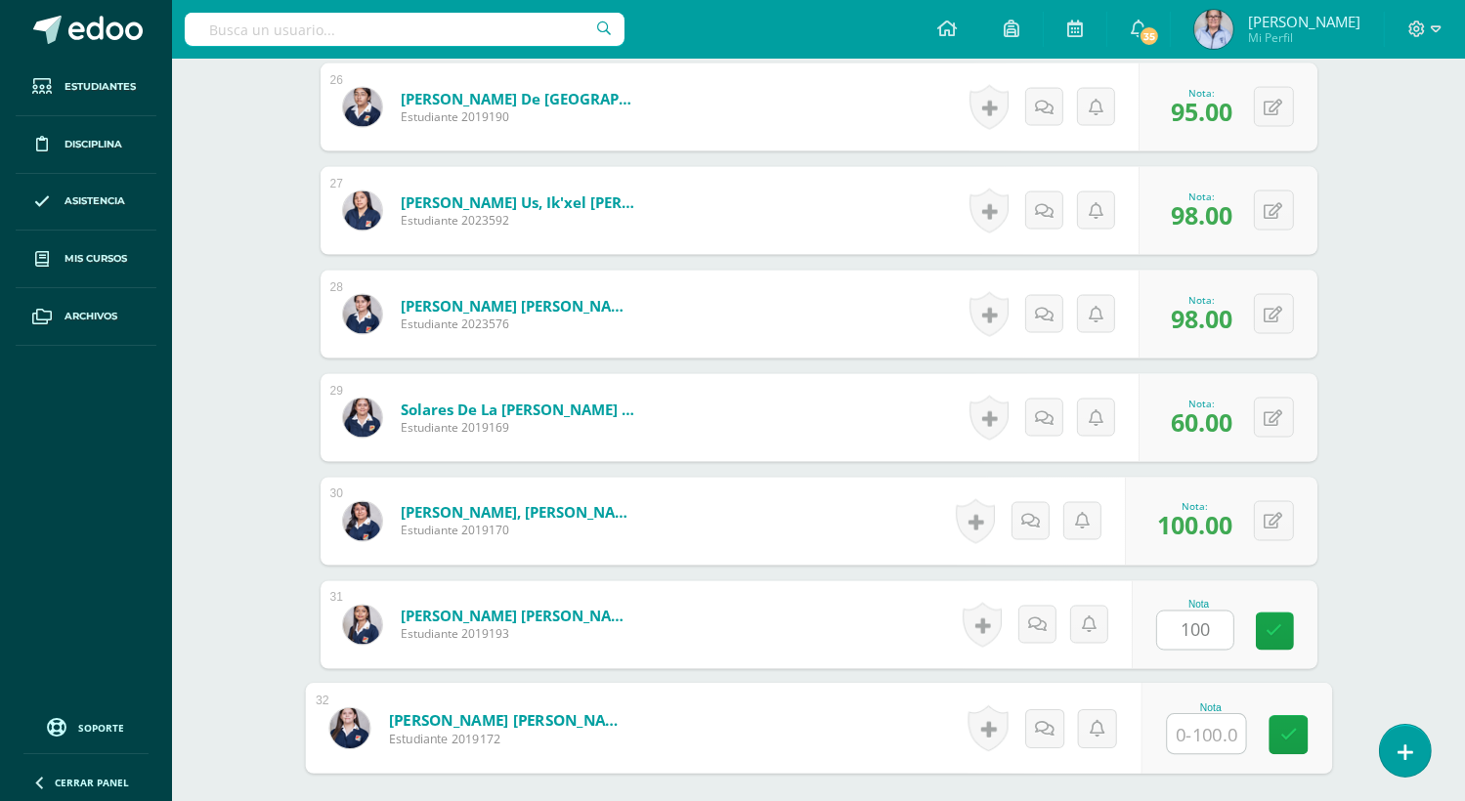
click at [1200, 735] on input "text" at bounding box center [1206, 734] width 78 height 39
type input "90"
click at [1277, 738] on link at bounding box center [1287, 735] width 39 height 39
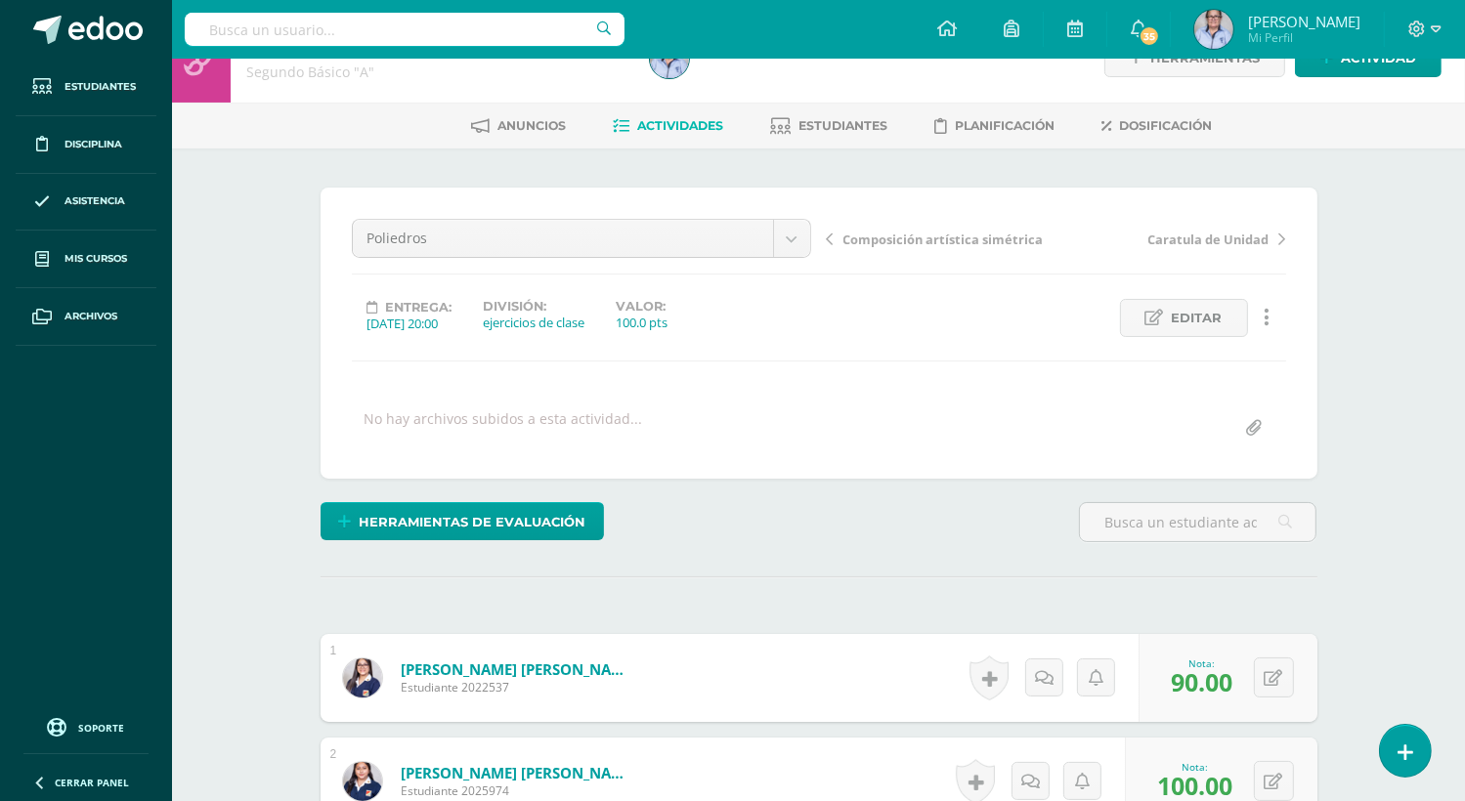
scroll to position [0, 0]
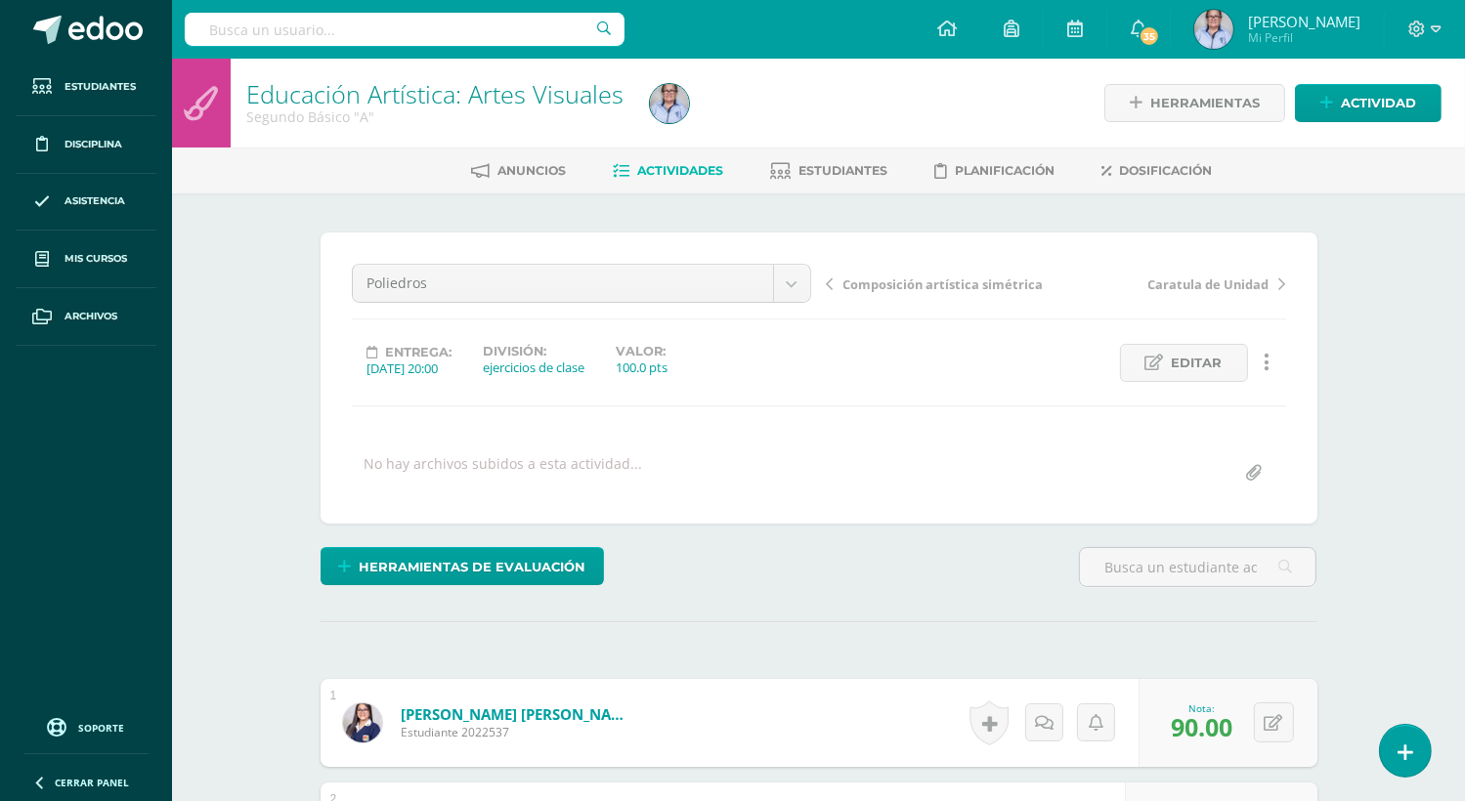
click at [673, 162] on link "Actividades" at bounding box center [669, 170] width 110 height 31
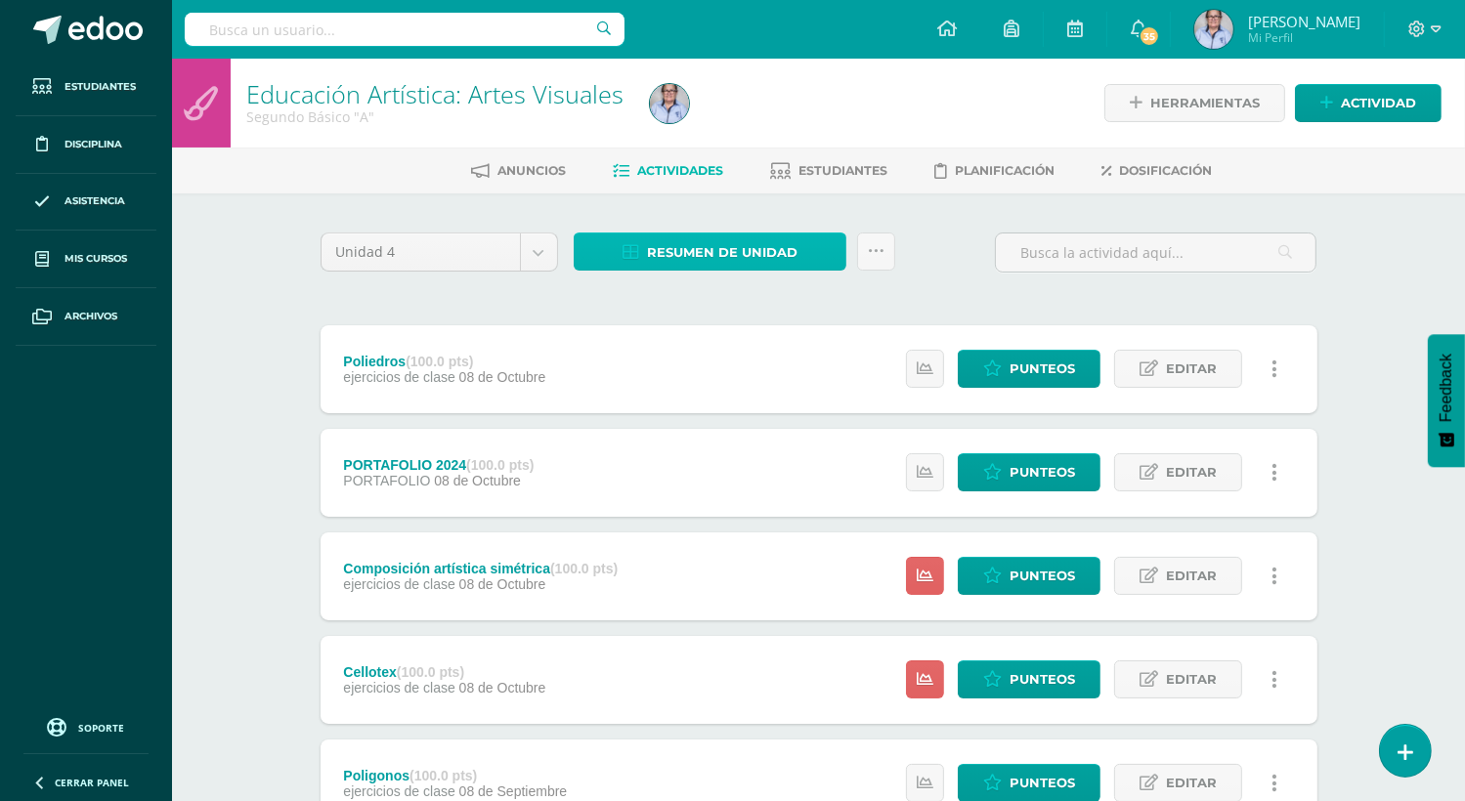
click at [697, 261] on span "Resumen de unidad" at bounding box center [722, 252] width 150 height 36
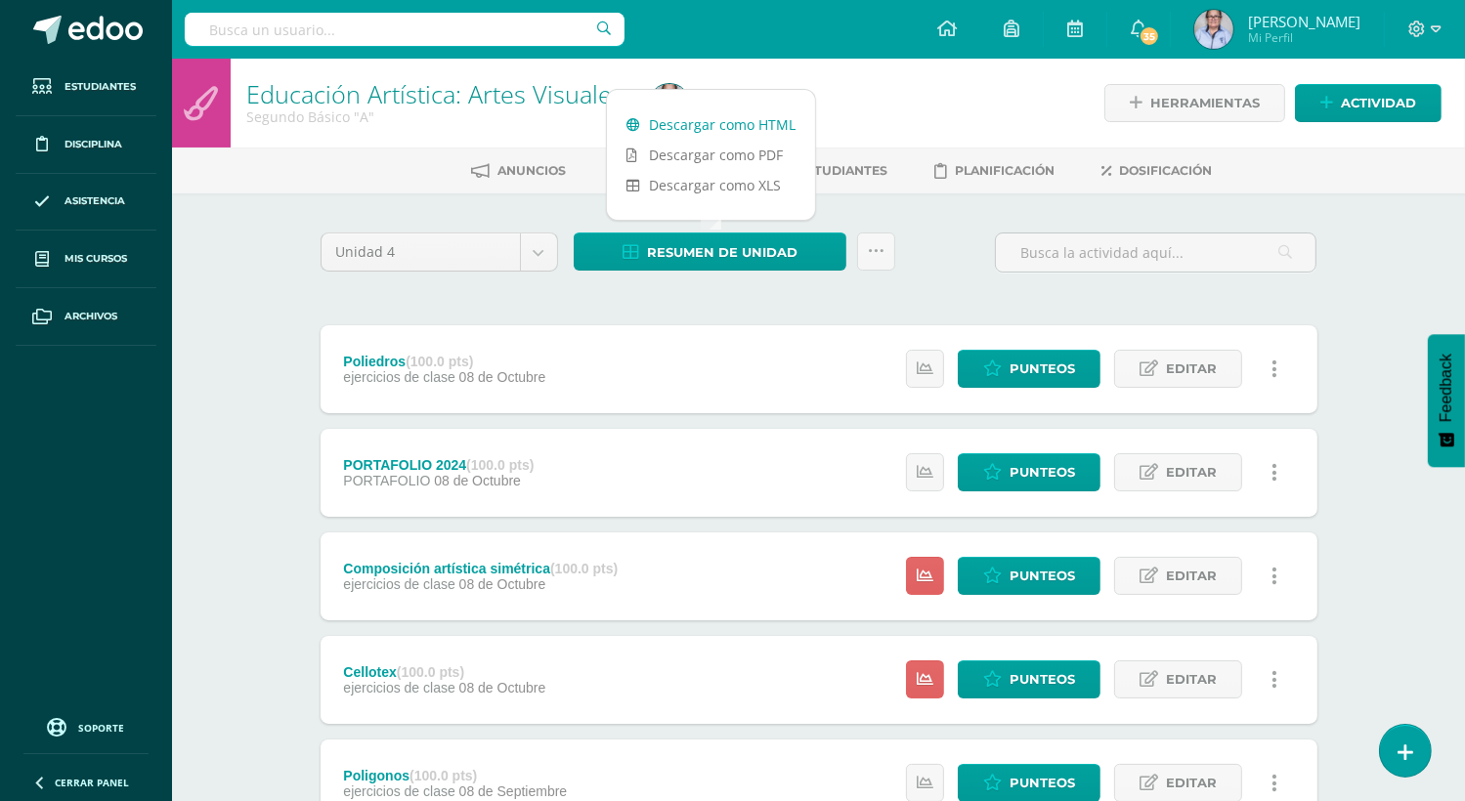
click at [746, 120] on link "Descargar como HTML" at bounding box center [711, 124] width 208 height 30
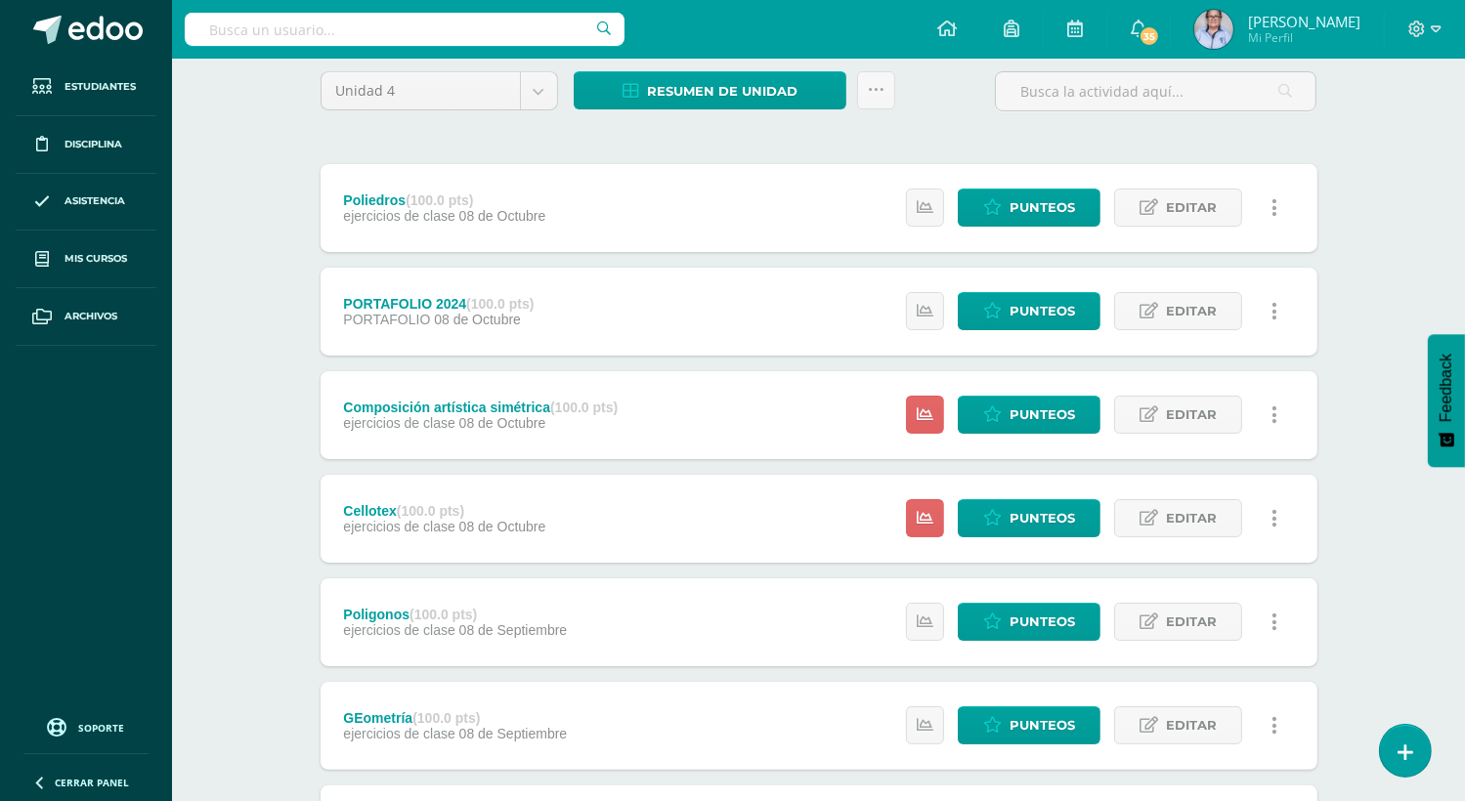
scroll to position [148, 0]
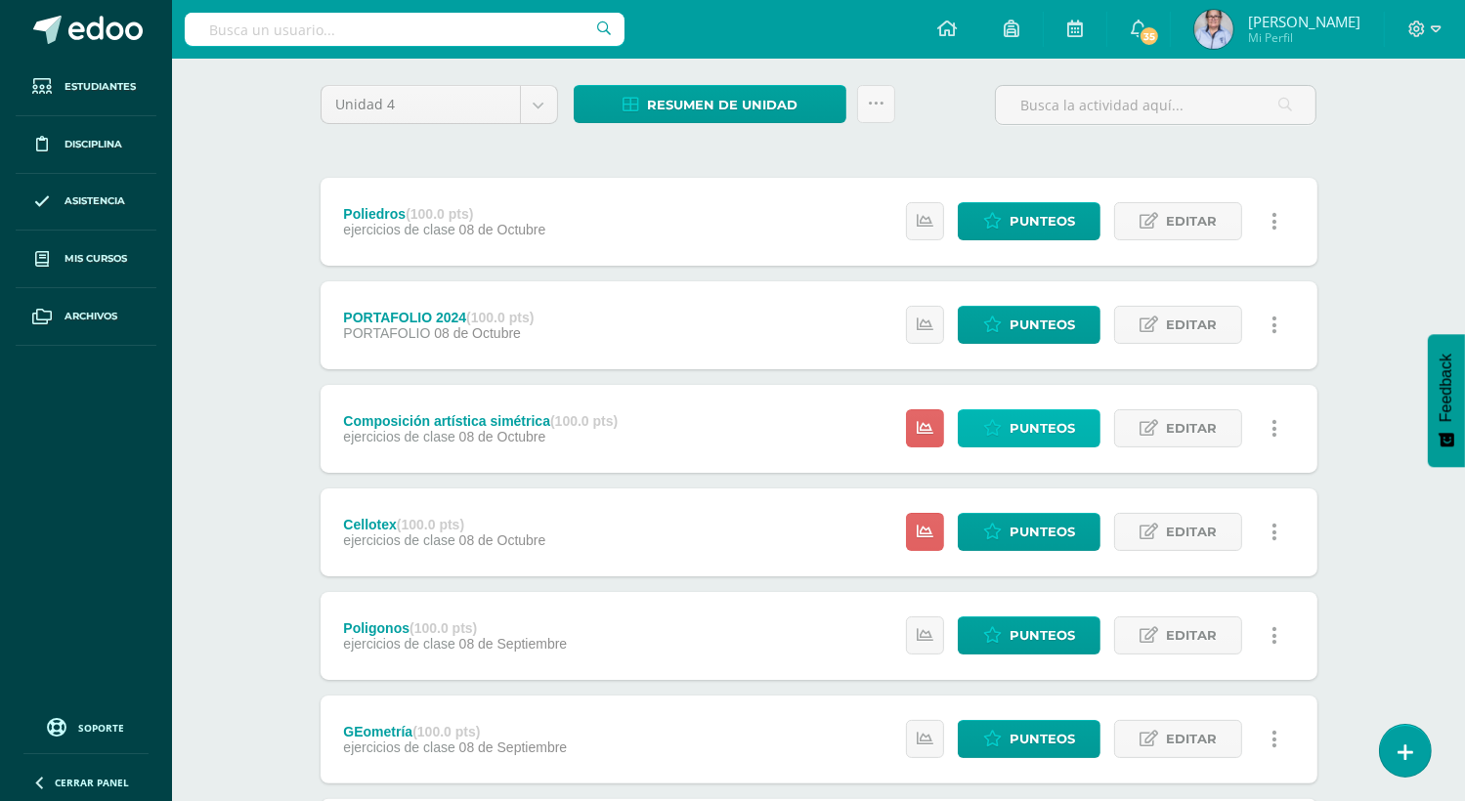
click at [1033, 429] on span "Punteos" at bounding box center [1041, 428] width 65 height 36
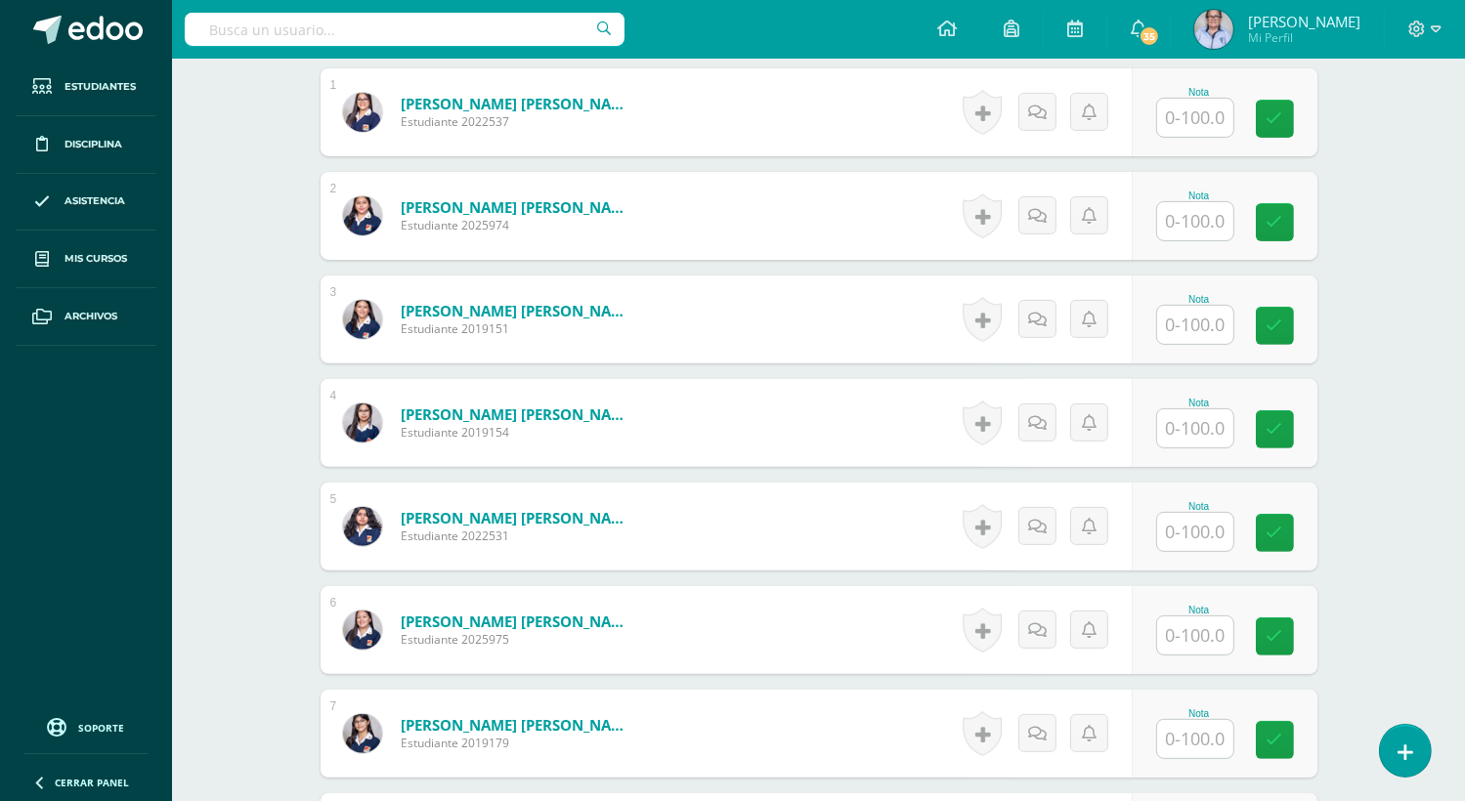
scroll to position [612, 0]
click at [1172, 117] on input "text" at bounding box center [1206, 117] width 78 height 39
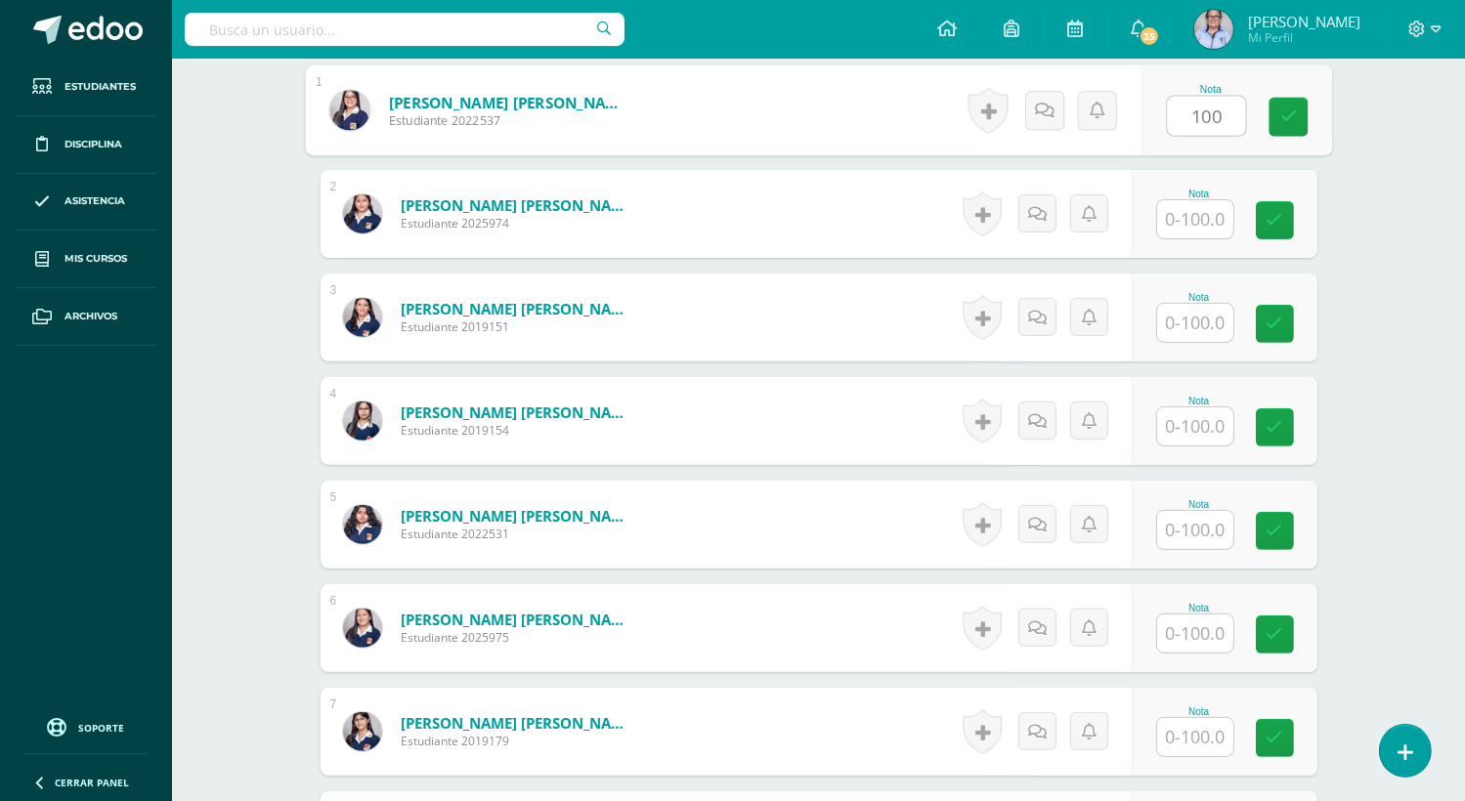
scroll to position [614, 0]
type input "100"
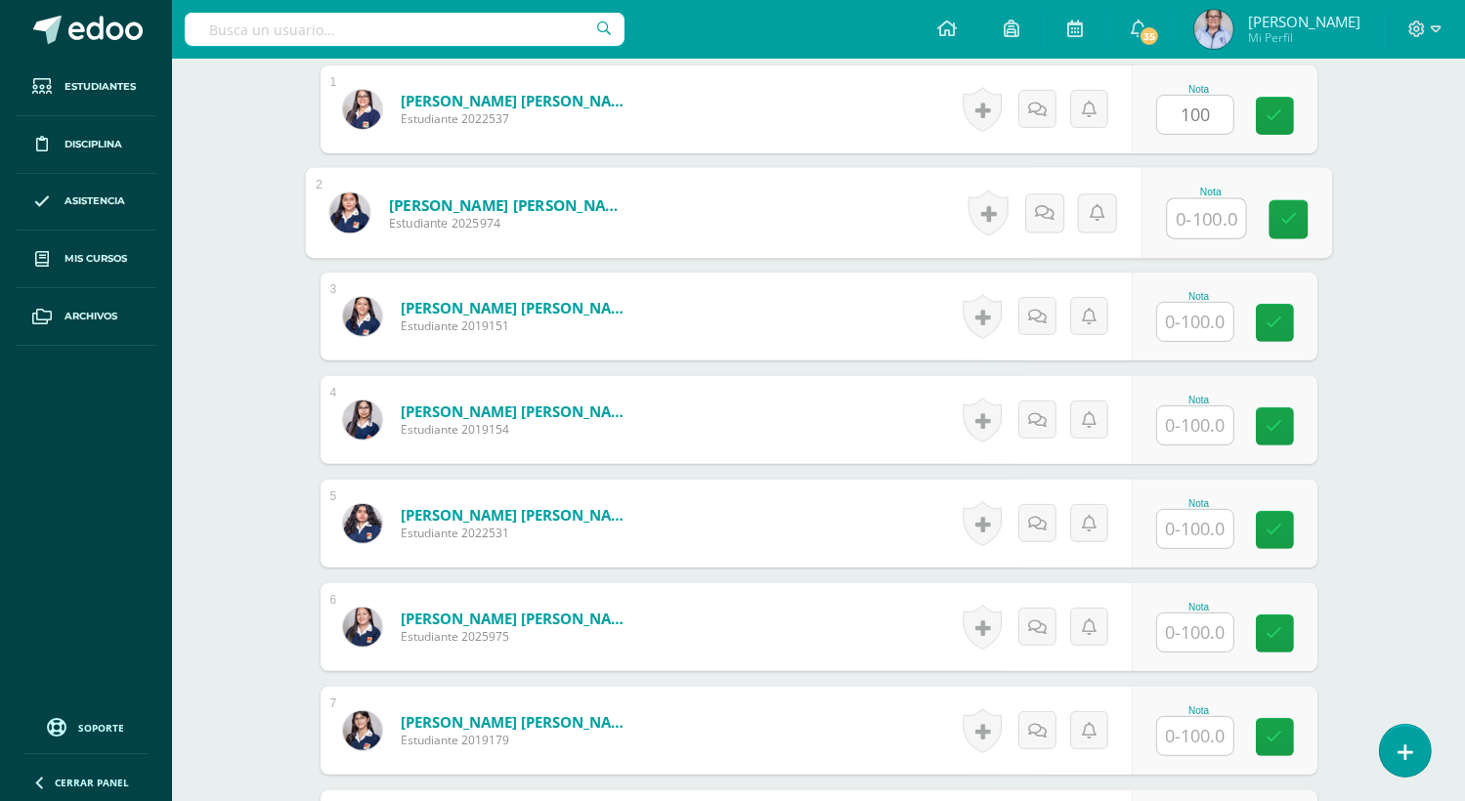
click at [1185, 210] on input "text" at bounding box center [1206, 218] width 78 height 39
type input "100"
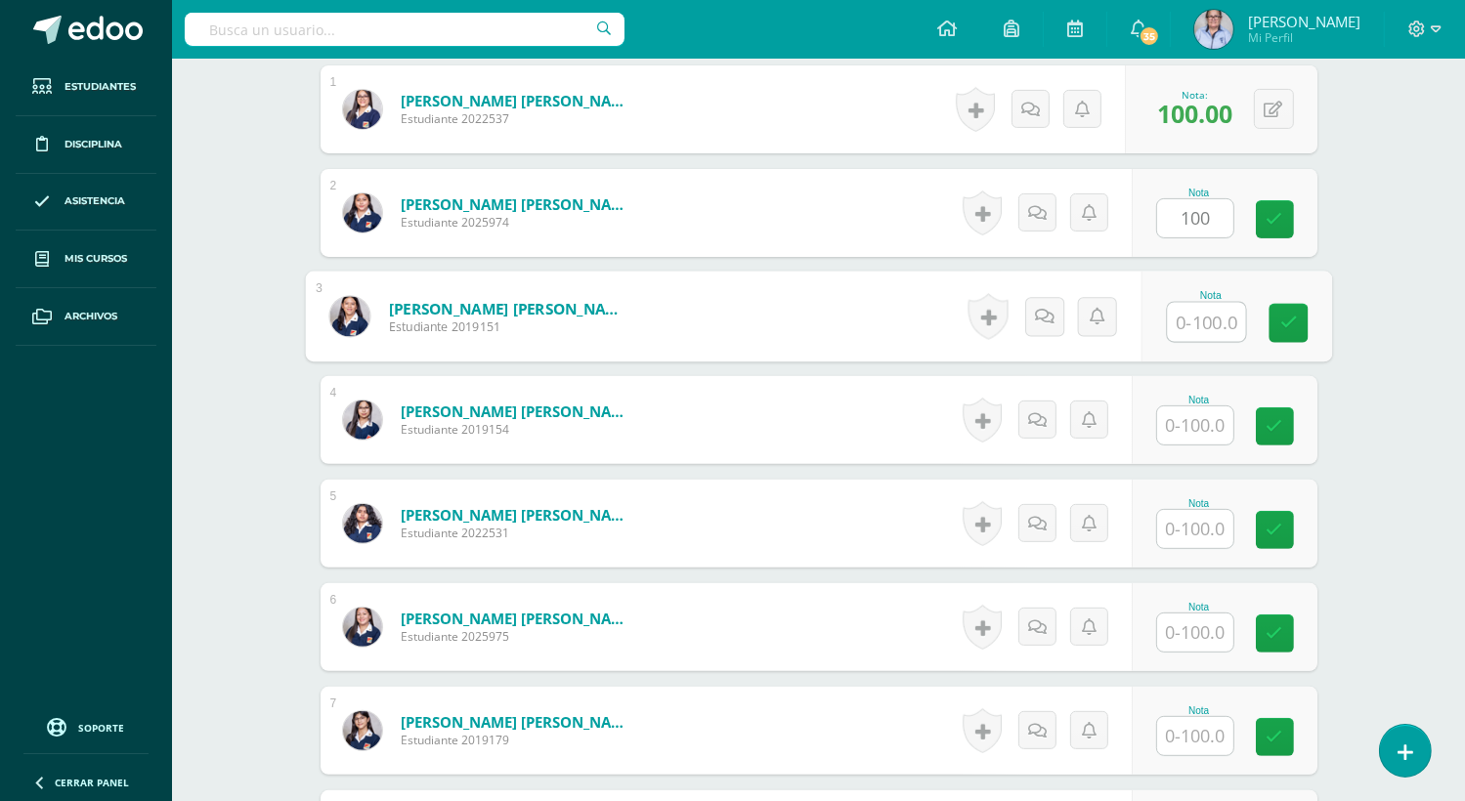
click at [1192, 327] on input "text" at bounding box center [1206, 322] width 78 height 39
type input "0"
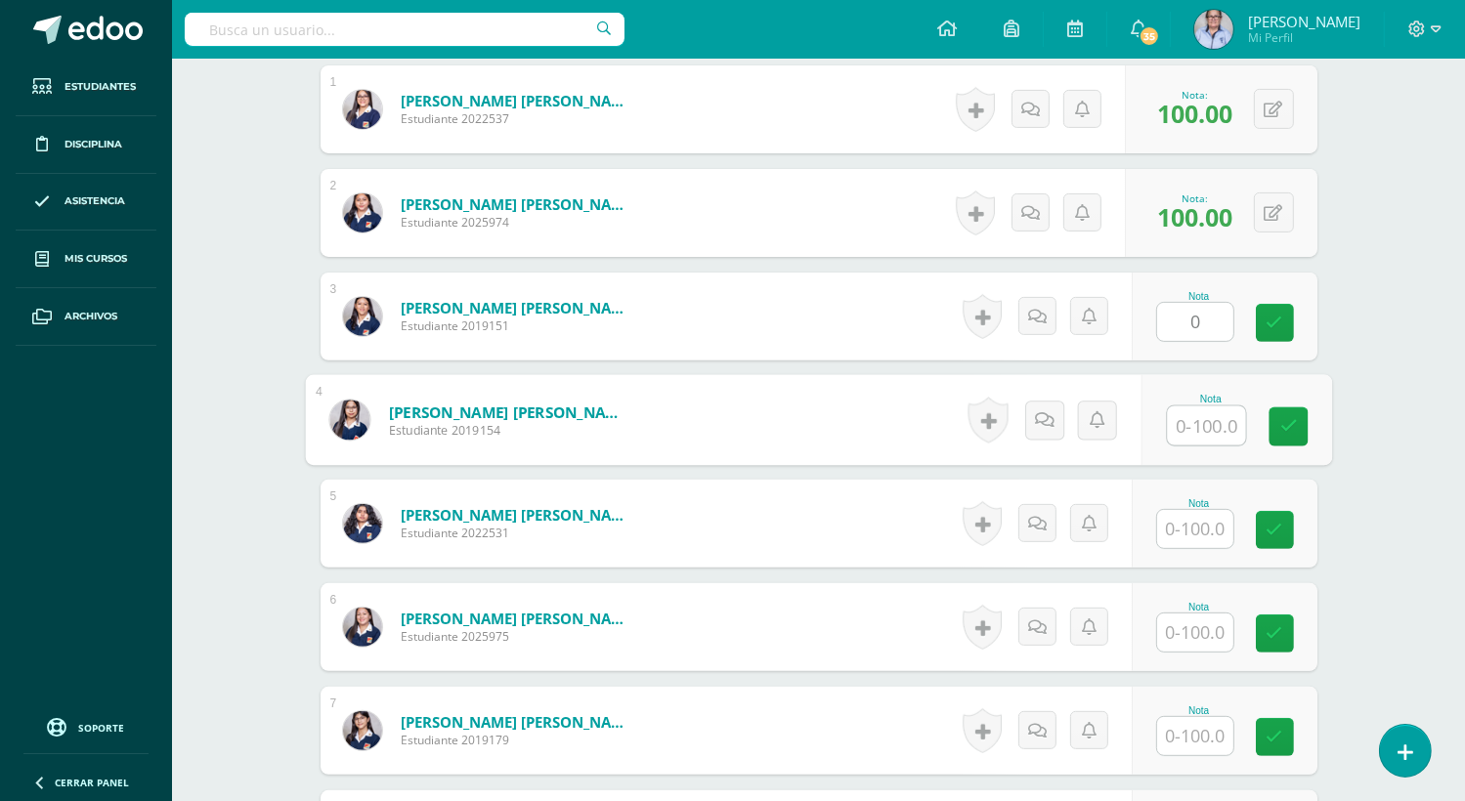
click at [1191, 423] on input "text" at bounding box center [1206, 425] width 78 height 39
type input "100"
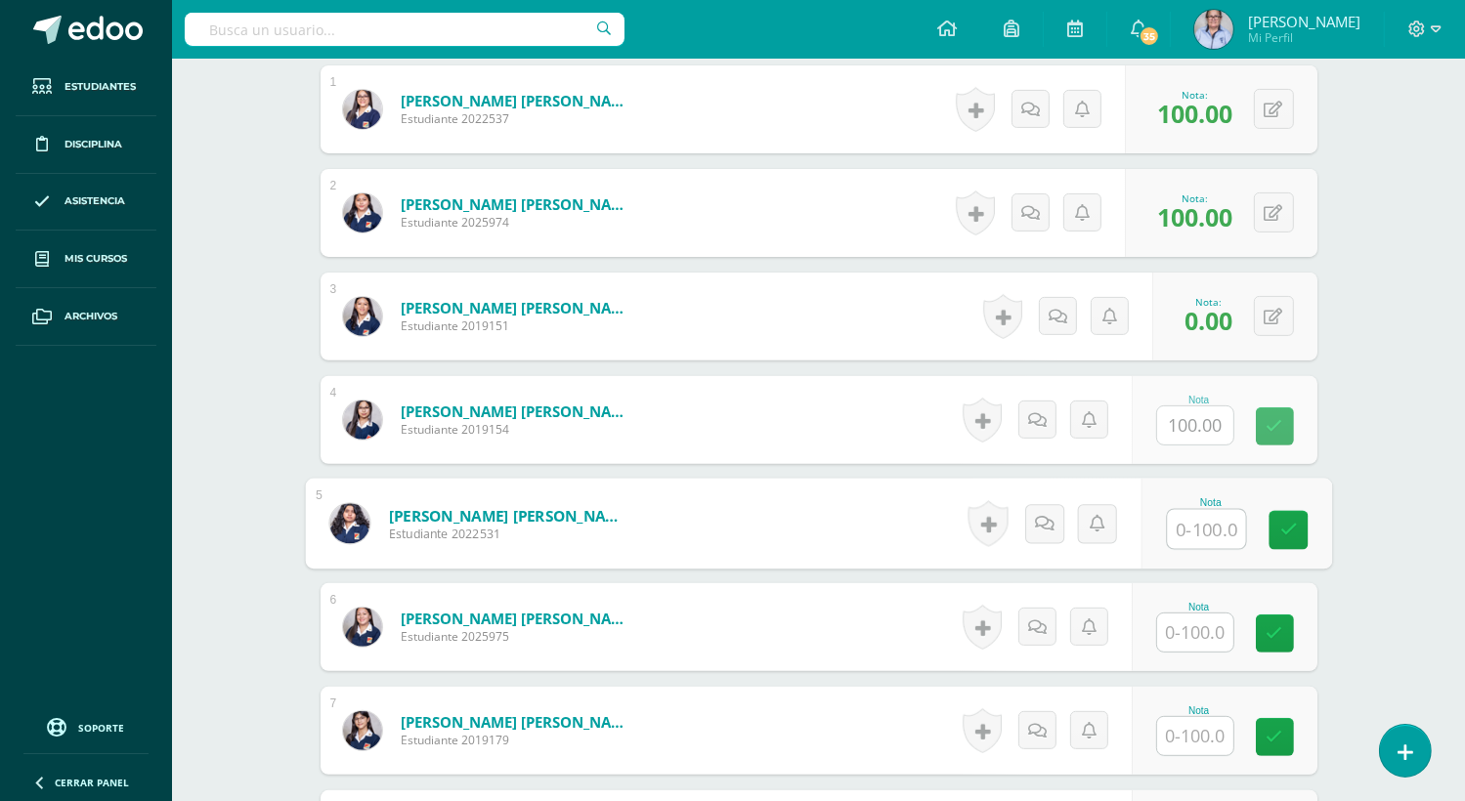
click at [1197, 530] on input "text" at bounding box center [1206, 529] width 78 height 39
type input "80"
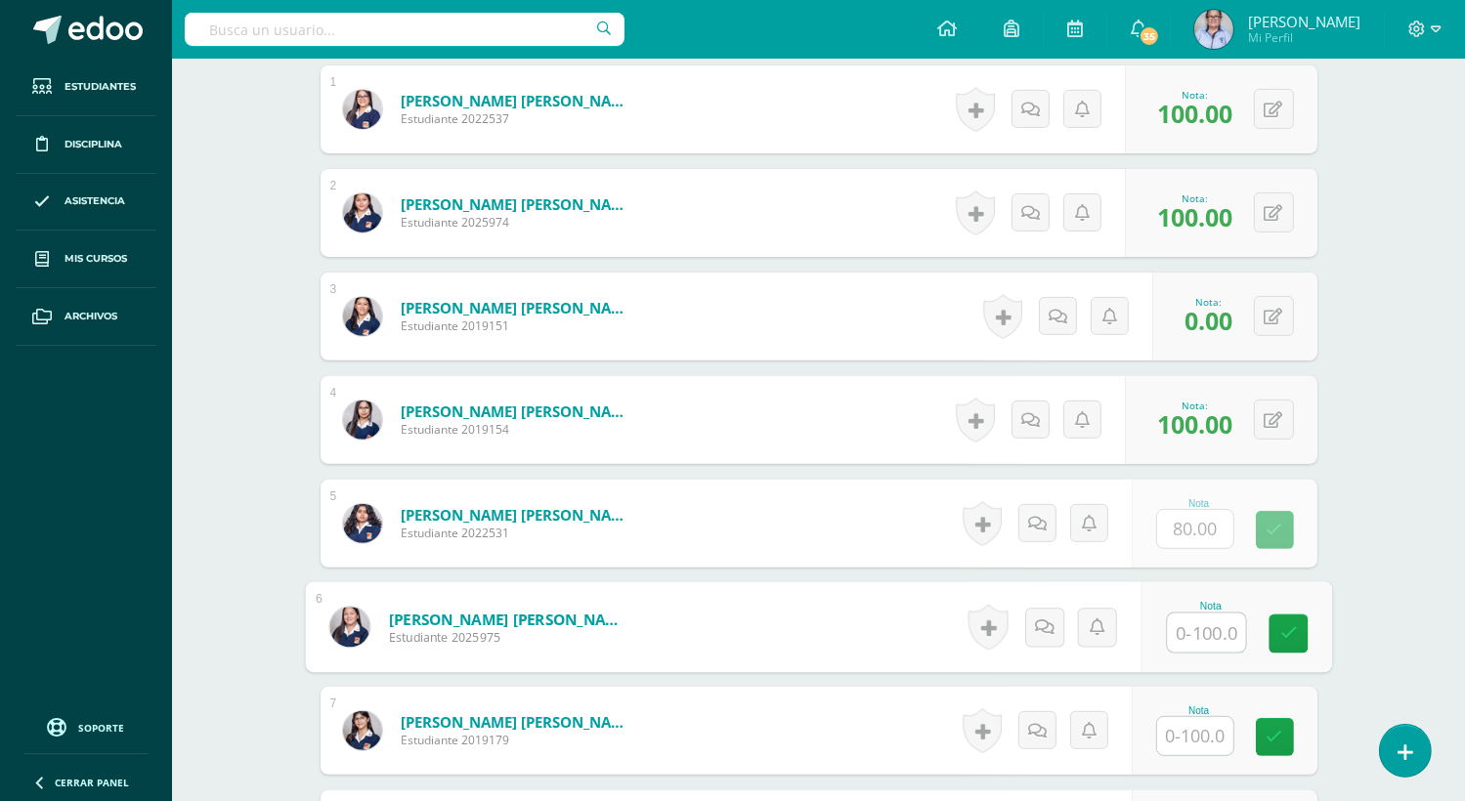
click at [1196, 633] on input "text" at bounding box center [1206, 633] width 78 height 39
type input "100"
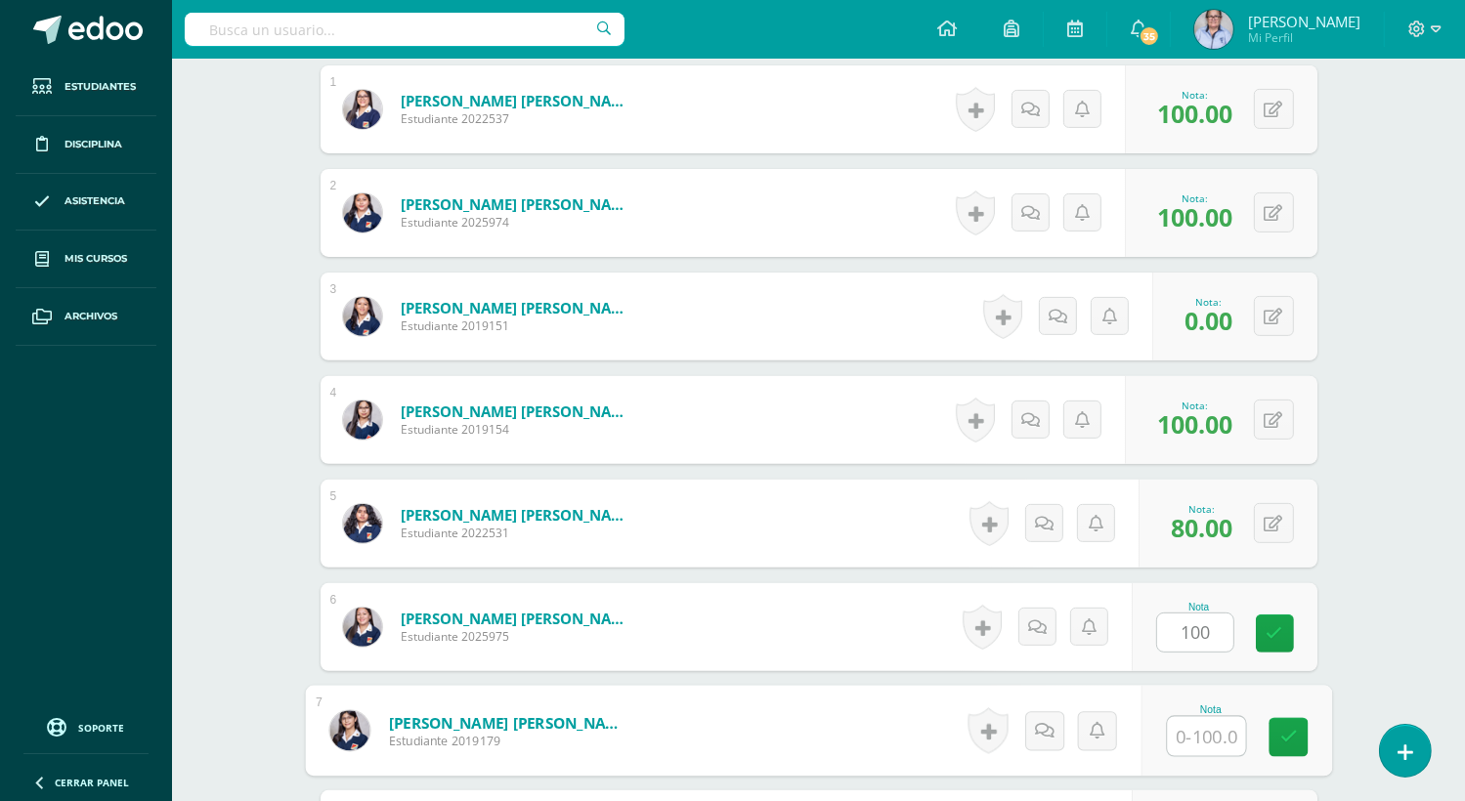
click at [1186, 730] on input "text" at bounding box center [1206, 736] width 78 height 39
type input "100"
